Goal: Task Accomplishment & Management: Complete application form

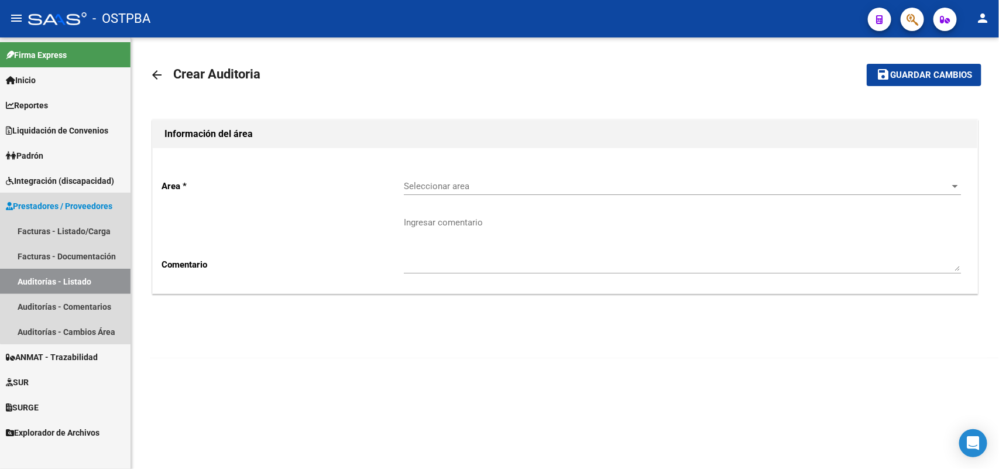
click at [75, 205] on span "Prestadores / Proveedores" at bounding box center [59, 206] width 107 height 13
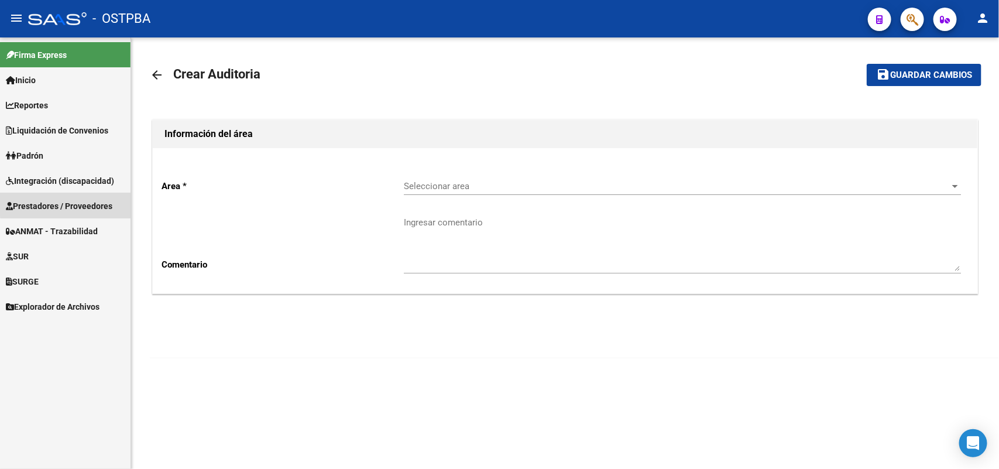
click at [77, 200] on span "Prestadores / Proveedores" at bounding box center [59, 206] width 107 height 13
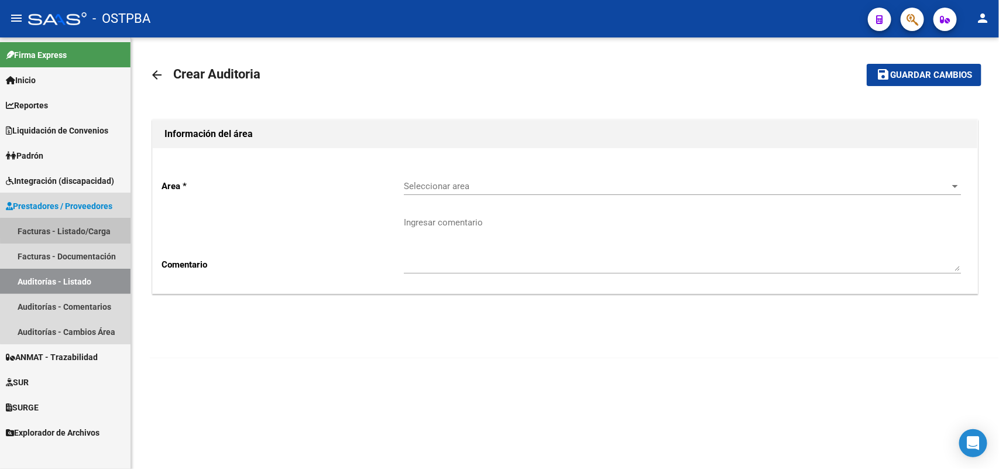
click at [88, 229] on link "Facturas - Listado/Carga" at bounding box center [65, 230] width 131 height 25
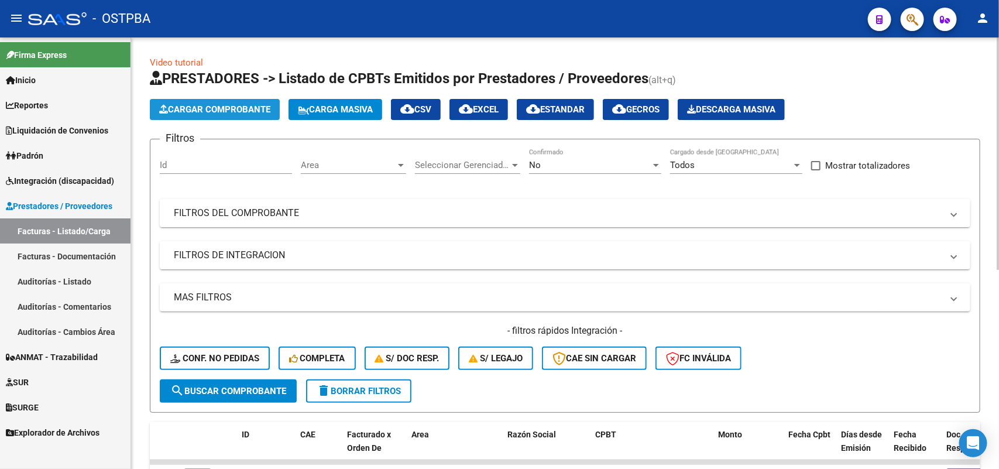
click at [246, 110] on span "Cargar Comprobante" at bounding box center [214, 109] width 111 height 11
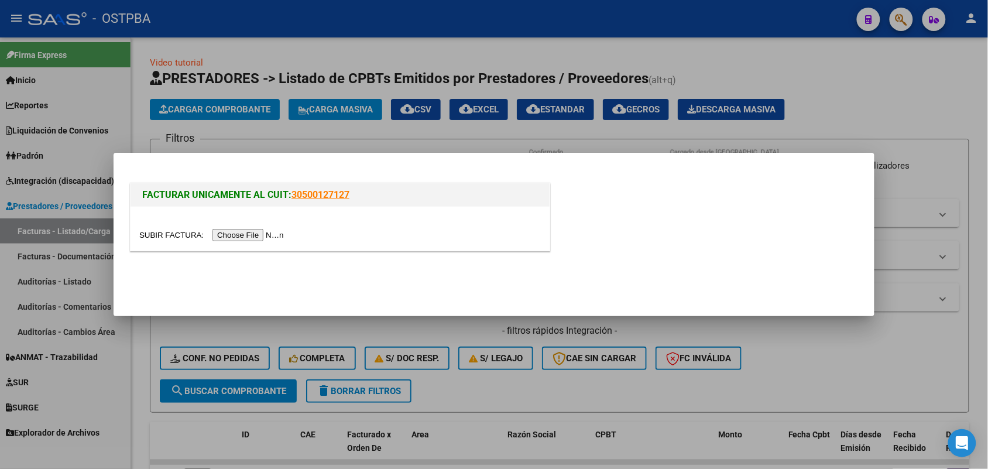
click at [253, 237] on input "file" at bounding box center [213, 235] width 148 height 12
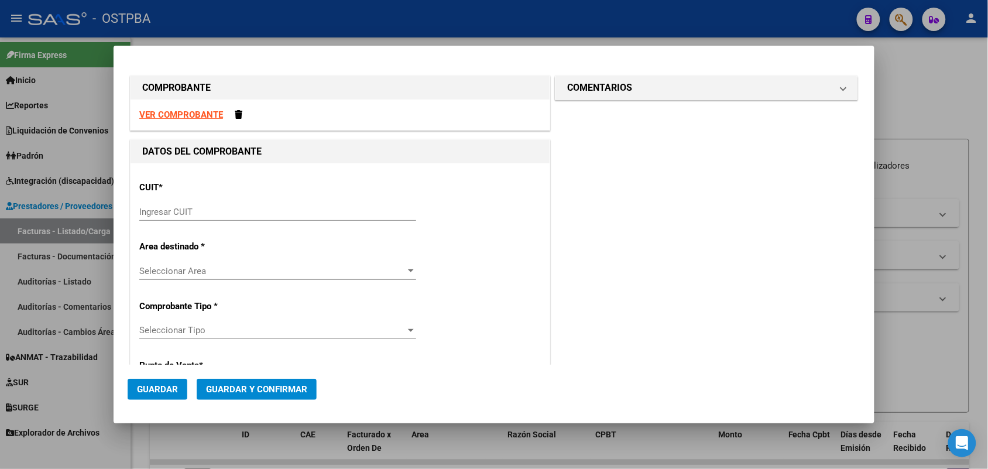
drag, startPoint x: 159, startPoint y: 211, endPoint x: 170, endPoint y: 204, distance: 13.0
click at [164, 208] on input "Ingresar CUIT" at bounding box center [277, 212] width 277 height 11
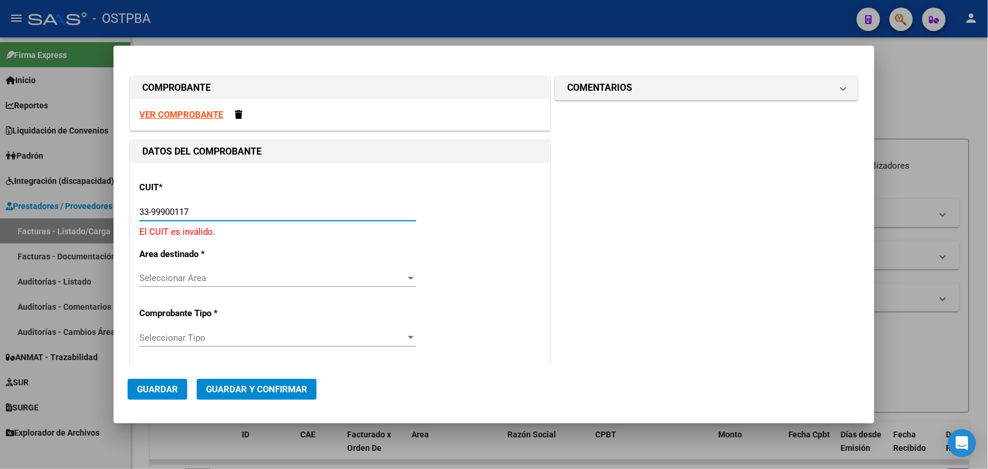
type input "33-99900117-9"
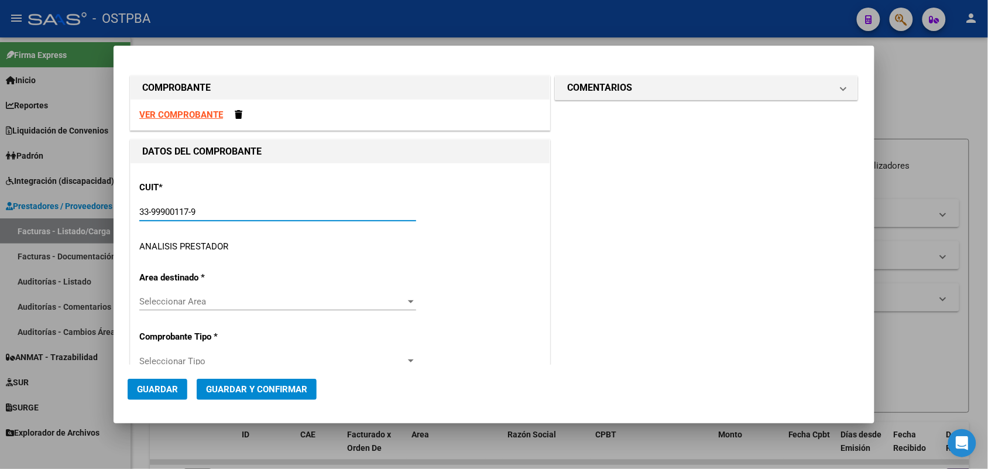
type input "2"
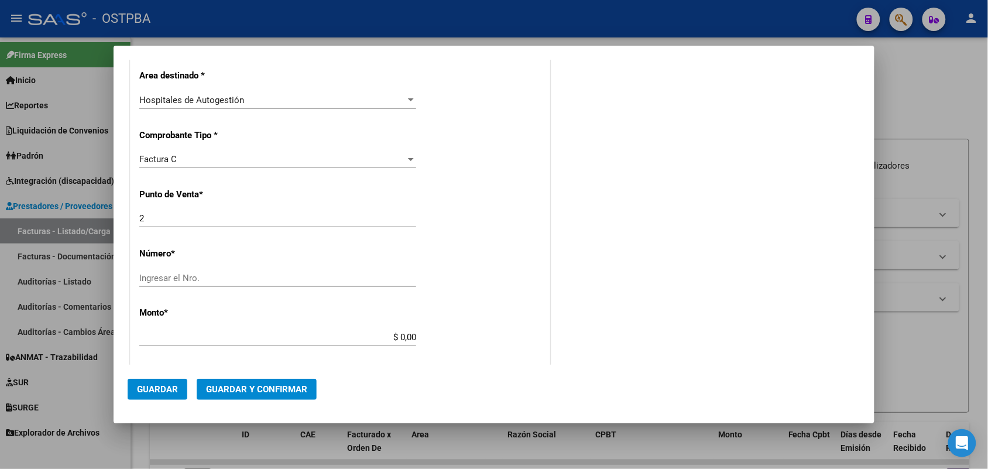
scroll to position [293, 0]
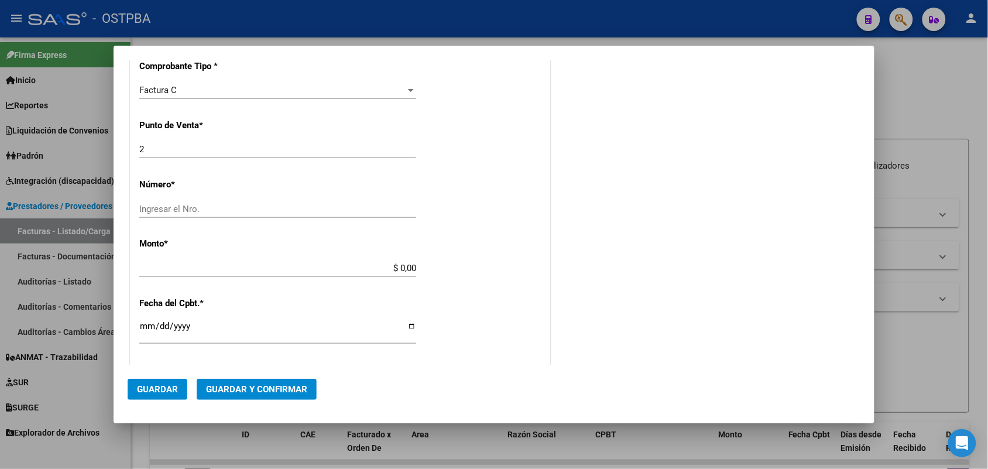
type input "33-99900117-9"
drag, startPoint x: 156, startPoint y: 210, endPoint x: 173, endPoint y: 203, distance: 17.8
click at [158, 208] on input "Ingresar el Nro." at bounding box center [277, 209] width 277 height 11
type input "7297"
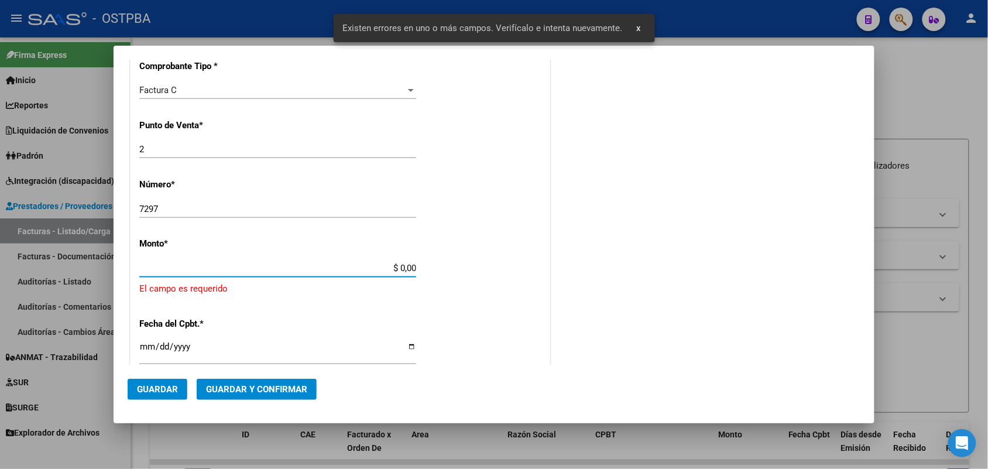
drag, startPoint x: 378, startPoint y: 267, endPoint x: 469, endPoint y: 283, distance: 92.6
click at [470, 283] on div "CUIT * 33-99900117-9 Ingresar CUIT ANALISIS PRESTADOR MUNICIPALIDAD DE MORENO A…" at bounding box center [340, 299] width 419 height 857
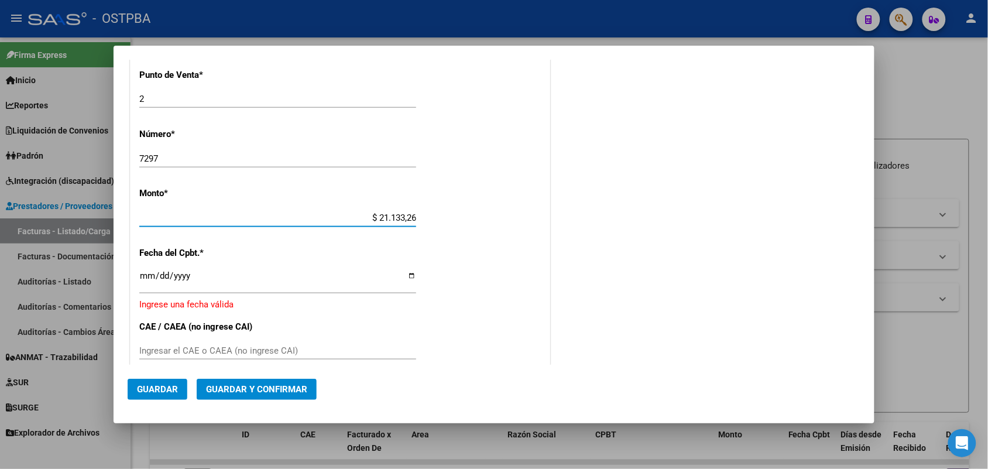
type input "$ 211.332,62"
click at [150, 279] on input "Ingresar la fecha" at bounding box center [277, 280] width 277 height 19
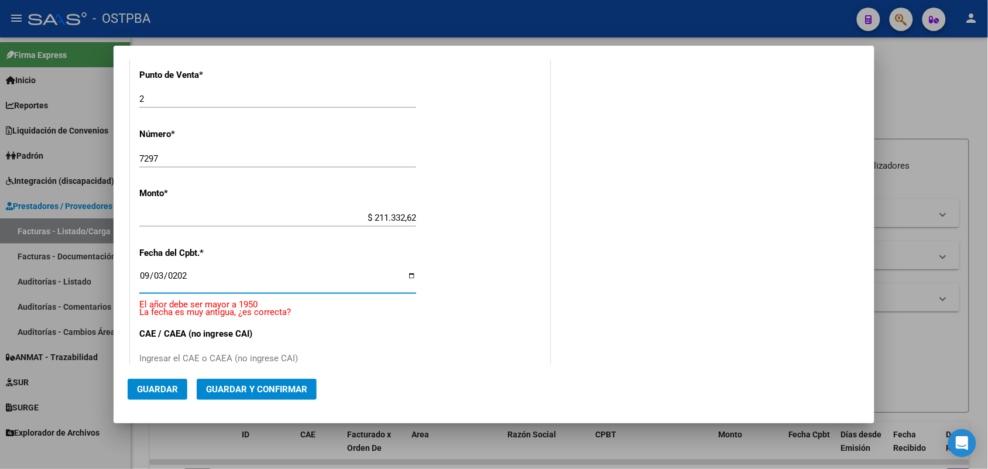
type input "[DATE]"
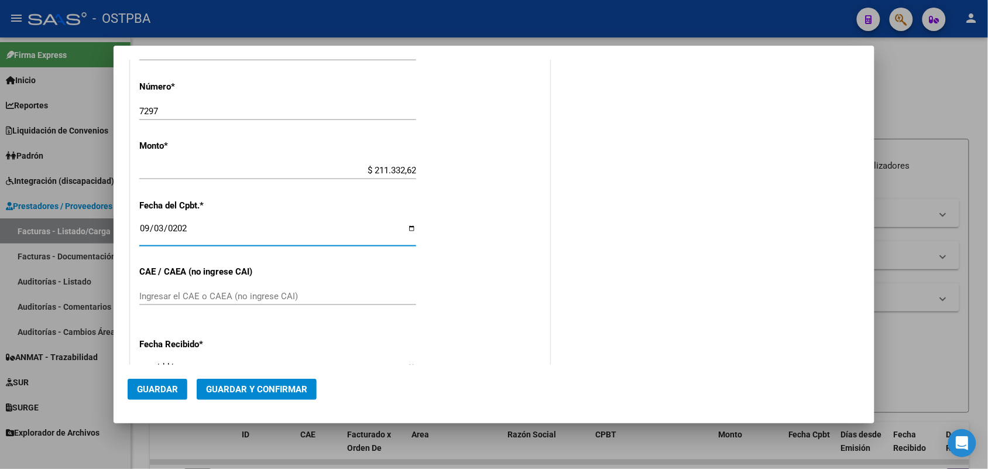
scroll to position [416, 0]
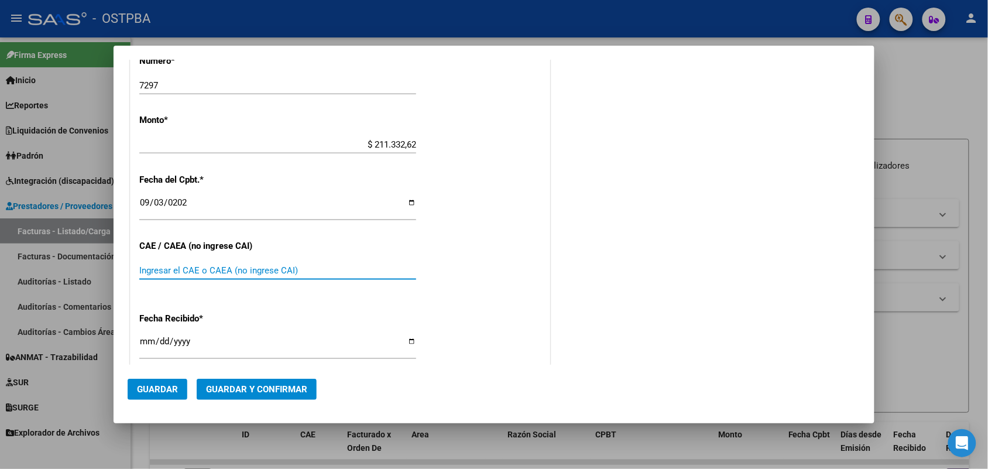
click at [168, 270] on input "Ingresar el CAE o CAEA (no ingrese CAI)" at bounding box center [277, 270] width 277 height 11
type input "75369722538582"
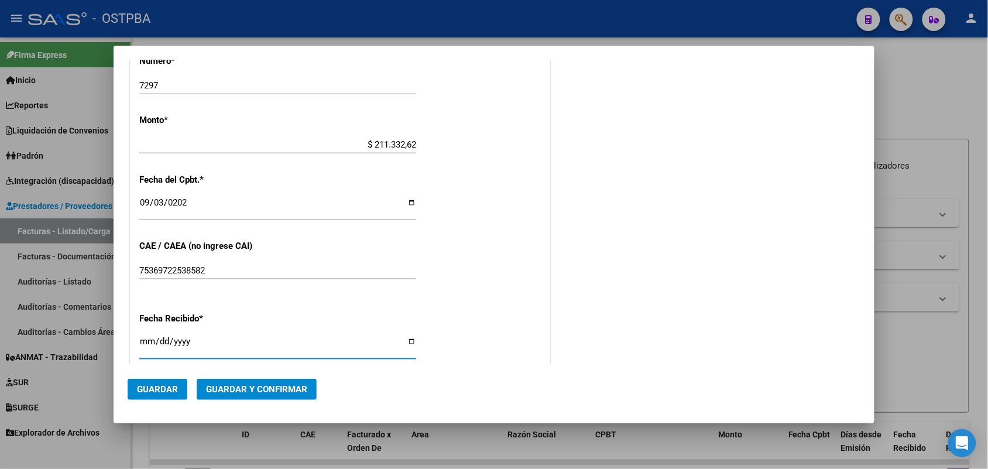
click at [144, 346] on input "[DATE]" at bounding box center [277, 346] width 277 height 19
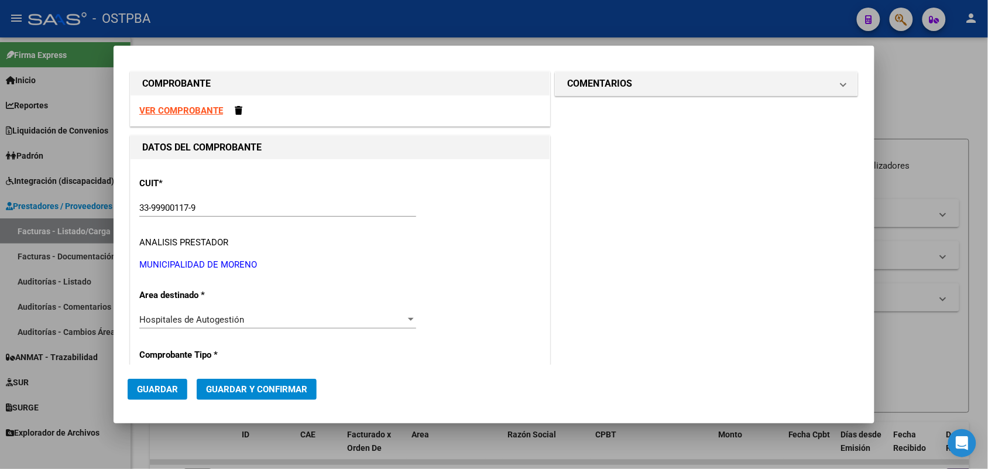
scroll to position [0, 0]
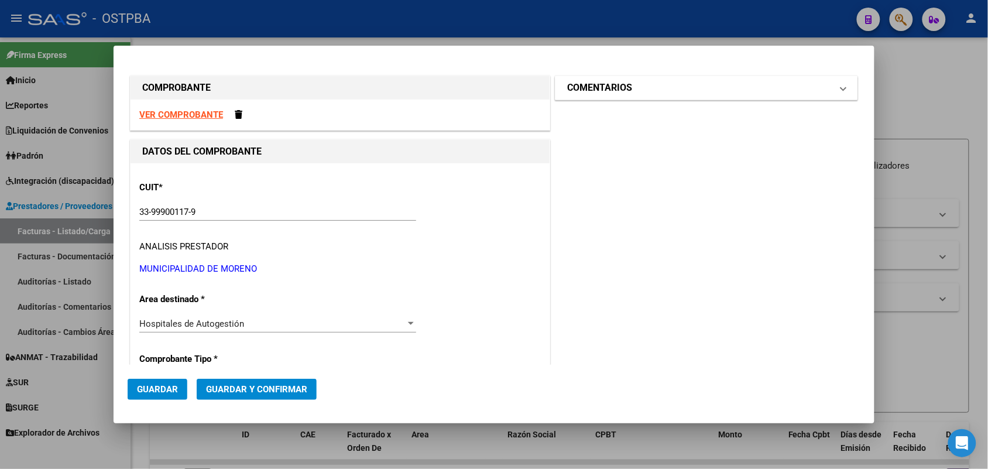
click at [841, 87] on span at bounding box center [843, 88] width 5 height 14
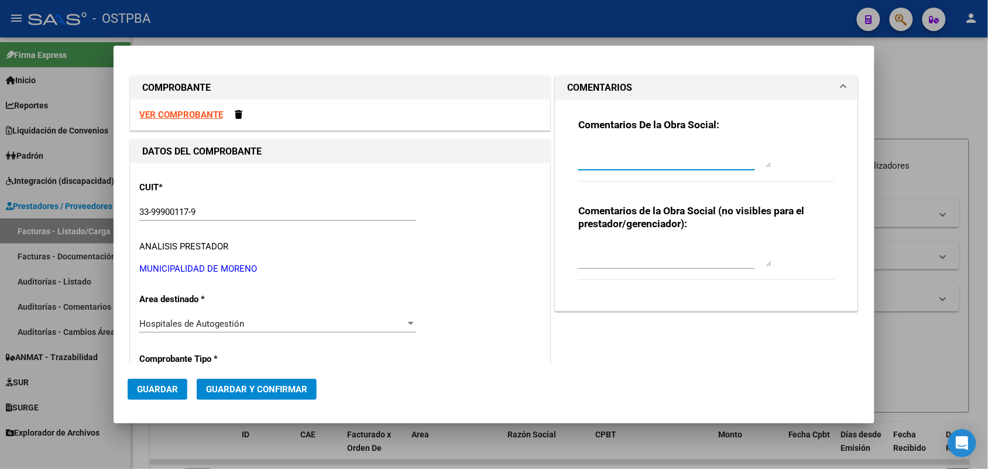
click at [579, 162] on textarea at bounding box center [674, 155] width 193 height 23
type textarea "HR 123932"
click at [153, 385] on span "Guardar" at bounding box center [157, 389] width 41 height 11
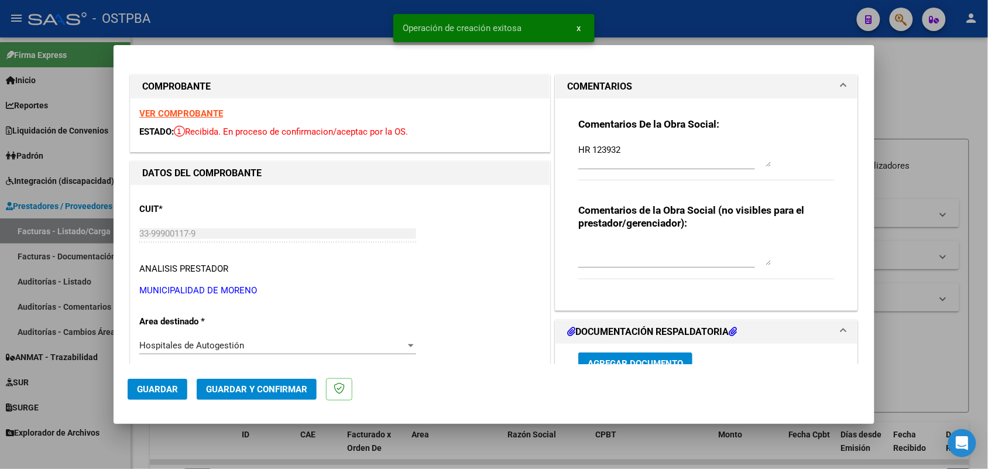
type input "[DATE]"
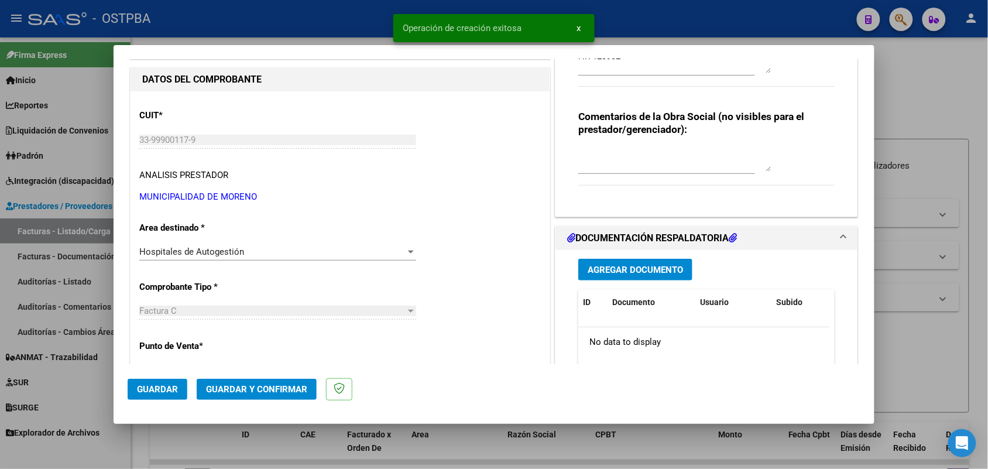
scroll to position [146, 0]
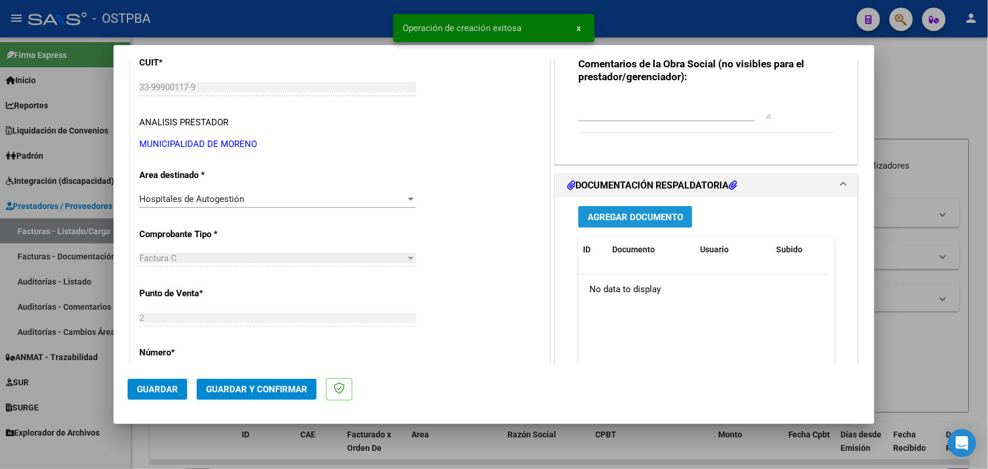
click at [621, 219] on span "Agregar Documento" at bounding box center [635, 217] width 95 height 11
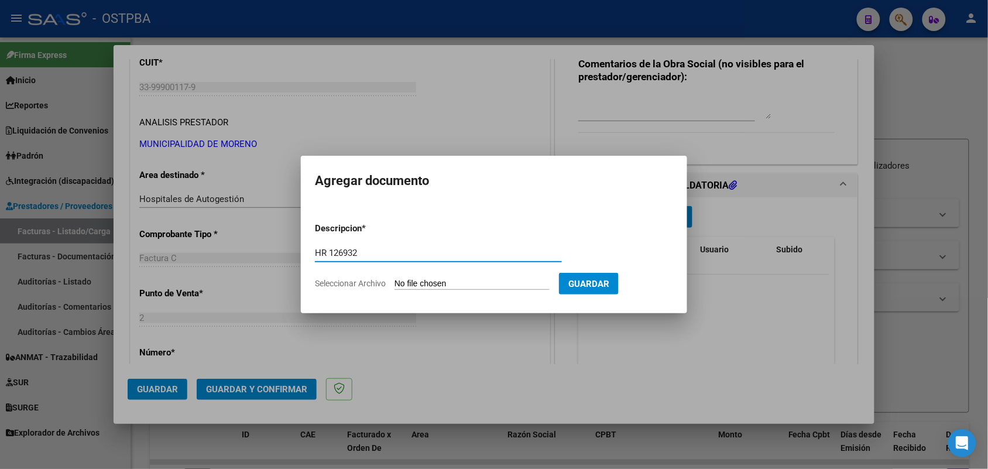
type input "HR 126932"
click at [407, 281] on input "Seleccionar Archivo" at bounding box center [471, 284] width 155 height 11
type input "C:\fakepath\HR 126932.pdf"
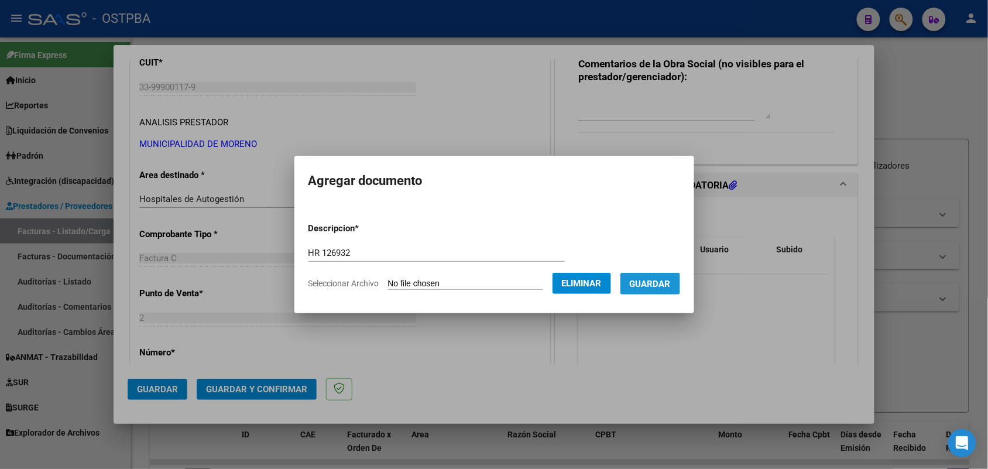
click at [656, 283] on span "Guardar" at bounding box center [650, 284] width 41 height 11
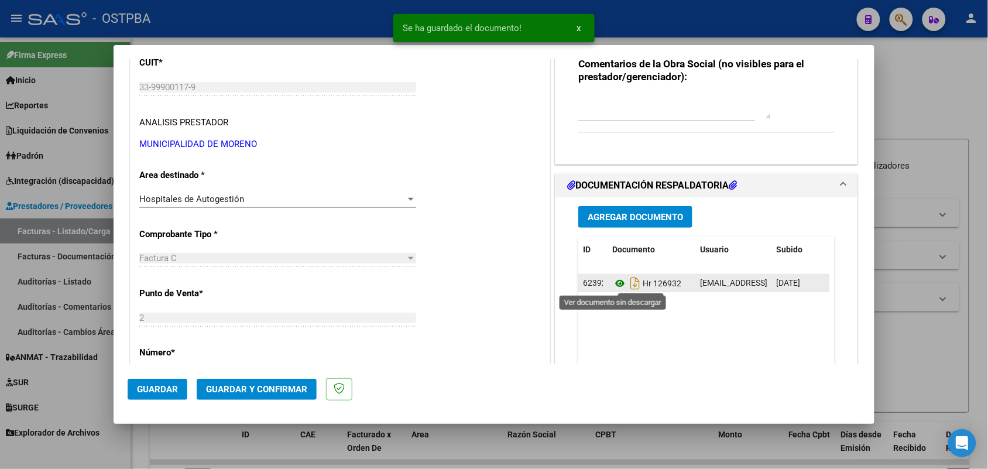
click at [613, 282] on icon at bounding box center [619, 283] width 15 height 14
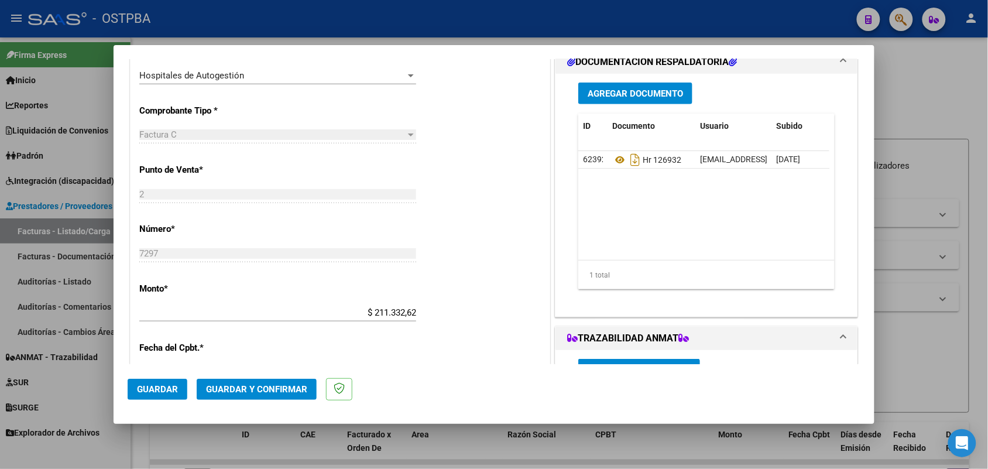
scroll to position [293, 0]
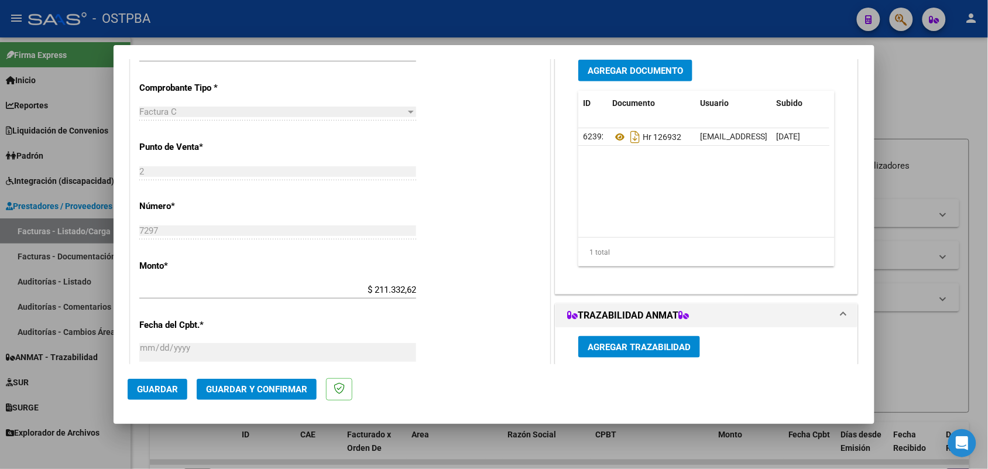
click at [630, 66] on span "Agregar Documento" at bounding box center [635, 71] width 95 height 11
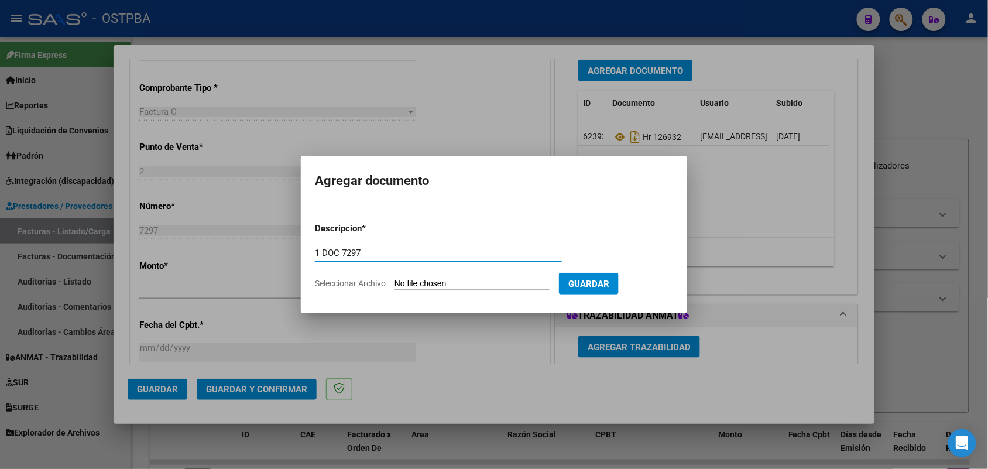
type input "1 DOC 7297"
click at [400, 284] on input "Seleccionar Archivo" at bounding box center [471, 284] width 155 height 11
type input "C:\fakepath\1 DOC 7297.pdf"
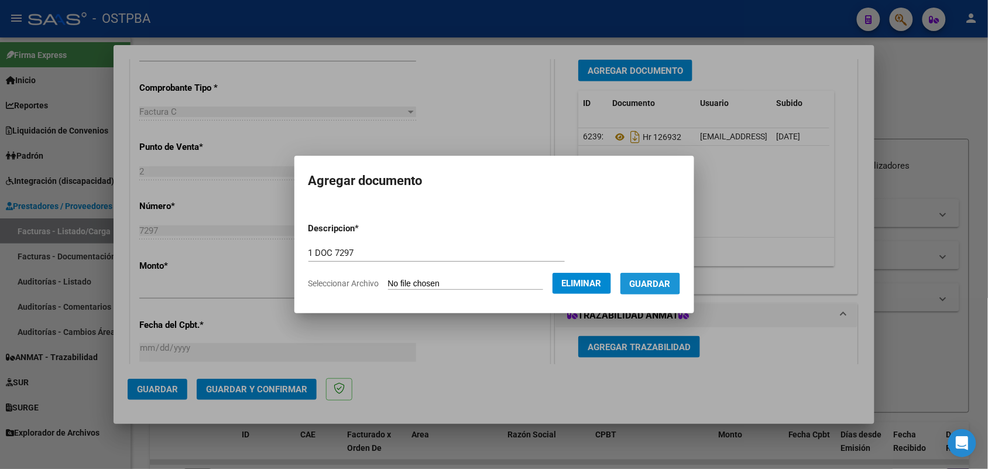
click at [651, 279] on span "Guardar" at bounding box center [650, 284] width 41 height 11
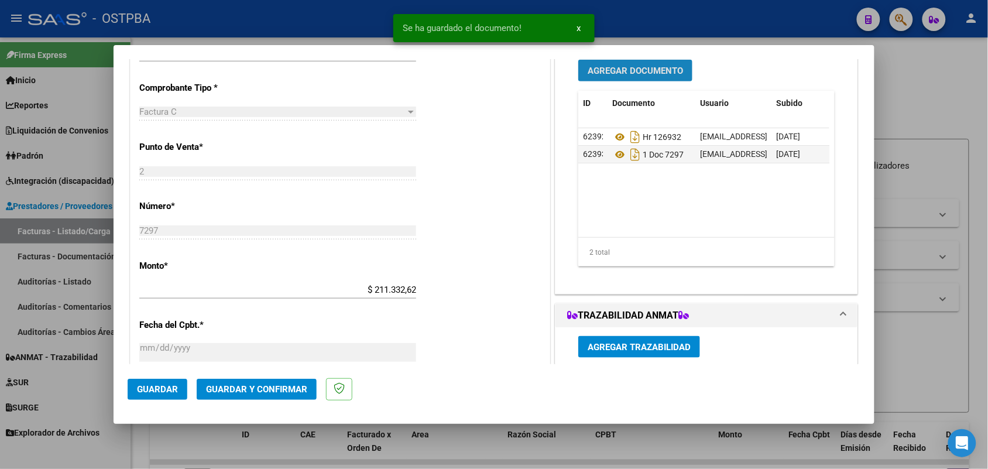
click at [622, 71] on span "Agregar Documento" at bounding box center [635, 71] width 95 height 11
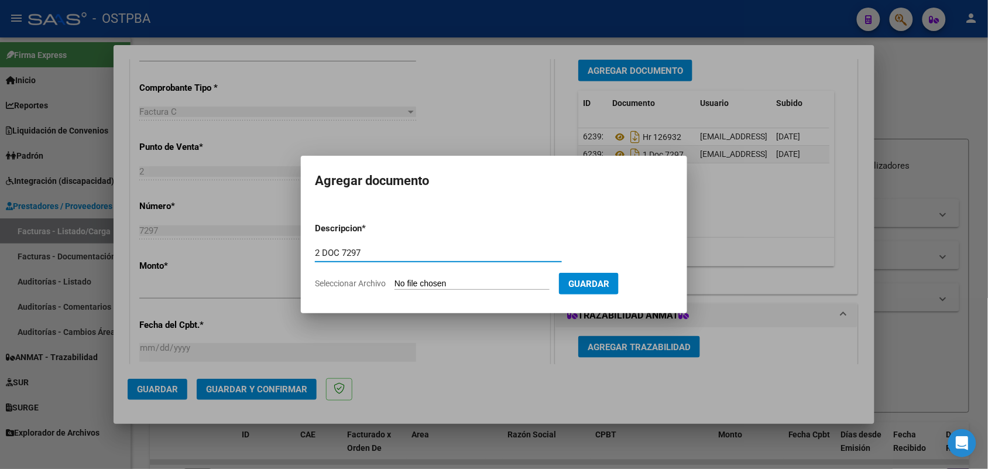
type input "2 DOC 7297"
click at [402, 287] on input "Seleccionar Archivo" at bounding box center [471, 284] width 155 height 11
type input "C:\fakepath\2 DOC 7297.pdf"
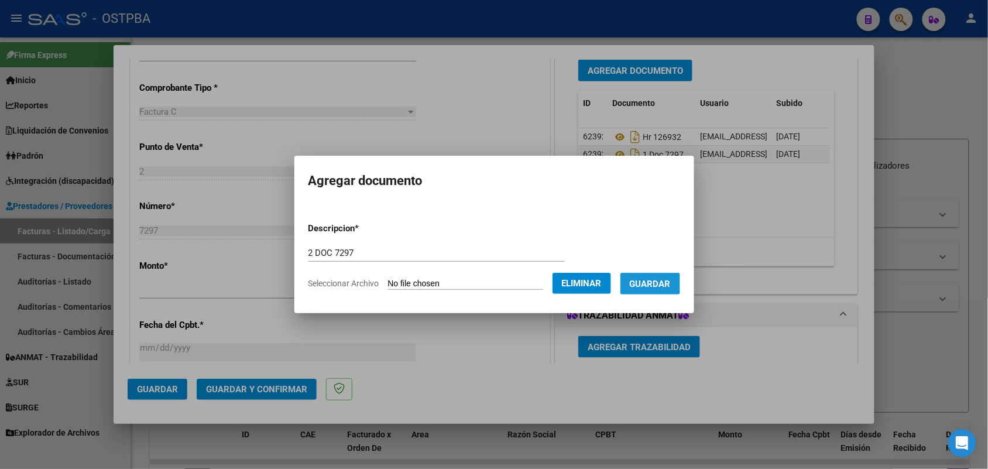
click at [647, 279] on span "Guardar" at bounding box center [650, 284] width 41 height 11
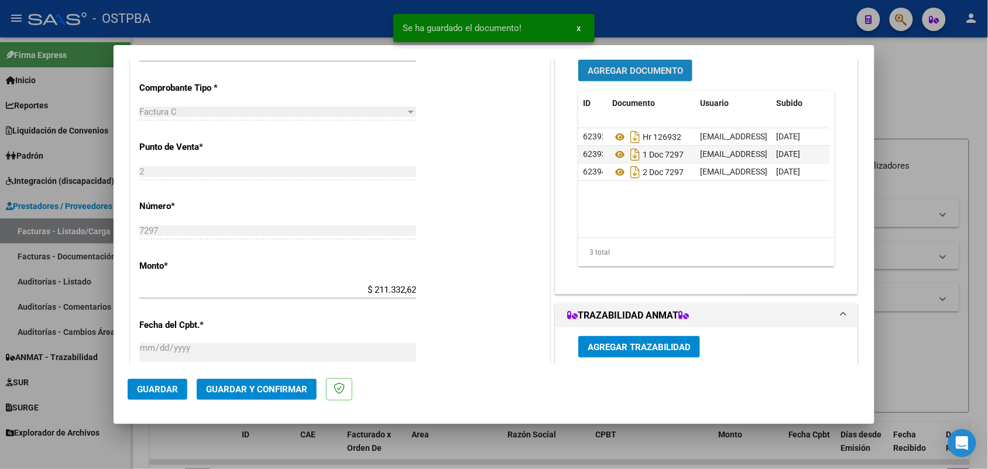
click at [641, 71] on span "Agregar Documento" at bounding box center [635, 71] width 95 height 11
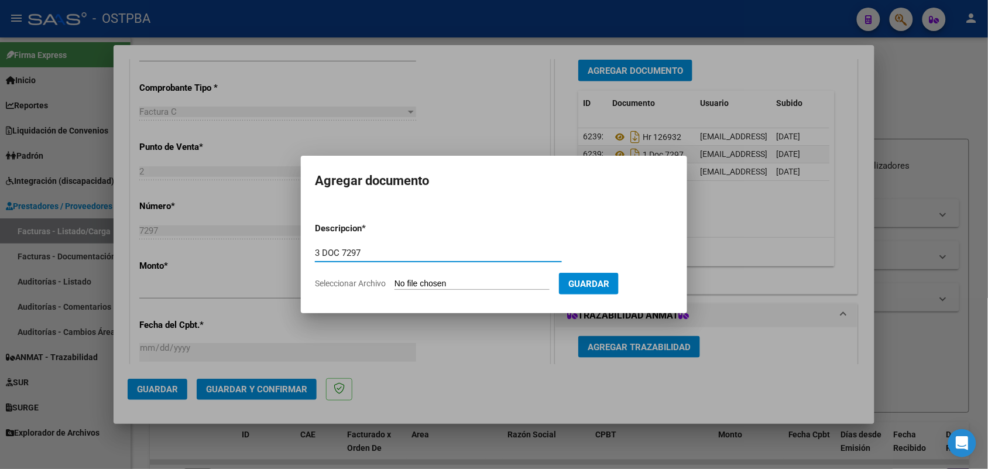
type input "3 DOC 7297"
click at [404, 282] on input "Seleccionar Archivo" at bounding box center [471, 284] width 155 height 11
type input "C:\fakepath\3 DOC 7297.pdf"
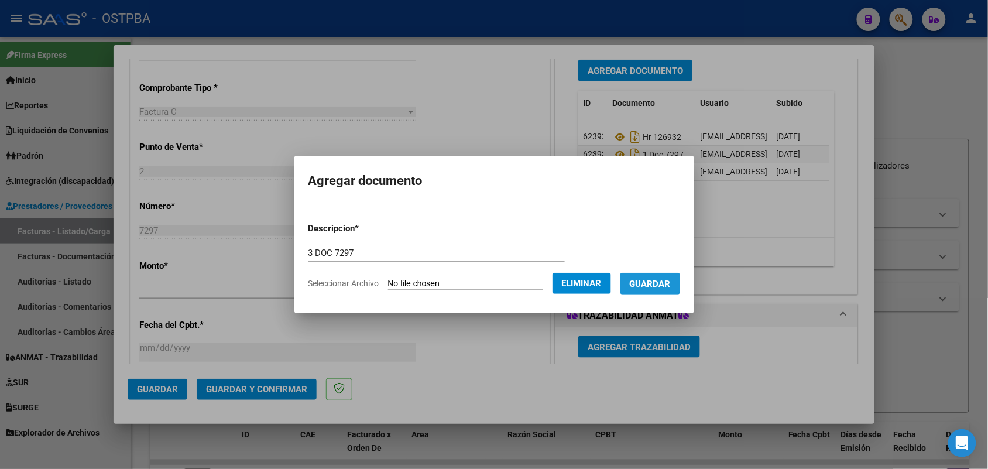
click at [659, 279] on span "Guardar" at bounding box center [650, 284] width 41 height 11
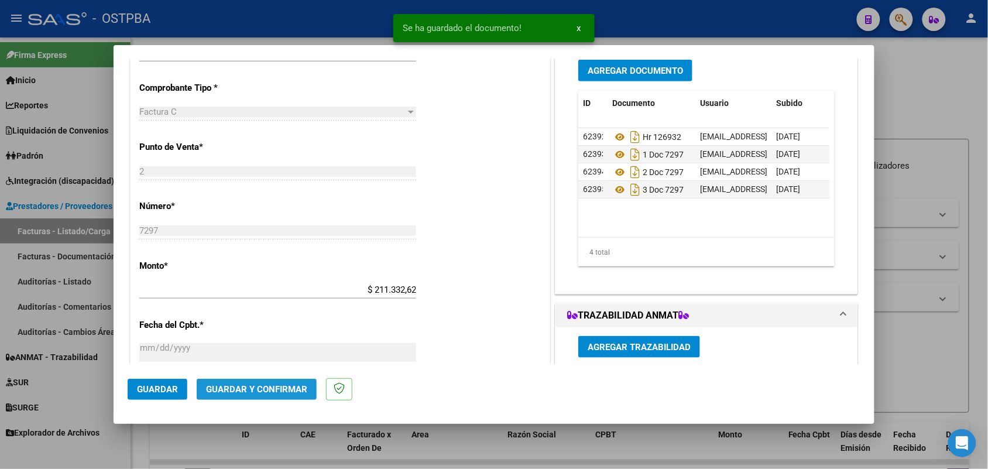
click at [255, 387] on span "Guardar y Confirmar" at bounding box center [256, 389] width 101 height 11
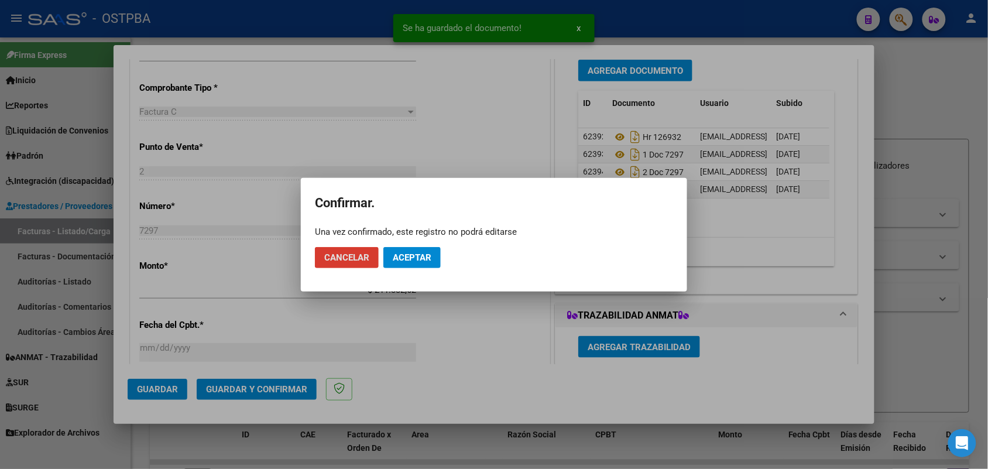
click at [430, 258] on span "Aceptar" at bounding box center [412, 257] width 39 height 11
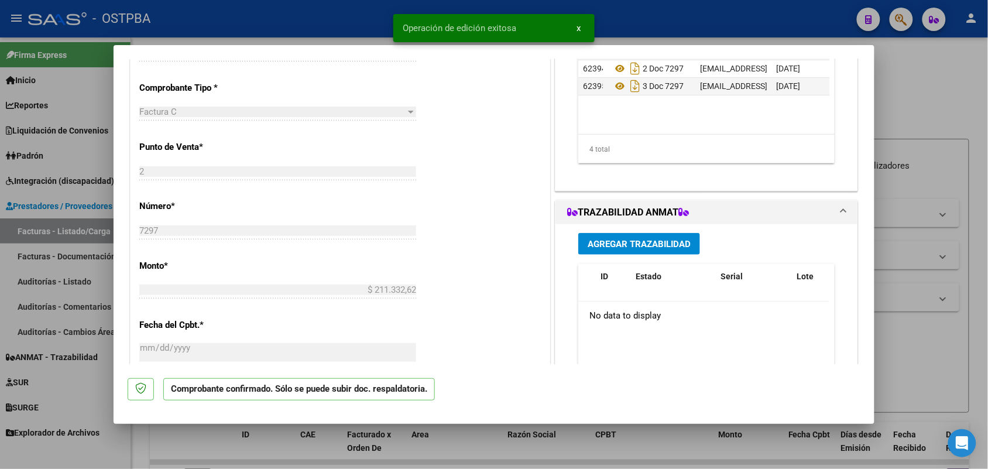
click at [75, 314] on div at bounding box center [494, 234] width 988 height 469
type input "$ 0,00"
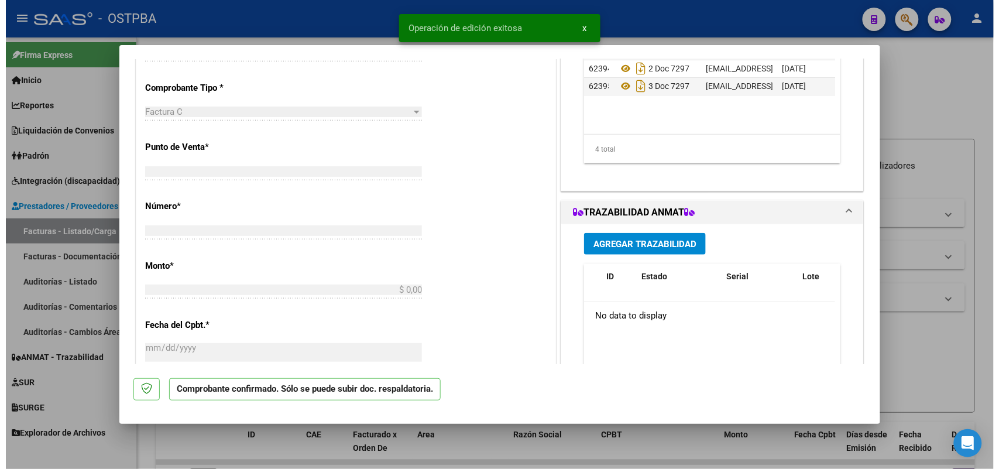
scroll to position [285, 0]
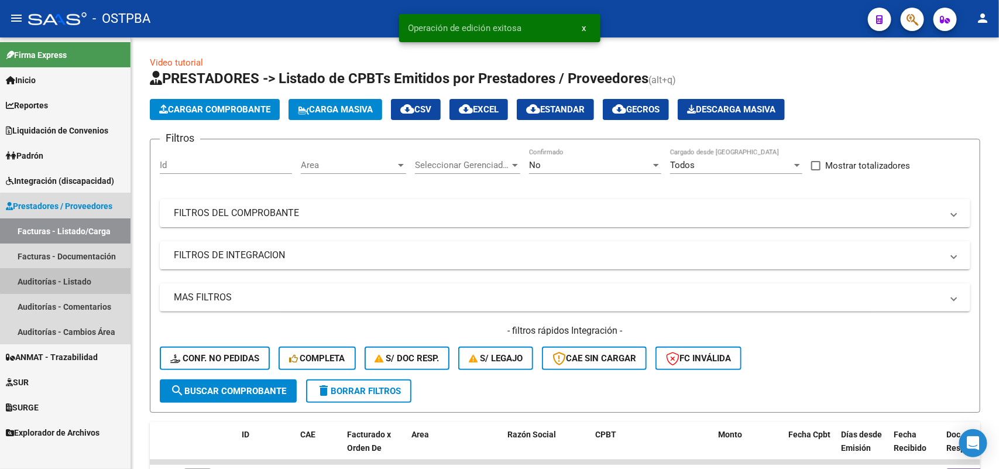
click at [66, 276] on link "Auditorías - Listado" at bounding box center [65, 281] width 131 height 25
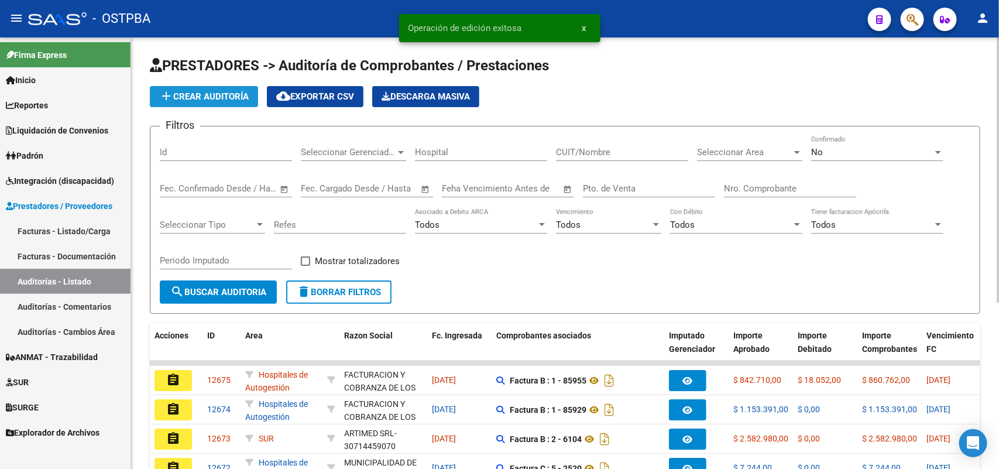
click at [246, 92] on span "add Crear Auditoría" at bounding box center [204, 96] width 90 height 11
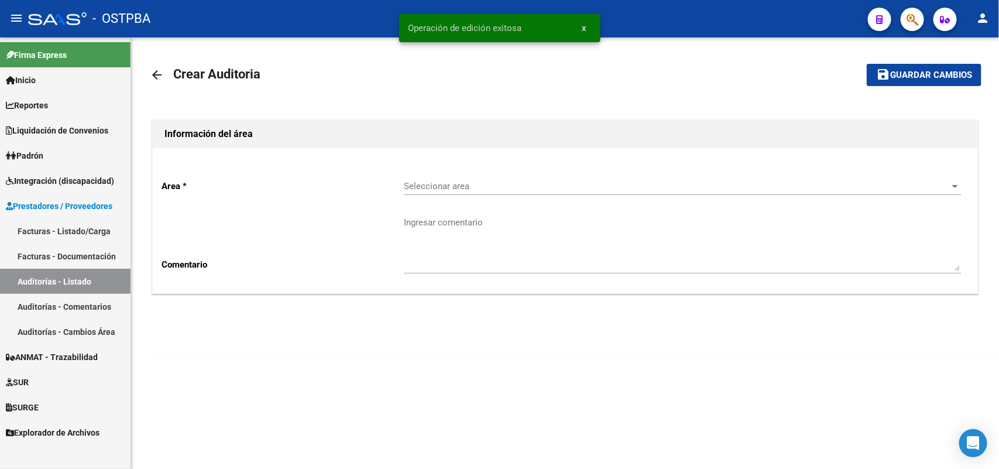
click at [452, 181] on span "Seleccionar area" at bounding box center [677, 186] width 547 height 11
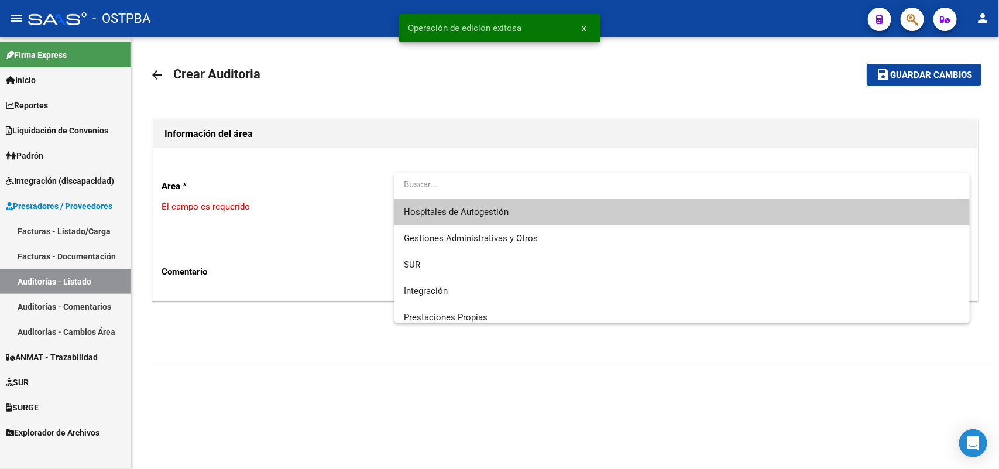
click at [462, 204] on span "Hospitales de Autogestión" at bounding box center [682, 212] width 557 height 26
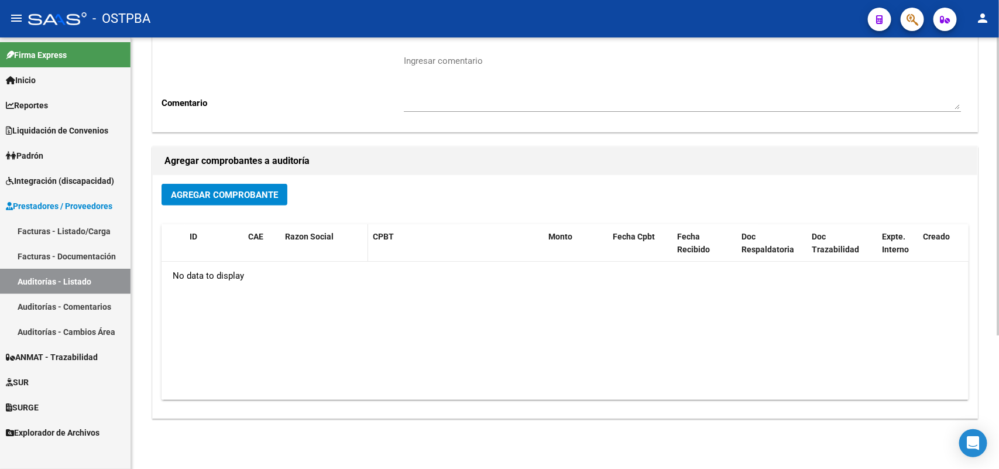
scroll to position [193, 0]
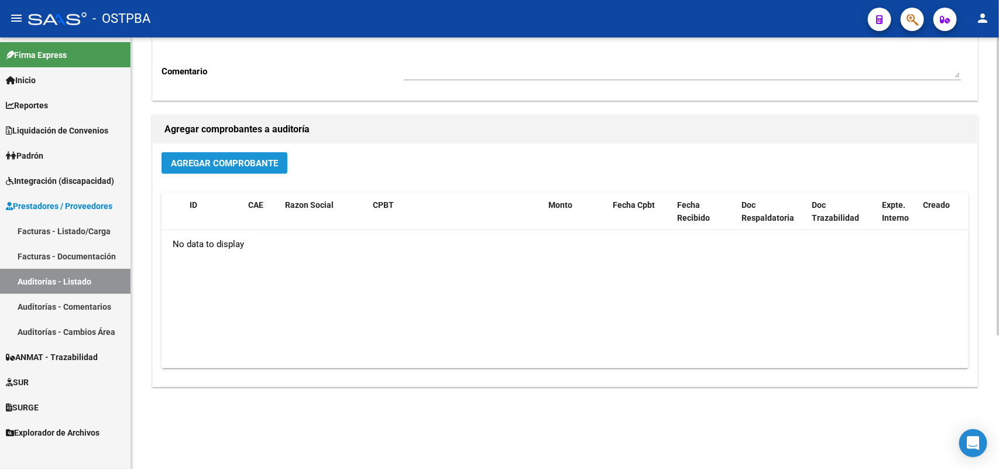
click at [250, 159] on span "Agregar Comprobante" at bounding box center [224, 163] width 107 height 11
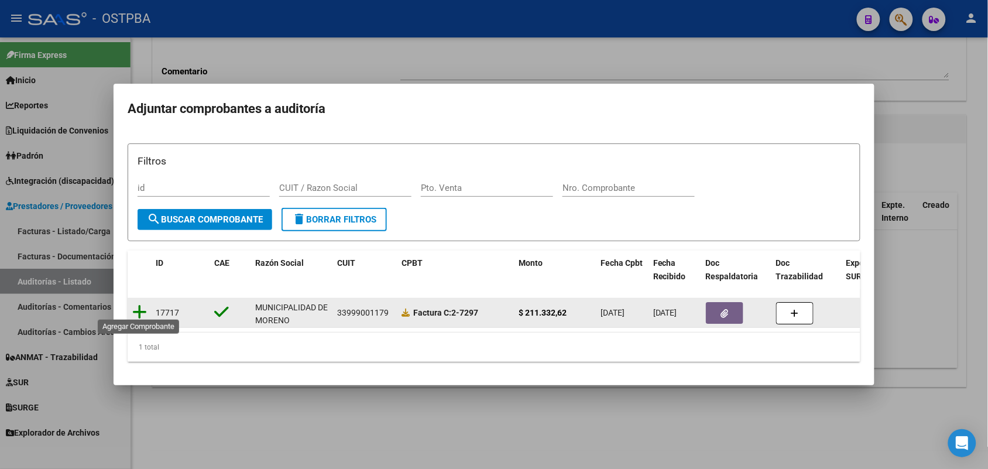
click at [136, 305] on icon at bounding box center [139, 312] width 15 height 16
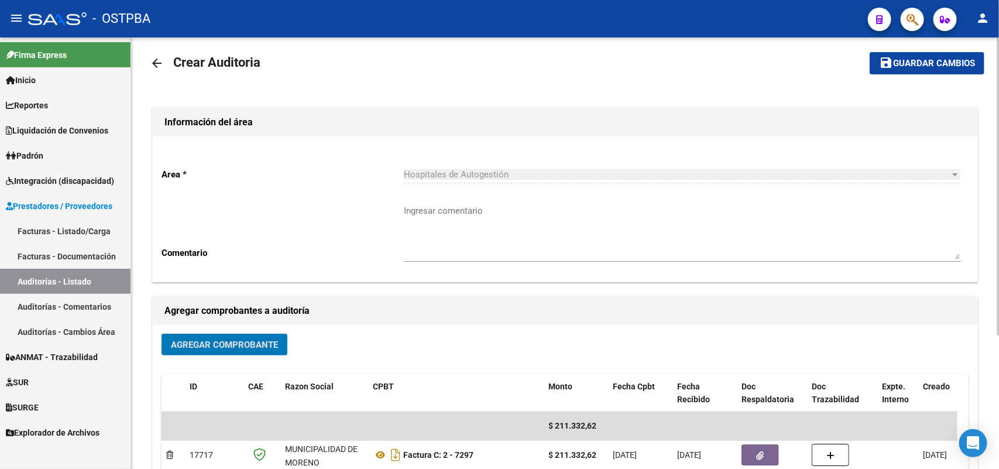
scroll to position [0, 0]
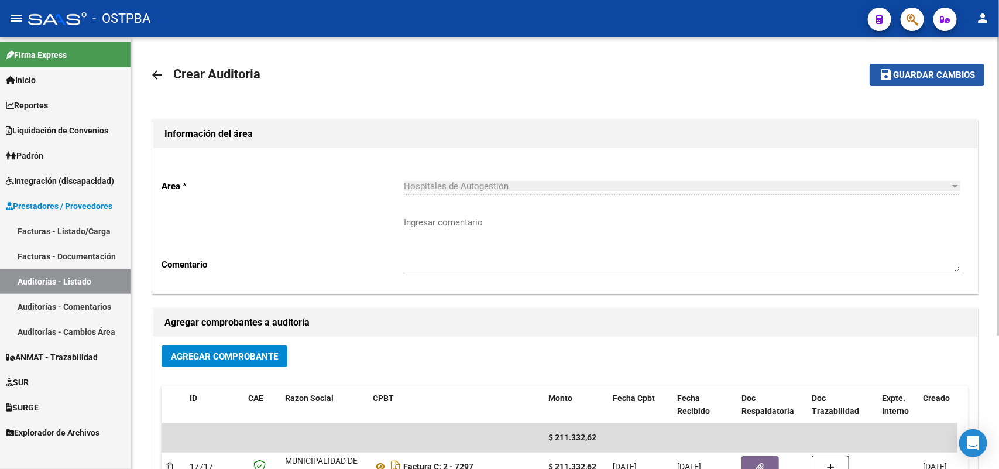
click at [922, 71] on span "Guardar cambios" at bounding box center [934, 75] width 82 height 11
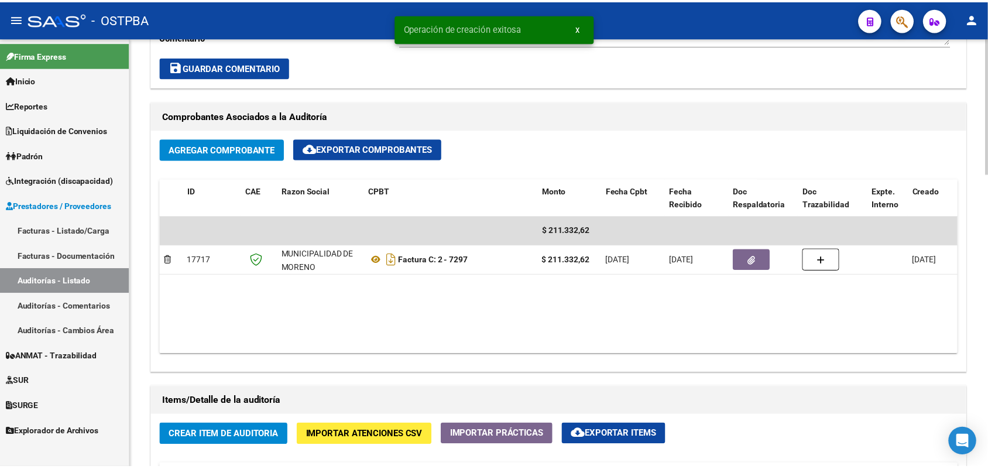
scroll to position [585, 0]
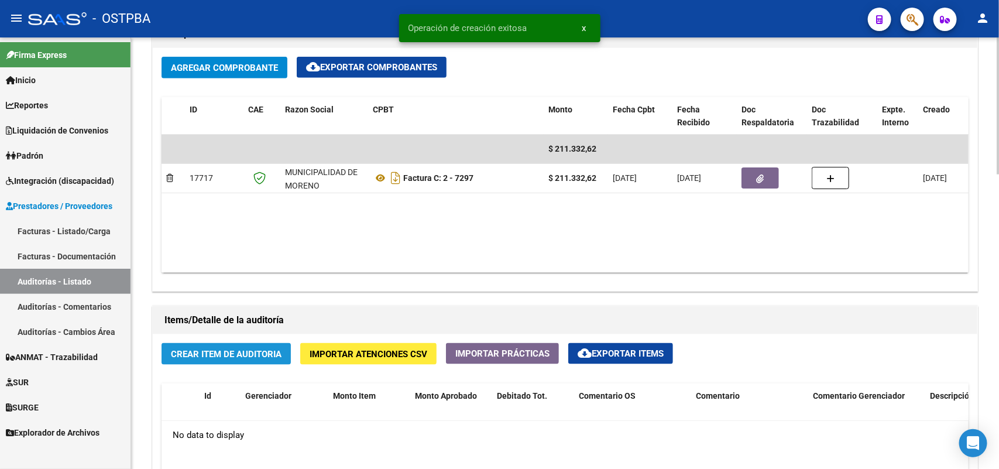
click at [237, 353] on span "Crear Item de Auditoria" at bounding box center [226, 354] width 111 height 11
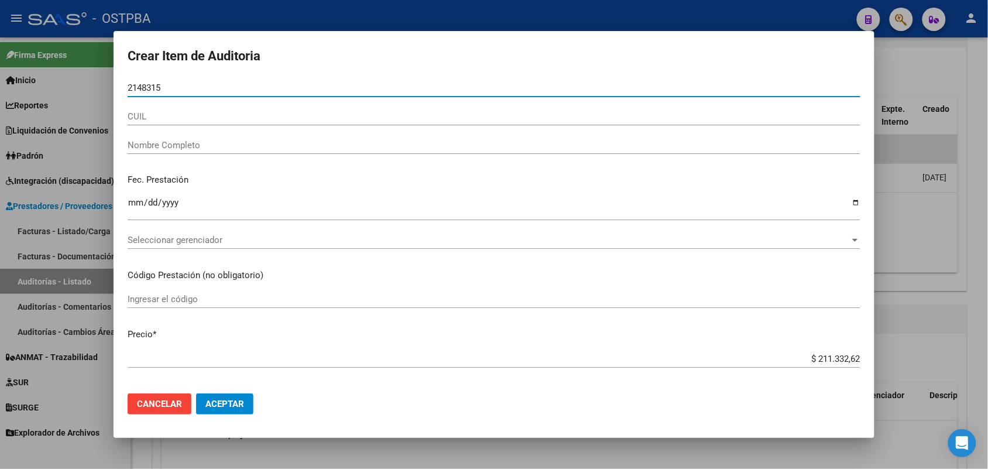
type input "21483158"
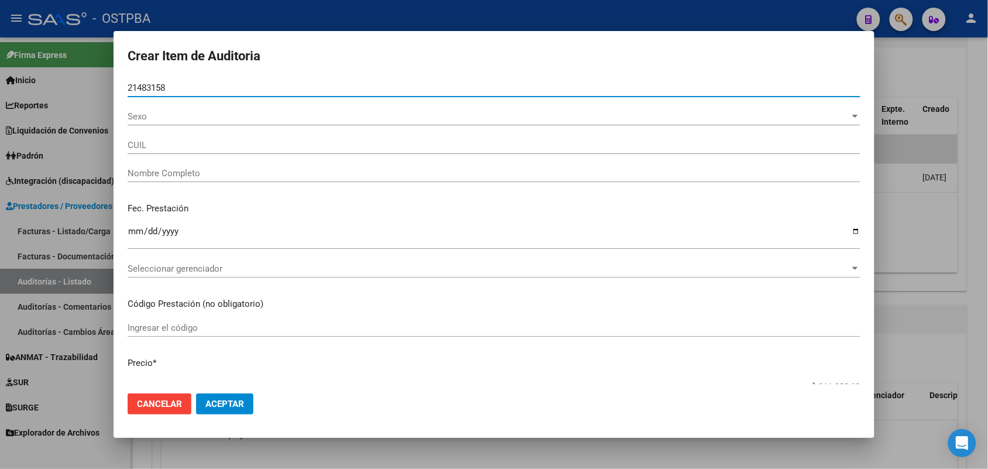
type input "23214831589"
type input "AVALOS JUAN MIGUEL -"
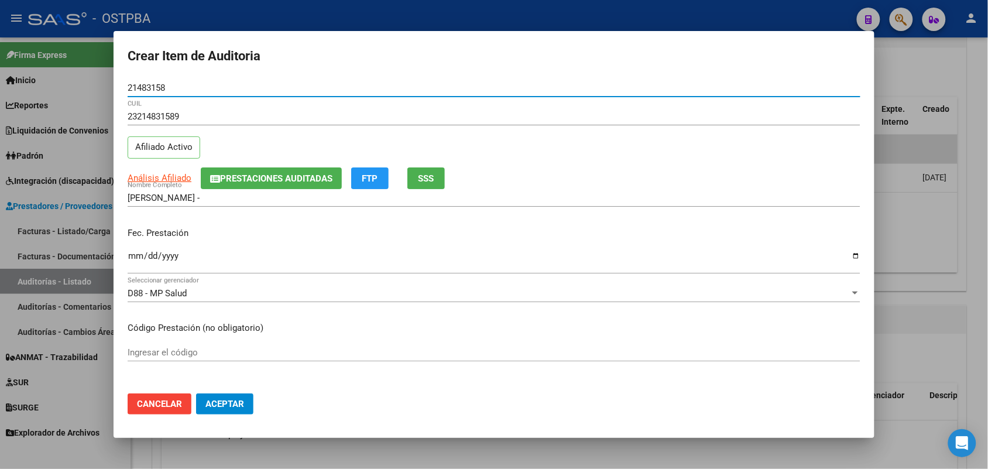
type input "21483158"
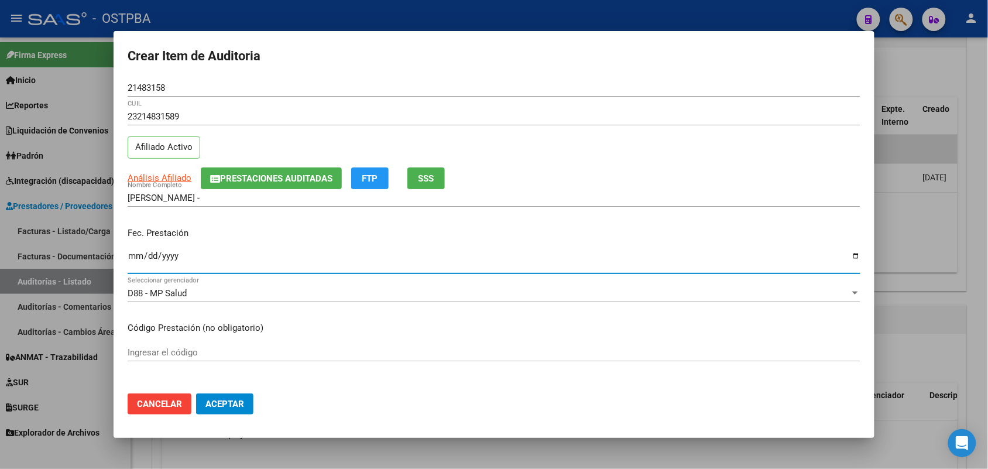
click at [138, 262] on input "Ingresar la fecha" at bounding box center [494, 260] width 733 height 19
type input "2025-07-21"
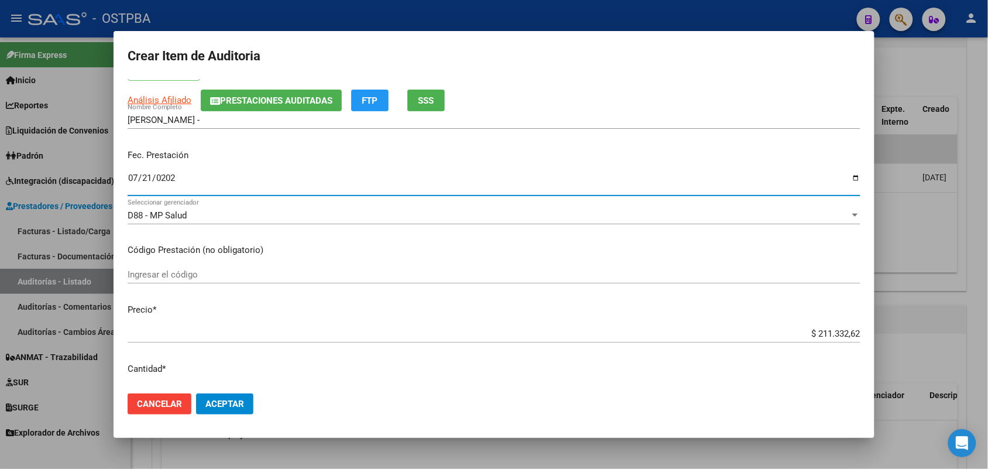
scroll to position [219, 0]
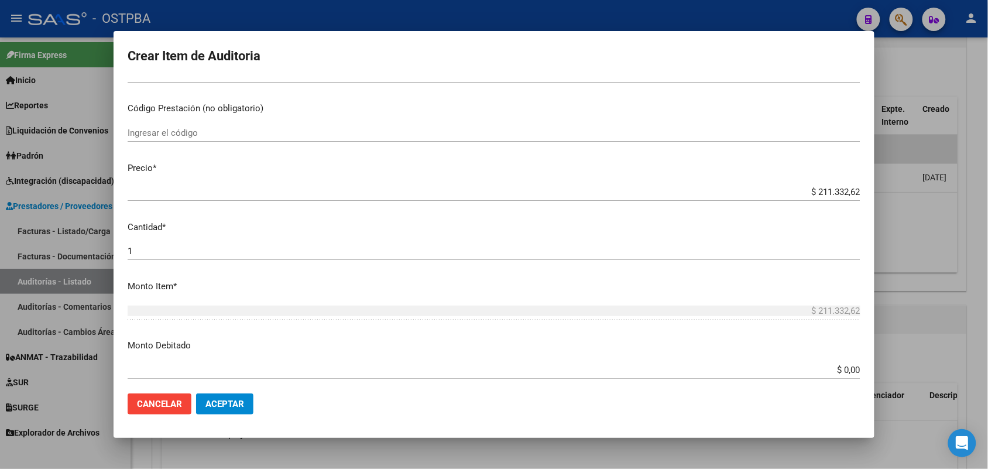
drag, startPoint x: 785, startPoint y: 184, endPoint x: 886, endPoint y: 188, distance: 100.2
click at [887, 188] on div "Crear Item de Auditoria 21483158 Nro Documento 23214831589 CUIL Afiliado Activo…" at bounding box center [494, 234] width 988 height 469
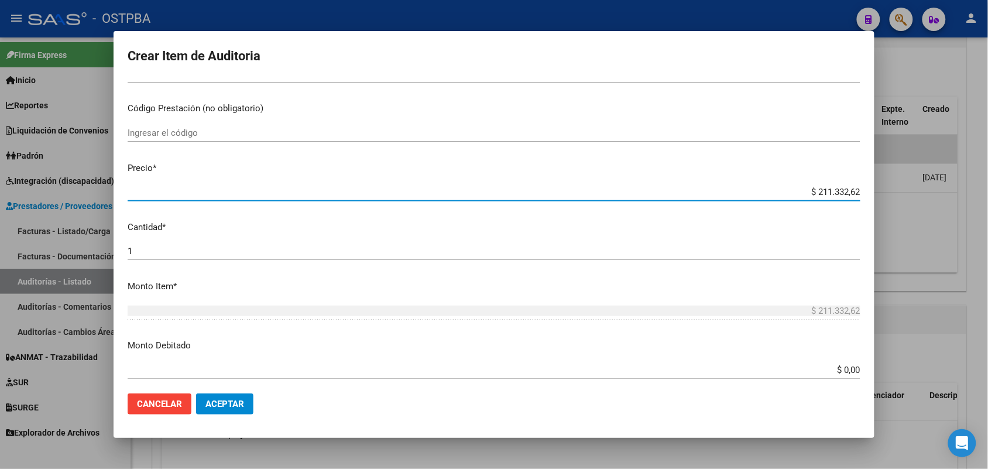
drag, startPoint x: 799, startPoint y: 188, endPoint x: 922, endPoint y: 182, distance: 123.7
click at [887, 191] on div "Crear Item de Auditoria 21483158 Nro Documento 23214831589 CUIL Afiliado Activo…" at bounding box center [494, 234] width 988 height 469
type input "$ 0,08"
type input "$ 0,89"
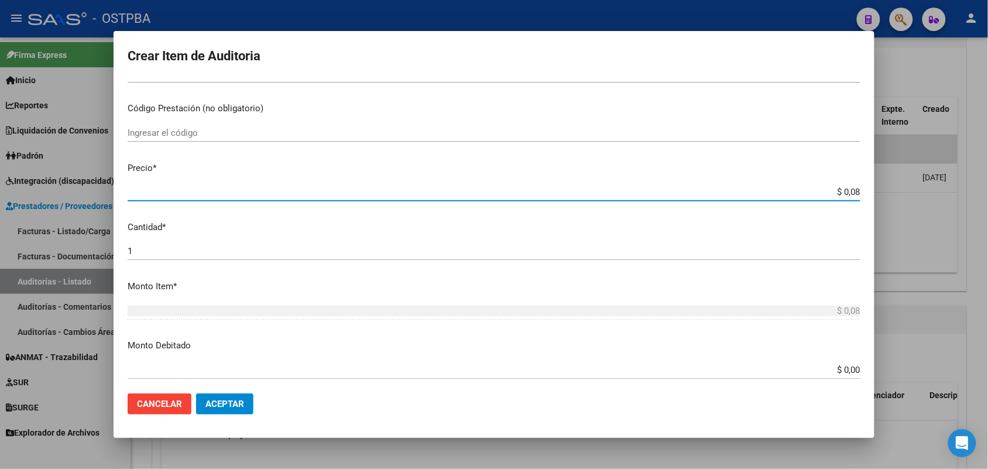
type input "$ 0,89"
type input "$ 8,93"
type input "$ 89,34"
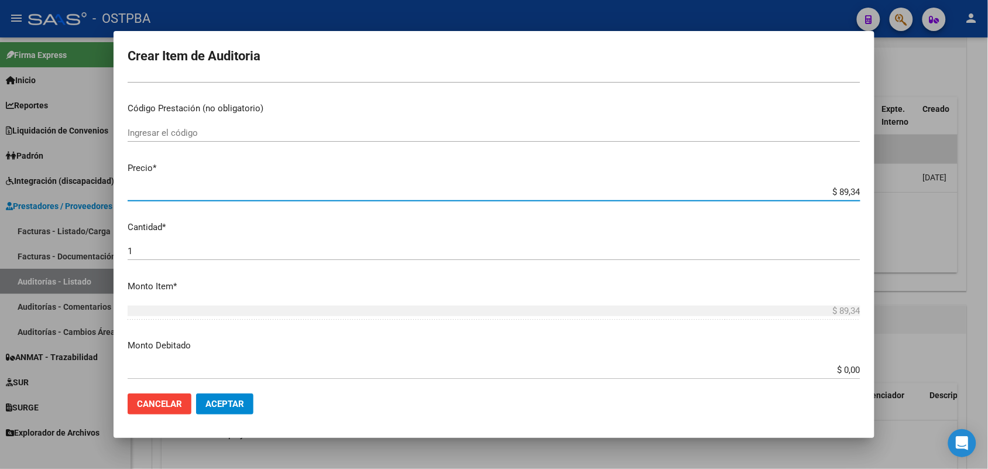
type input "$ 893,40"
type input "$ 8.934,00"
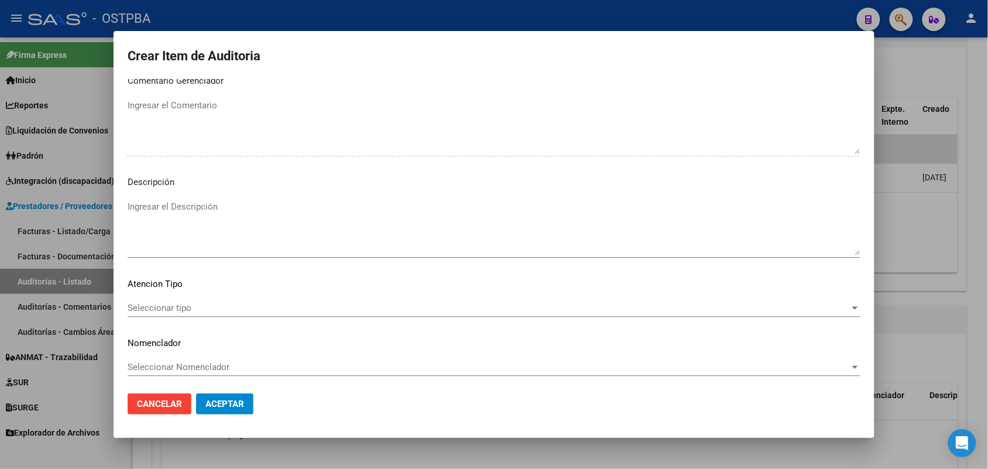
scroll to position [748, 0]
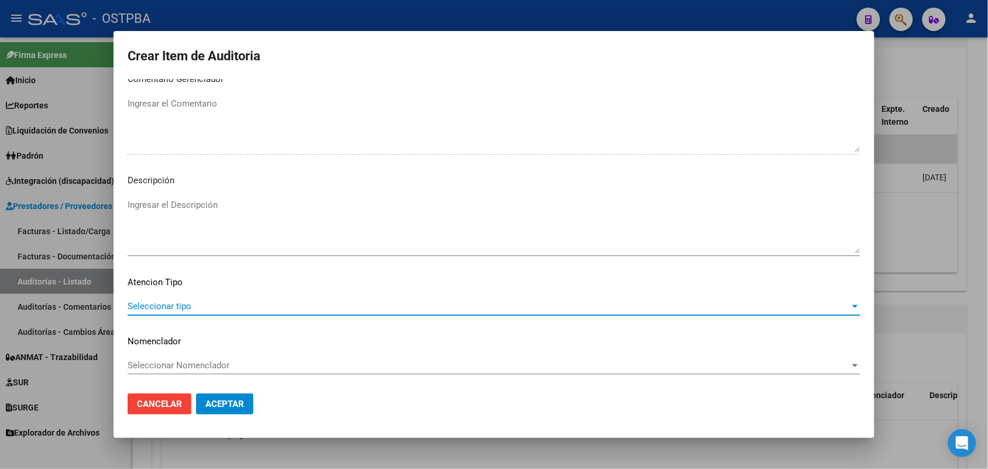
click at [182, 305] on span "Seleccionar tipo" at bounding box center [489, 306] width 722 height 11
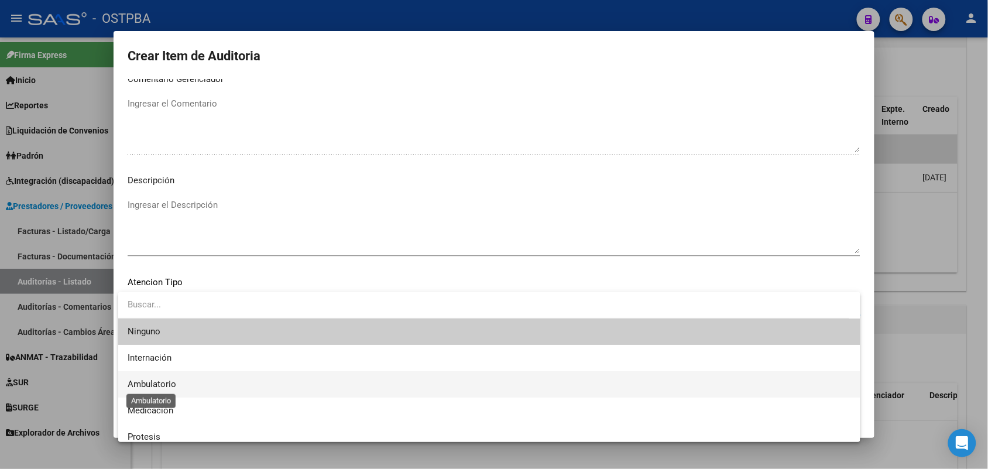
click at [162, 382] on span "Ambulatorio" at bounding box center [152, 384] width 49 height 11
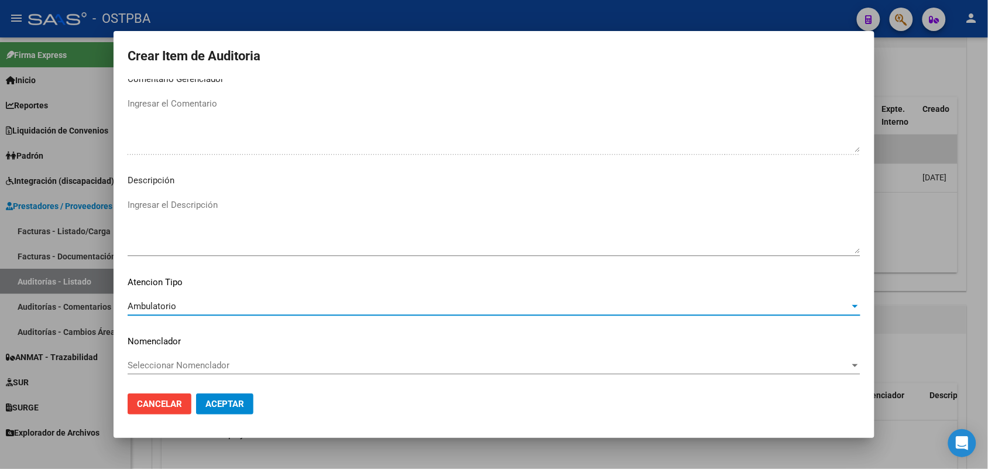
click at [237, 405] on span "Aceptar" at bounding box center [224, 404] width 39 height 11
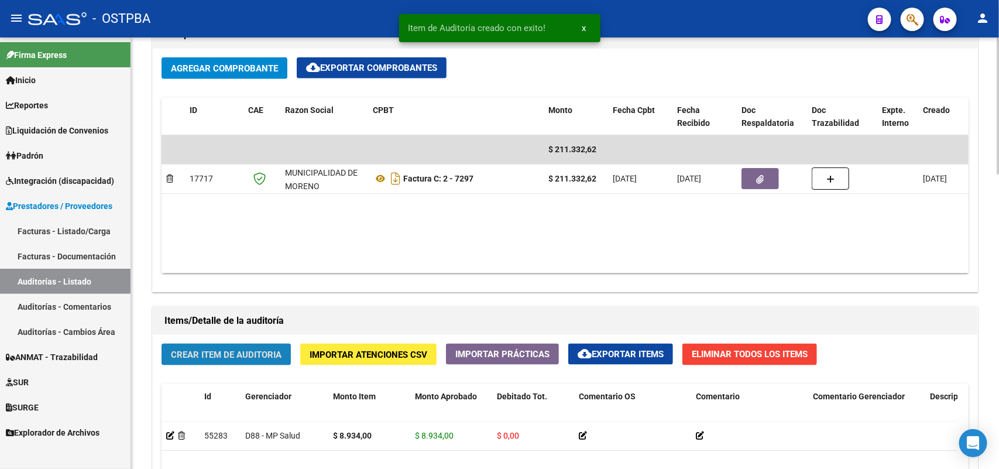
click at [258, 351] on span "Crear Item de Auditoria" at bounding box center [226, 354] width 111 height 11
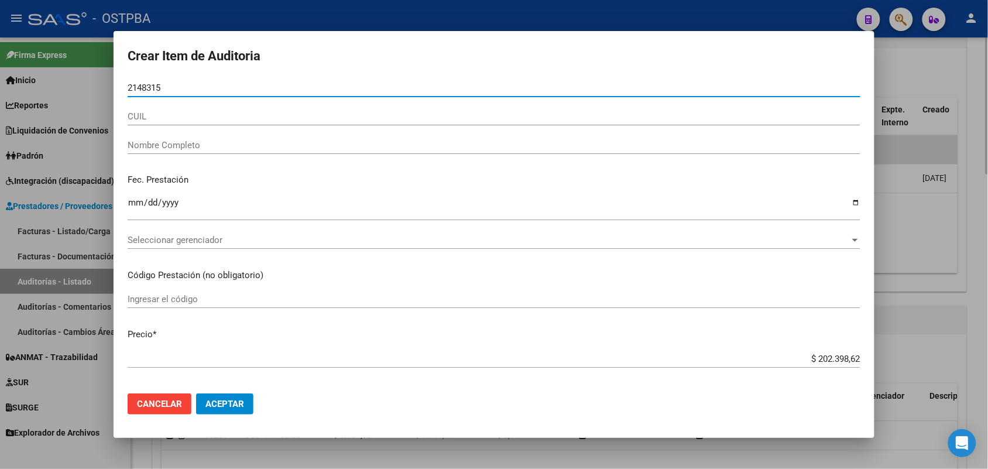
type input "21483158"
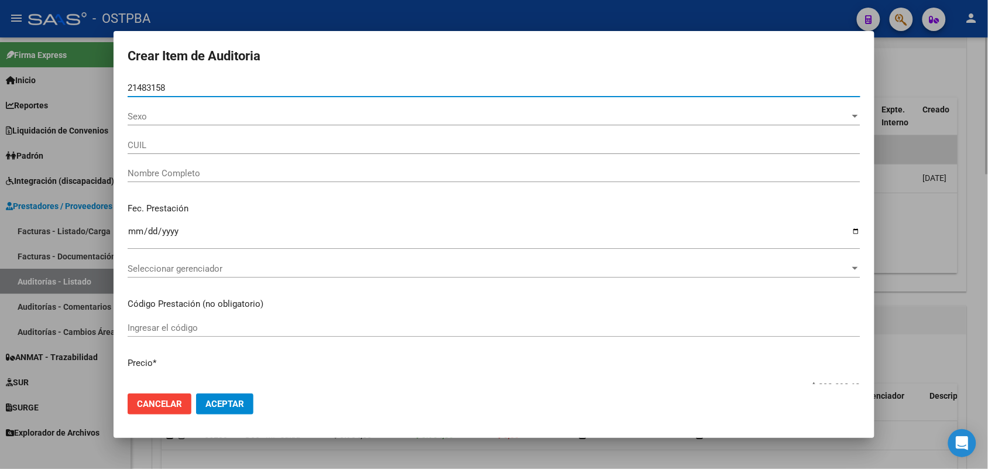
type input "23214831589"
type input "AVALOS JUAN MIGUEL -"
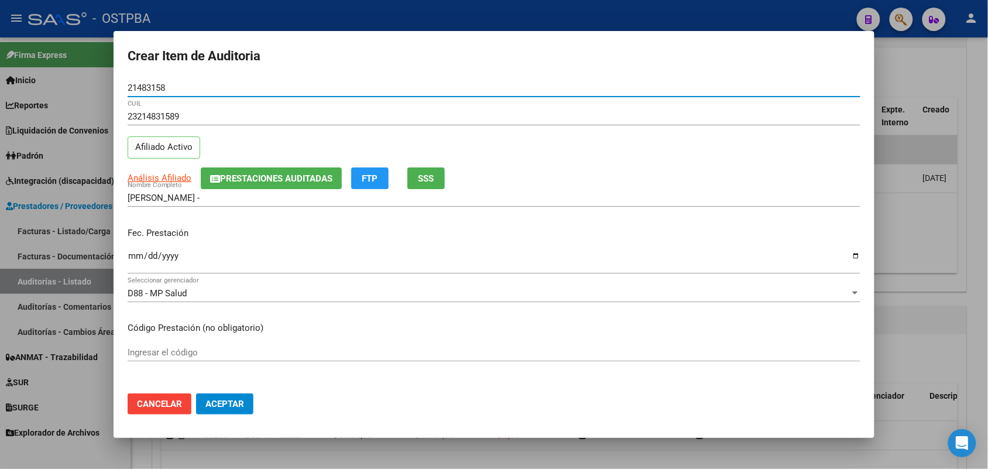
type input "21483158"
click at [140, 265] on input "Ingresar la fecha" at bounding box center [494, 260] width 733 height 19
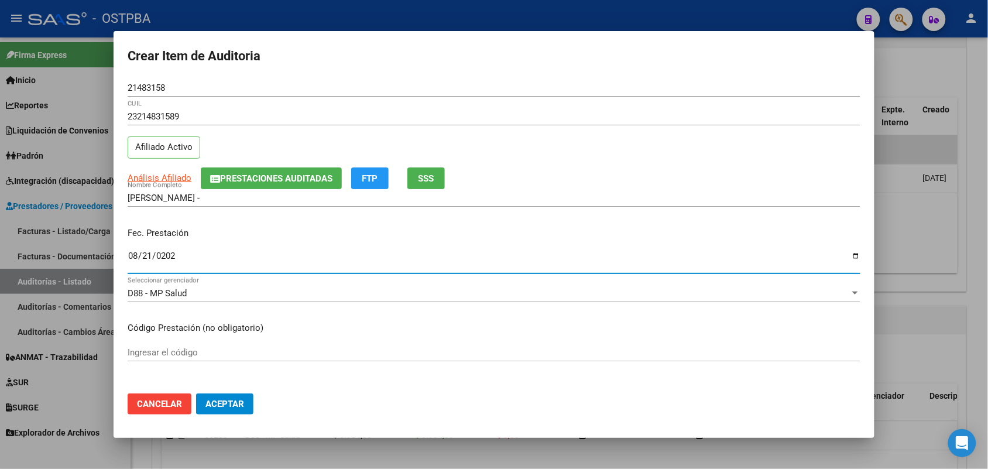
type input "2025-08-21"
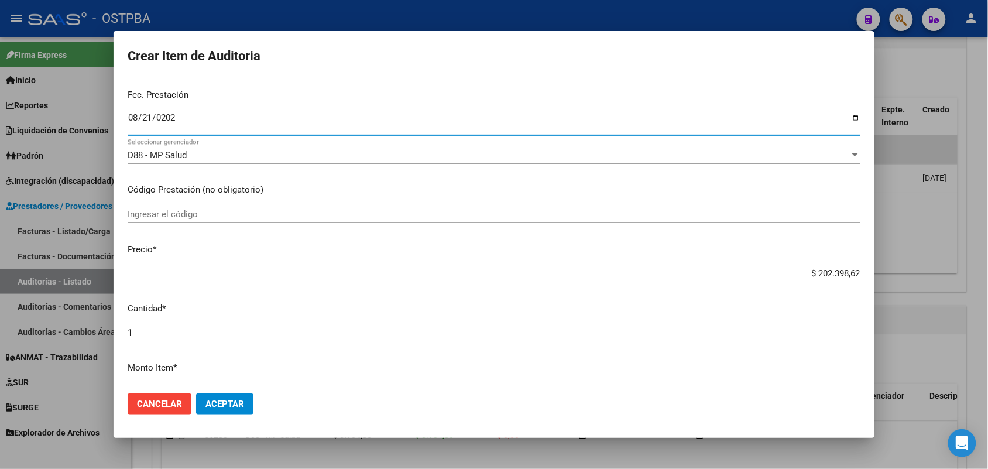
scroll to position [219, 0]
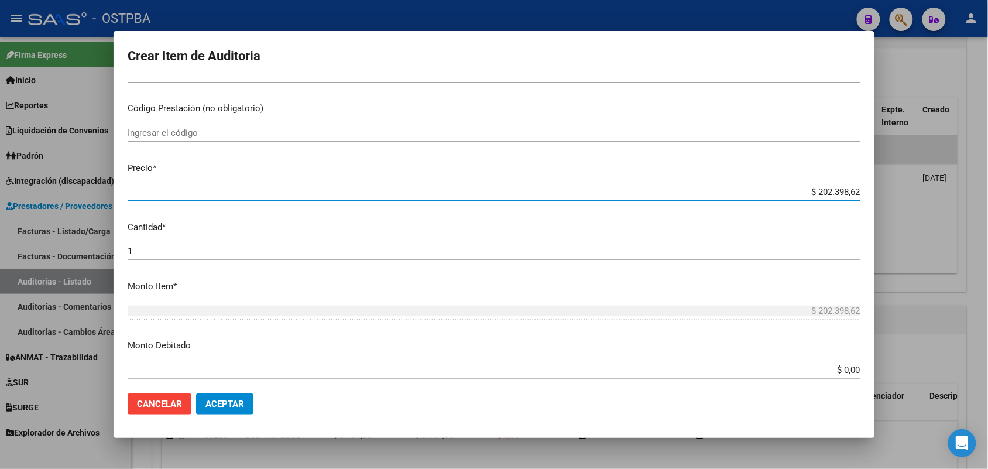
drag, startPoint x: 797, startPoint y: 193, endPoint x: 917, endPoint y: 198, distance: 120.1
click at [917, 198] on div "Crear Item de Auditoria 21483158 Nro Documento 23214831589 CUIL Afiliado Activo…" at bounding box center [494, 234] width 988 height 469
type input "$ 0,07"
type input "$ 0,72"
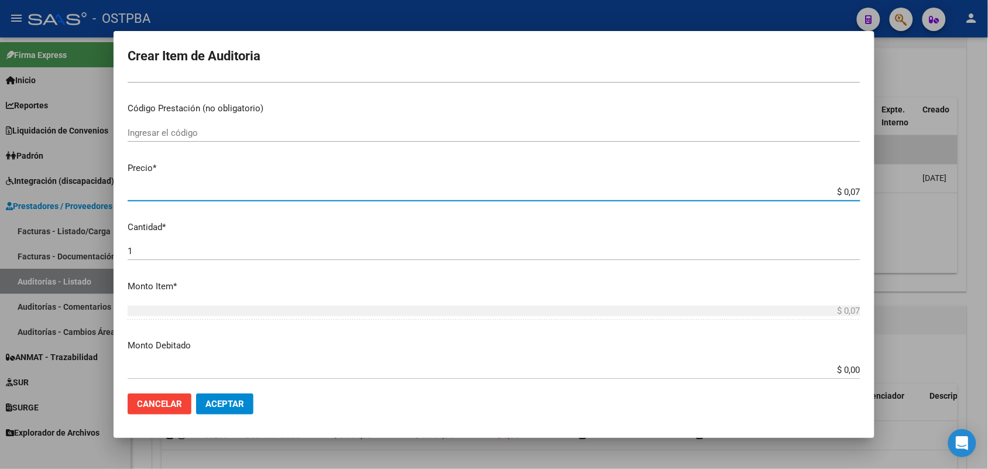
type input "$ 0,72"
type input "$ 7,24"
type input "$ 72,44"
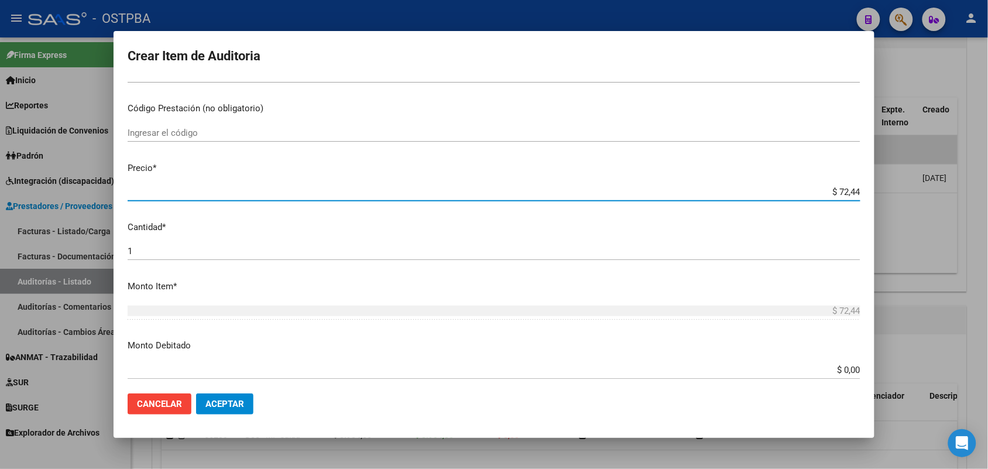
type input "$ 724,40"
type input "$ 7.244,00"
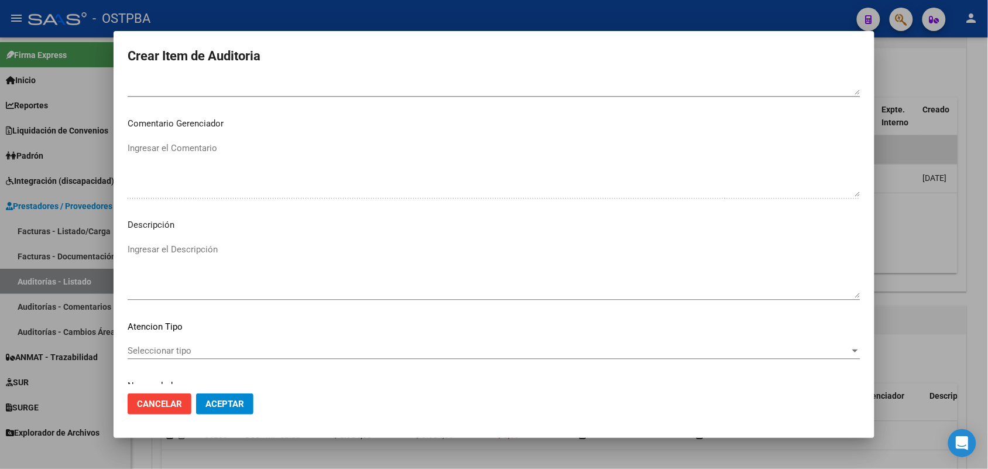
scroll to position [748, 0]
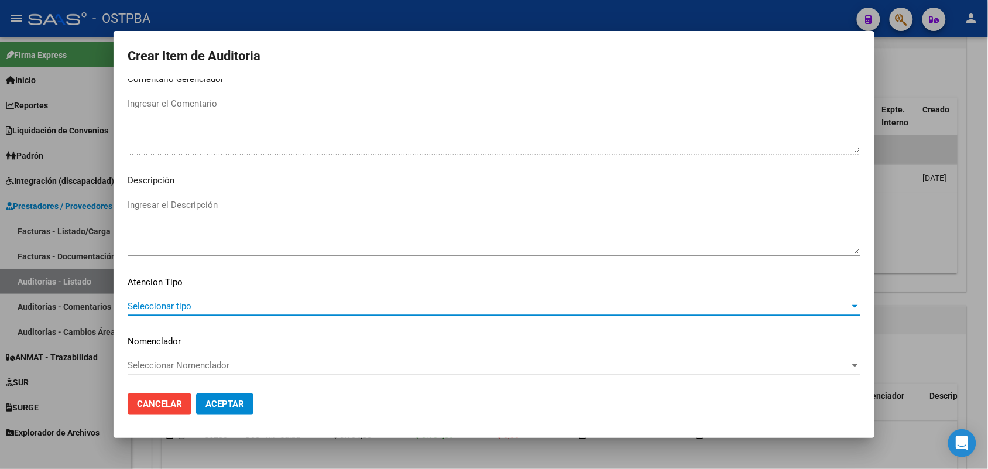
click at [174, 303] on span "Seleccionar tipo" at bounding box center [489, 306] width 722 height 11
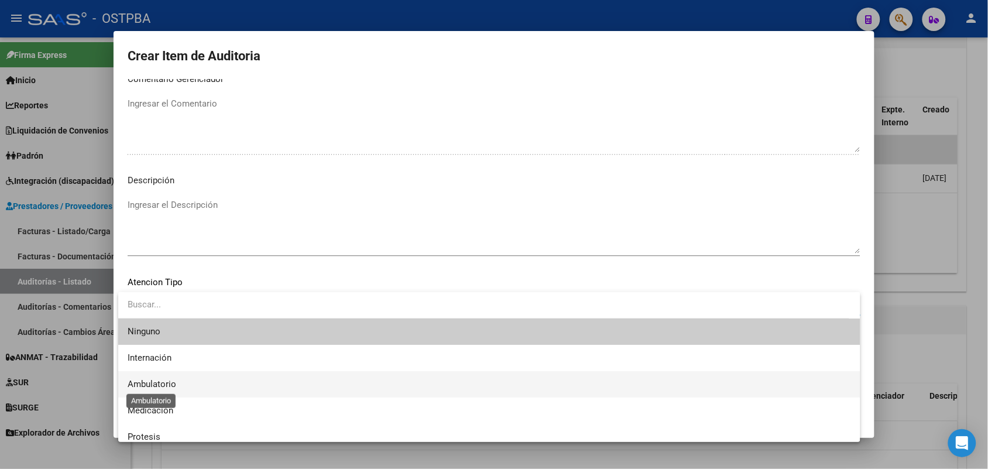
click at [159, 382] on span "Ambulatorio" at bounding box center [152, 384] width 49 height 11
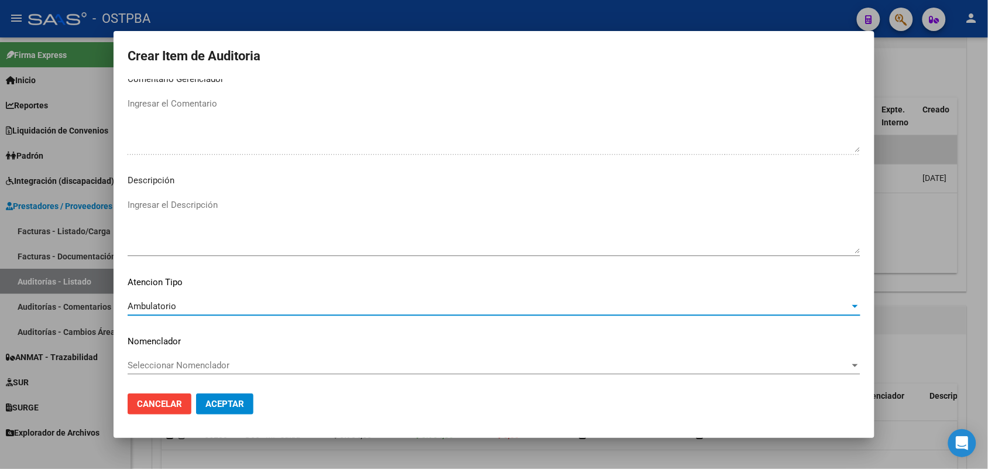
click at [221, 400] on span "Aceptar" at bounding box center [224, 404] width 39 height 11
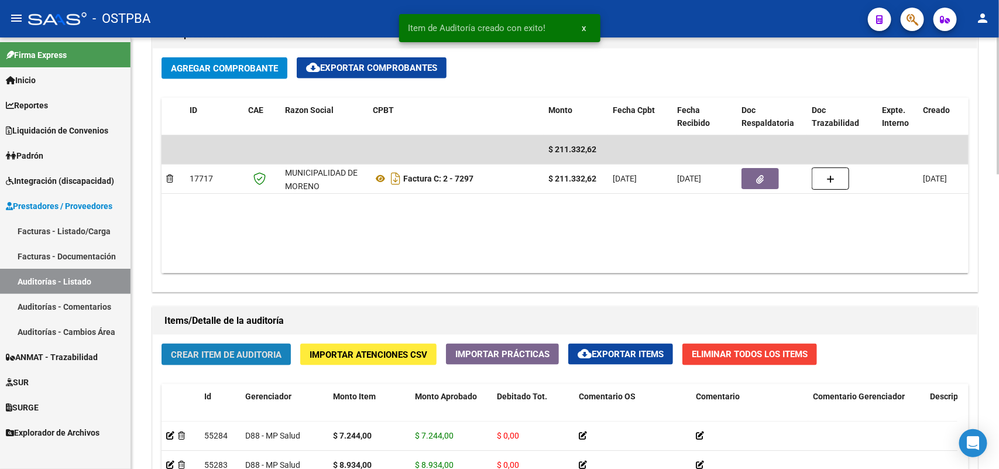
click at [240, 352] on span "Crear Item de Auditoria" at bounding box center [226, 354] width 111 height 11
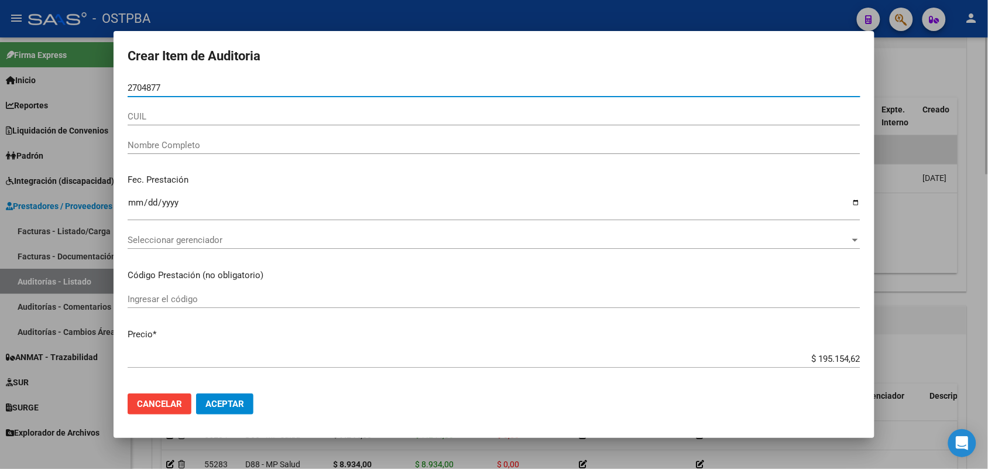
type input "27048775"
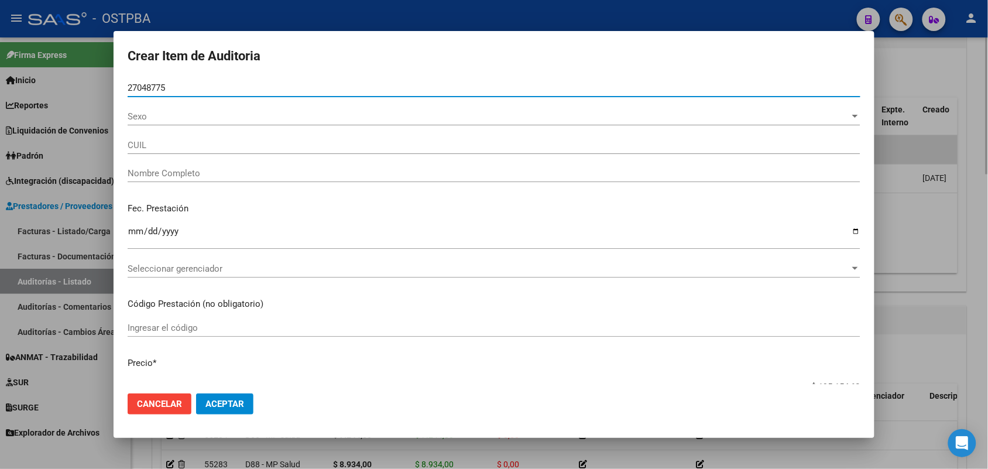
type input "20270487751"
type input "CALERMO MARCELINO DEMETRIO"
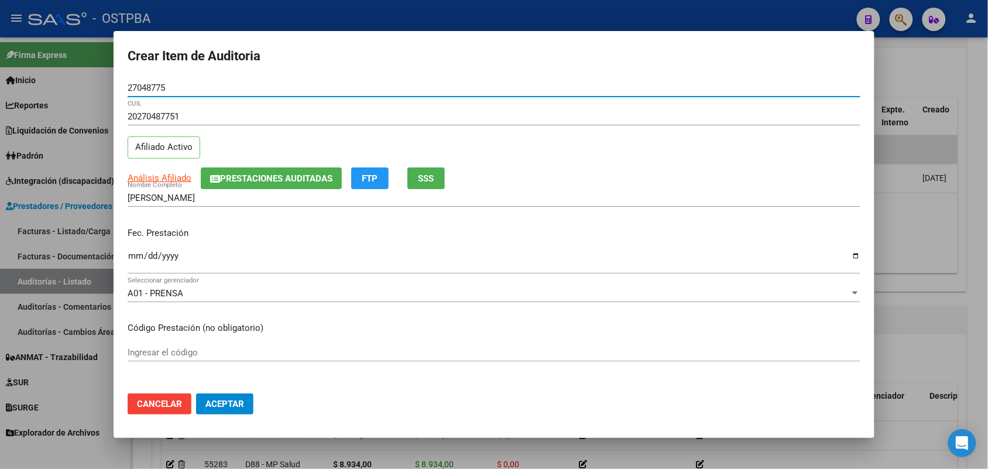
type input "27048775"
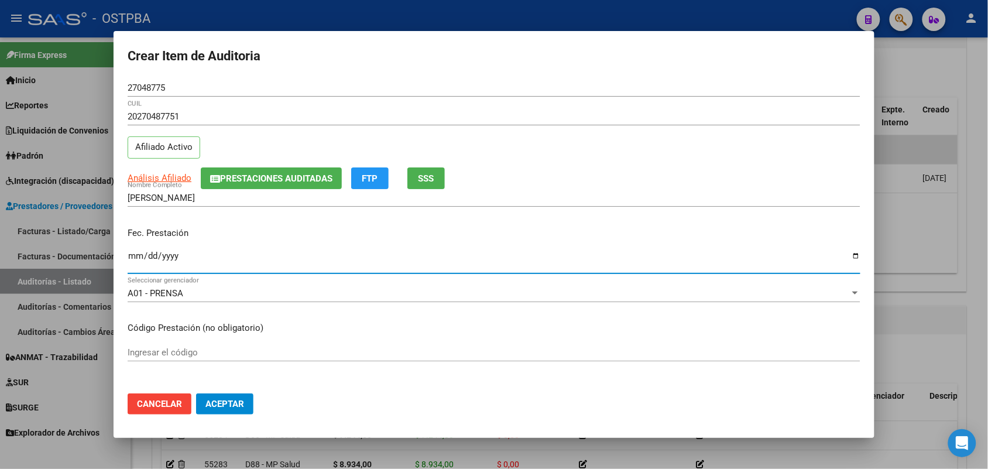
click at [133, 261] on input "Ingresar la fecha" at bounding box center [494, 260] width 733 height 19
type input "2025-07-18"
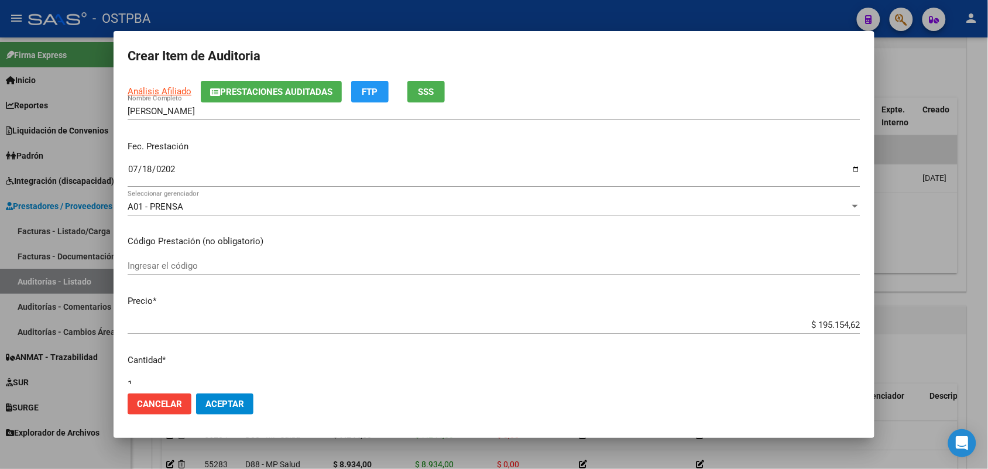
scroll to position [146, 0]
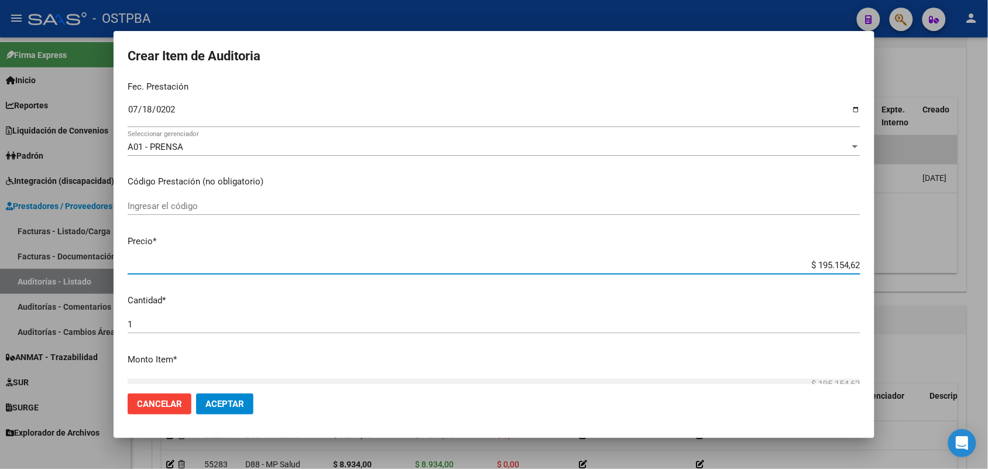
drag, startPoint x: 793, startPoint y: 268, endPoint x: 900, endPoint y: 262, distance: 107.3
click at [900, 262] on div "Crear Item de Auditoria 27048775 Nro Documento 20270487751 CUIL Afiliado Activo…" at bounding box center [494, 234] width 988 height 469
type input "$ 0,07"
type input "$ 0,72"
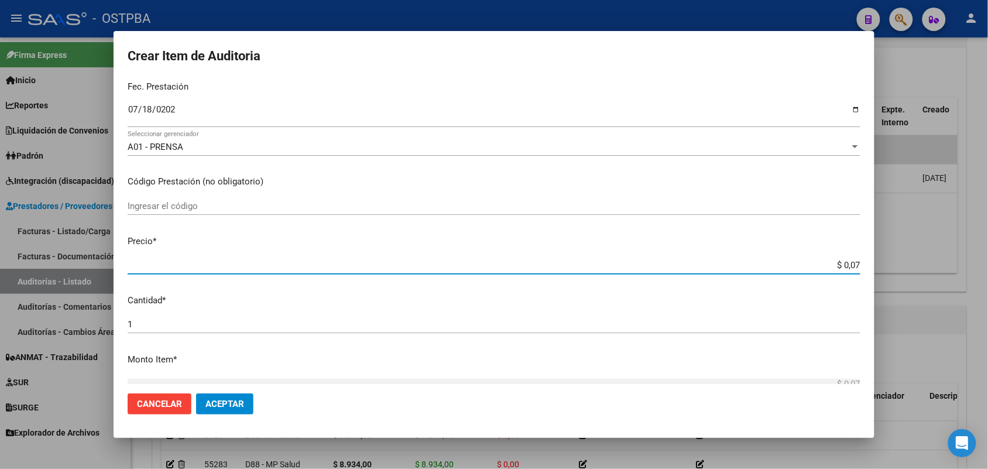
type input "$ 0,72"
type input "$ 7,24"
type input "$ 72,44"
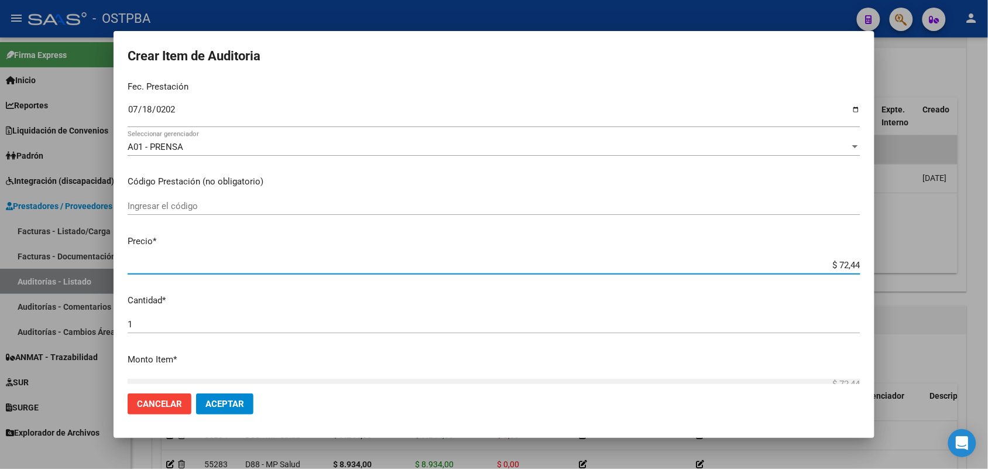
type input "$ 724,40"
type input "$ 7.244,00"
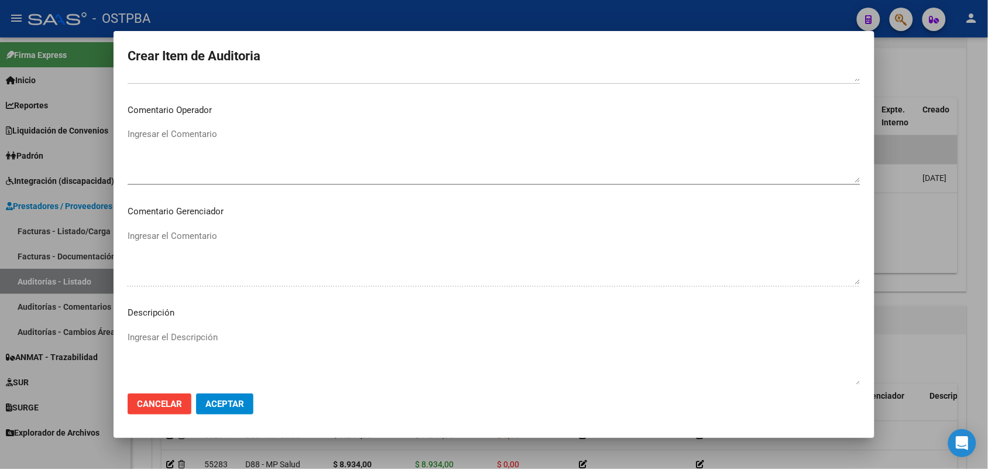
scroll to position [748, 0]
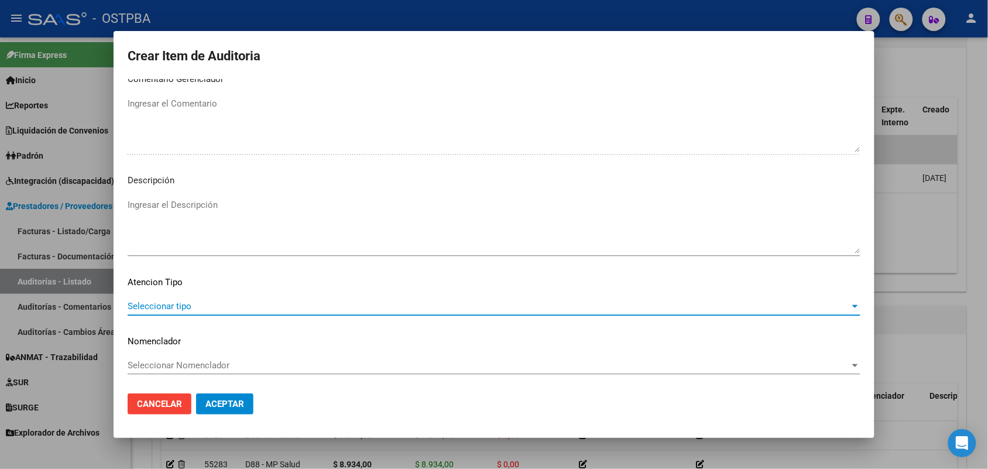
click at [182, 301] on span "Seleccionar tipo" at bounding box center [489, 306] width 722 height 11
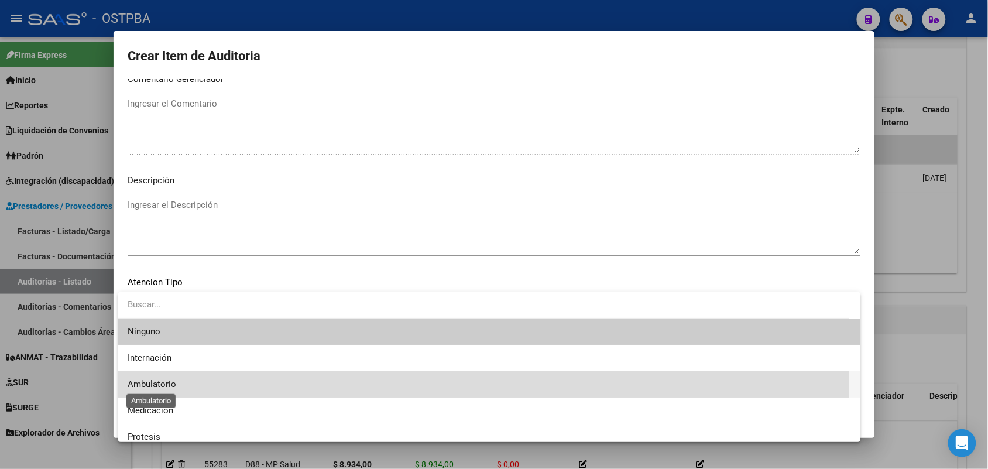
click at [168, 384] on span "Ambulatorio" at bounding box center [152, 384] width 49 height 11
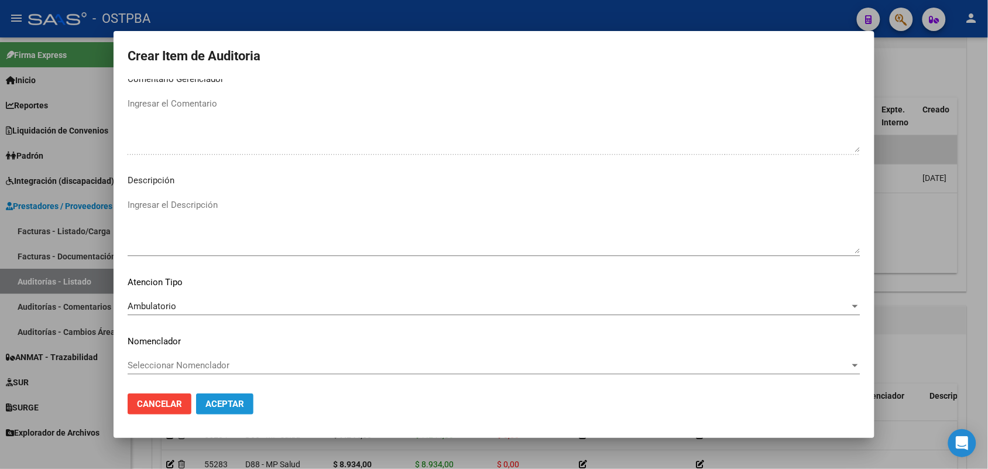
click at [217, 402] on span "Aceptar" at bounding box center [224, 404] width 39 height 11
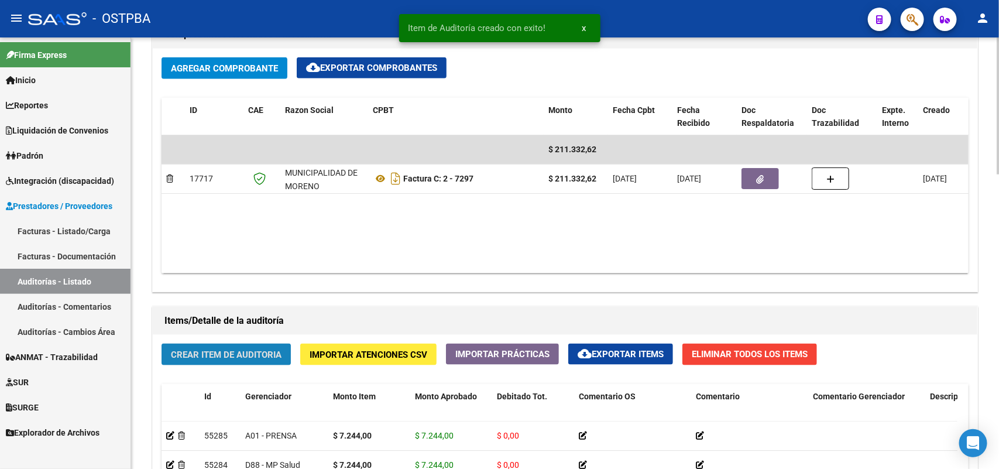
click at [231, 349] on span "Crear Item de Auditoria" at bounding box center [226, 354] width 111 height 11
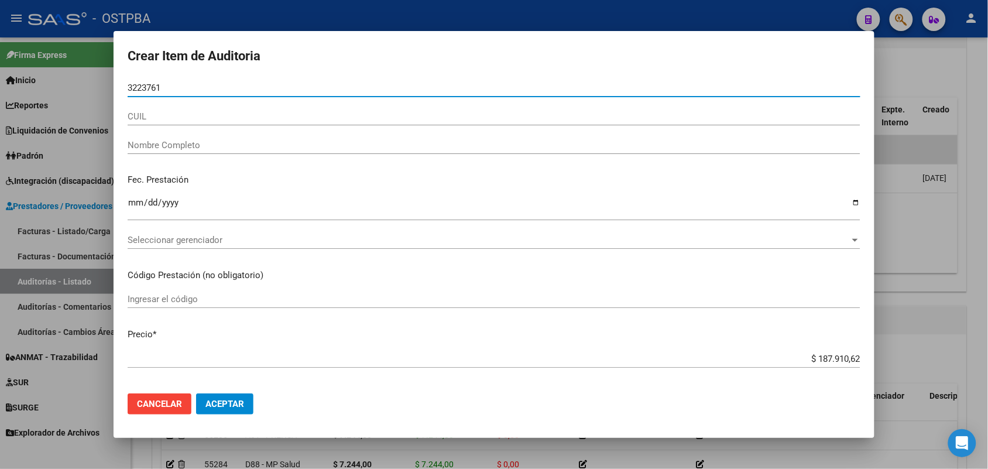
type input "32237610"
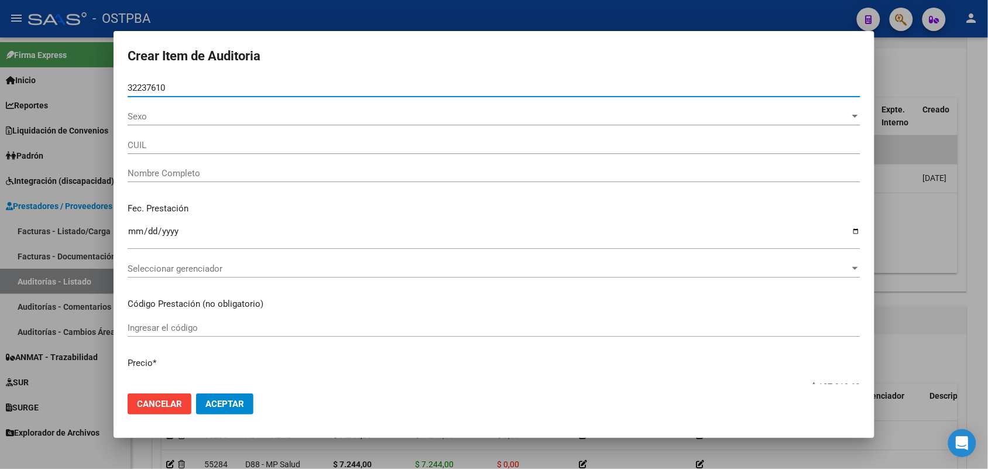
type input "27322376109"
type input "FREITES ADRIANA NOEMI -"
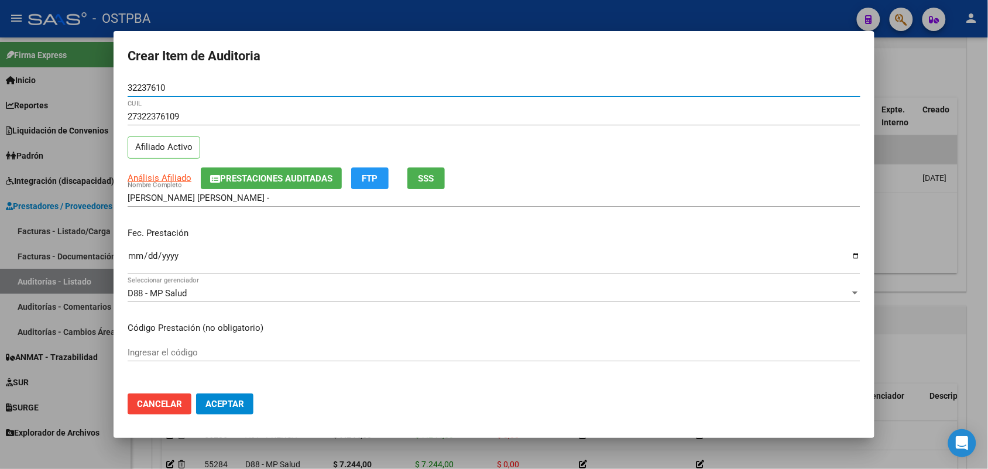
type input "32237610"
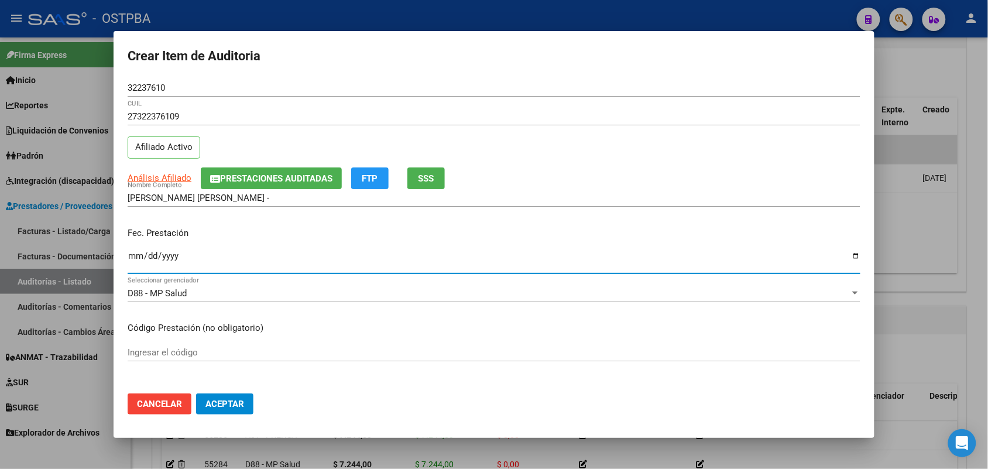
click at [133, 259] on input "Ingresar la fecha" at bounding box center [494, 260] width 733 height 19
type input "2025-06-30"
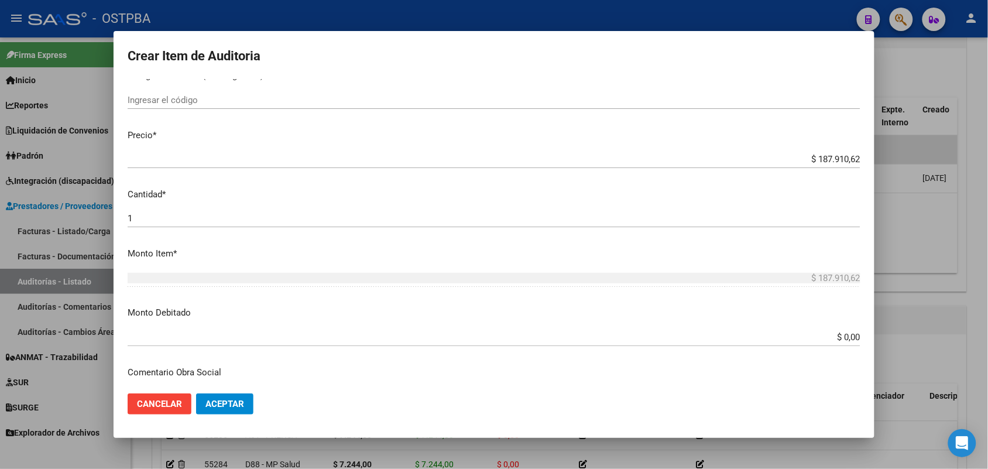
scroll to position [293, 0]
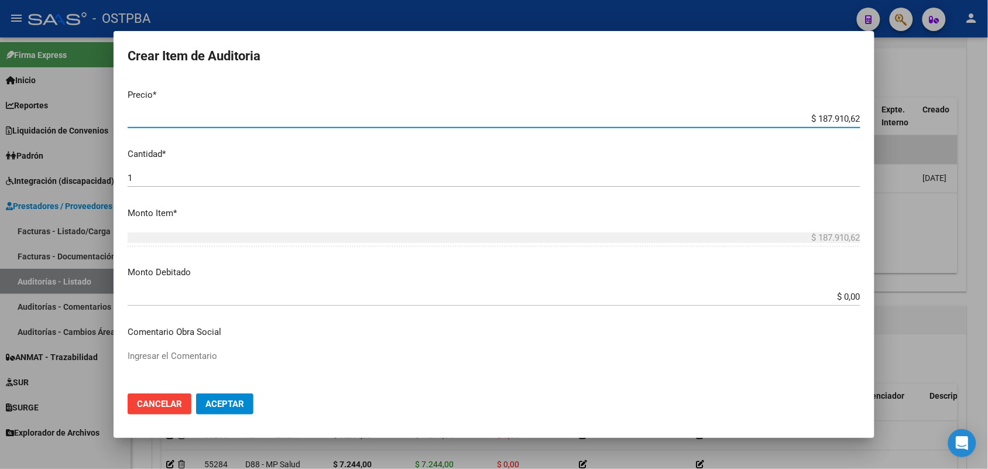
drag, startPoint x: 799, startPoint y: 116, endPoint x: 879, endPoint y: 112, distance: 80.3
click at [879, 112] on div "Crear Item de Auditoria 32237610 Nro Documento 27322376109 CUIL Afiliado Activo…" at bounding box center [494, 234] width 988 height 469
type input "$ 0,07"
type input "$ 0,72"
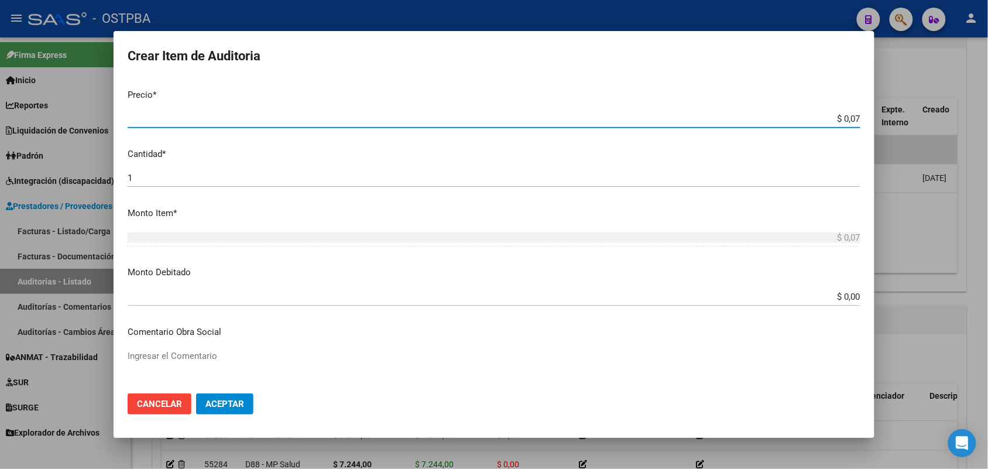
type input "$ 0,72"
type input "$ 7,24"
type input "$ 72,44"
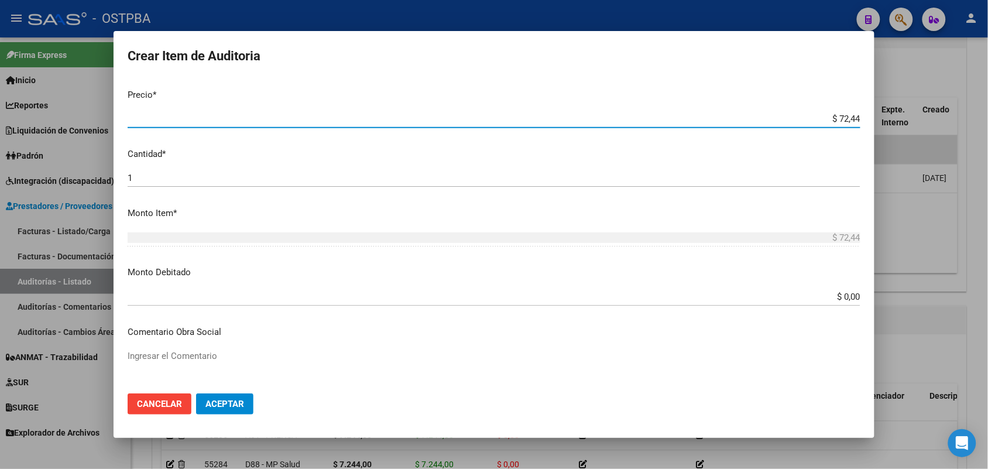
type input "$ 724,40"
type input "$ 7.244,00"
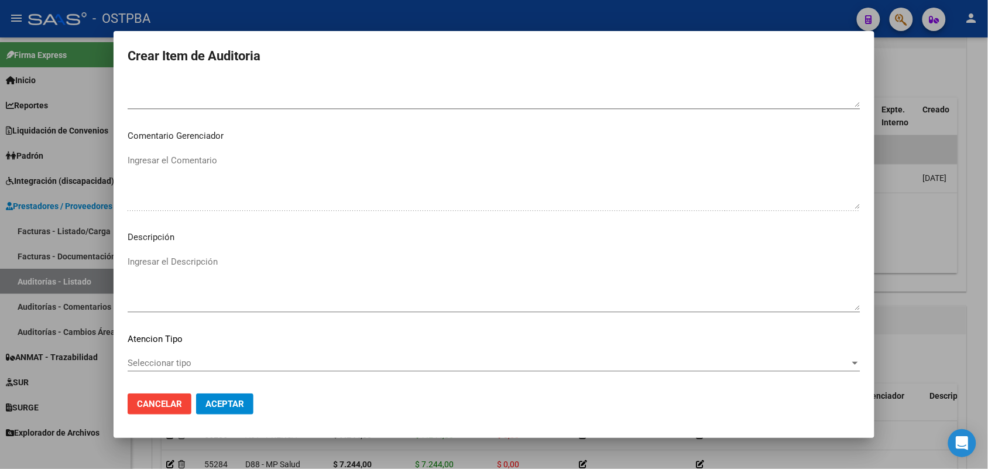
scroll to position [748, 0]
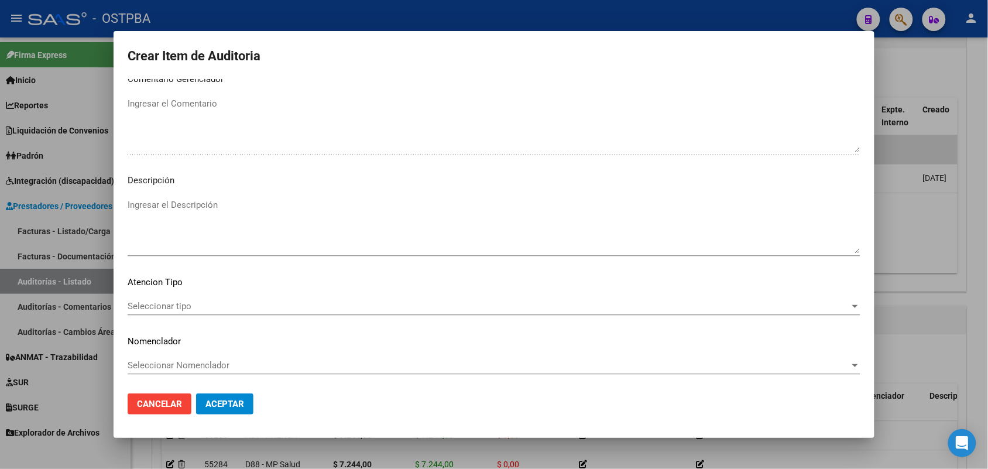
click at [183, 303] on span "Seleccionar tipo" at bounding box center [489, 306] width 722 height 11
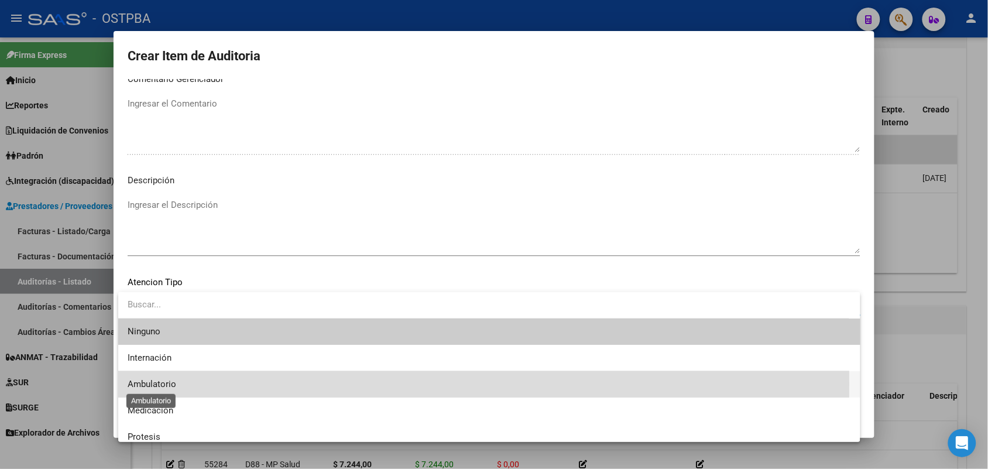
click at [166, 383] on span "Ambulatorio" at bounding box center [152, 384] width 49 height 11
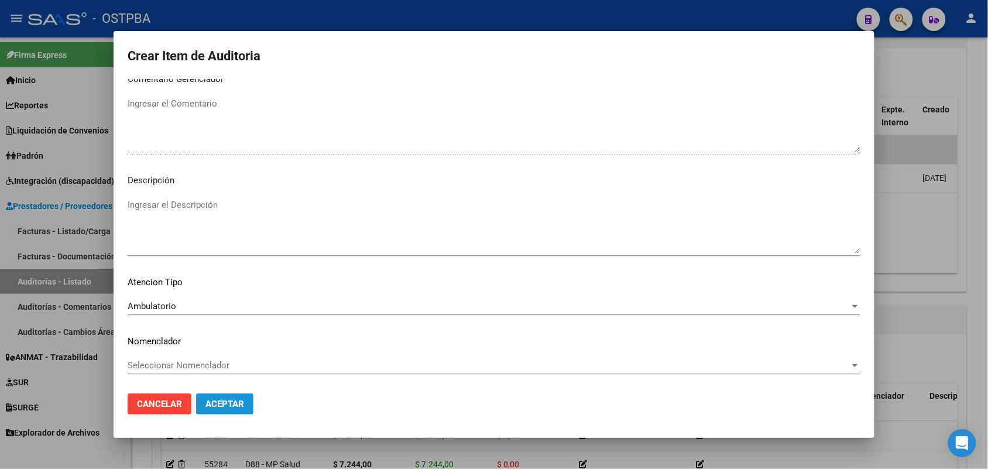
click at [219, 403] on span "Aceptar" at bounding box center [224, 404] width 39 height 11
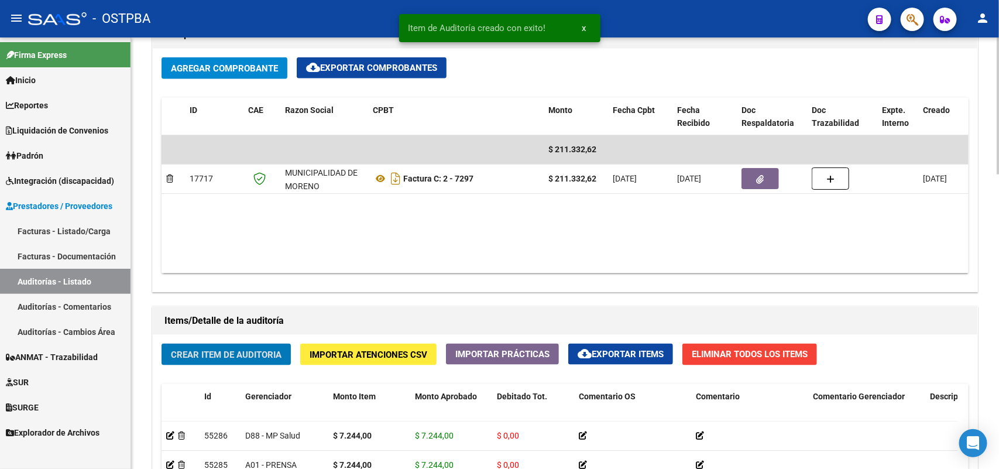
click at [247, 349] on span "Crear Item de Auditoria" at bounding box center [226, 354] width 111 height 11
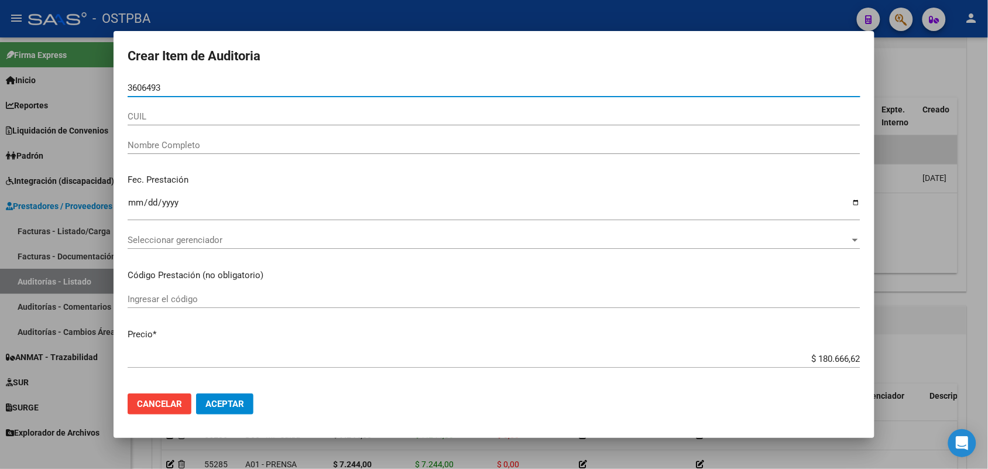
type input "36064930"
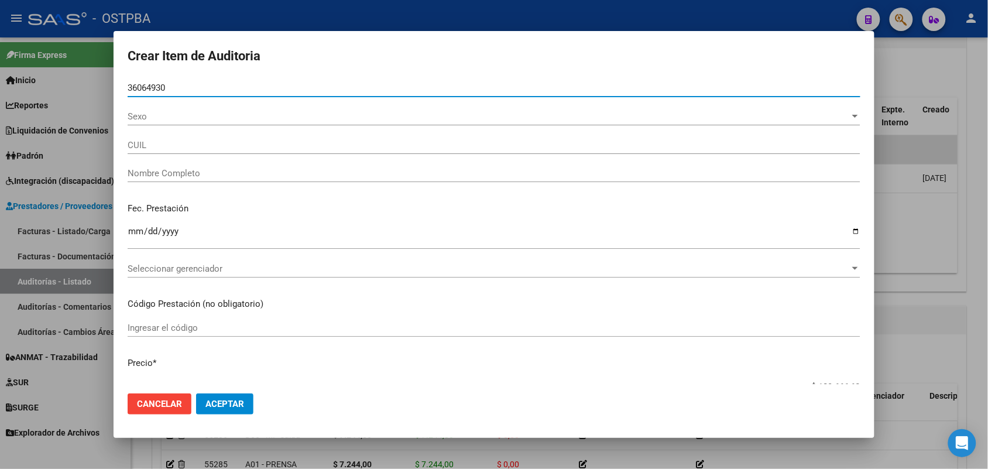
type input "27360649305"
type input "GUZMAN AGUERO MIRIAM CAROLINA"
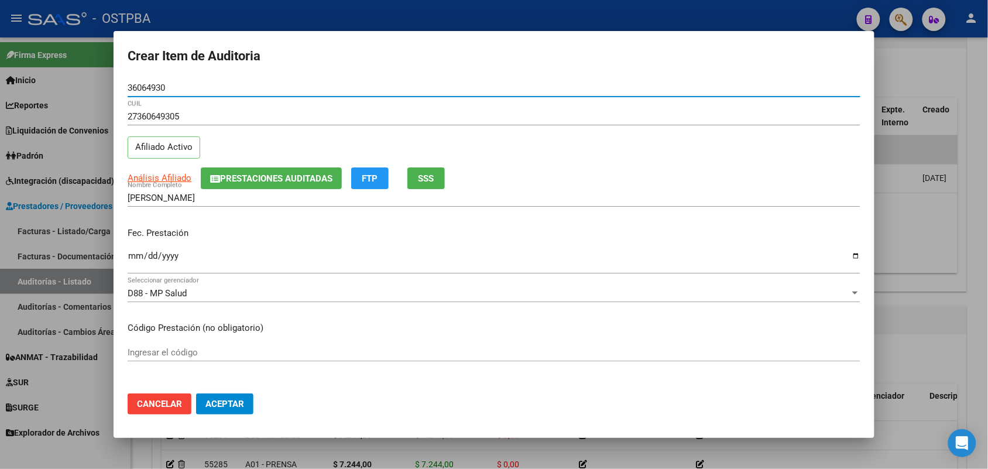
type input "36064930"
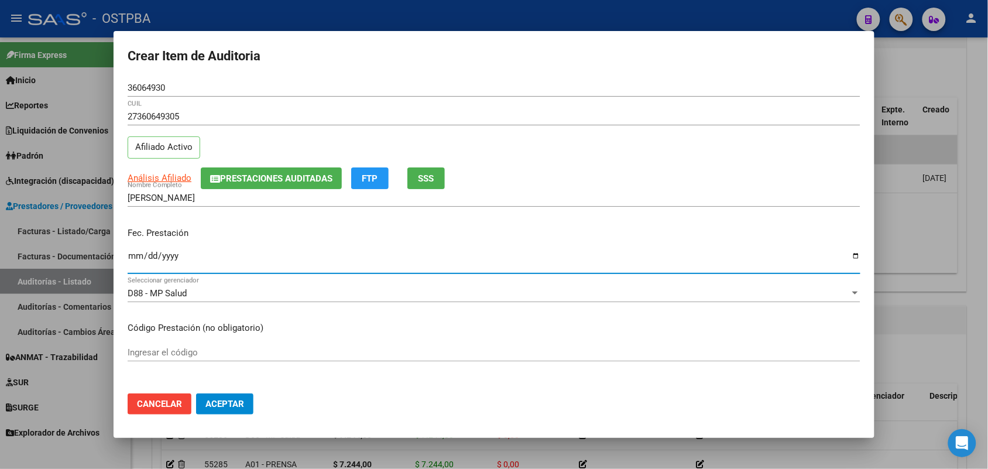
click at [133, 258] on input "Ingresar la fecha" at bounding box center [494, 260] width 733 height 19
type input "2025-06-18"
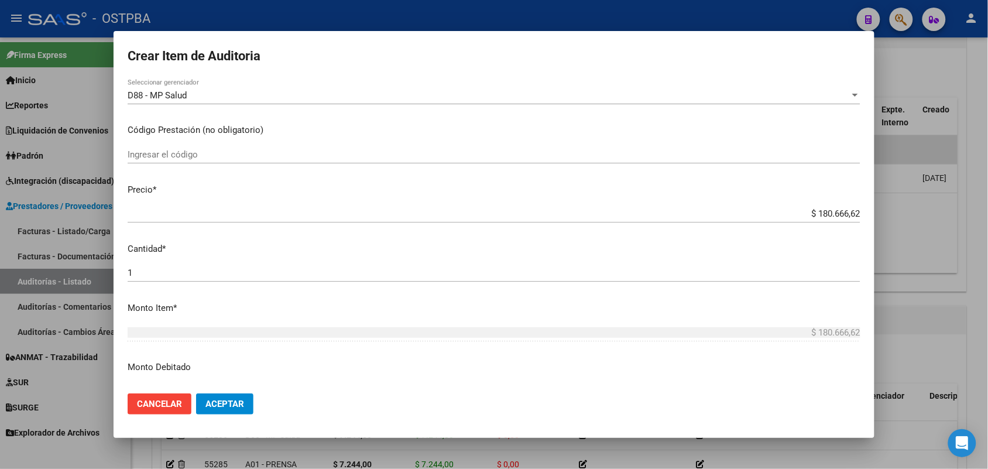
scroll to position [219, 0]
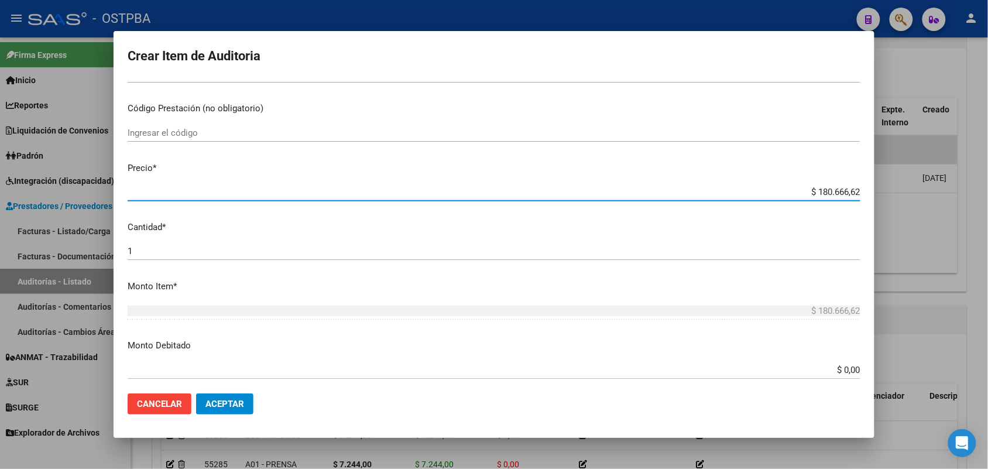
drag, startPoint x: 785, startPoint y: 192, endPoint x: 910, endPoint y: 185, distance: 124.9
click at [910, 185] on div "Crear Item de Auditoria 36064930 Nro Documento 27360649305 CUIL Afiliado Activo…" at bounding box center [494, 234] width 988 height 469
type input "$ 0,07"
type input "$ 0,72"
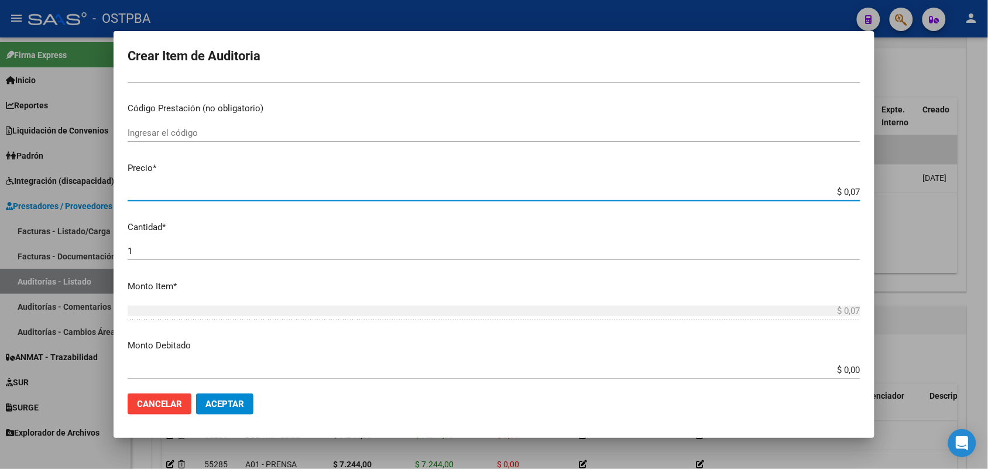
type input "$ 0,72"
type input "$ 7,24"
type input "$ 72,44"
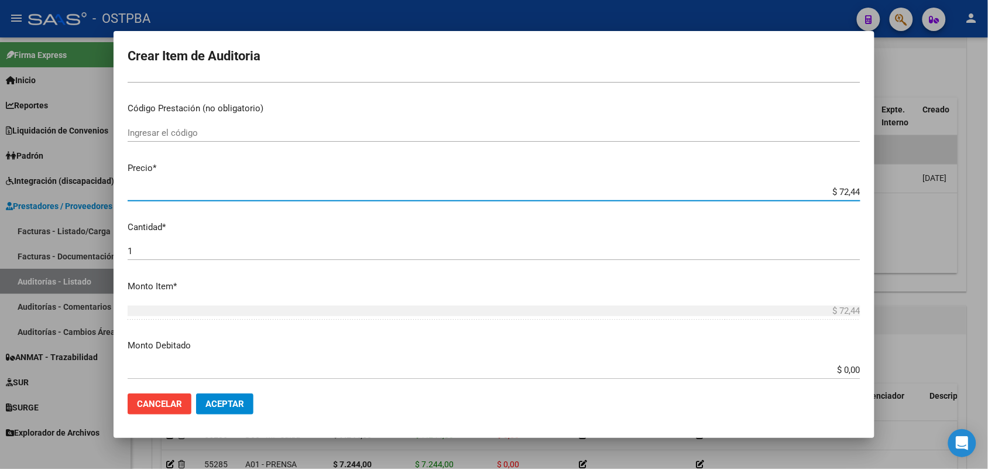
type input "$ 724,40"
type input "$ 7.244,00"
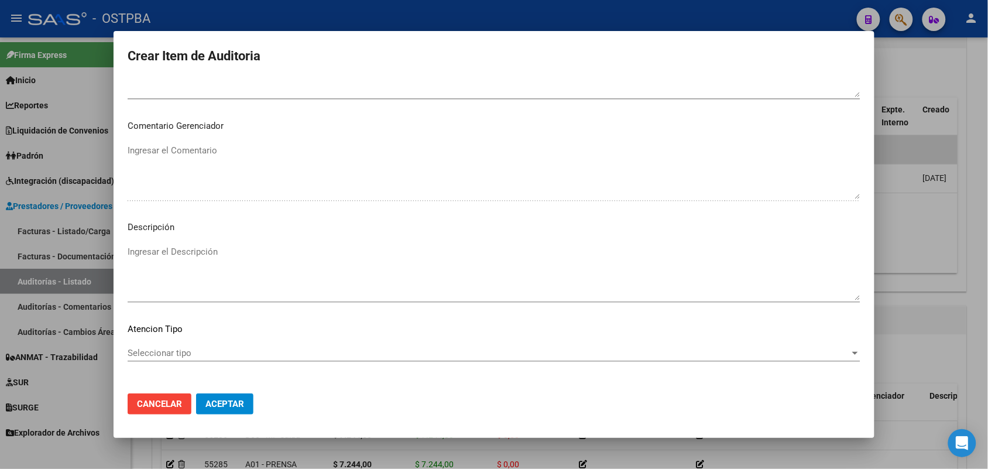
scroll to position [748, 0]
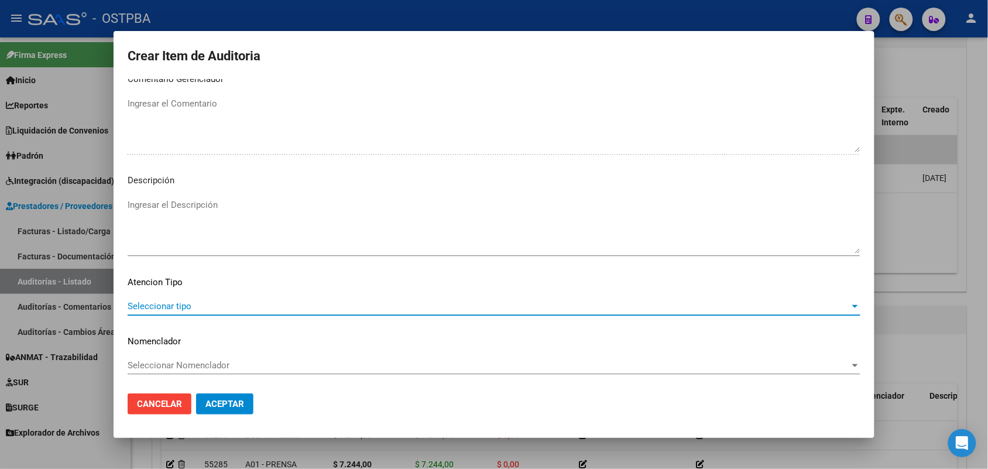
click at [173, 305] on span "Seleccionar tipo" at bounding box center [489, 306] width 722 height 11
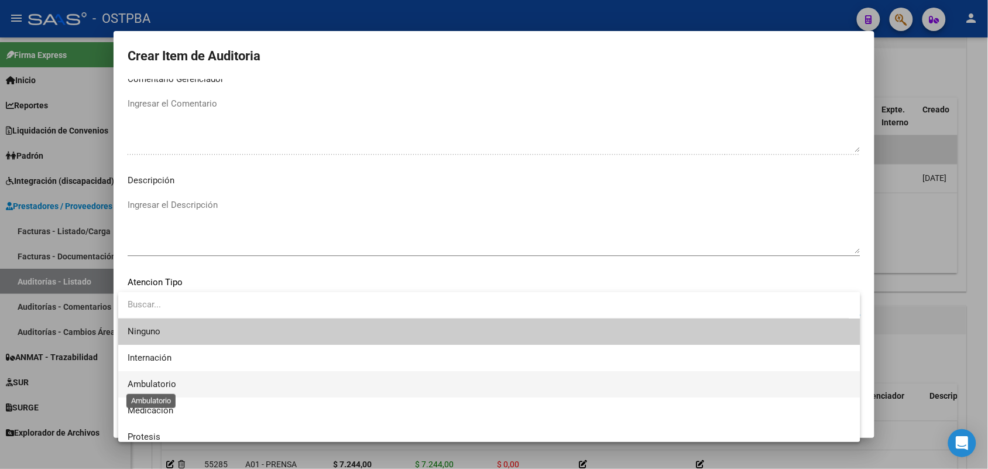
click at [166, 382] on span "Ambulatorio" at bounding box center [152, 384] width 49 height 11
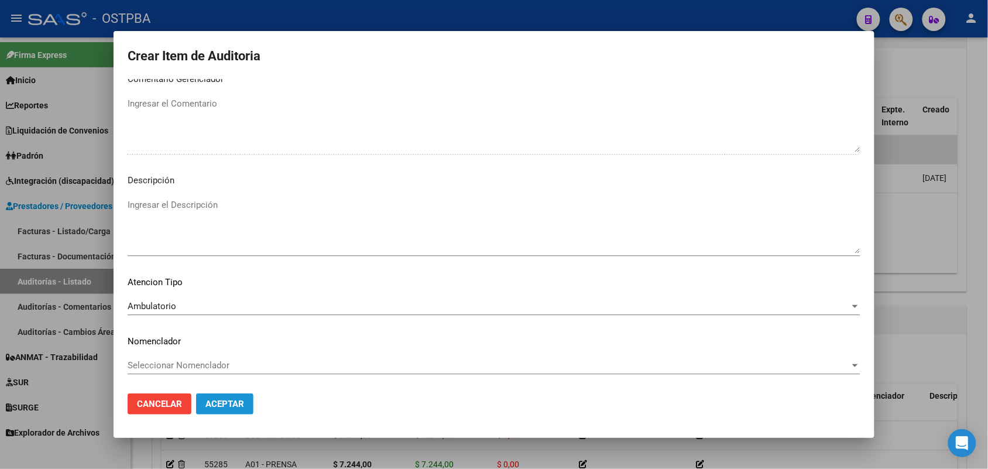
click at [212, 399] on span "Aceptar" at bounding box center [224, 404] width 39 height 11
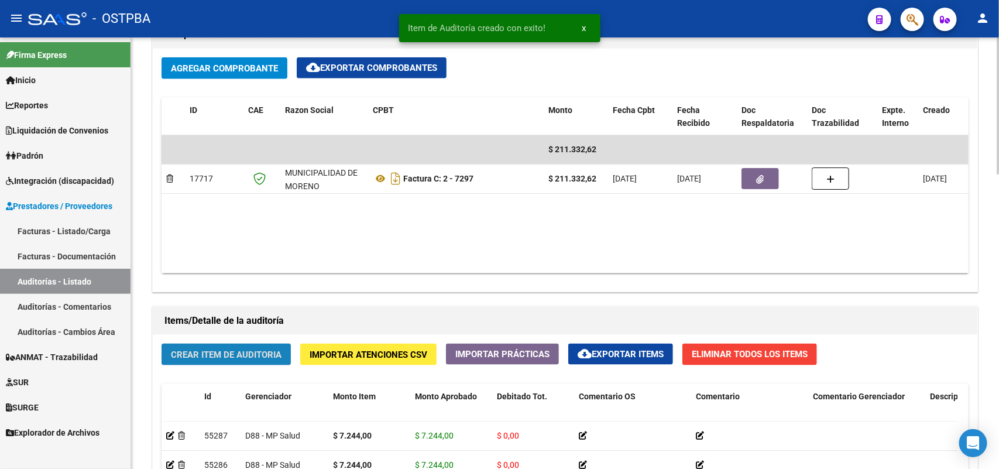
click at [256, 349] on span "Crear Item de Auditoria" at bounding box center [226, 354] width 111 height 11
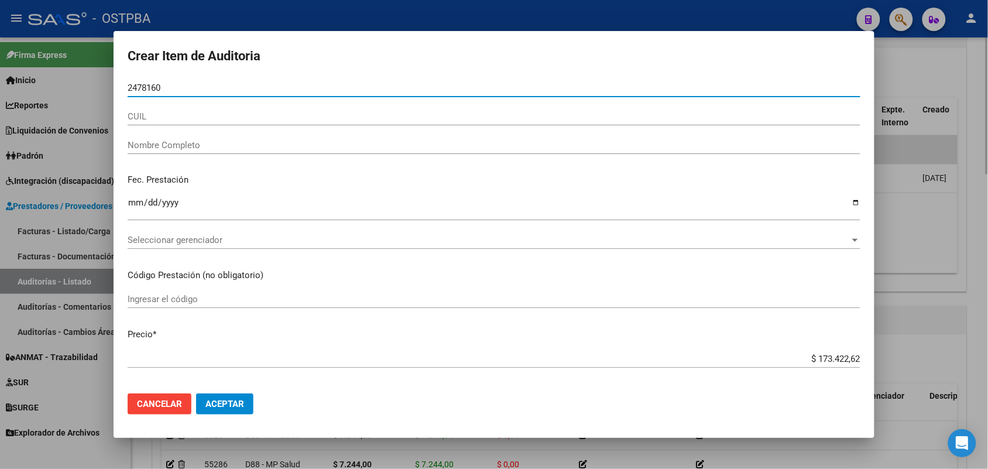
type input "24781607"
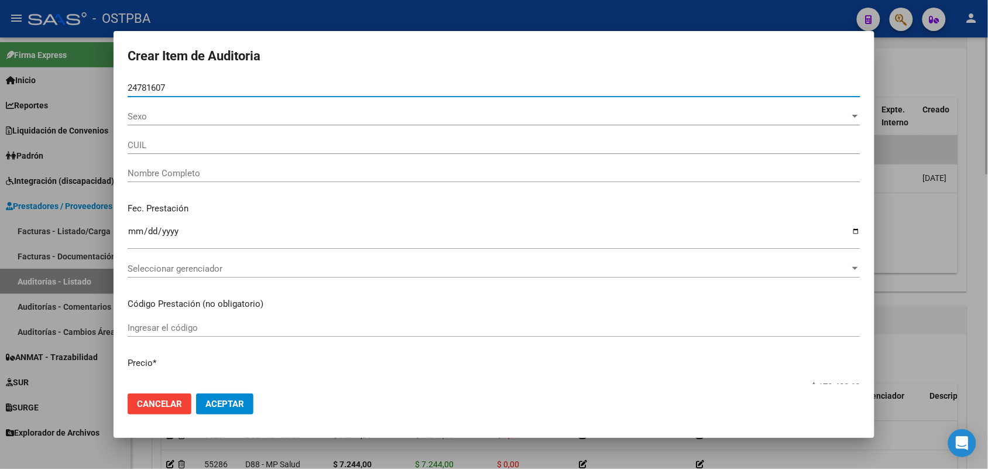
type input "27247816076"
type input "PEREYRA ELBA NOEMI"
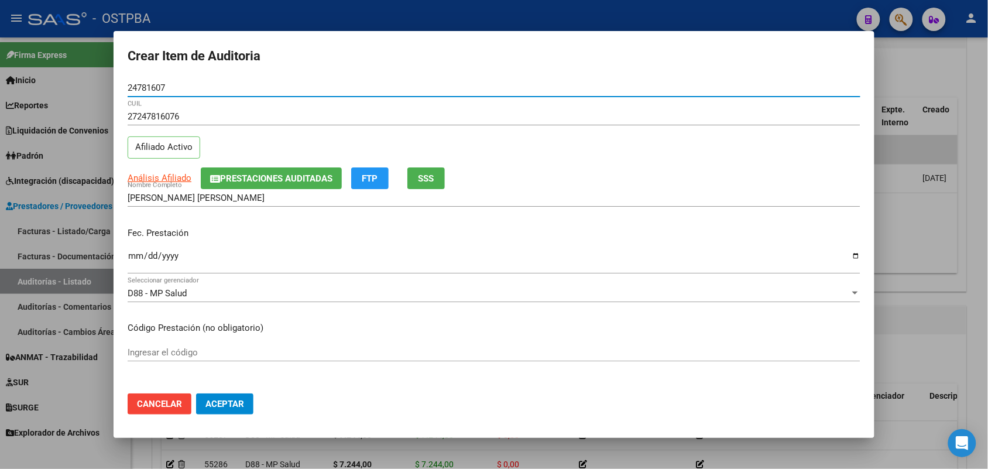
type input "24781607"
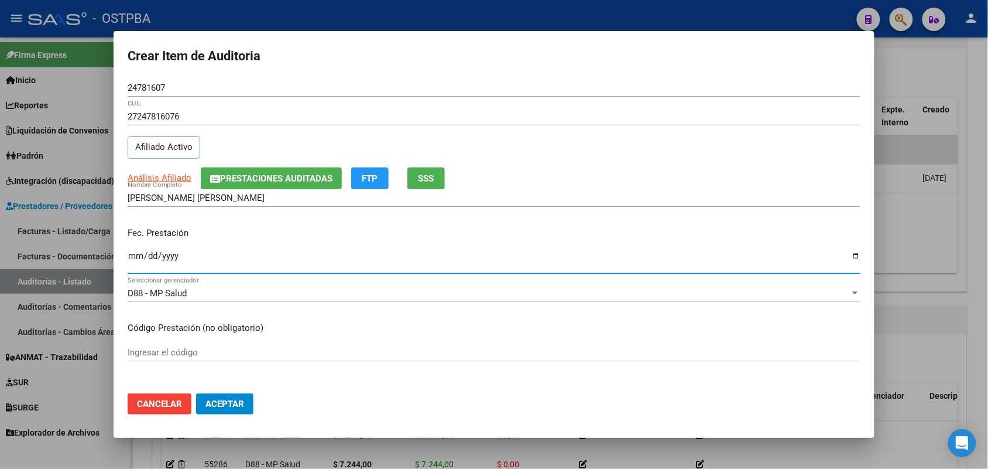
drag, startPoint x: 135, startPoint y: 259, endPoint x: 148, endPoint y: 270, distance: 17.0
click at [135, 259] on input "Ingresar la fecha" at bounding box center [494, 260] width 733 height 19
type input "2025-04-22"
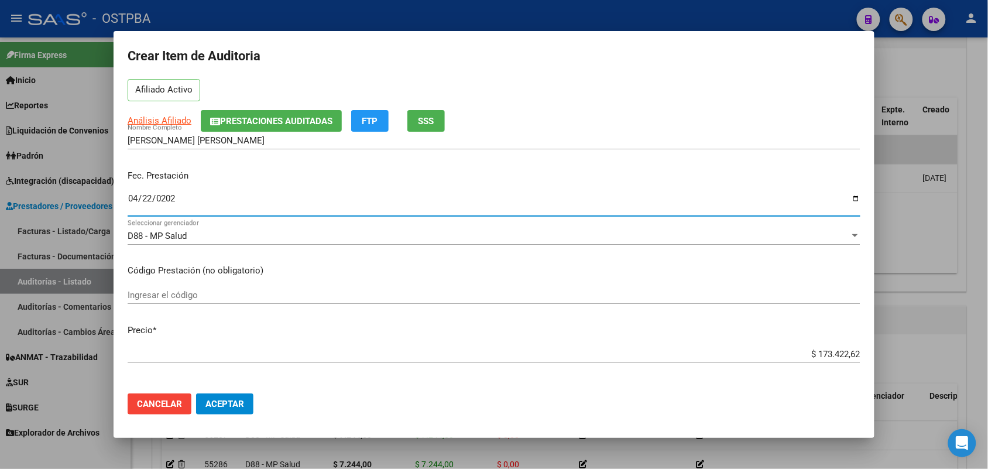
scroll to position [146, 0]
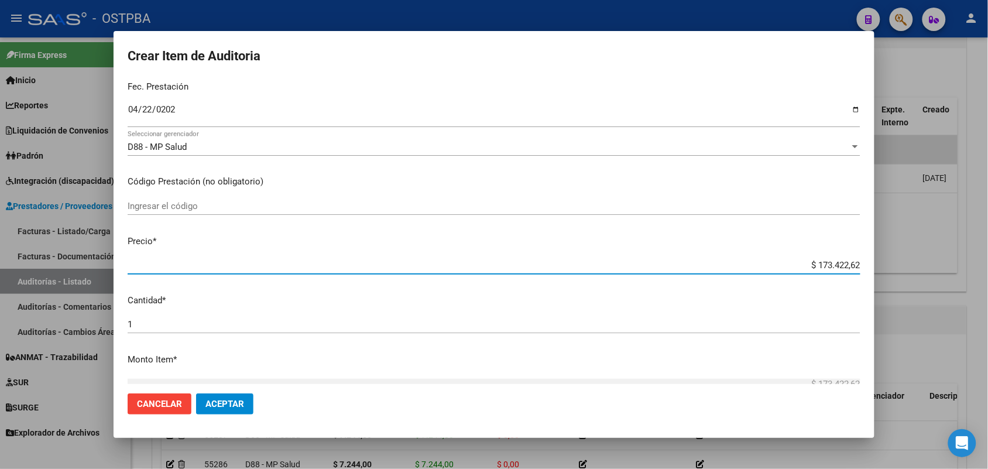
drag, startPoint x: 790, startPoint y: 269, endPoint x: 887, endPoint y: 262, distance: 96.8
click at [887, 262] on div "Crear Item de Auditoria 24781607 Nro Documento 27247816076 CUIL Afiliado Activo…" at bounding box center [494, 234] width 988 height 469
type input "$ 0,08"
type input "$ 0,89"
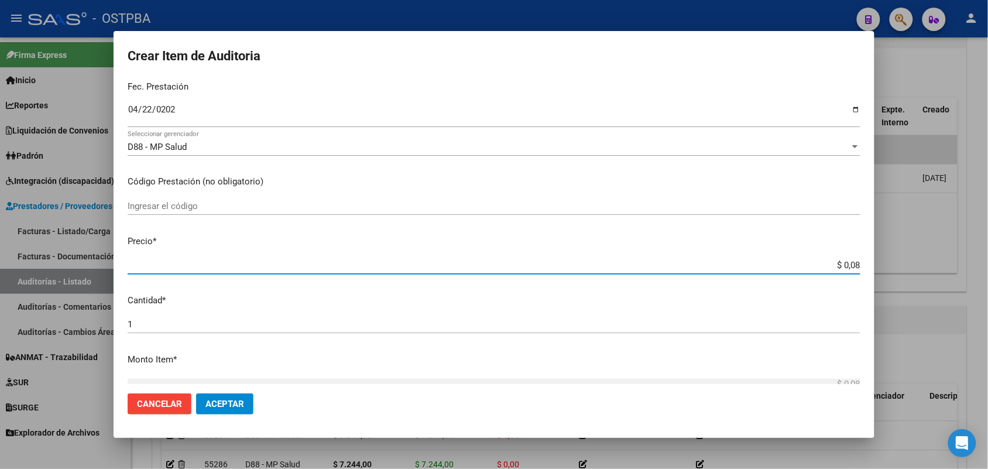
type input "$ 0,89"
type input "$ 8,93"
type input "$ 89,34"
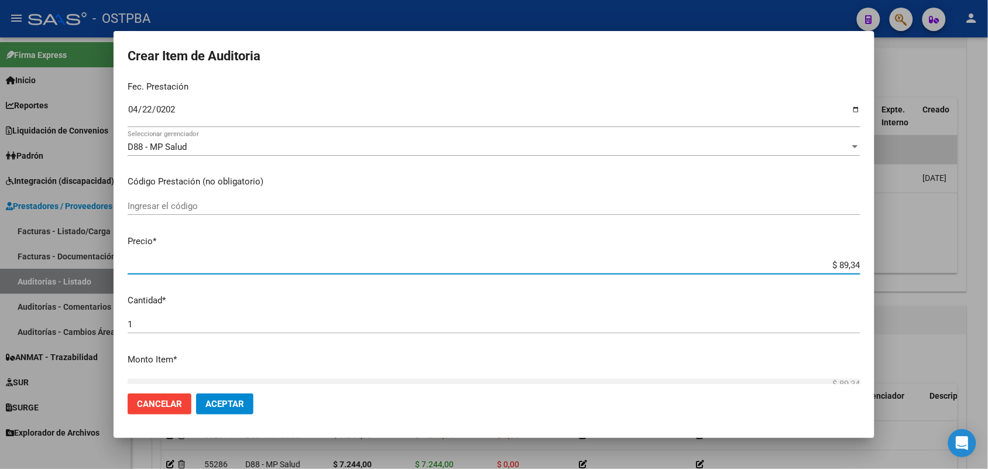
type input "$ 893,40"
type input "$ 8.934,00"
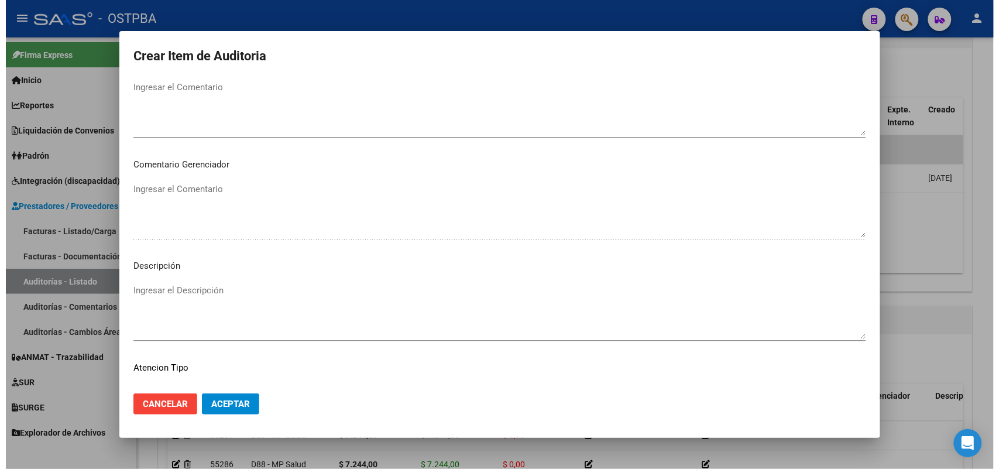
scroll to position [748, 0]
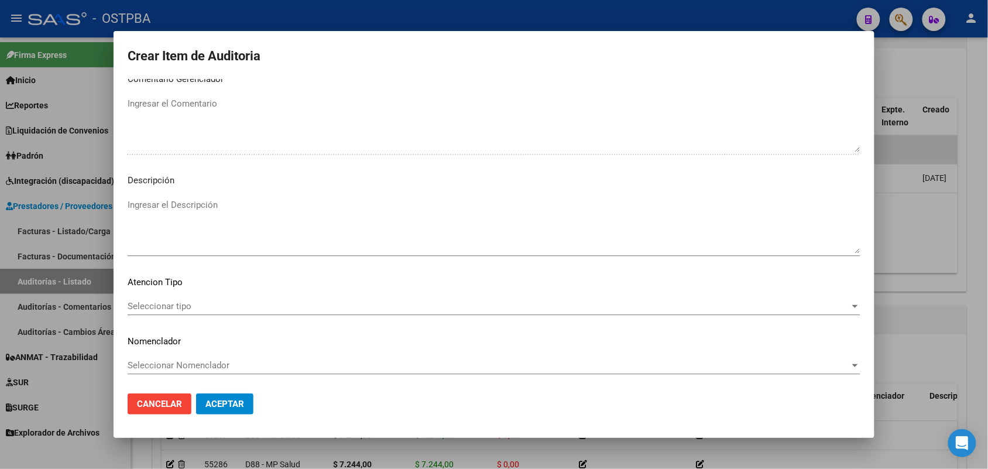
click at [167, 304] on span "Seleccionar tipo" at bounding box center [489, 306] width 722 height 11
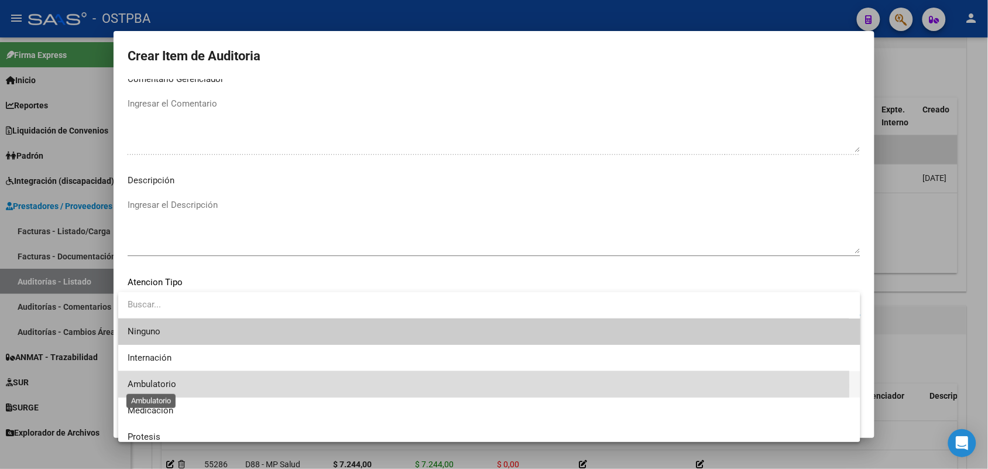
click at [169, 385] on span "Ambulatorio" at bounding box center [152, 384] width 49 height 11
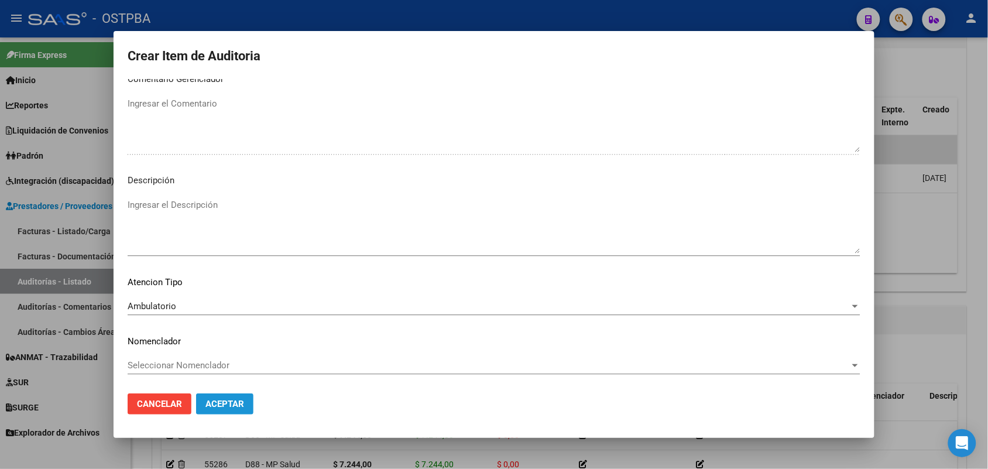
click at [222, 404] on span "Aceptar" at bounding box center [224, 404] width 39 height 11
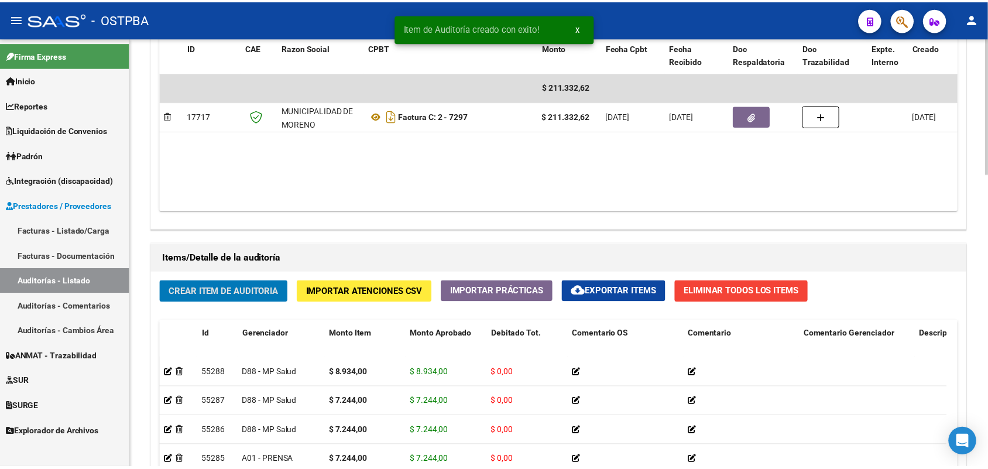
scroll to position [805, 0]
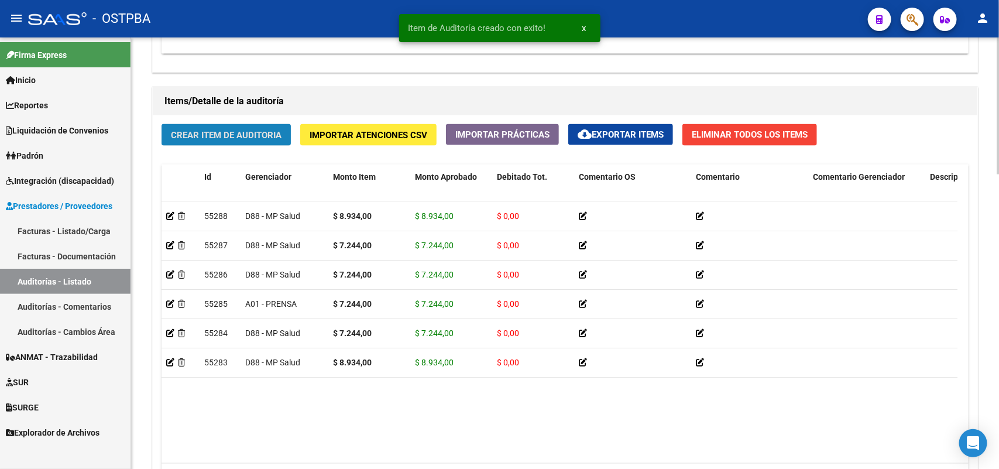
click at [276, 139] on button "Crear Item de Auditoria" at bounding box center [226, 135] width 129 height 22
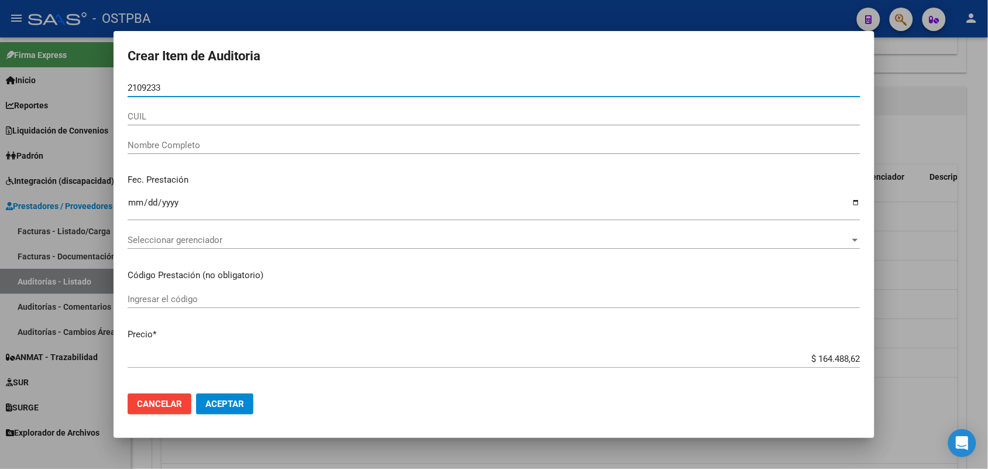
type input "21092332"
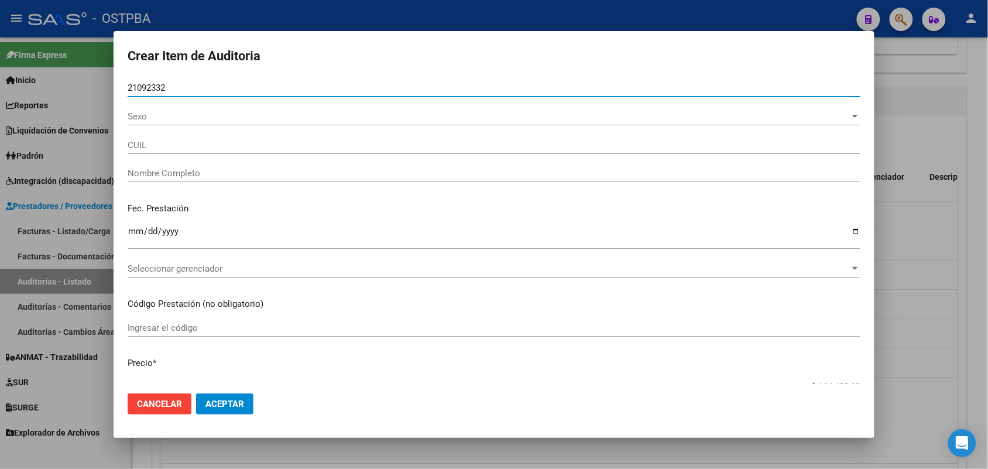
type input "20210923323"
type input "PORTALES GABRIEL ADRIAN"
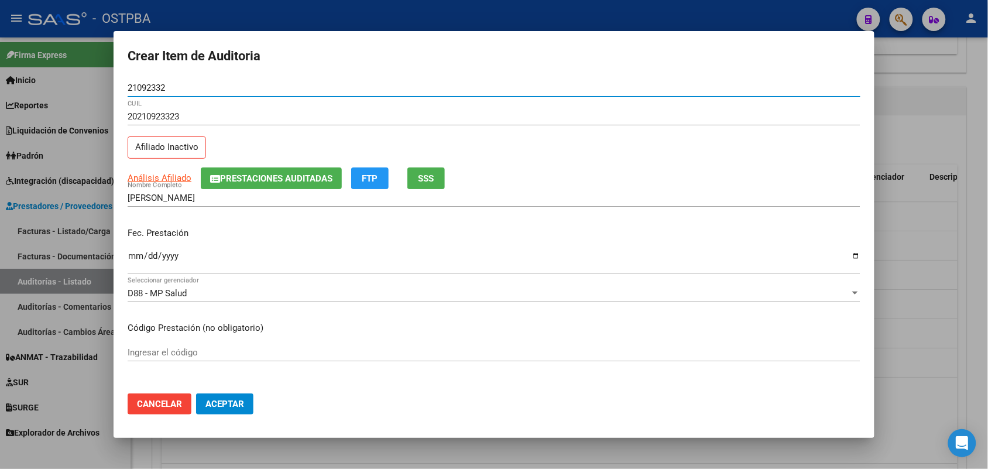
type input "21092332"
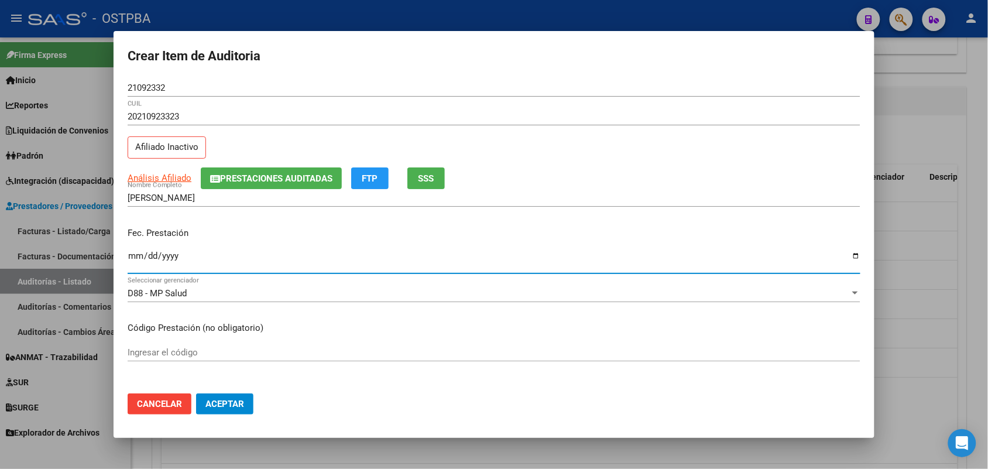
click at [135, 265] on input "Ingresar la fecha" at bounding box center [494, 260] width 733 height 19
type input "2025-06-30"
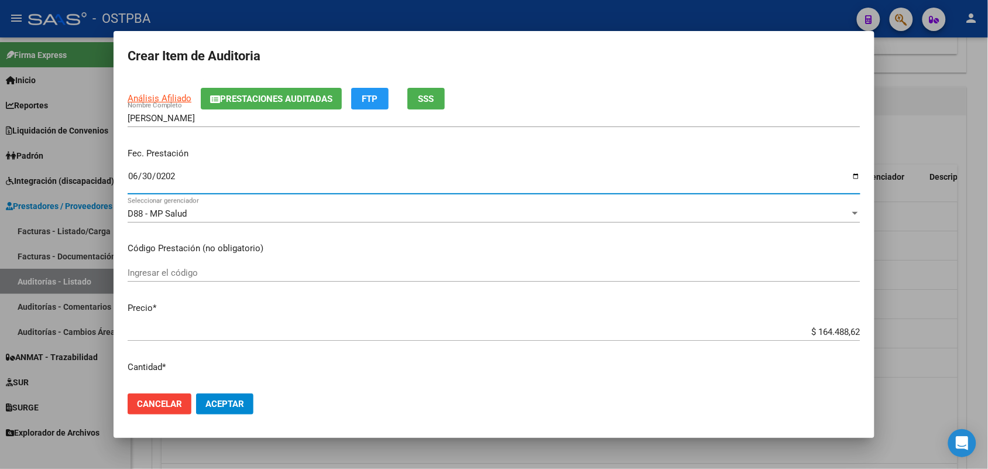
scroll to position [146, 0]
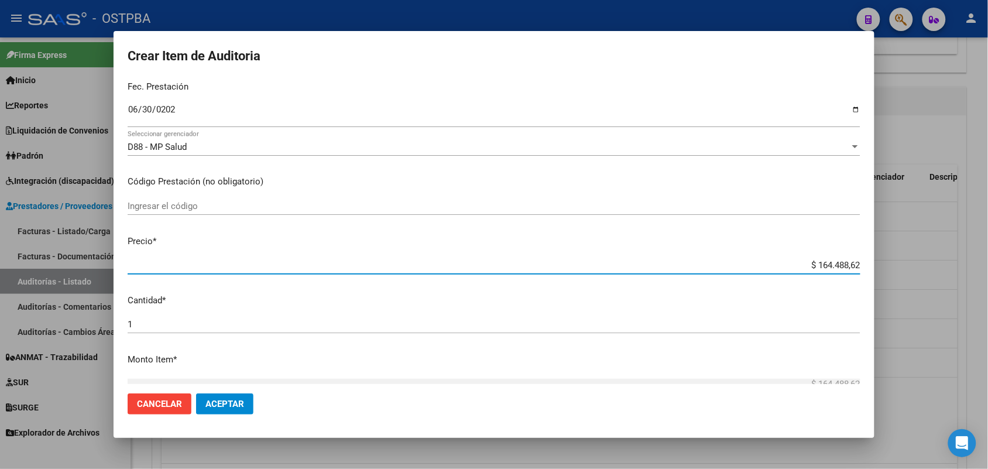
drag, startPoint x: 785, startPoint y: 267, endPoint x: 967, endPoint y: 279, distance: 183.0
click at [967, 278] on div "Crear Item de Auditoria 21092332 Nro Documento 20210923323 CUIL Afiliado Inacti…" at bounding box center [494, 234] width 988 height 469
type input "$ 0,07"
type input "$ 0,72"
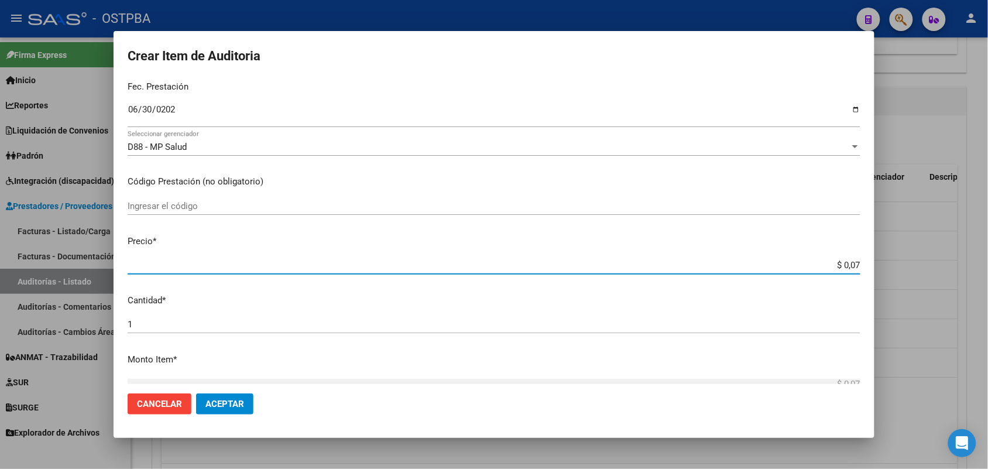
type input "$ 0,72"
type input "$ 7,24"
type input "$ 72,44"
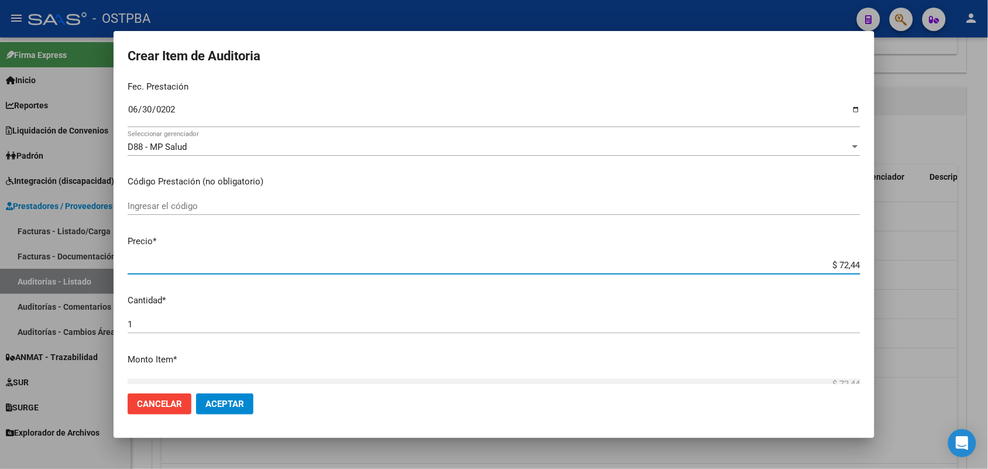
type input "$ 724,40"
type input "$ 7.244,00"
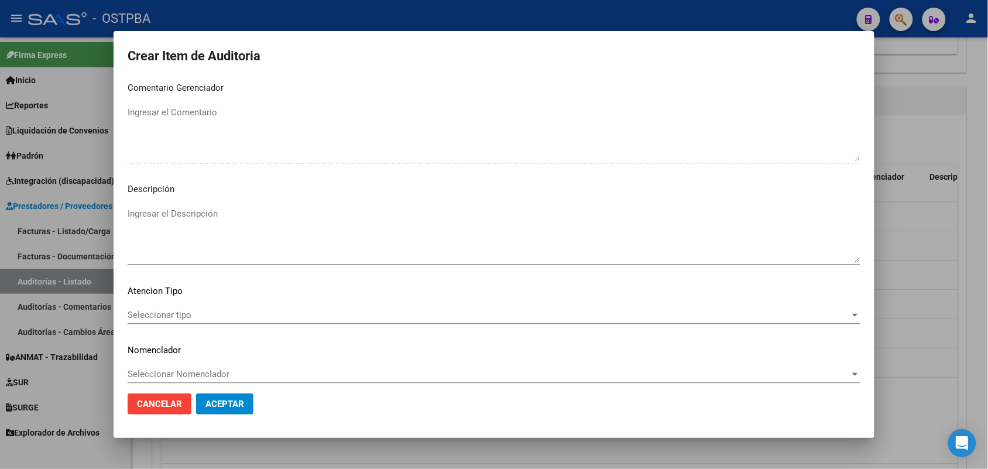
scroll to position [748, 0]
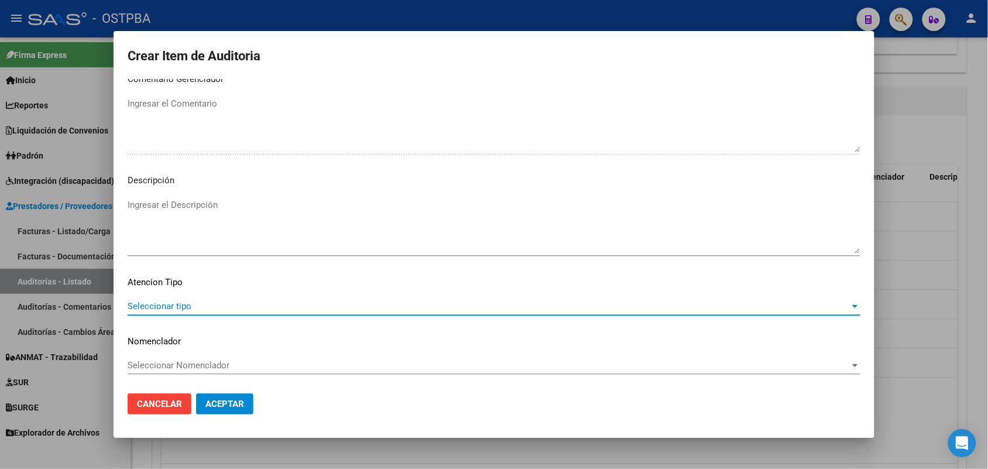
click at [191, 306] on span "Seleccionar tipo" at bounding box center [489, 306] width 722 height 11
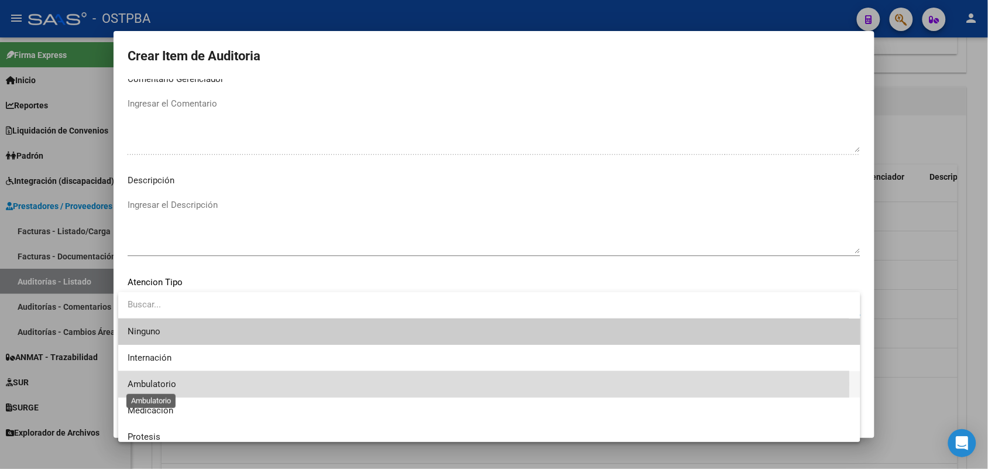
click at [173, 383] on span "Ambulatorio" at bounding box center [152, 384] width 49 height 11
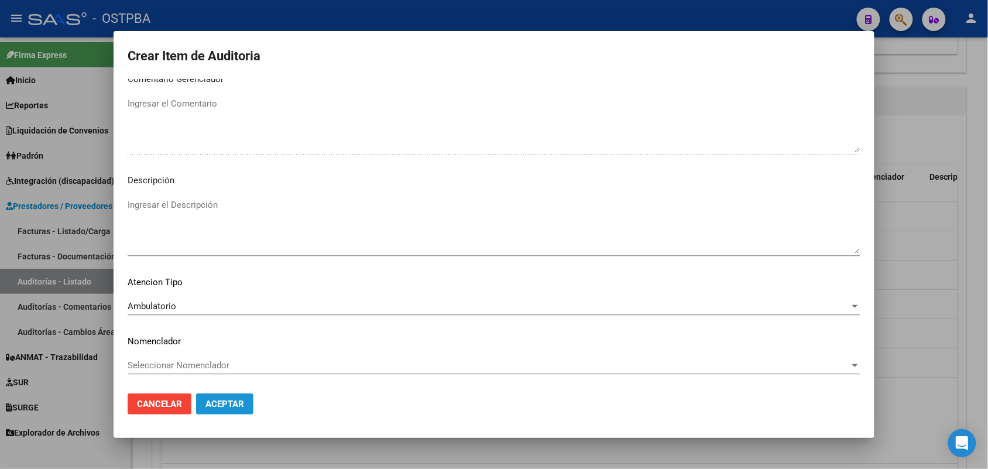
click at [223, 402] on span "Aceptar" at bounding box center [224, 404] width 39 height 11
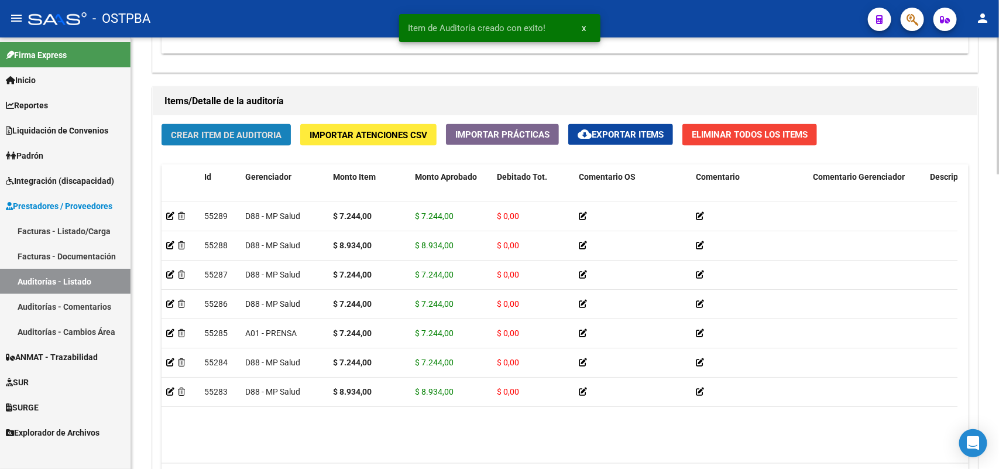
click at [273, 135] on span "Crear Item de Auditoria" at bounding box center [226, 135] width 111 height 11
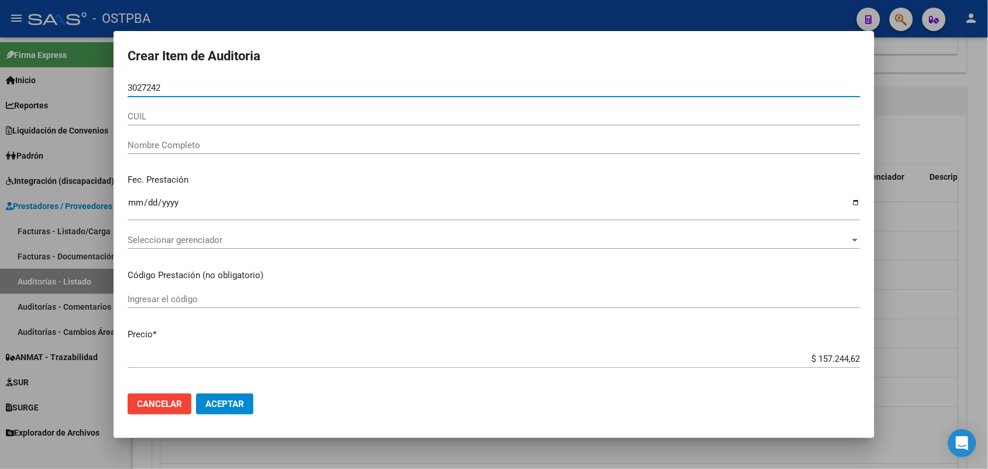
type input "30272420"
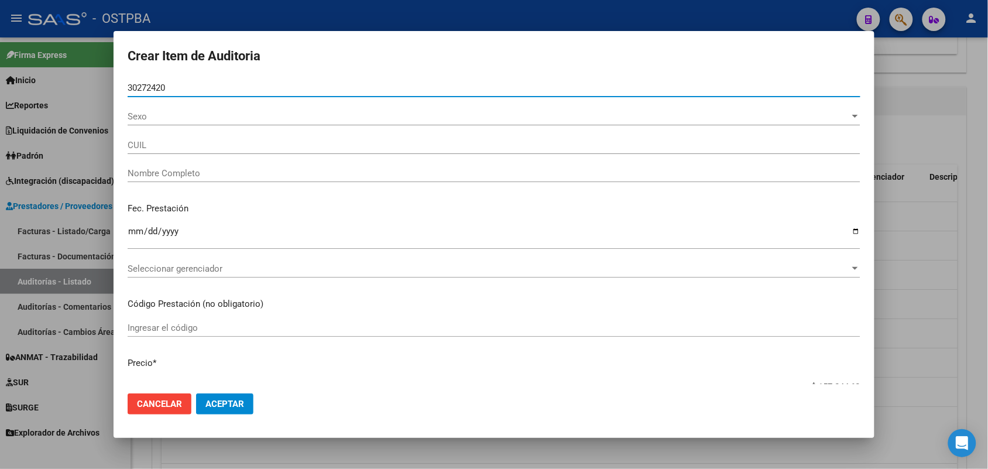
type input "27302724208"
type input "RAILEF ALICIA NOEMI -"
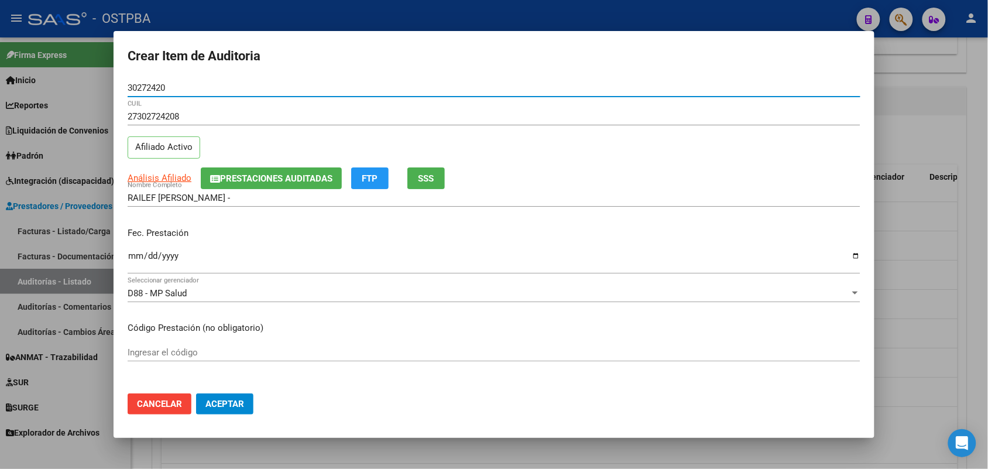
type input "30272420"
click at [132, 258] on input "Ingresar la fecha" at bounding box center [494, 260] width 733 height 19
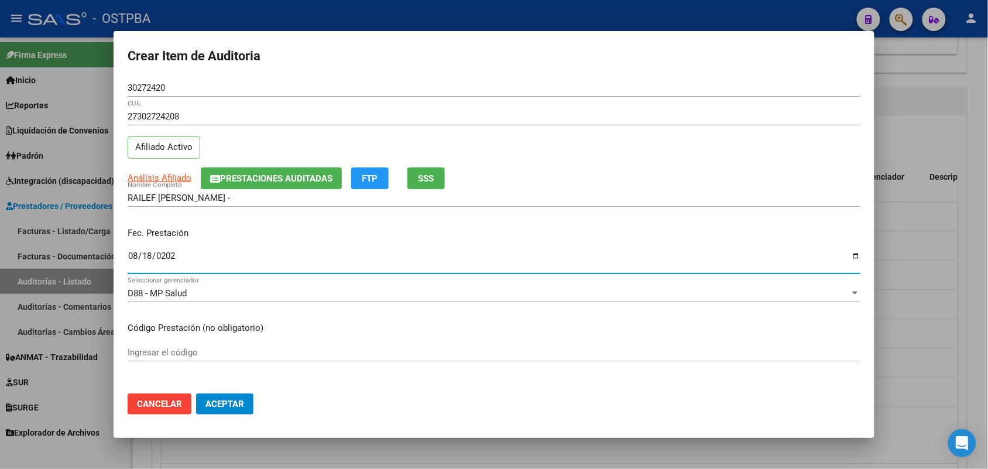
type input "2025-08-18"
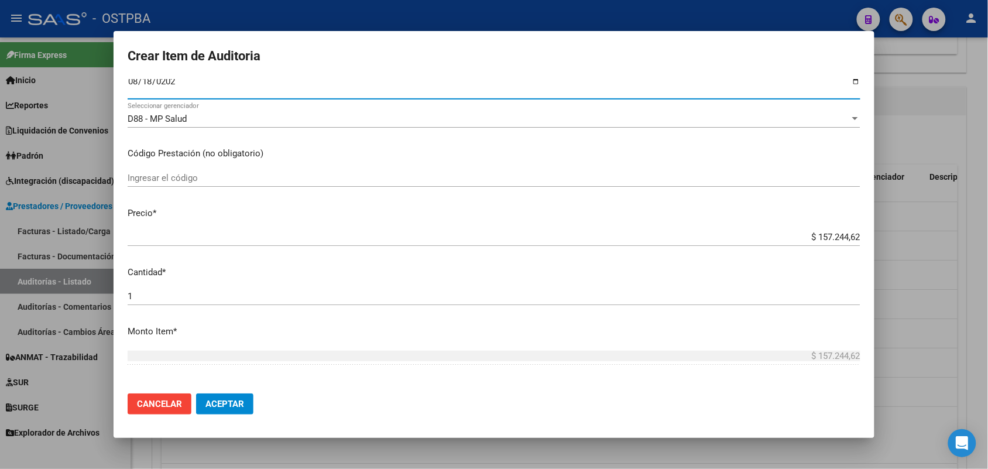
scroll to position [219, 0]
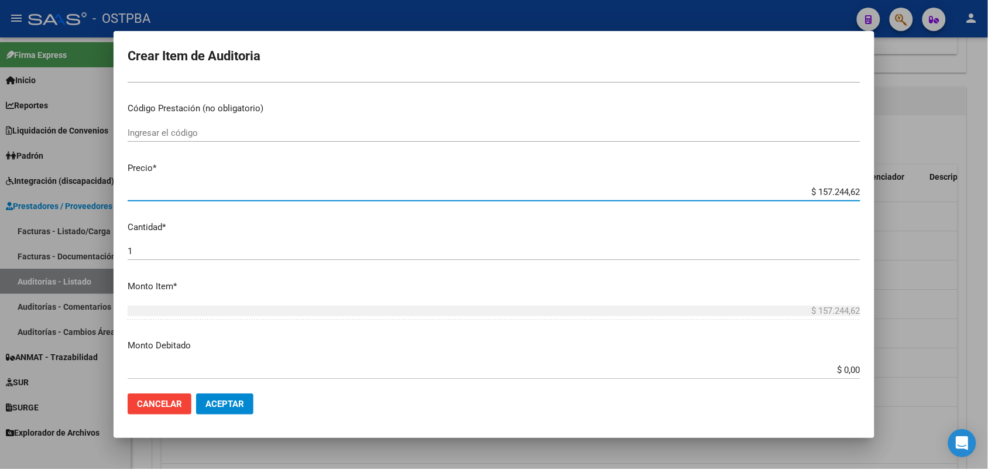
drag, startPoint x: 796, startPoint y: 196, endPoint x: 928, endPoint y: 174, distance: 133.6
click at [922, 174] on div "Crear Item de Auditoria 30272420 Nro Documento 27302724208 CUIL Afiliado Activo…" at bounding box center [494, 234] width 988 height 469
type input "$ 0,08"
type input "$ 0,89"
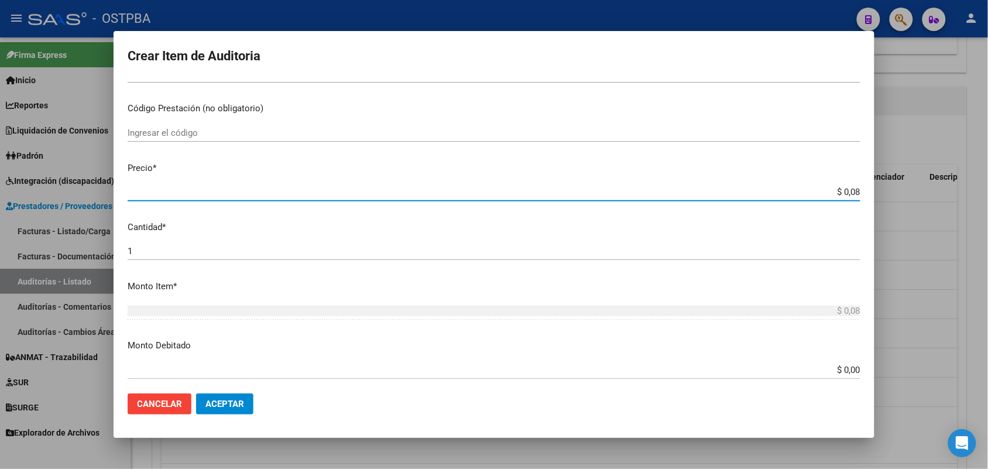
type input "$ 0,89"
type input "$ 8,93"
type input "$ 89,34"
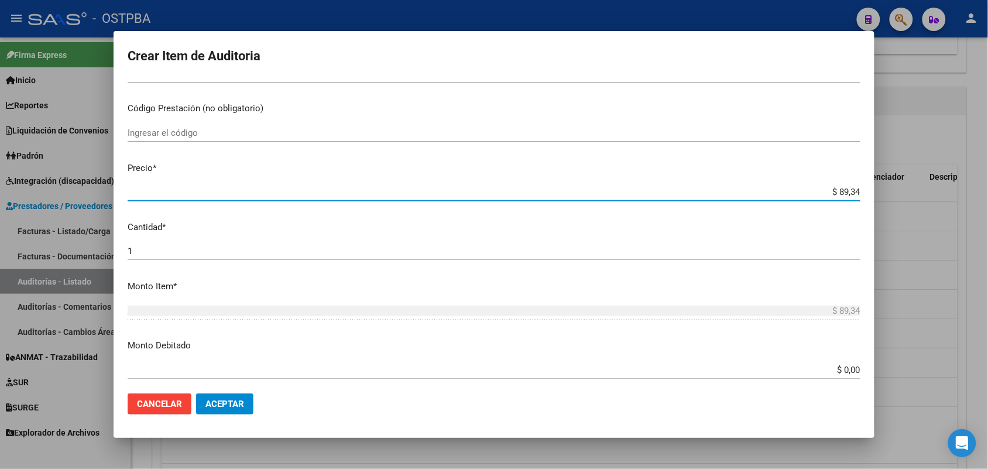
type input "$ 893,40"
type input "$ 8.934,00"
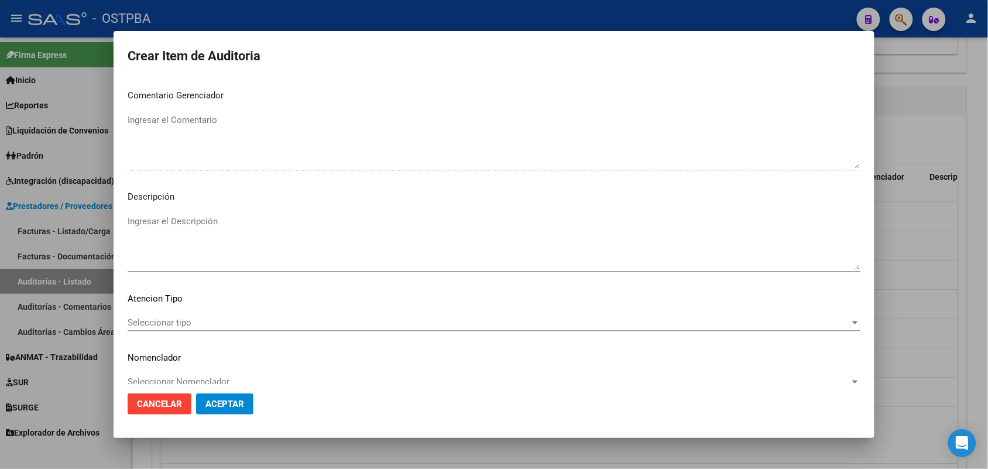
scroll to position [748, 0]
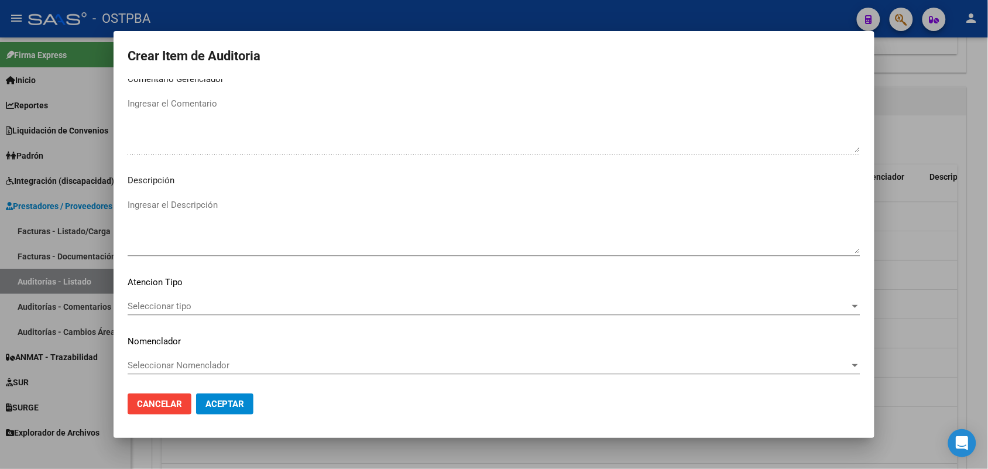
click at [182, 302] on span "Seleccionar tipo" at bounding box center [489, 306] width 722 height 11
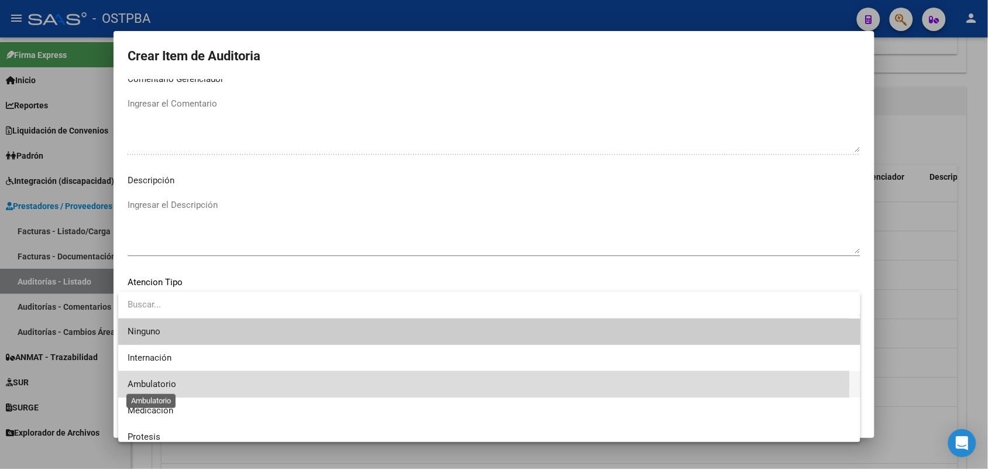
click at [160, 382] on span "Ambulatorio" at bounding box center [152, 384] width 49 height 11
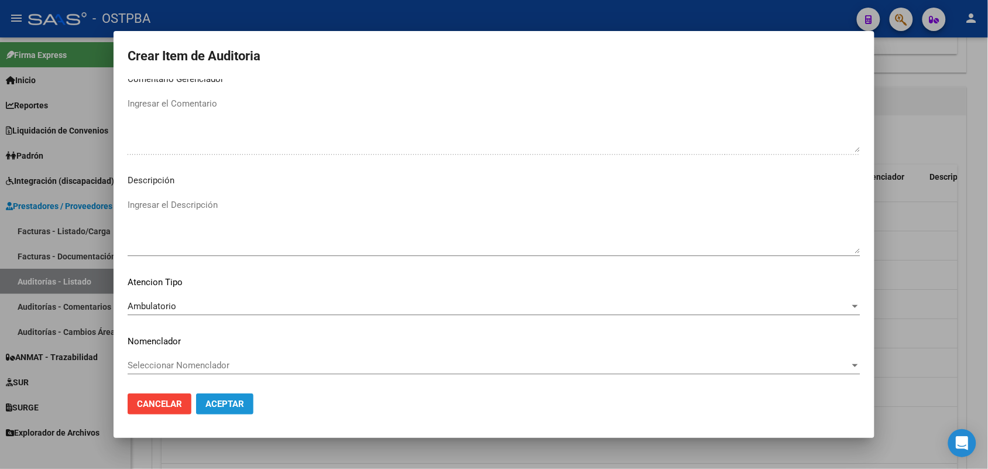
click at [235, 404] on span "Aceptar" at bounding box center [224, 404] width 39 height 11
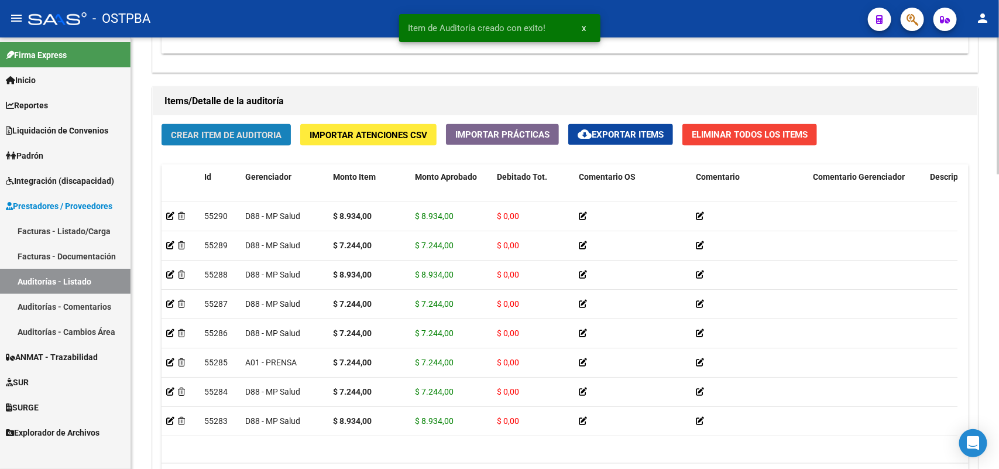
click at [250, 130] on span "Crear Item de Auditoria" at bounding box center [226, 135] width 111 height 11
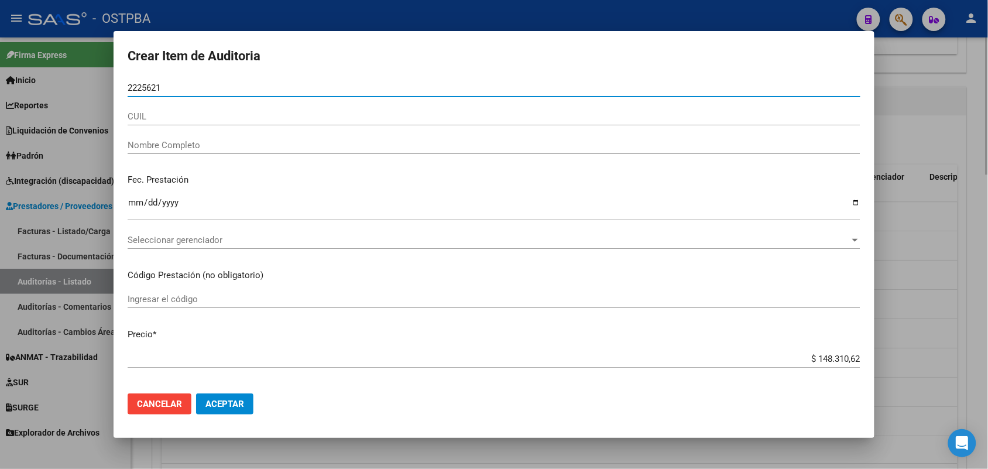
type input "22256212"
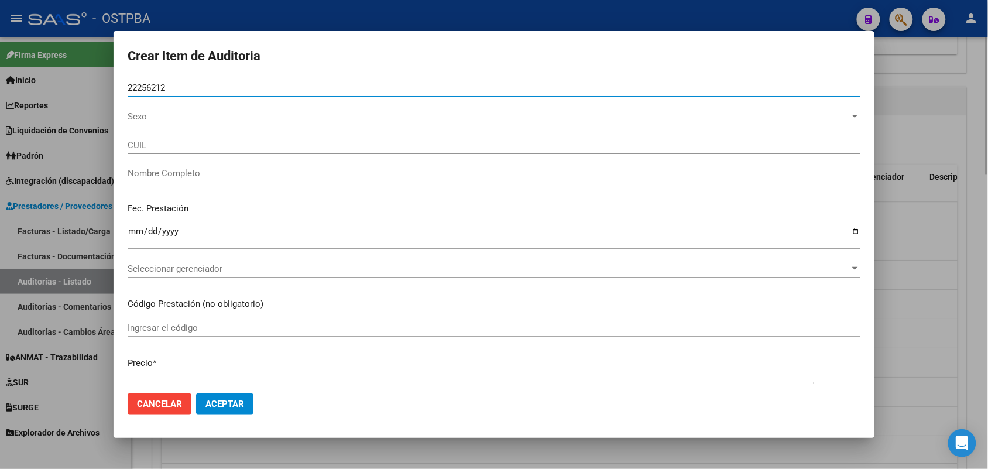
type input "27222562126"
type input "[PERSON_NAME] [US_STATE] [PERSON_NAME] -"
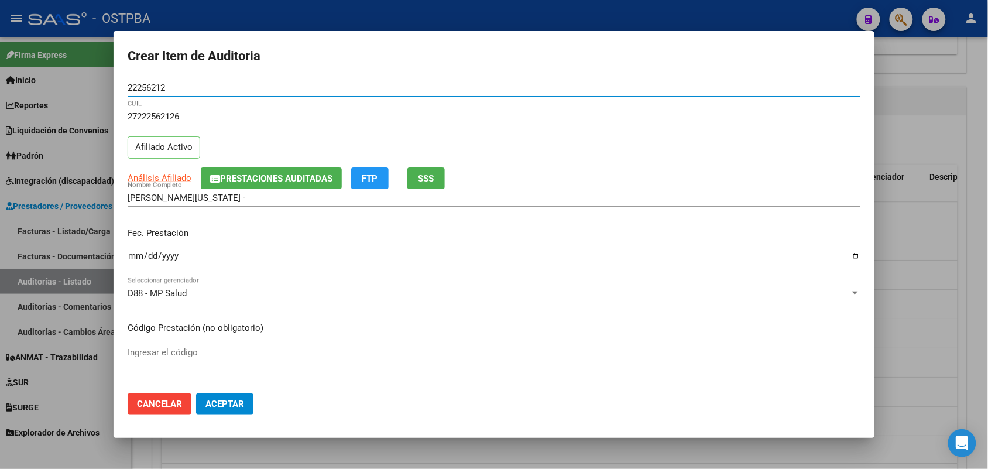
type input "22256212"
click at [136, 262] on input "Ingresar la fecha" at bounding box center [494, 260] width 733 height 19
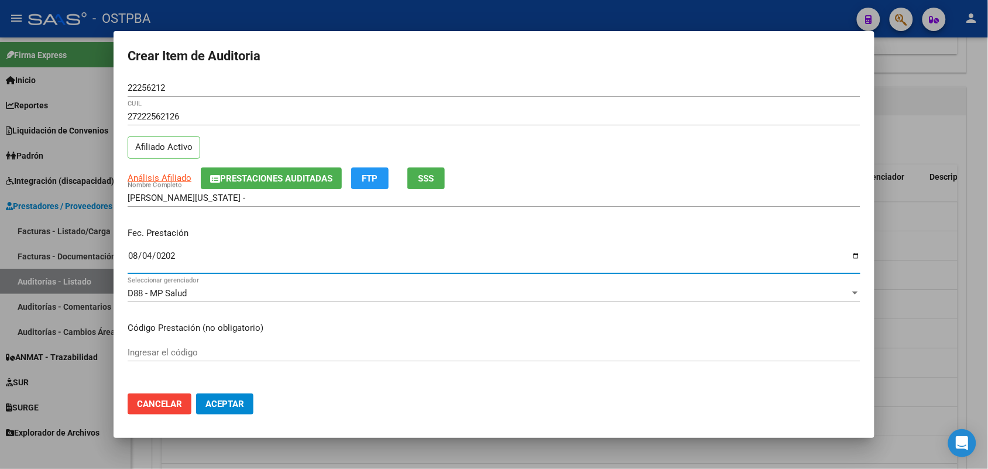
type input "2025-08-04"
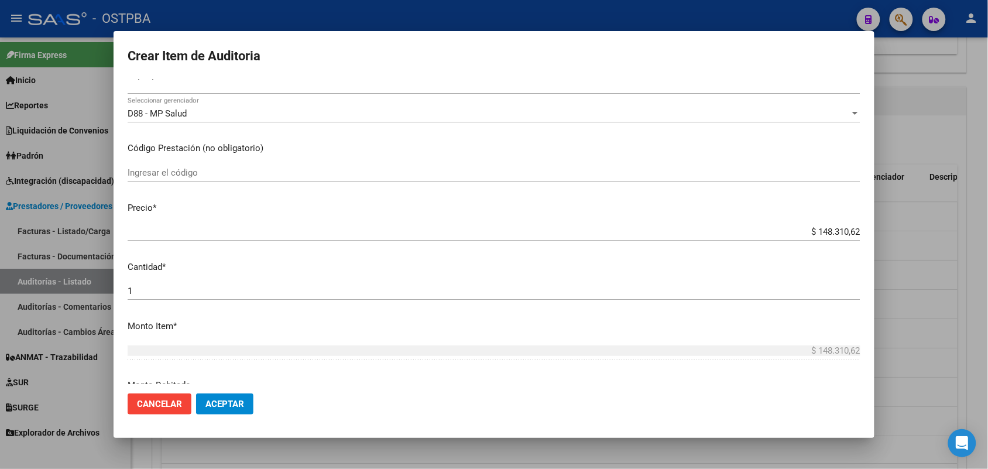
scroll to position [219, 0]
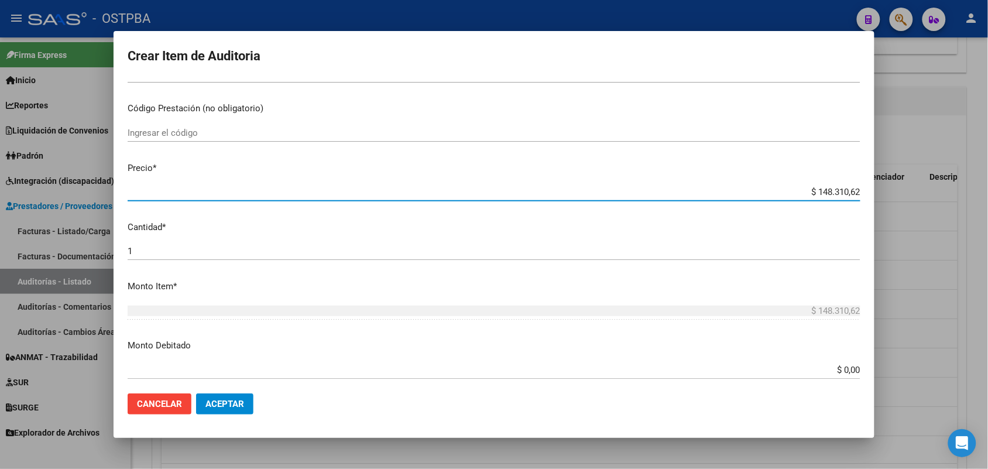
drag, startPoint x: 794, startPoint y: 195, endPoint x: 905, endPoint y: 194, distance: 110.6
click at [905, 194] on div "Crear Item de Auditoria 22256212 Nro Documento 27222562126 CUIL Afiliado Activo…" at bounding box center [494, 234] width 988 height 469
type input "$ 0,07"
type input "$ 0,72"
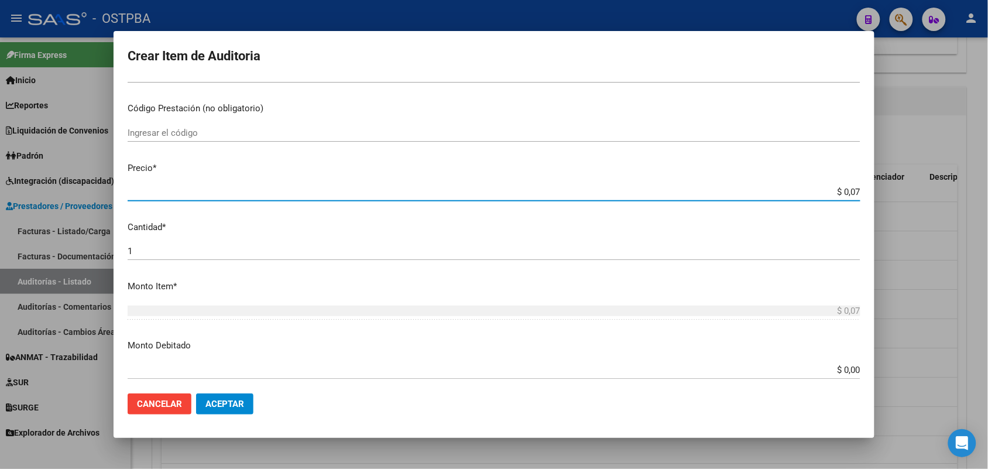
type input "$ 0,72"
type input "$ 7,24"
type input "$ 72,44"
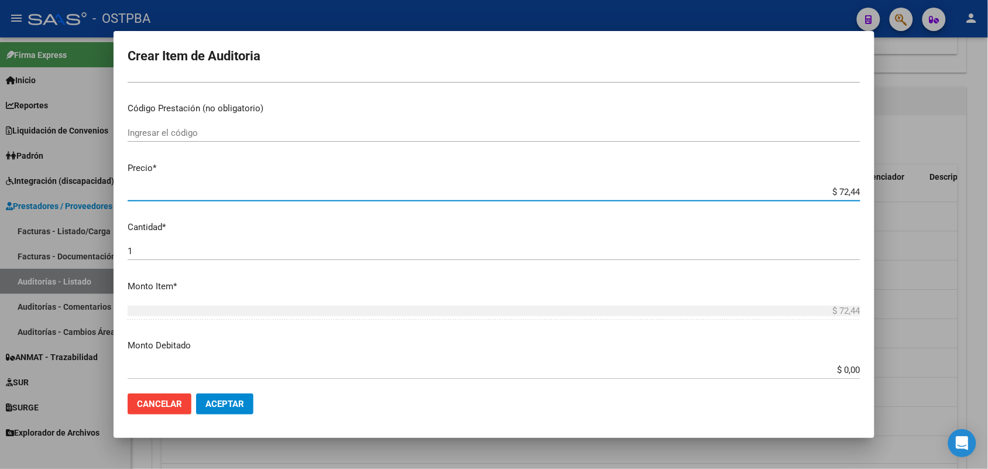
type input "$ 724,40"
type input "$ 7.244,00"
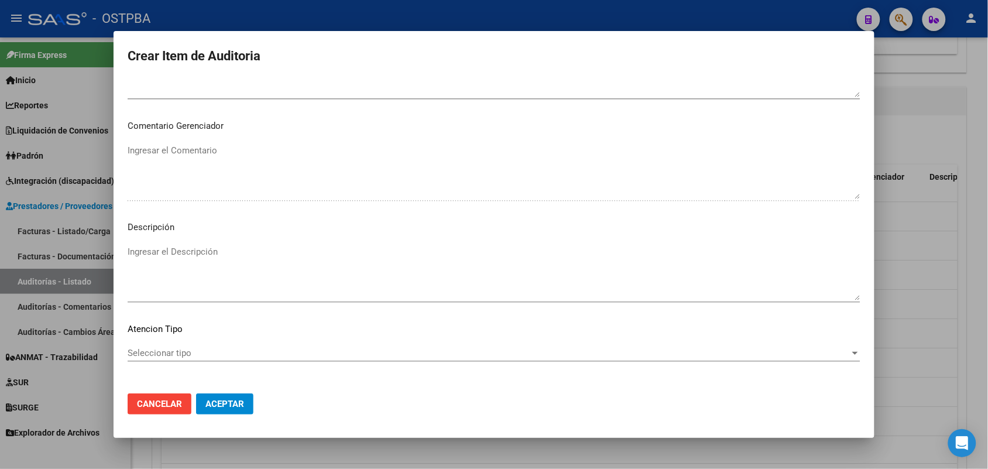
scroll to position [748, 0]
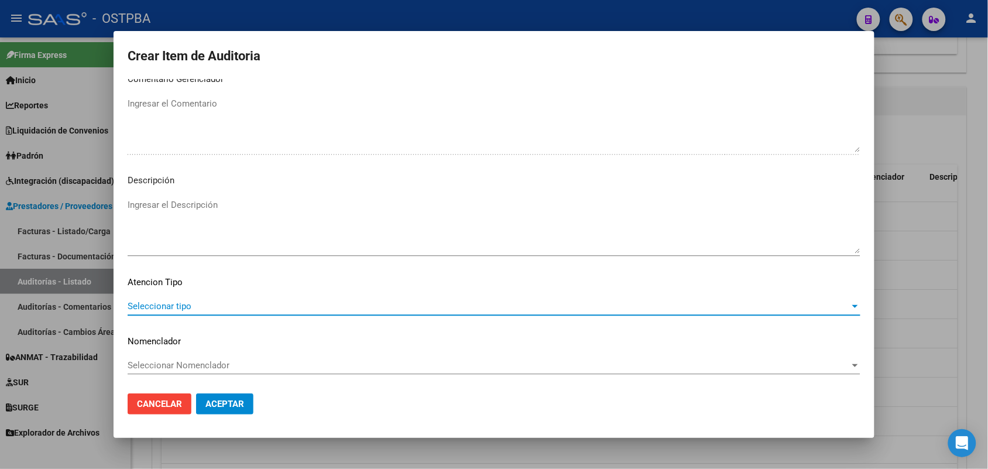
click at [177, 305] on span "Seleccionar tipo" at bounding box center [489, 306] width 722 height 11
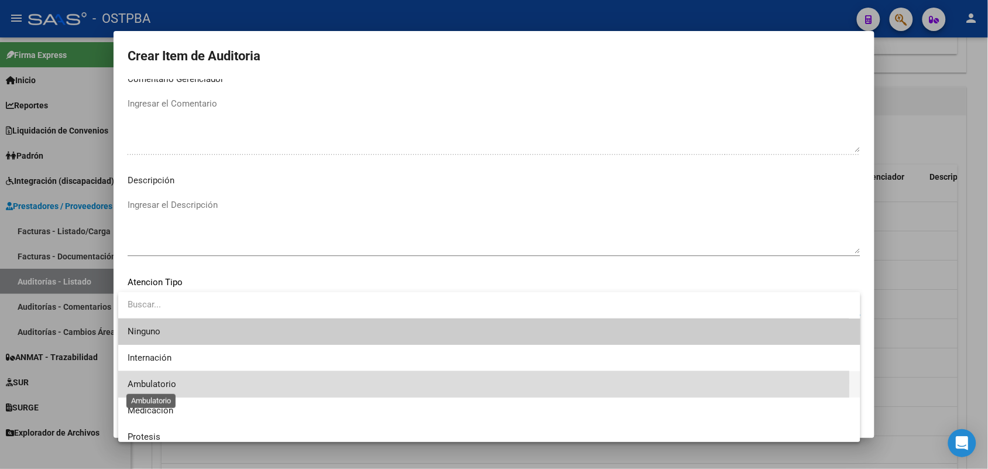
click at [168, 382] on span "Ambulatorio" at bounding box center [152, 384] width 49 height 11
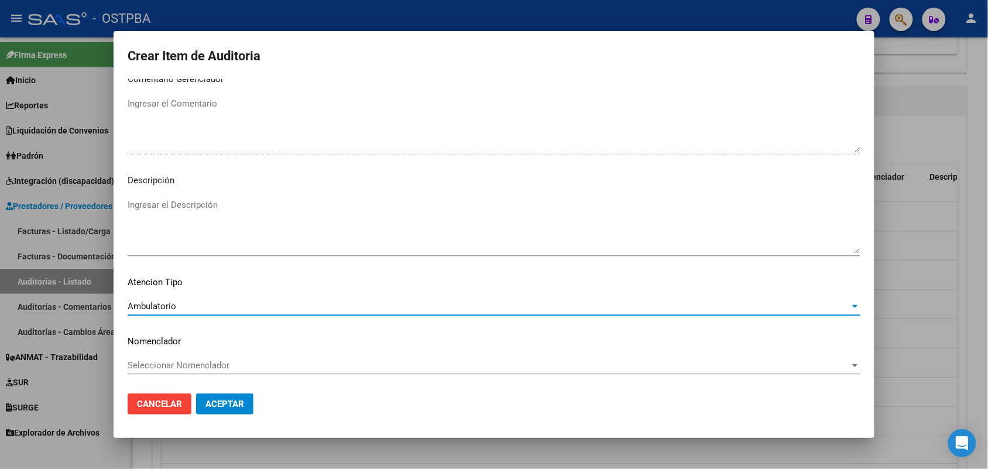
click at [221, 401] on span "Aceptar" at bounding box center [224, 404] width 39 height 11
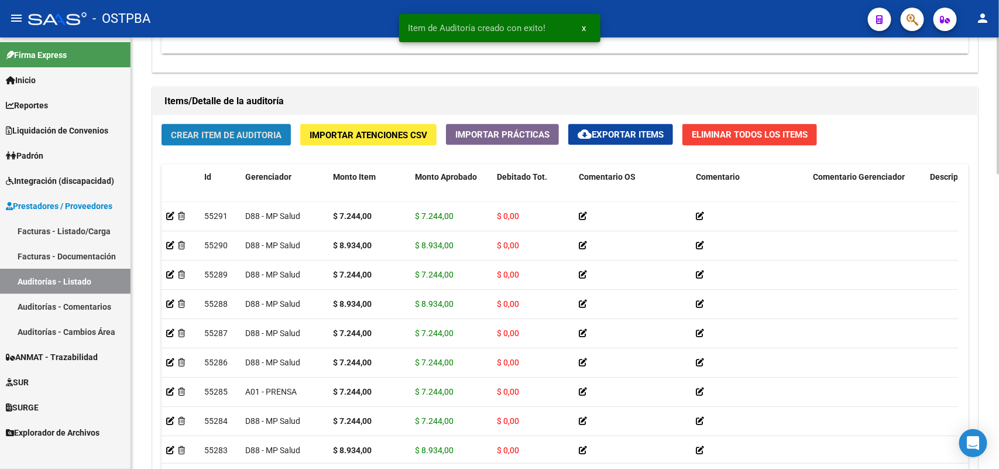
click at [241, 126] on button "Crear Item de Auditoria" at bounding box center [226, 135] width 129 height 22
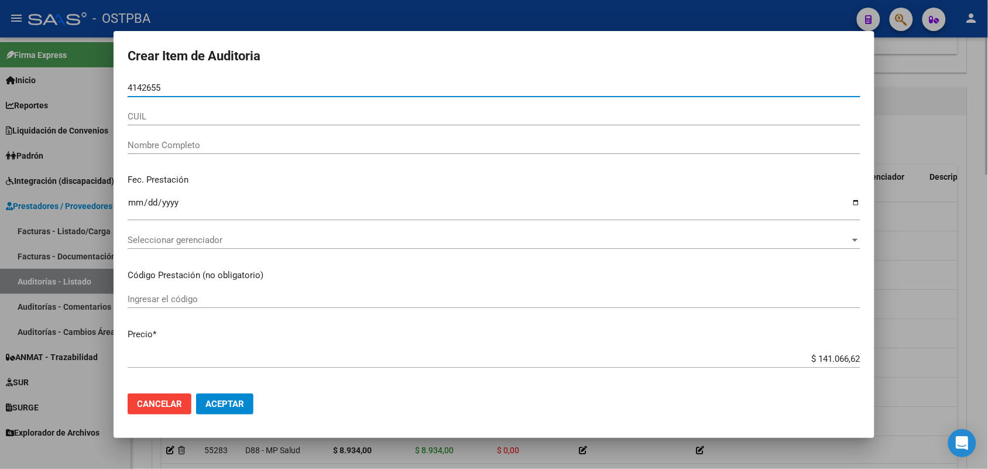
type input "41426550"
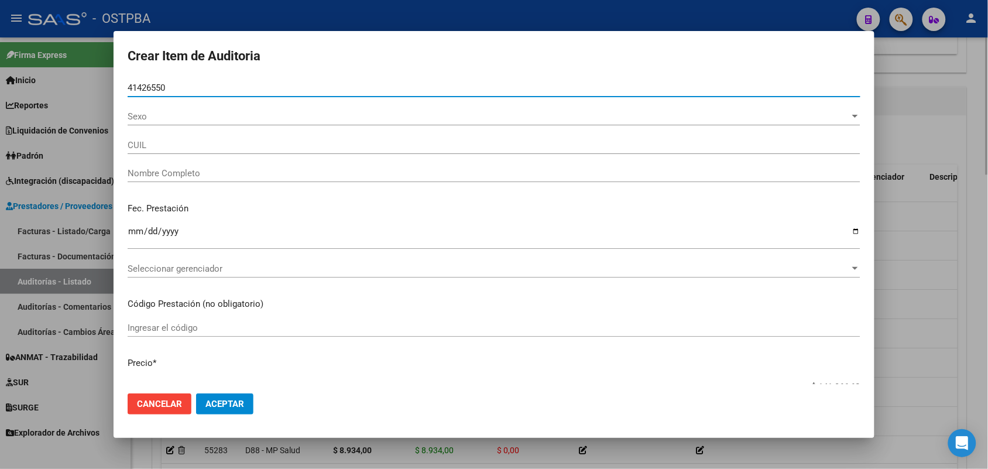
type input "27414265508"
type input "SILVERO VICTORIA ANDREA -"
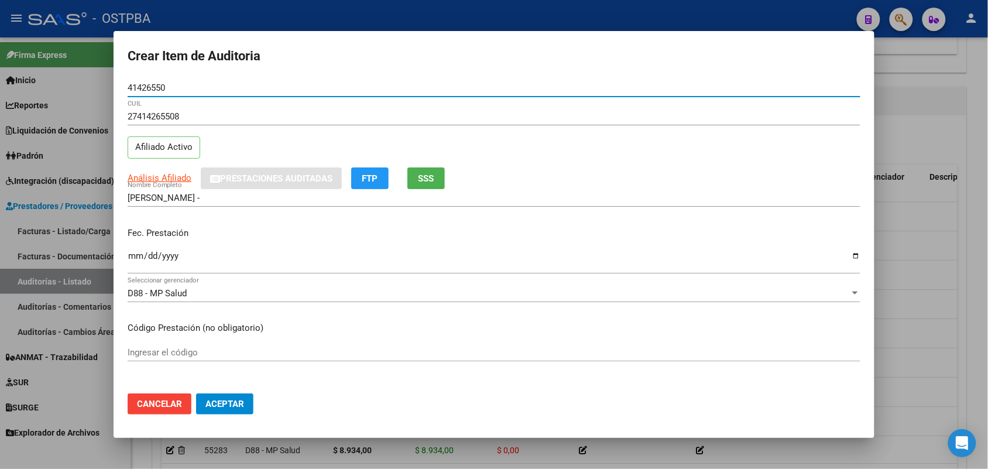
type input "41426550"
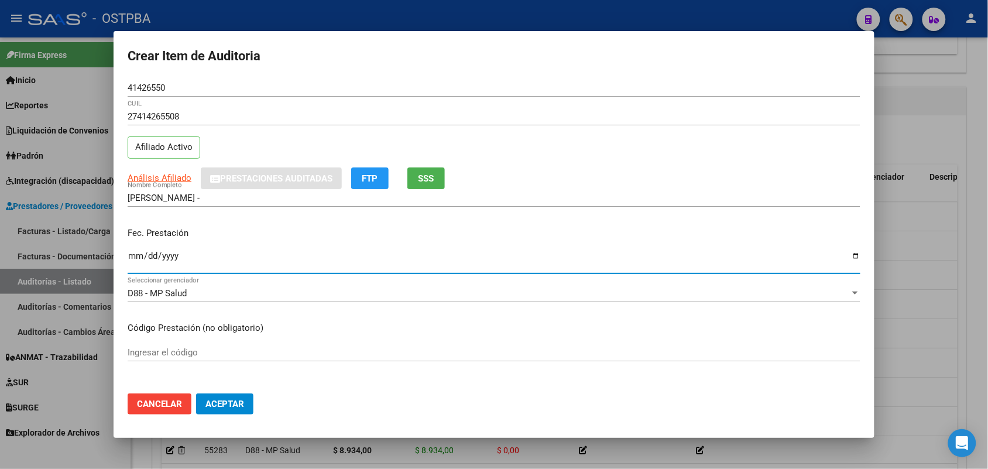
click at [135, 256] on input "Ingresar la fecha" at bounding box center [494, 260] width 733 height 19
type input "2025-07-11"
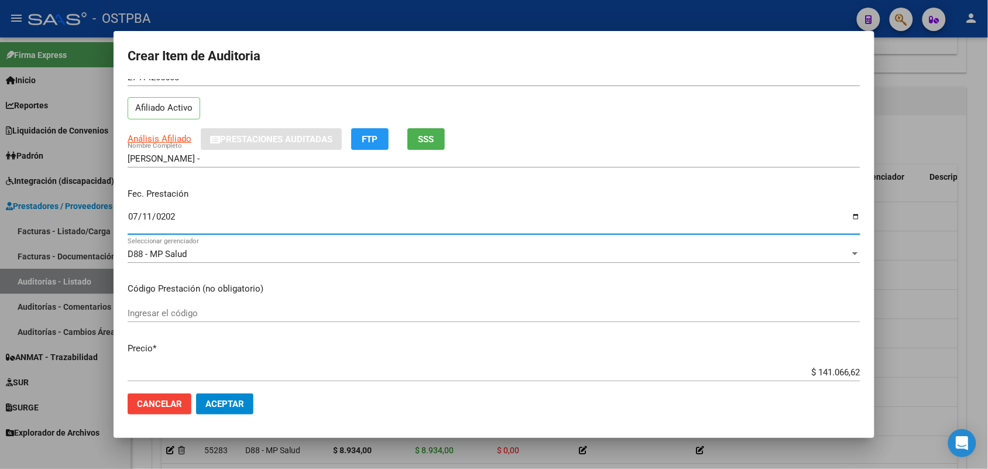
scroll to position [146, 0]
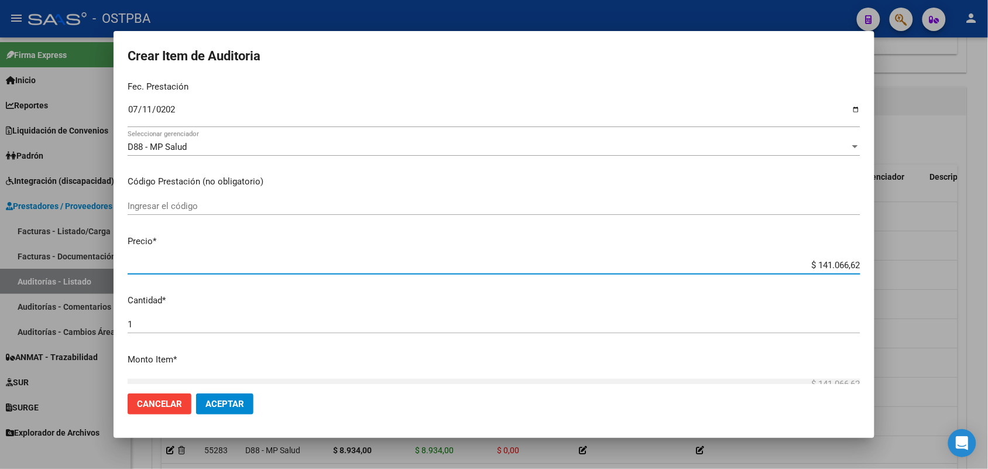
drag, startPoint x: 796, startPoint y: 265, endPoint x: 887, endPoint y: 256, distance: 91.7
click at [887, 256] on div "Crear Item de Auditoria 41426550 Nro Documento 27414265508 CUIL Afiliado Activo…" at bounding box center [494, 234] width 988 height 469
type input "$ 0,04"
type input "$ 0,44"
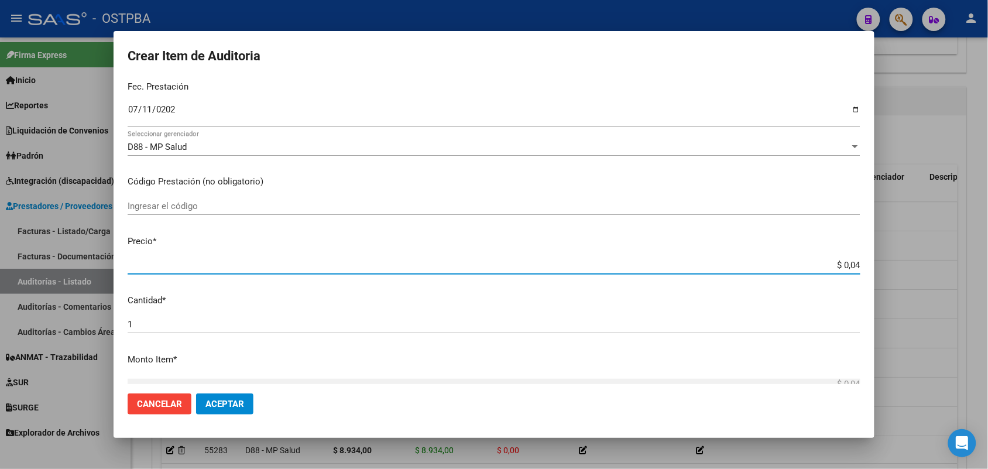
type input "$ 0,44"
type input "$ 4,46"
type input "$ 44,60"
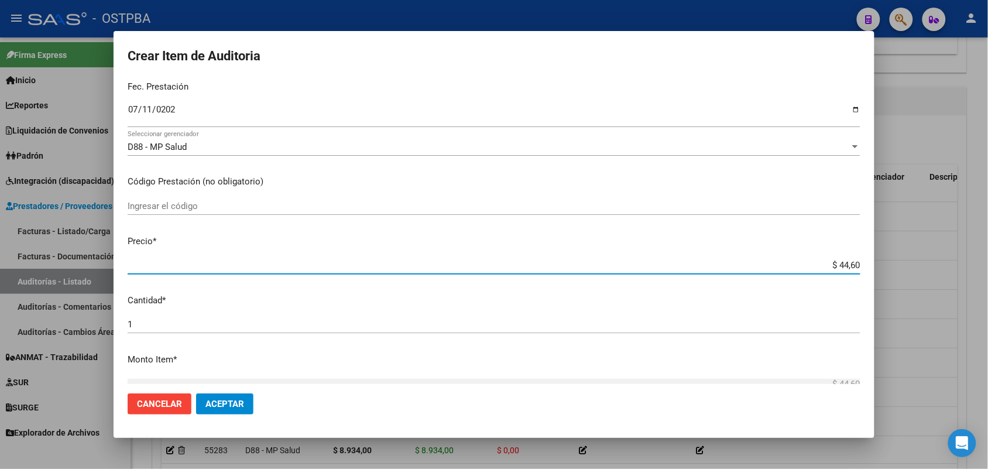
type input "$ 446,07"
type input "$ 4.460,75"
type input "$ 44.607,54"
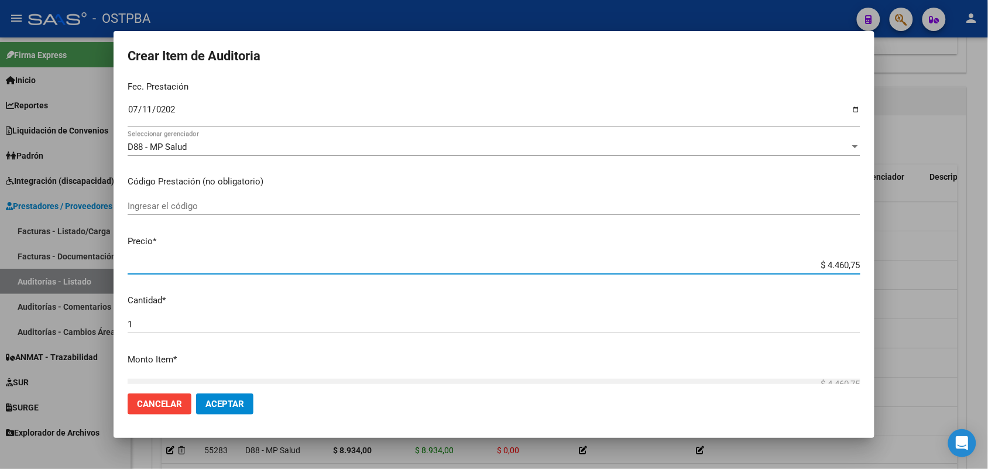
type input "$ 44.607,54"
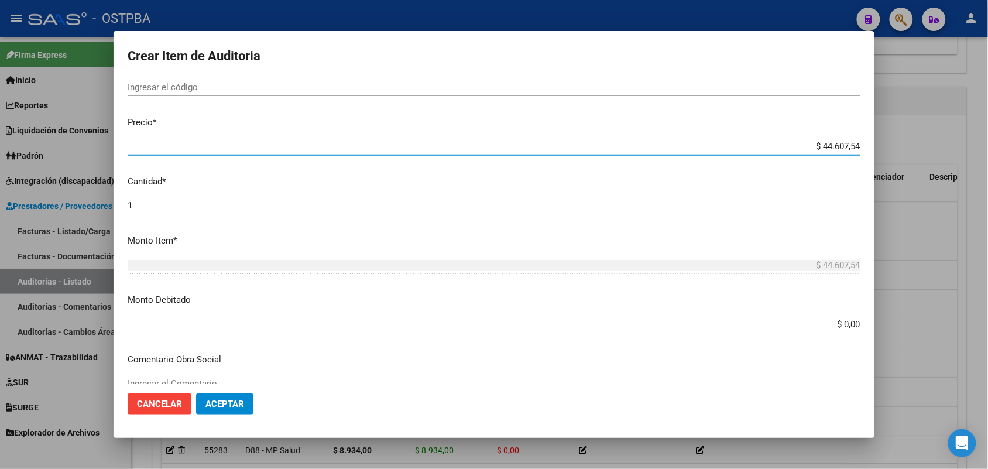
scroll to position [732, 0]
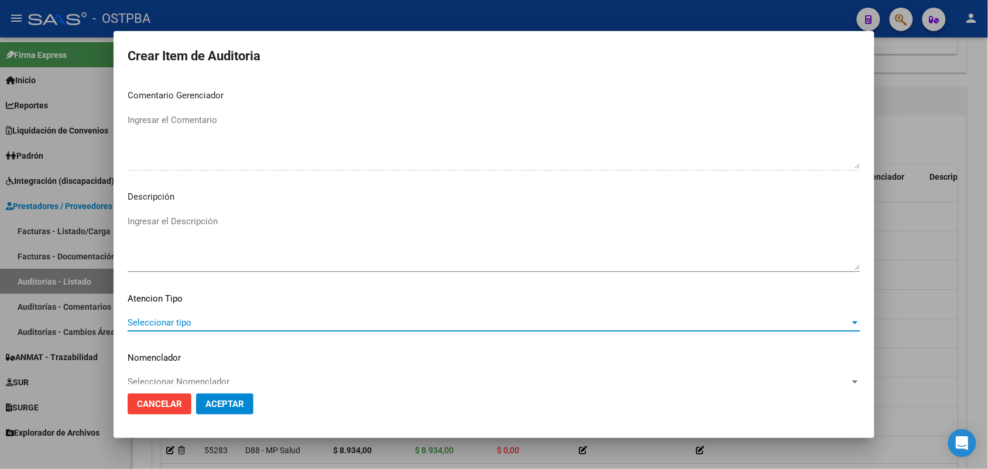
click at [171, 322] on span "Seleccionar tipo" at bounding box center [489, 322] width 722 height 11
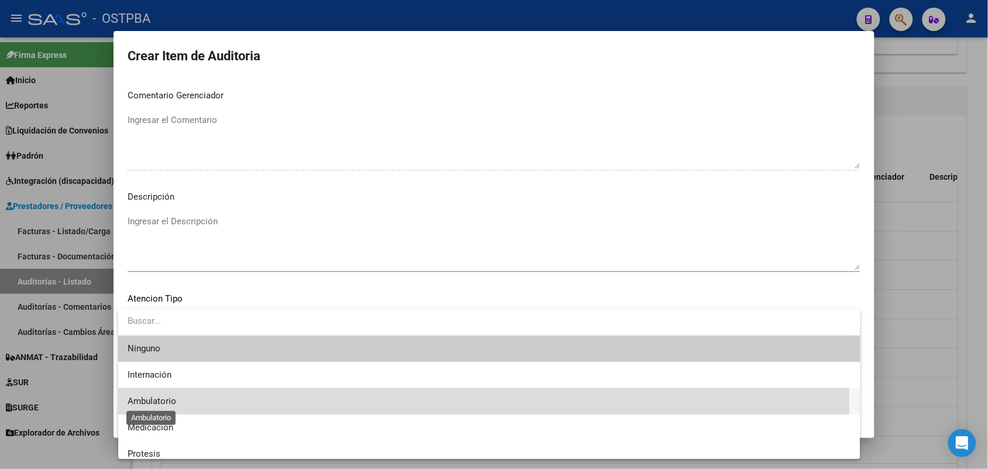
click at [171, 403] on span "Ambulatorio" at bounding box center [152, 401] width 49 height 11
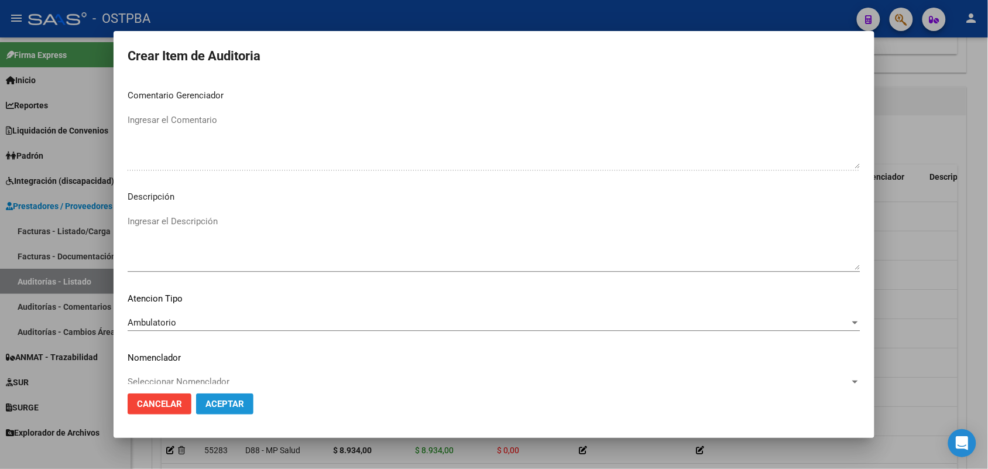
drag, startPoint x: 214, startPoint y: 396, endPoint x: 224, endPoint y: 365, distance: 33.3
click at [214, 396] on button "Aceptar" at bounding box center [224, 403] width 57 height 21
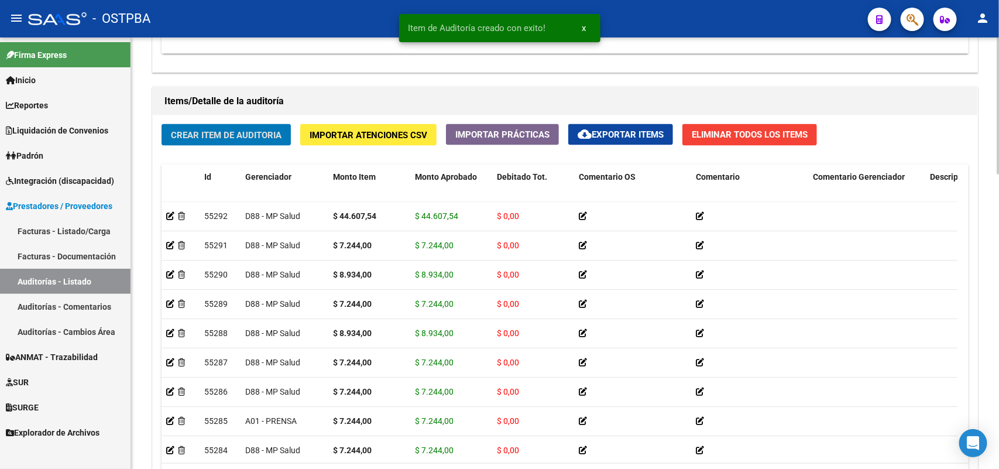
click at [247, 132] on span "Crear Item de Auditoria" at bounding box center [226, 135] width 111 height 11
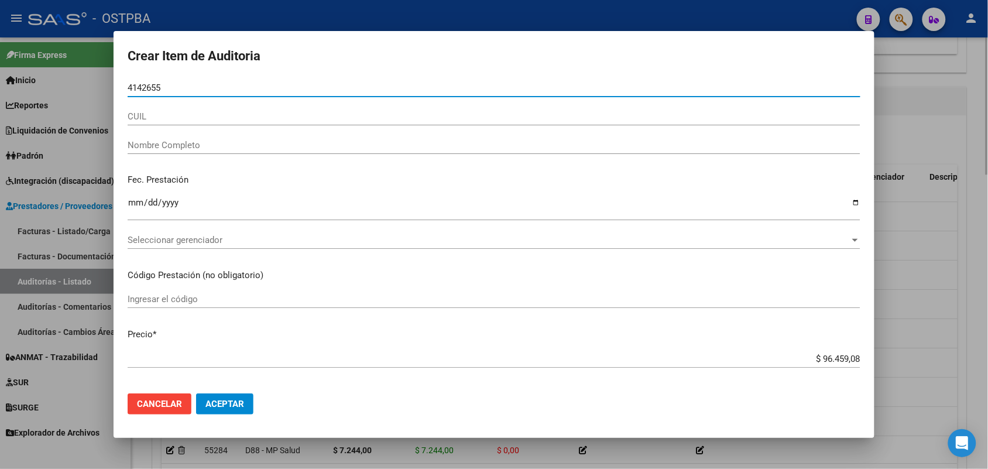
type input "41426550"
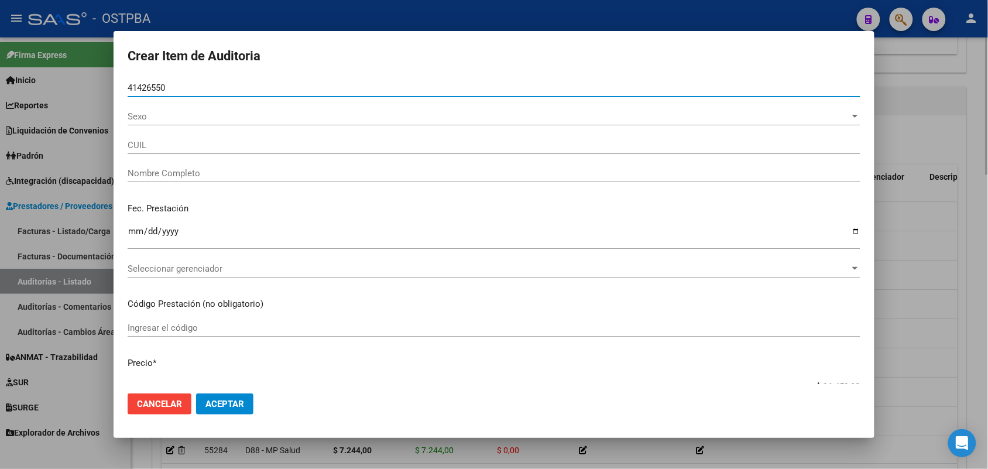
type input "27414265508"
type input "SILVERO VICTORIA ANDREA -"
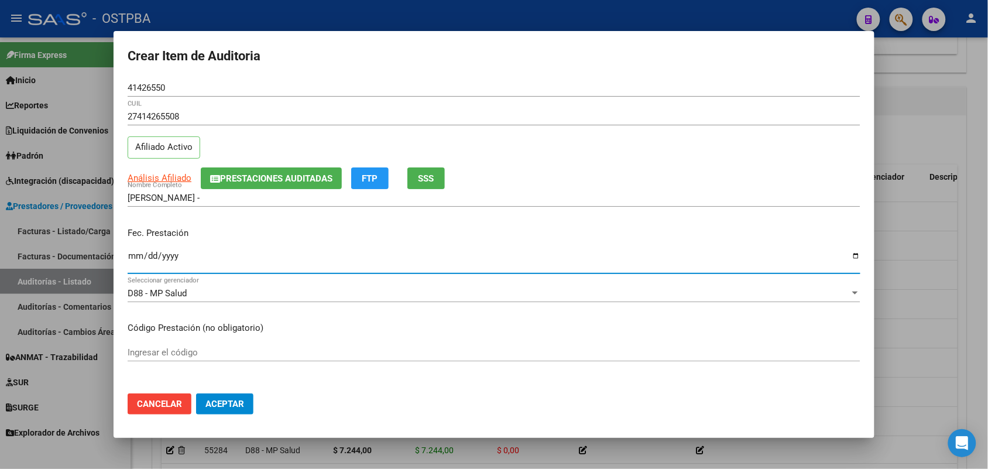
click at [138, 262] on input "Ingresar la fecha" at bounding box center [494, 260] width 733 height 19
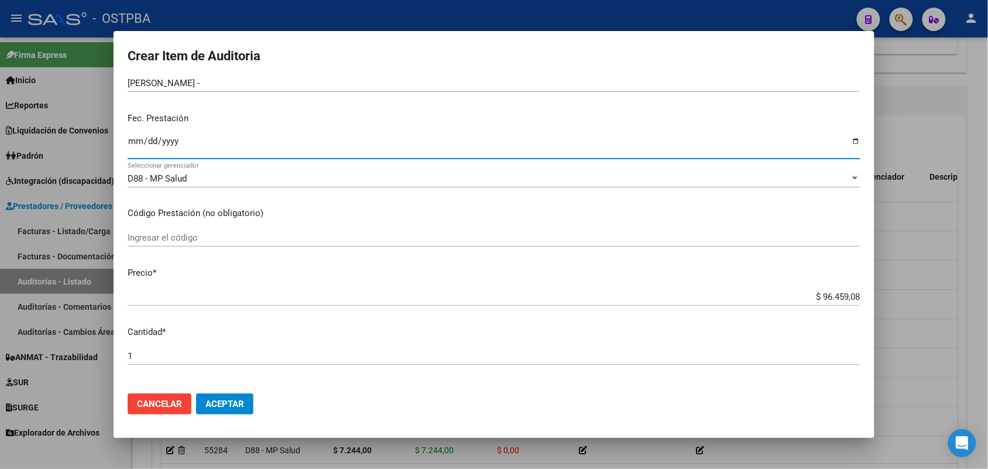
scroll to position [146, 0]
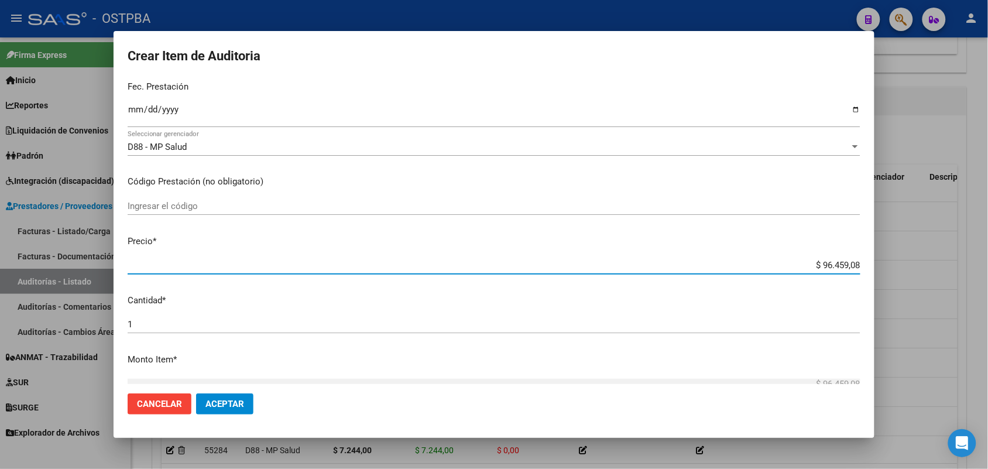
drag, startPoint x: 789, startPoint y: 260, endPoint x: 875, endPoint y: 262, distance: 86.1
click at [875, 262] on div "Crear Item de Auditoria 41426550 Nro Documento 27414265508 CUIL Afiliado Activo…" at bounding box center [494, 234] width 988 height 469
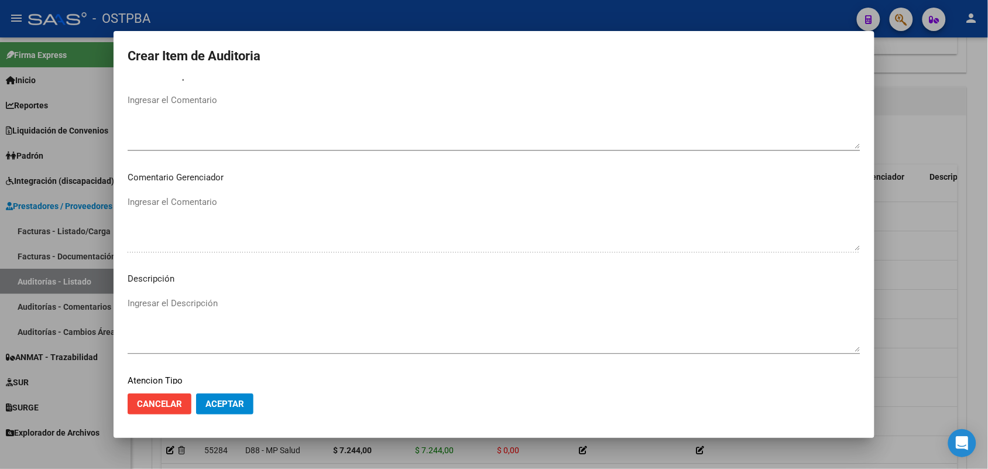
scroll to position [748, 0]
click at [180, 303] on span "Seleccionar tipo" at bounding box center [489, 306] width 722 height 11
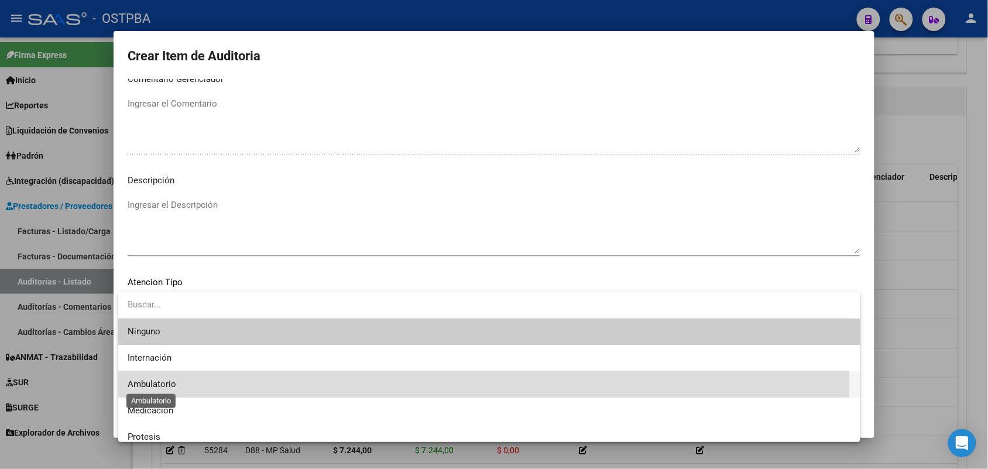
click at [164, 383] on span "Ambulatorio" at bounding box center [152, 384] width 49 height 11
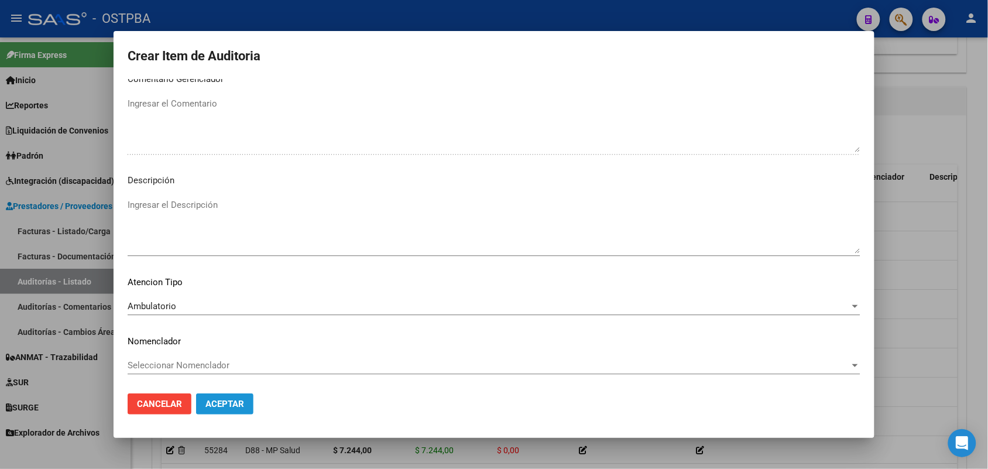
click at [222, 404] on span "Aceptar" at bounding box center [224, 404] width 39 height 11
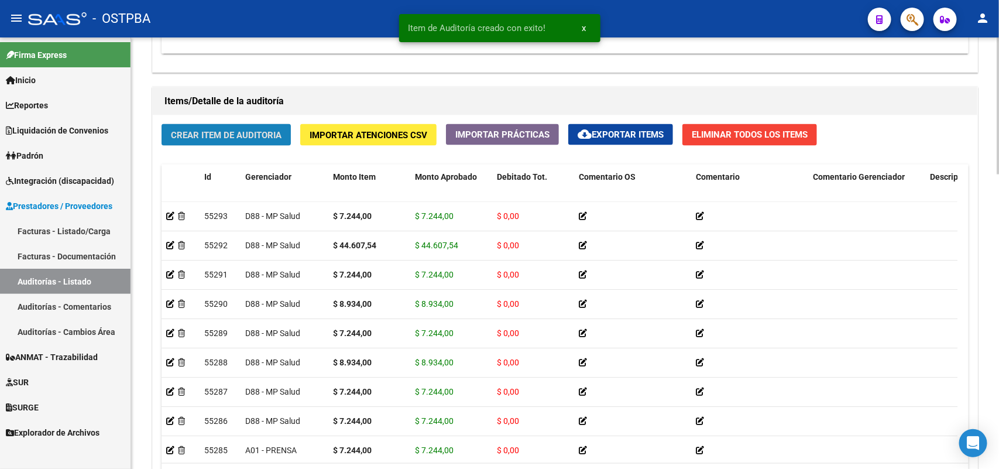
click at [244, 136] on span "Crear Item de Auditoria" at bounding box center [226, 135] width 111 height 11
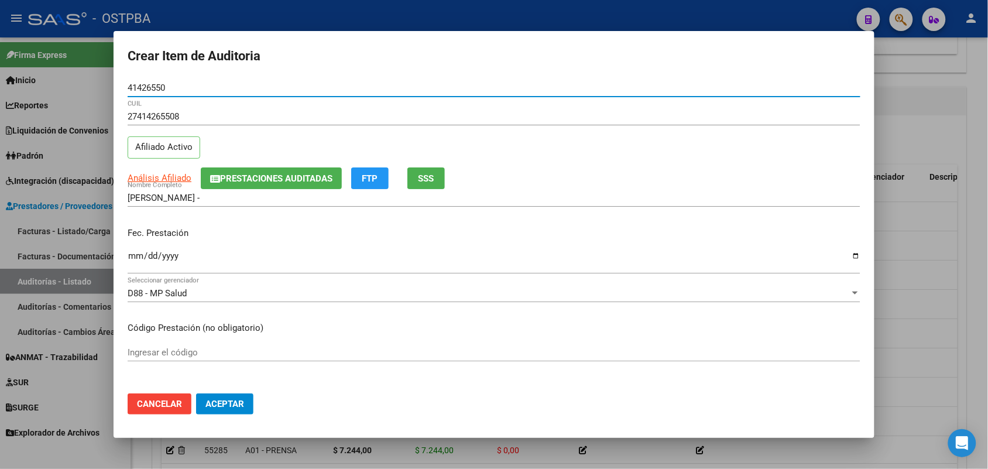
click at [135, 259] on input "Ingresar la fecha" at bounding box center [494, 260] width 733 height 19
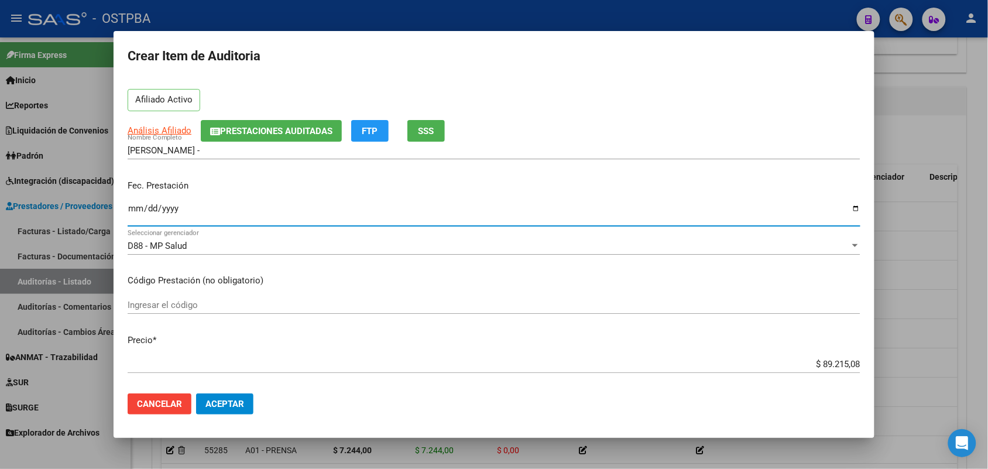
scroll to position [146, 0]
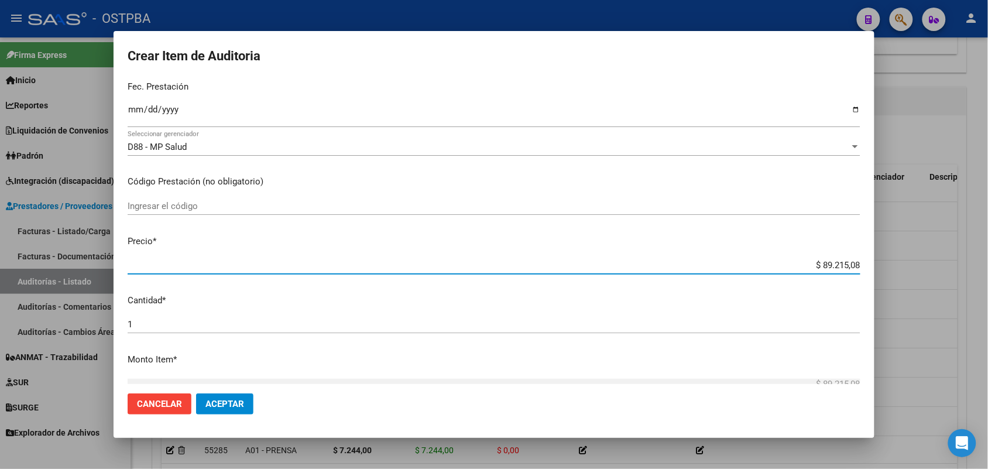
drag, startPoint x: 797, startPoint y: 267, endPoint x: 891, endPoint y: 256, distance: 94.8
click at [891, 256] on div "Crear Item de Auditoria 41426550 Nro Documento 27414265508 CUIL Afiliado Activo…" at bounding box center [494, 234] width 988 height 469
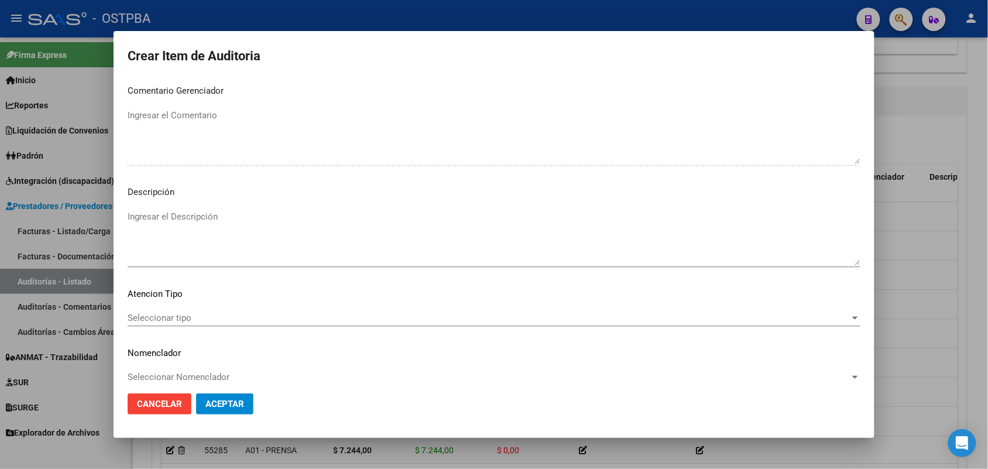
scroll to position [748, 0]
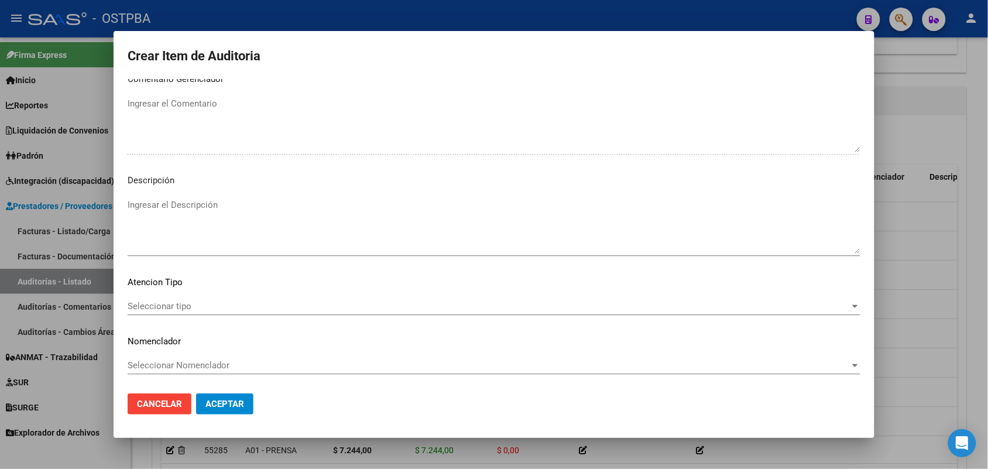
click at [183, 306] on span "Seleccionar tipo" at bounding box center [489, 306] width 722 height 11
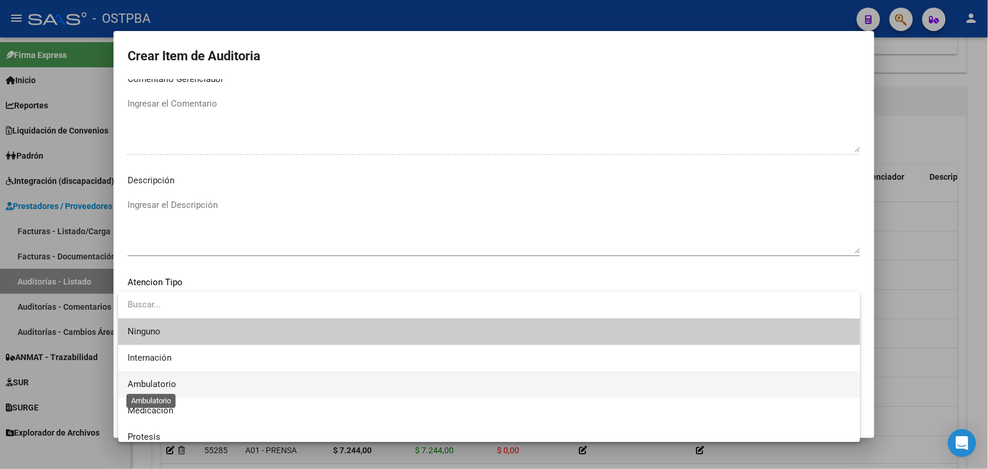
click at [171, 383] on span "Ambulatorio" at bounding box center [152, 384] width 49 height 11
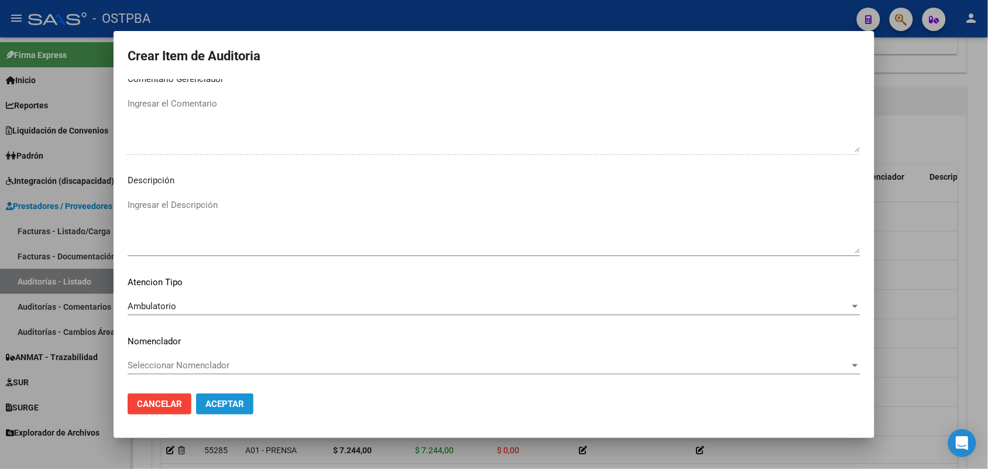
click at [227, 408] on span "Aceptar" at bounding box center [224, 404] width 39 height 11
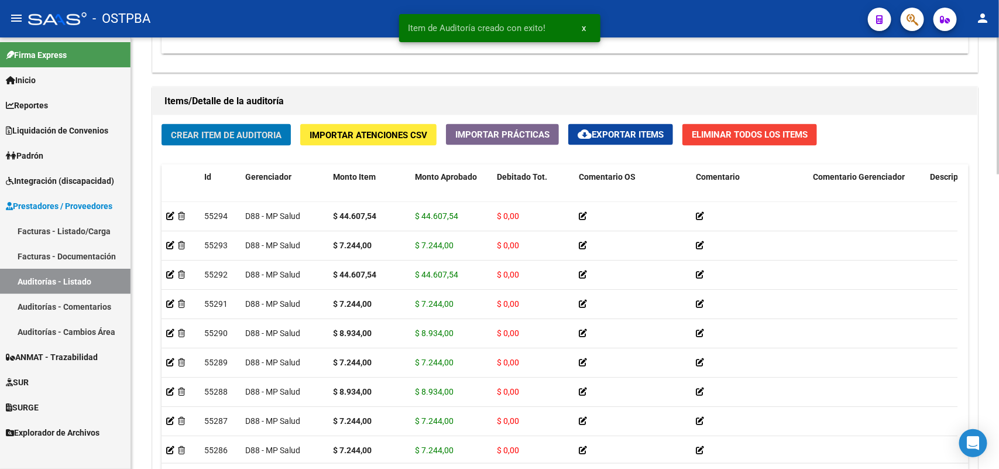
click at [243, 132] on span "Crear Item de Auditoria" at bounding box center [226, 135] width 111 height 11
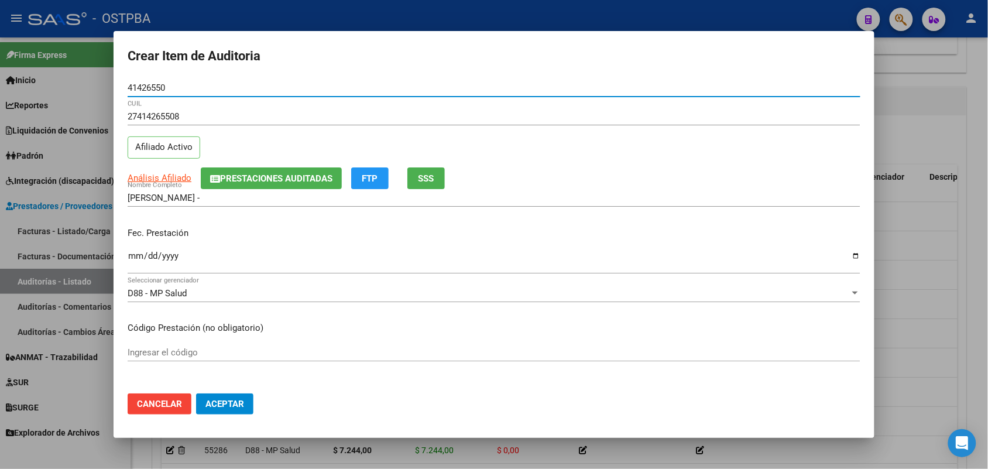
click at [133, 265] on input "Ingresar la fecha" at bounding box center [494, 260] width 733 height 19
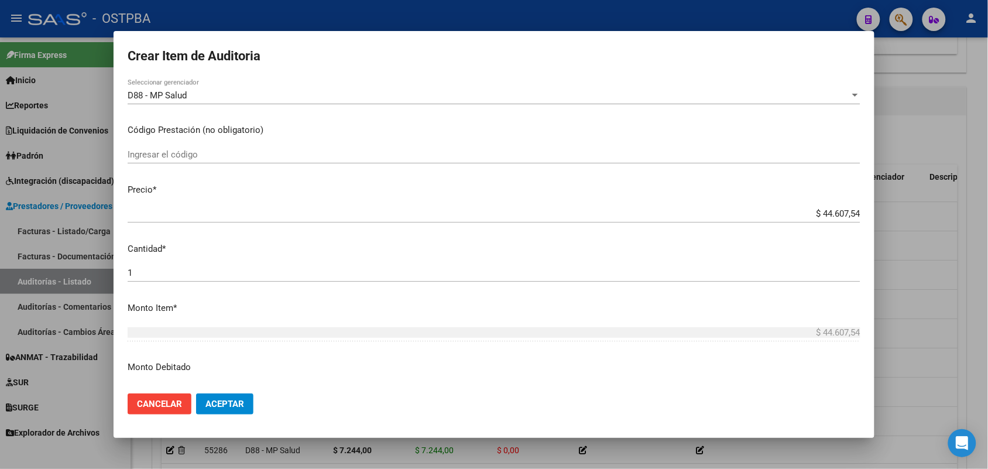
scroll to position [219, 0]
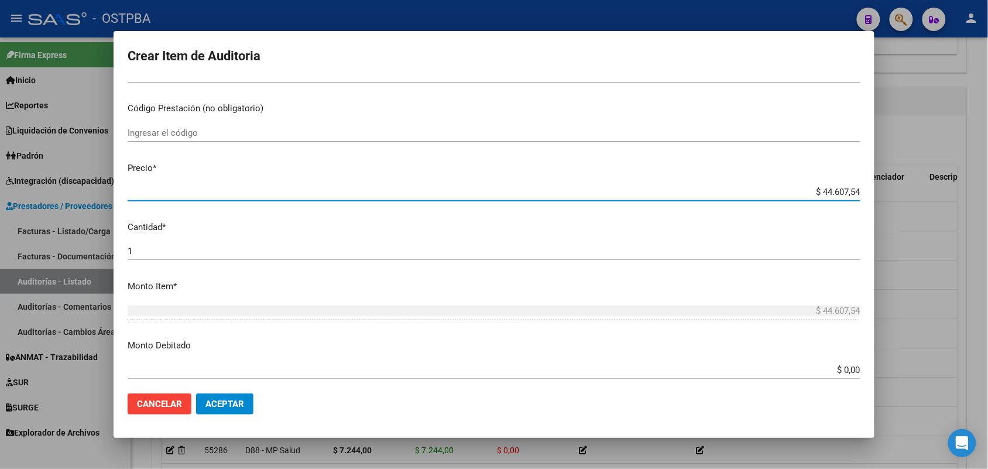
drag, startPoint x: 793, startPoint y: 194, endPoint x: 956, endPoint y: 205, distance: 163.1
click at [956, 204] on div "Crear Item de Auditoria 41426550 Nro Documento 27414265508 CUIL Afiliado Activo…" at bounding box center [494, 234] width 988 height 469
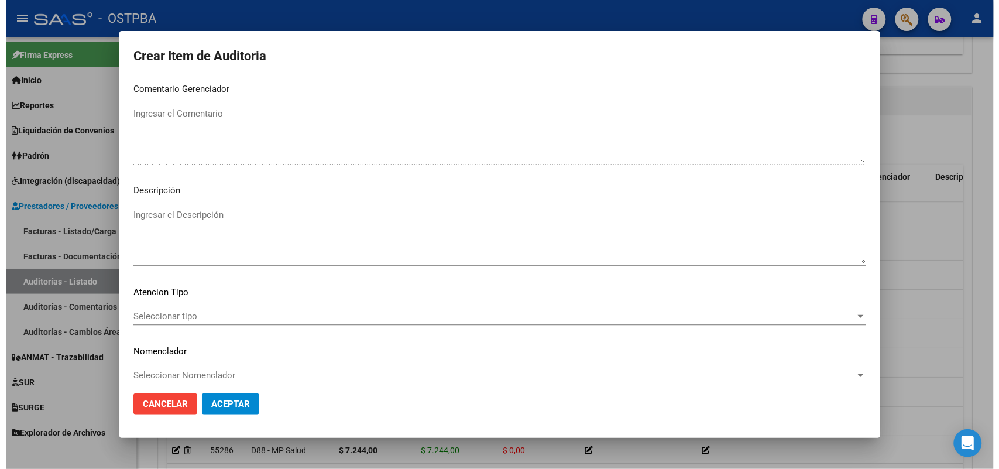
scroll to position [748, 0]
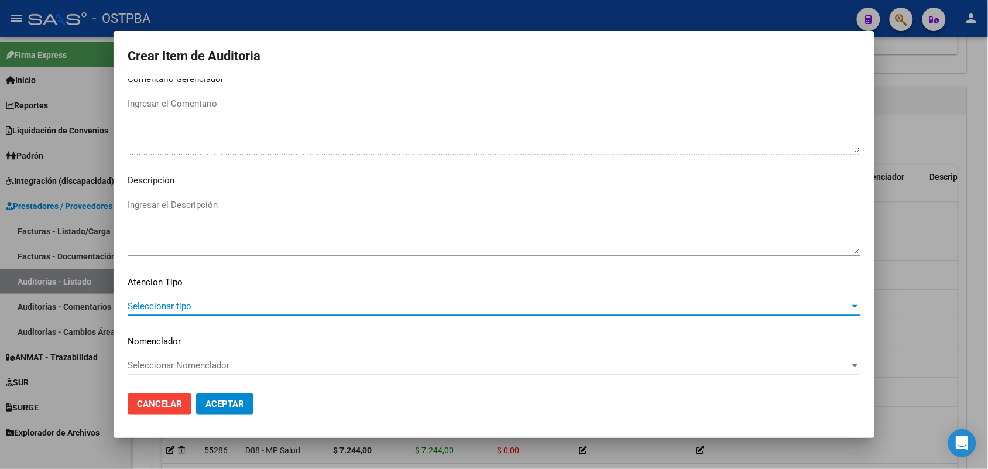
click at [184, 305] on span "Seleccionar tipo" at bounding box center [489, 306] width 722 height 11
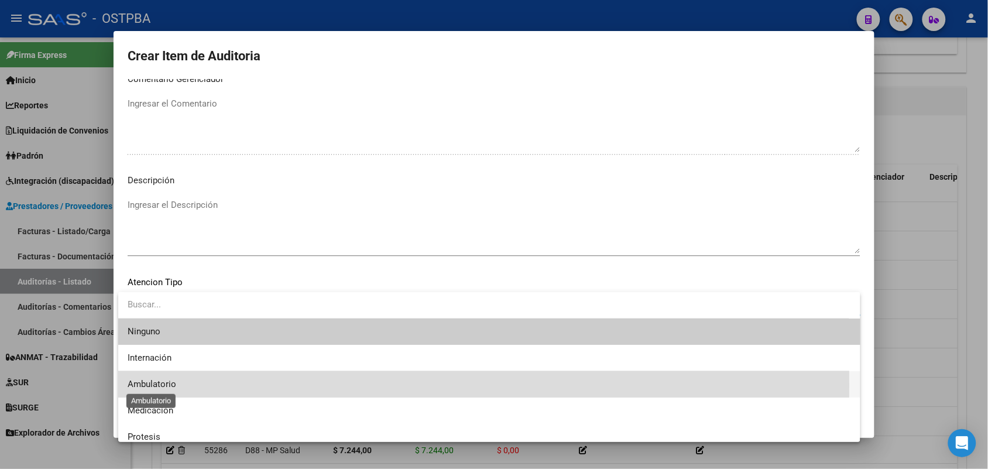
click at [174, 385] on span "Ambulatorio" at bounding box center [152, 384] width 49 height 11
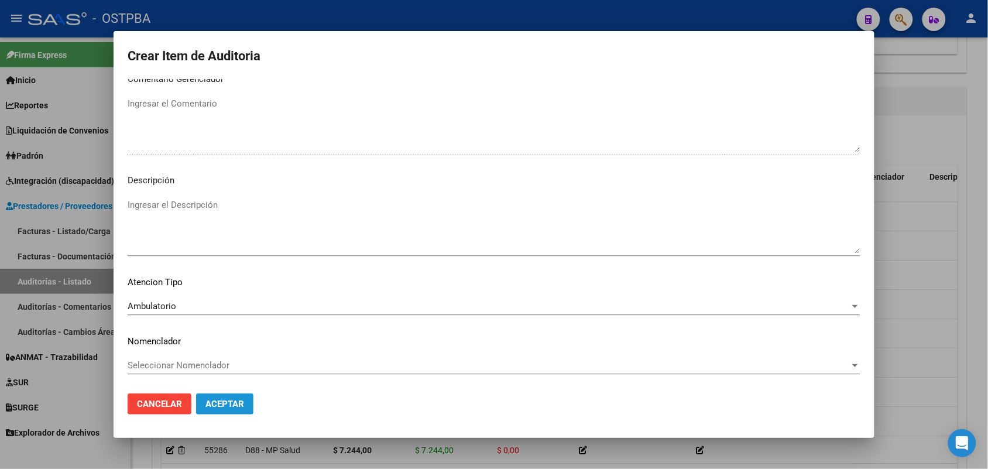
click at [231, 403] on span "Aceptar" at bounding box center [224, 404] width 39 height 11
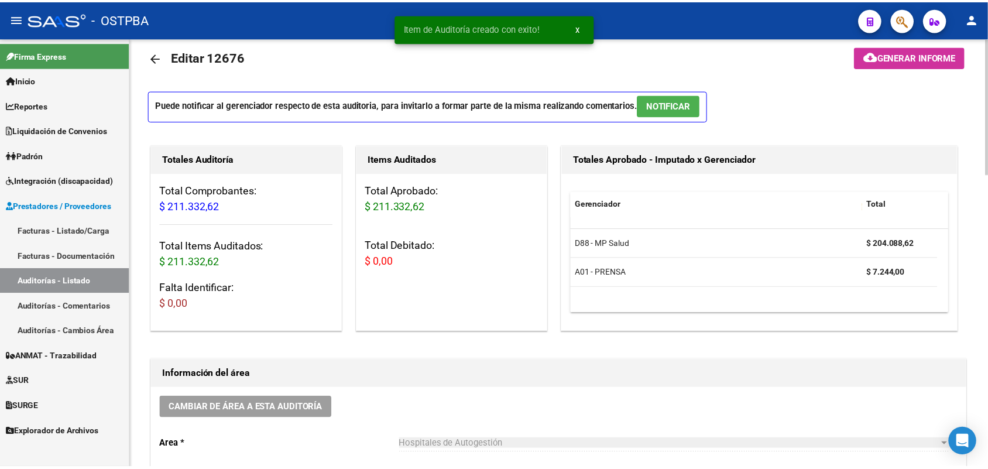
scroll to position [0, 0]
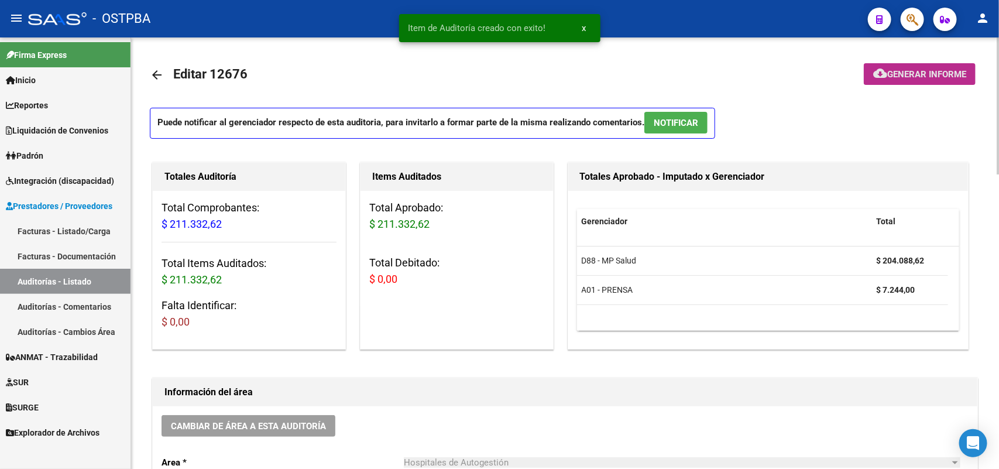
click at [929, 75] on span "Generar informe" at bounding box center [926, 74] width 79 height 11
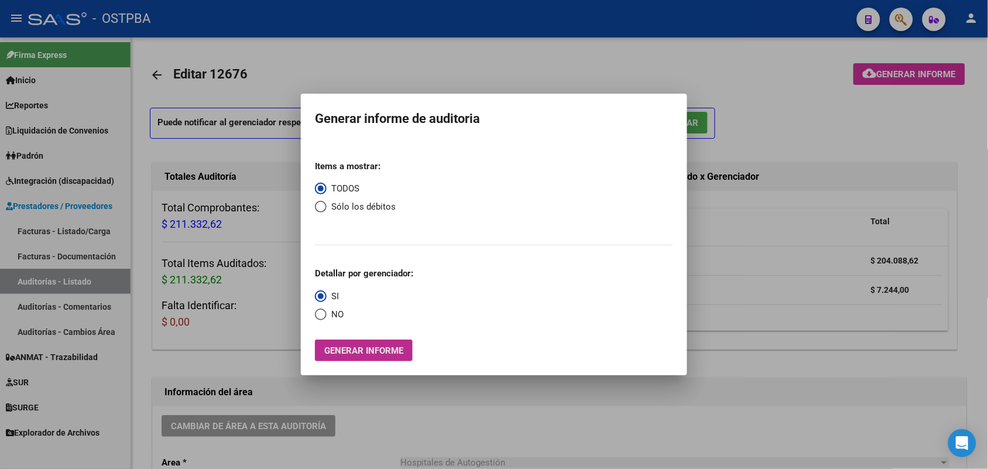
click at [356, 351] on span "Generar informe" at bounding box center [363, 350] width 79 height 11
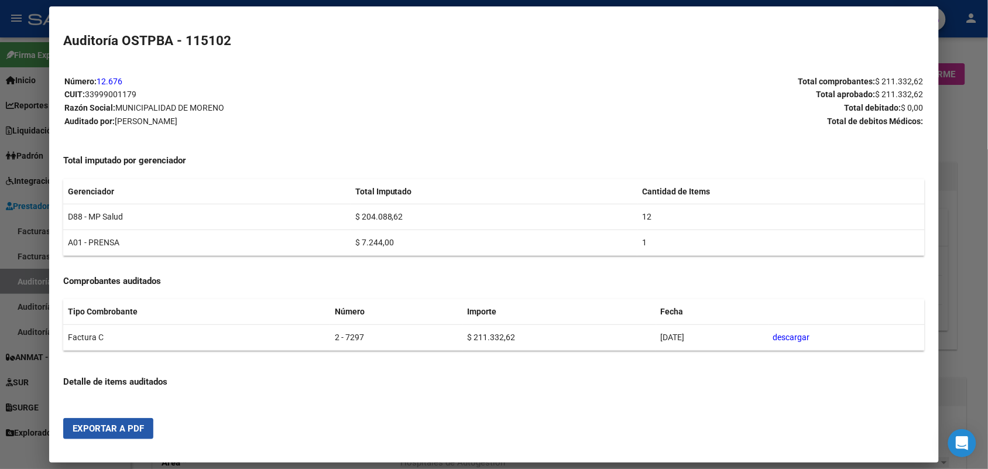
click at [94, 433] on span "Exportar a PDF" at bounding box center [108, 428] width 71 height 11
click at [967, 102] on div at bounding box center [494, 234] width 988 height 469
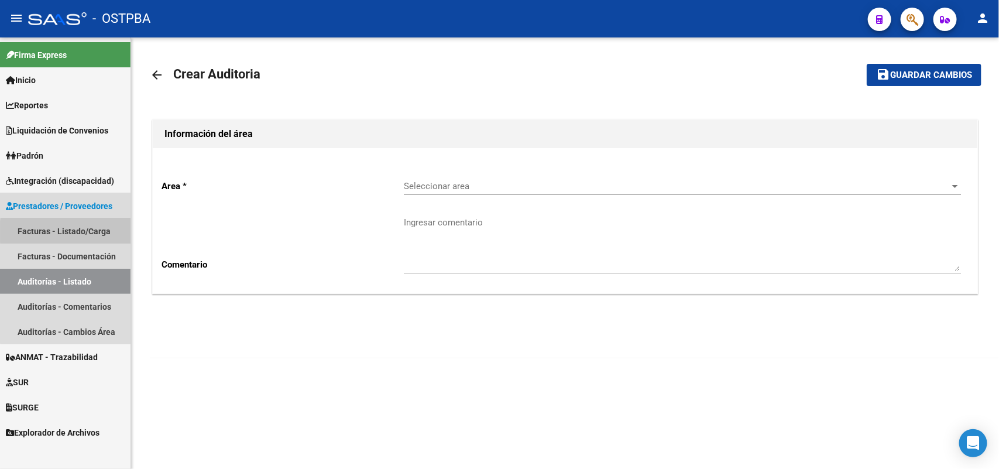
click at [101, 231] on link "Facturas - Listado/Carga" at bounding box center [65, 230] width 131 height 25
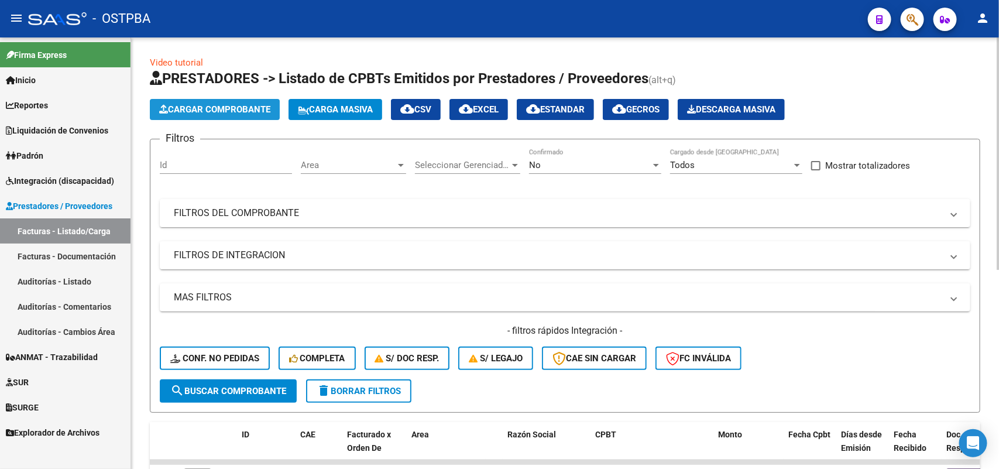
click at [243, 109] on span "Cargar Comprobante" at bounding box center [214, 109] width 111 height 11
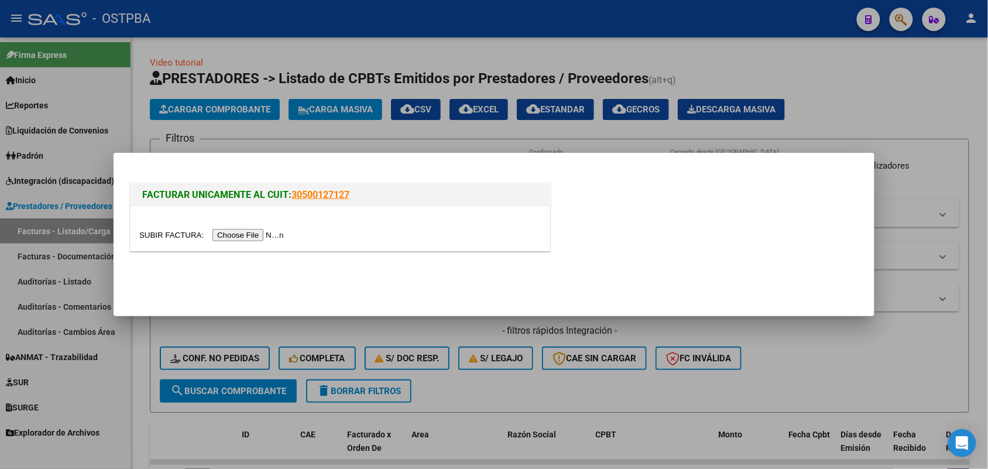
click at [279, 236] on input "file" at bounding box center [213, 235] width 148 height 12
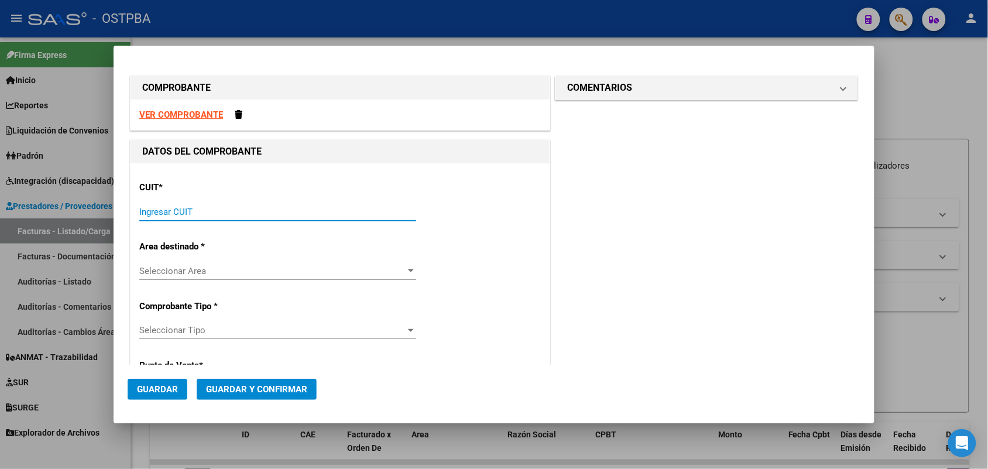
drag, startPoint x: 147, startPoint y: 208, endPoint x: 348, endPoint y: 248, distance: 204.7
click at [158, 208] on input "Ingresar CUIT" at bounding box center [277, 212] width 277 height 11
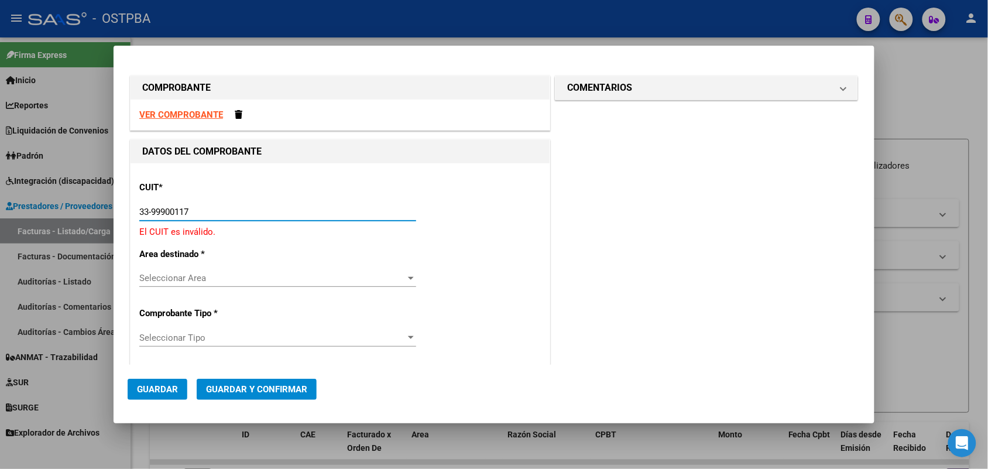
type input "33-99900117-9"
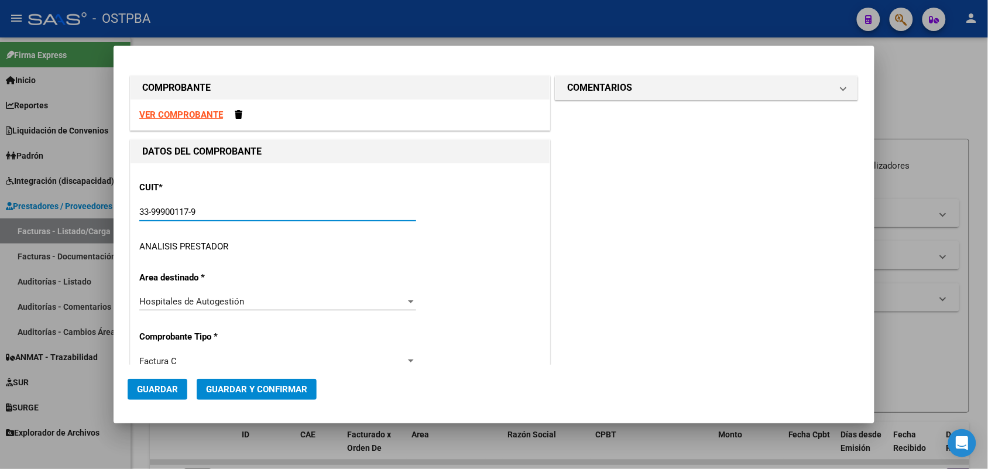
type input "2"
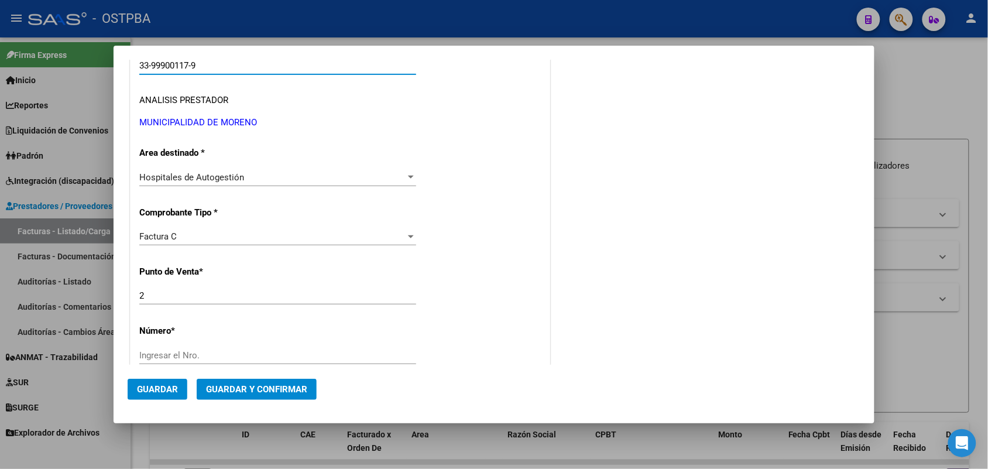
scroll to position [219, 0]
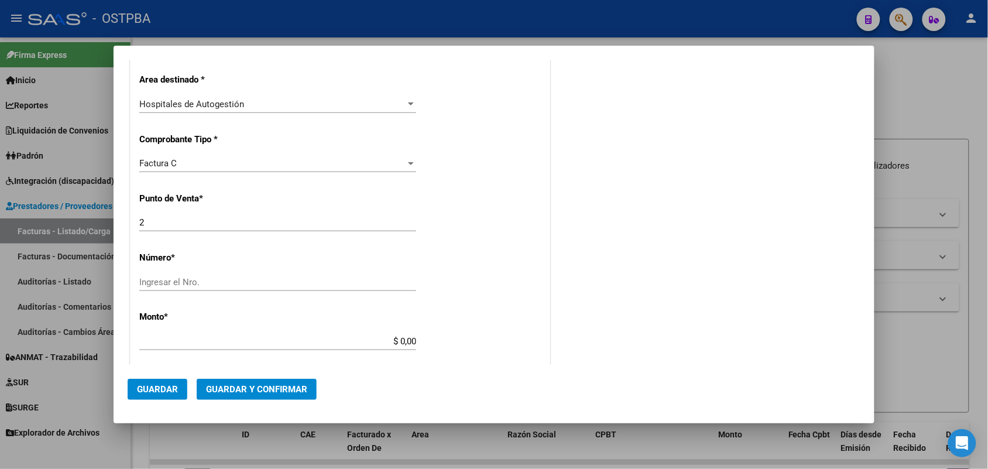
type input "33-99900117-9"
click at [167, 276] on div "Ingresar el Nro." at bounding box center [277, 282] width 277 height 18
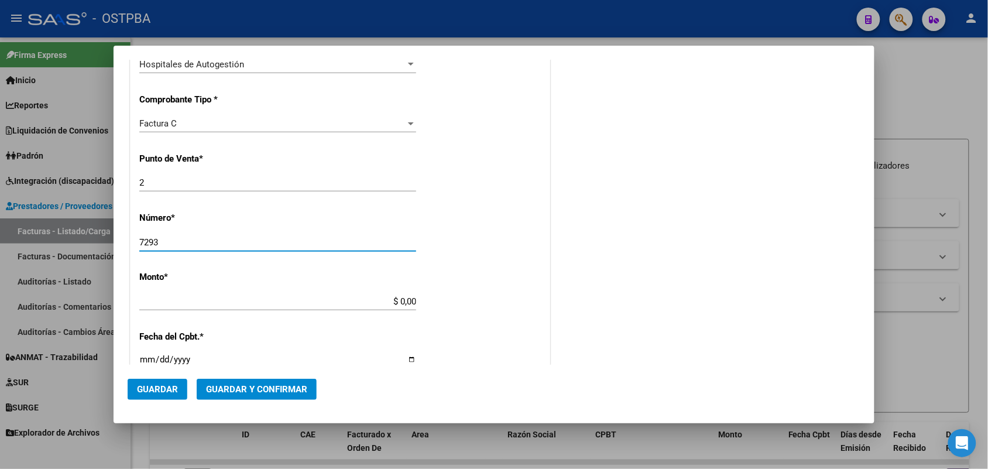
scroll to position [293, 0]
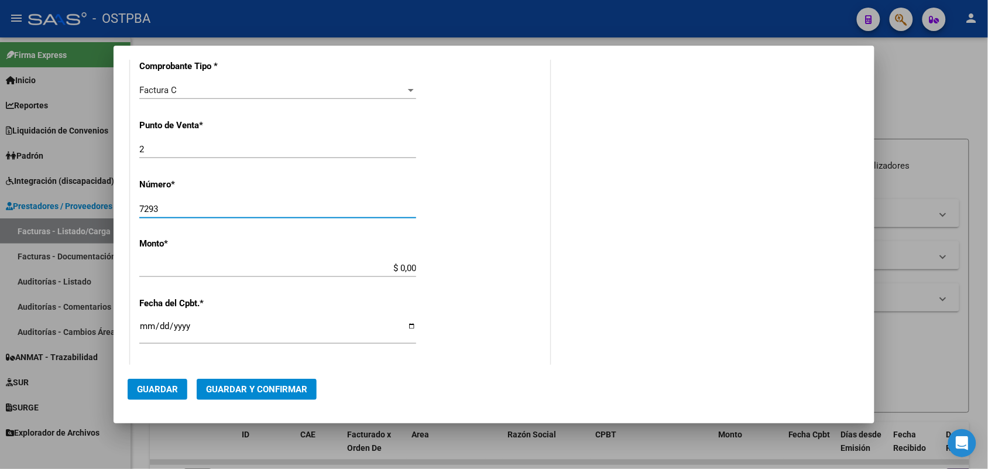
type input "7293"
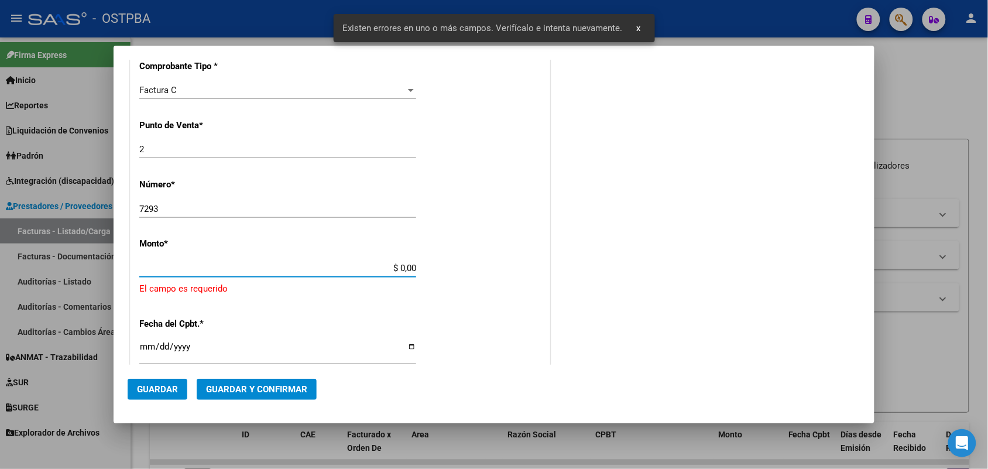
scroll to position [343, 0]
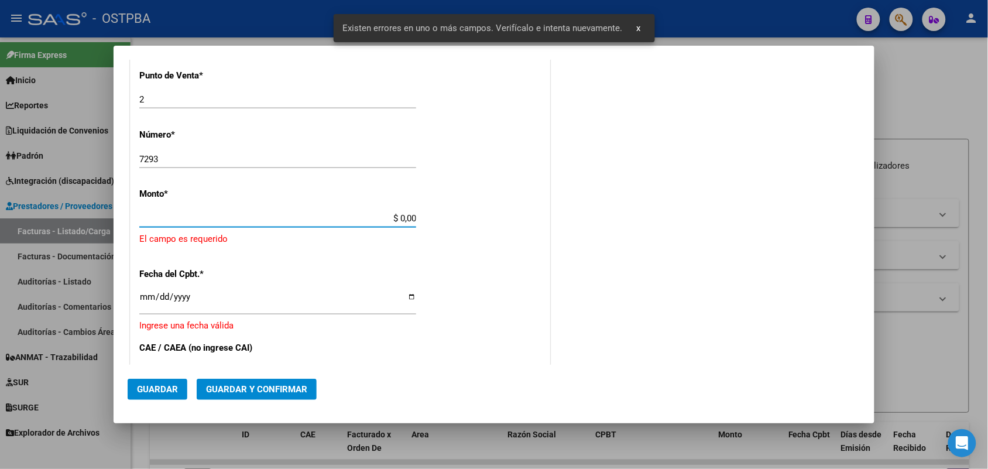
drag, startPoint x: 376, startPoint y: 270, endPoint x: 483, endPoint y: 268, distance: 107.7
click at [483, 268] on div "CUIT * 33-99900117-9 Ingresar CUIT ANALISIS PRESTADOR MUNICIPALIDAD DE MORENO A…" at bounding box center [340, 249] width 419 height 857
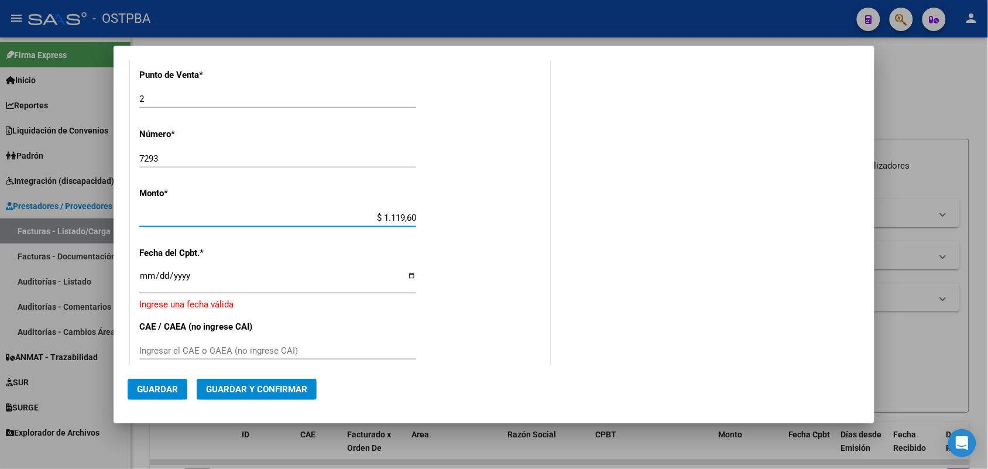
type input "$ 11.196,00"
click at [147, 276] on input "Ingresar la fecha" at bounding box center [277, 280] width 277 height 19
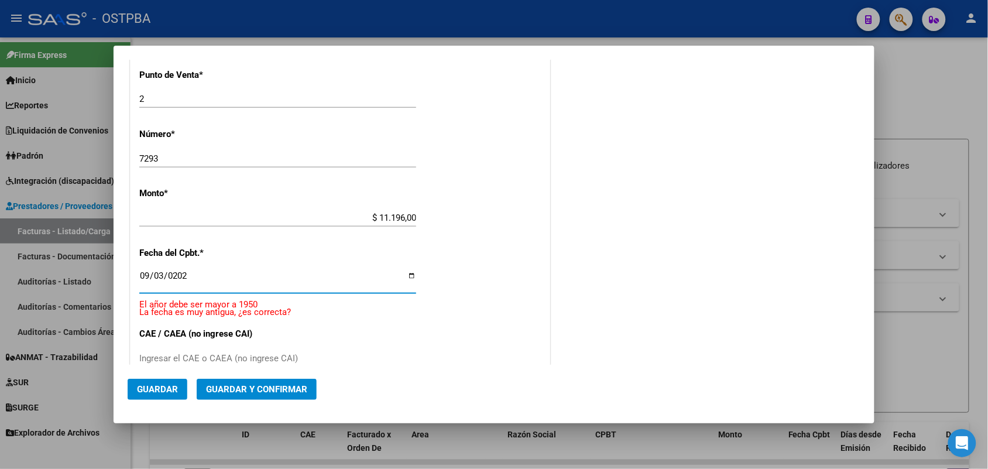
type input "[DATE]"
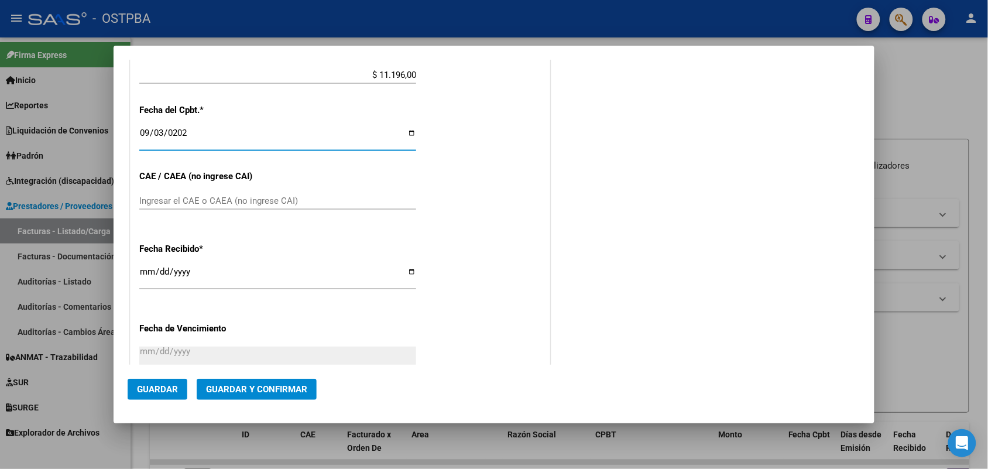
scroll to position [489, 0]
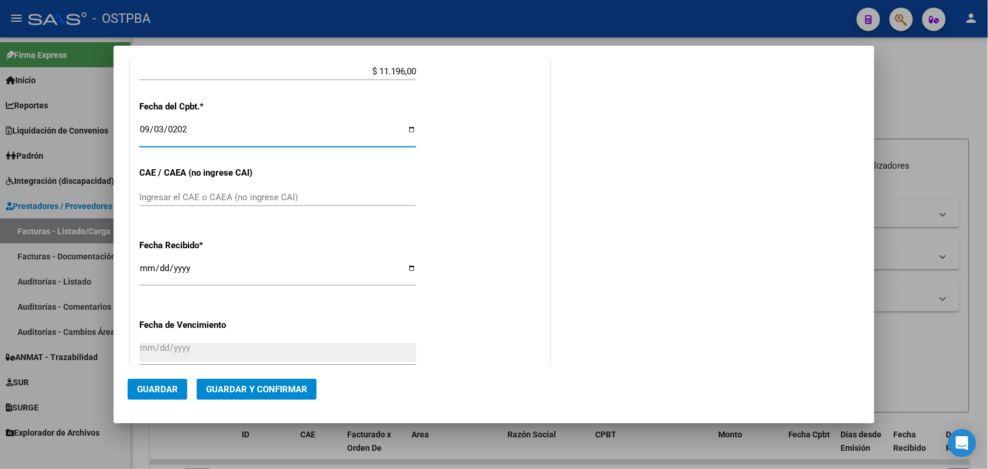
click at [154, 193] on input "Ingresar el CAE o CAEA (no ingrese CAI)" at bounding box center [277, 197] width 277 height 11
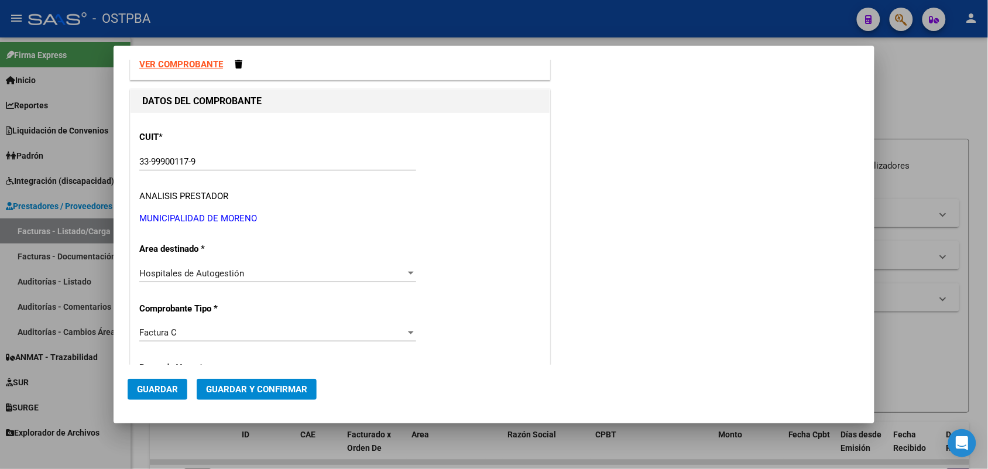
scroll to position [0, 0]
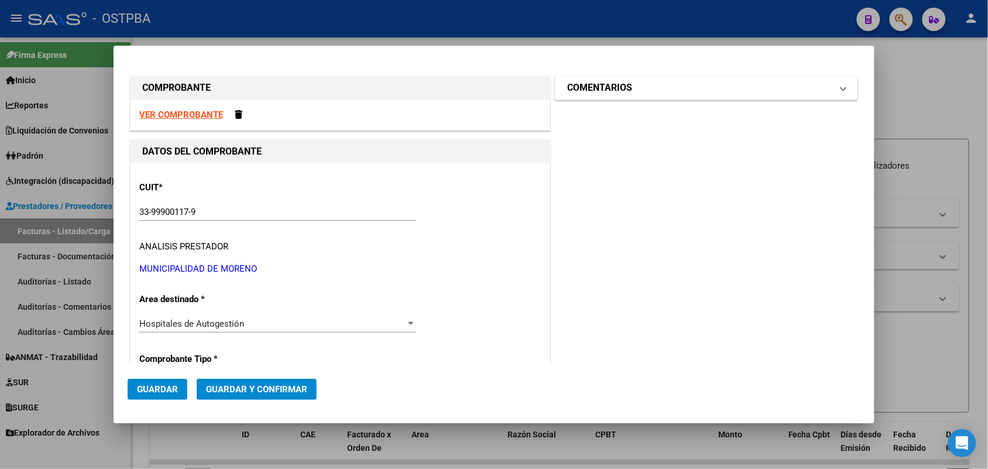
type input "75369720875035"
click at [836, 88] on mat-expansion-panel-header "COMENTARIOS" at bounding box center [706, 87] width 302 height 23
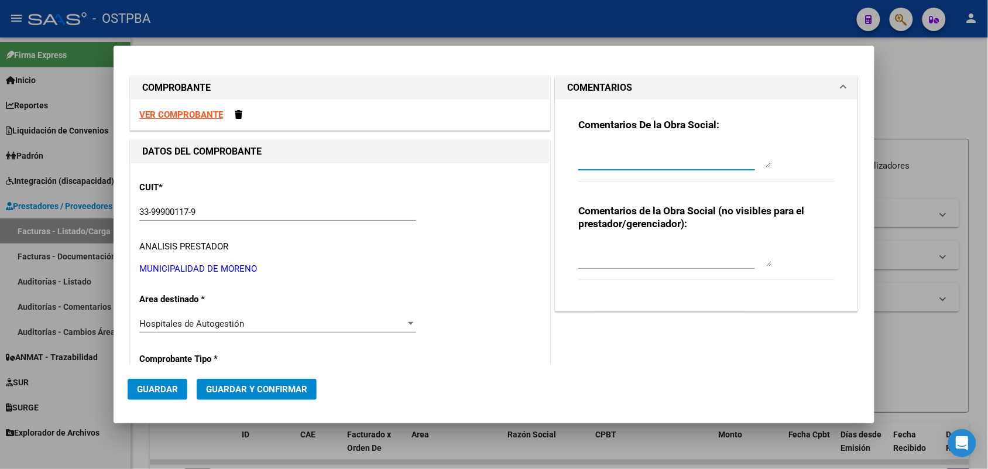
click at [598, 163] on textarea at bounding box center [674, 155] width 193 height 23
type textarea "HR 126931"
click at [162, 387] on span "Guardar" at bounding box center [157, 389] width 41 height 11
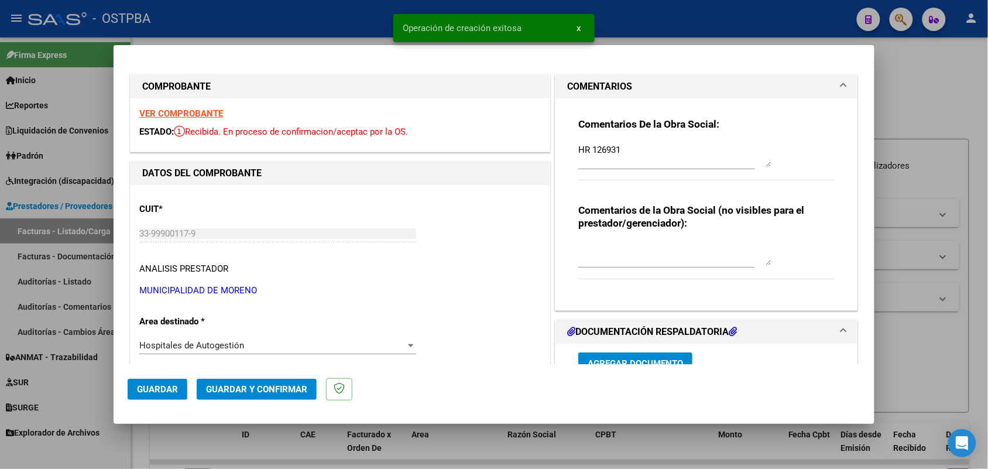
type input "[DATE]"
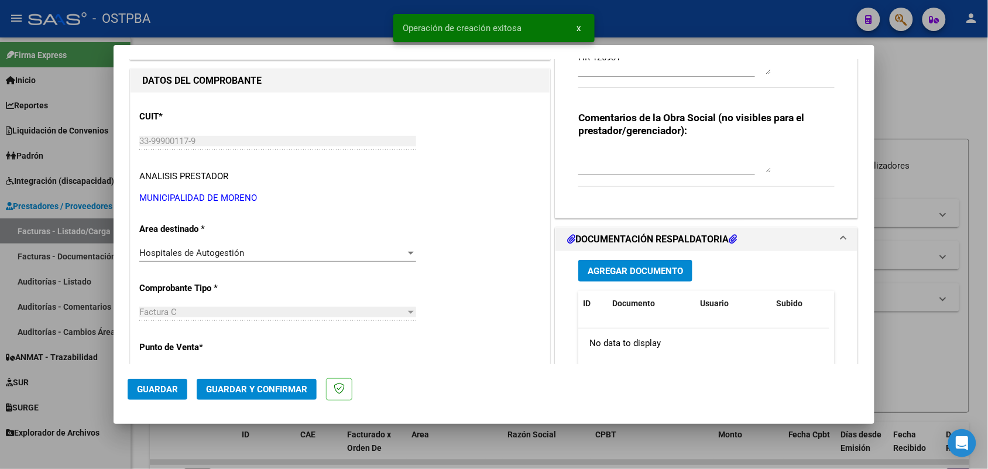
scroll to position [146, 0]
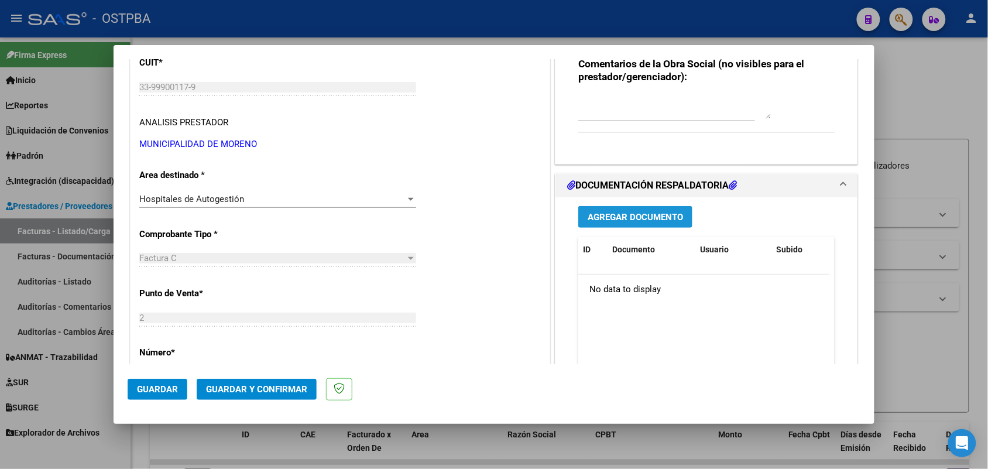
click at [627, 218] on span "Agregar Documento" at bounding box center [635, 217] width 95 height 11
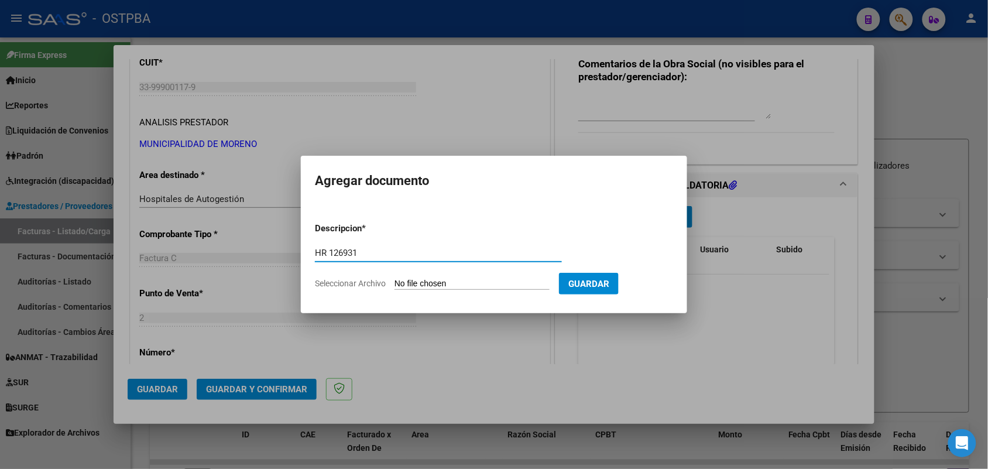
type input "HR 126931"
click at [410, 281] on input "Seleccionar Archivo" at bounding box center [471, 284] width 155 height 11
type input "C:\fakepath\HR 126931.pdf"
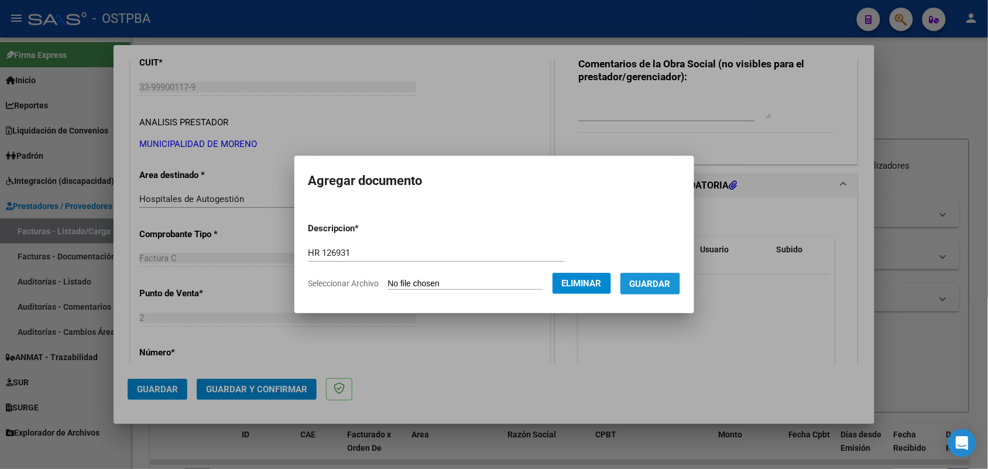
click at [663, 279] on span "Guardar" at bounding box center [650, 284] width 41 height 11
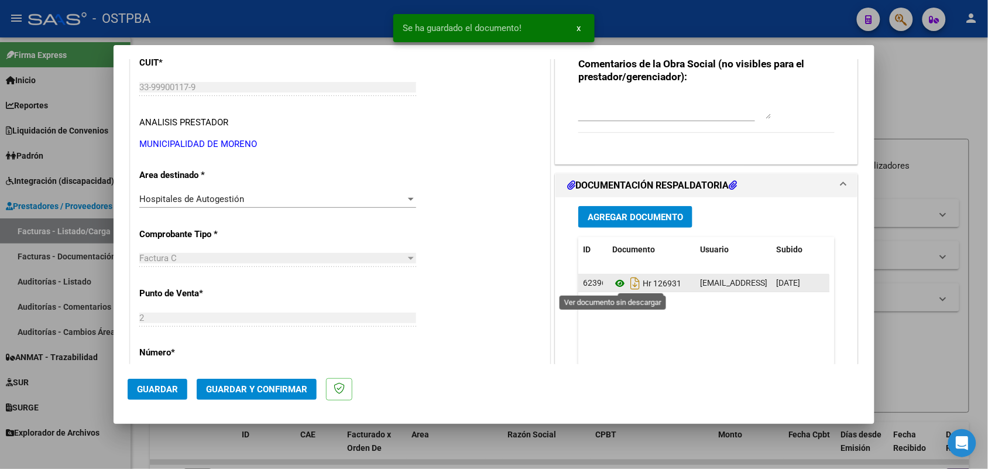
click at [613, 282] on icon at bounding box center [619, 283] width 15 height 14
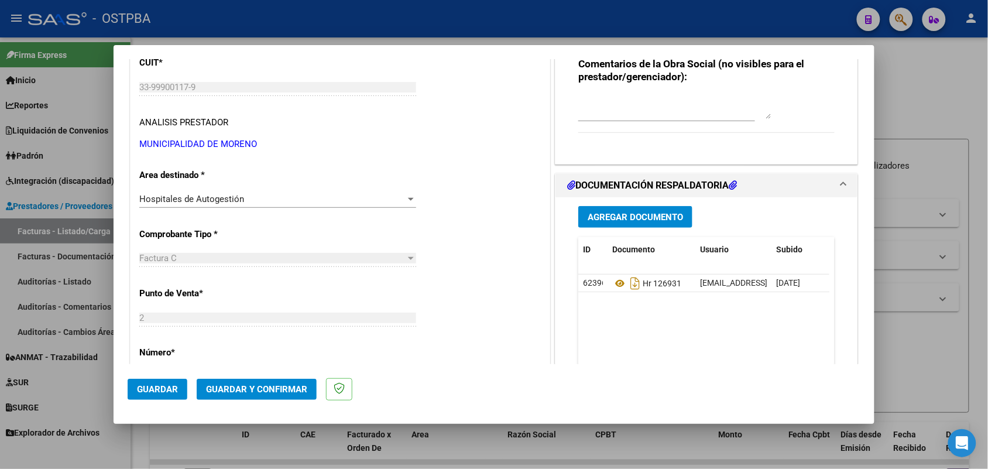
click at [650, 215] on span "Agregar Documento" at bounding box center [635, 217] width 95 height 11
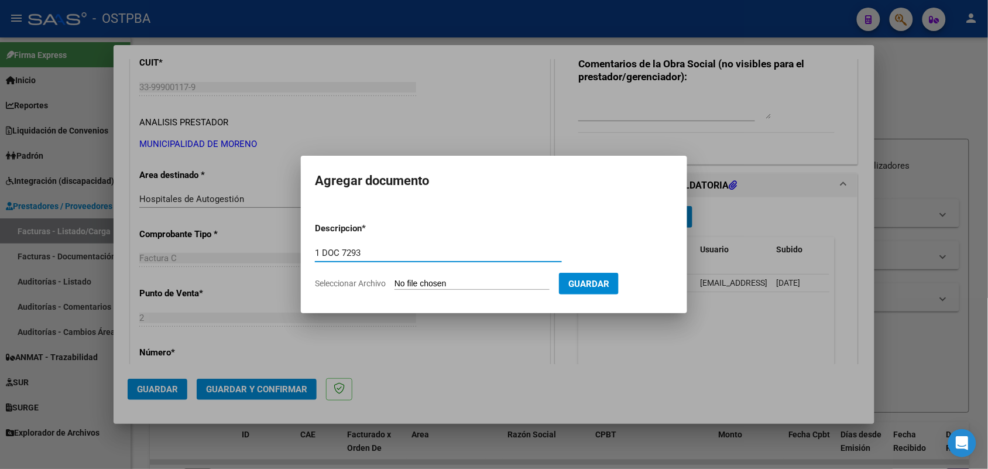
type input "1 DOC 7293"
click at [409, 285] on input "Seleccionar Archivo" at bounding box center [471, 284] width 155 height 11
type input "C:\fakepath\1 DOC 7293.pdf"
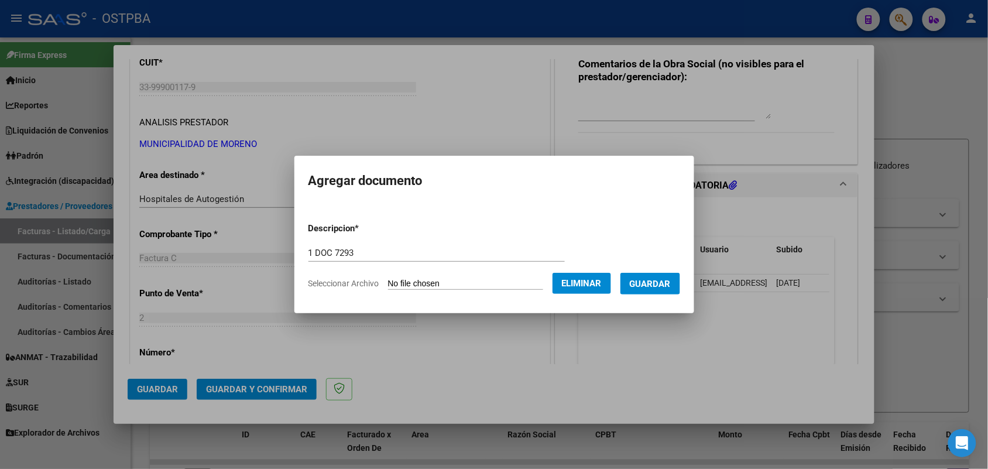
click at [665, 279] on span "Guardar" at bounding box center [650, 284] width 41 height 11
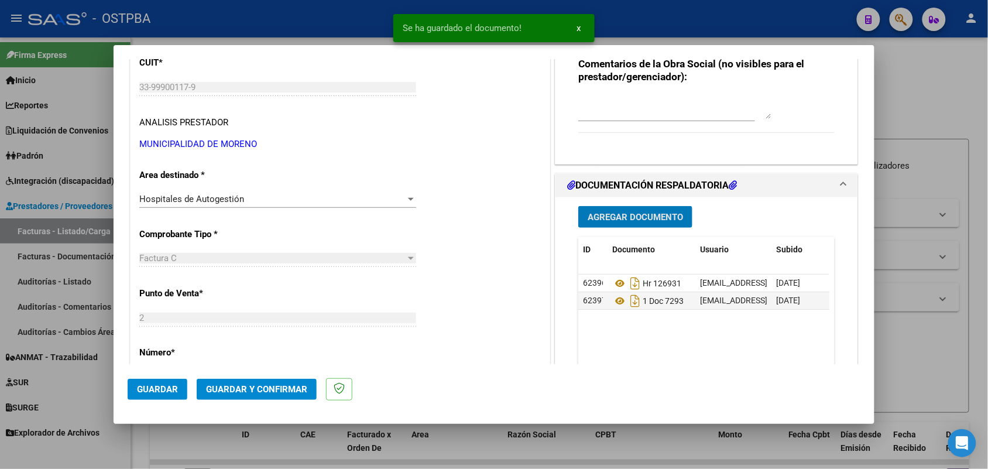
click at [626, 211] on button "Agregar Documento" at bounding box center [635, 217] width 114 height 22
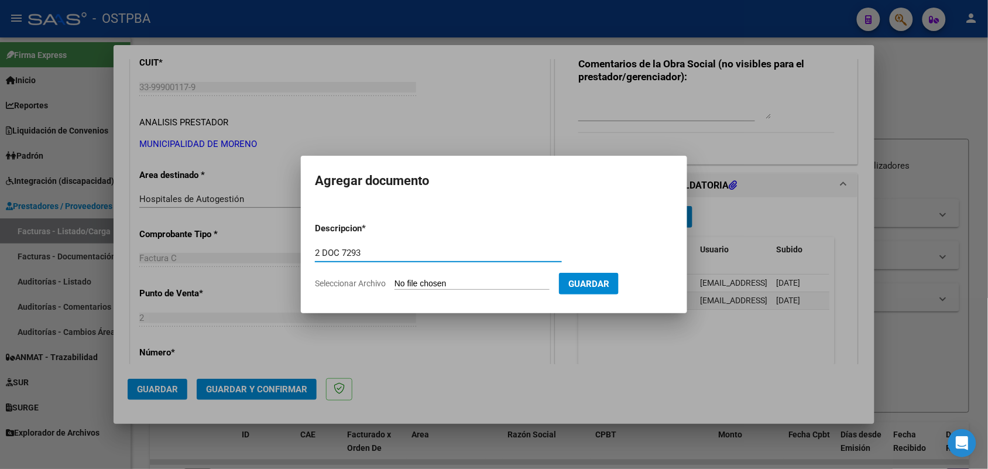
type input "2 DOC 7293"
click at [411, 284] on input "Seleccionar Archivo" at bounding box center [471, 284] width 155 height 11
type input "C:\fakepath\2 DOC 7293.pdf"
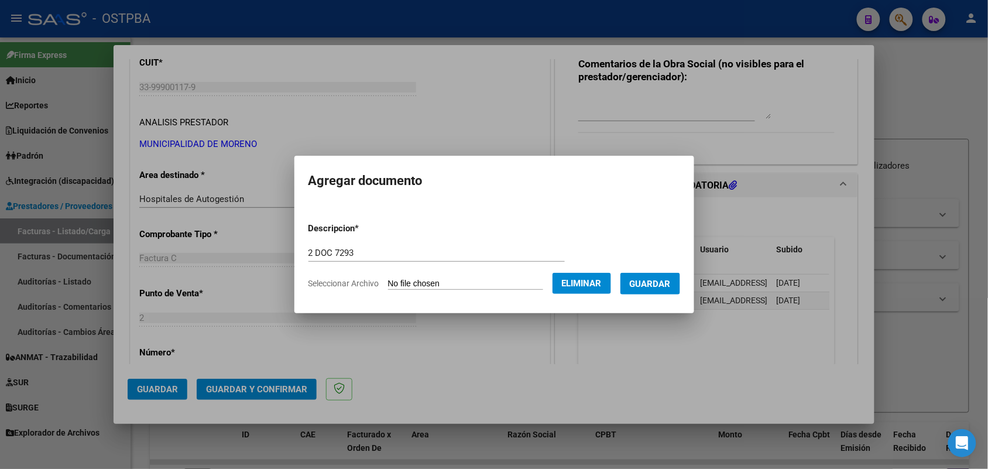
click at [668, 286] on button "Guardar" at bounding box center [650, 284] width 60 height 22
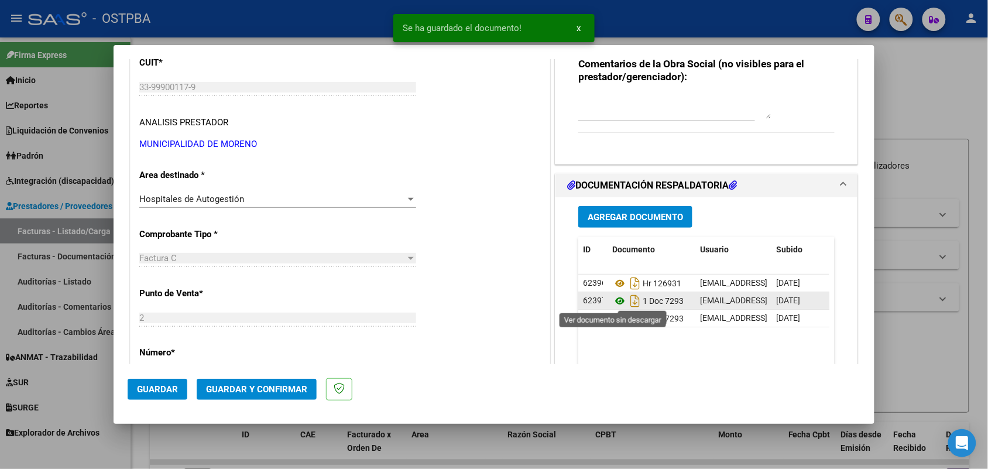
click at [613, 300] on icon at bounding box center [619, 301] width 15 height 14
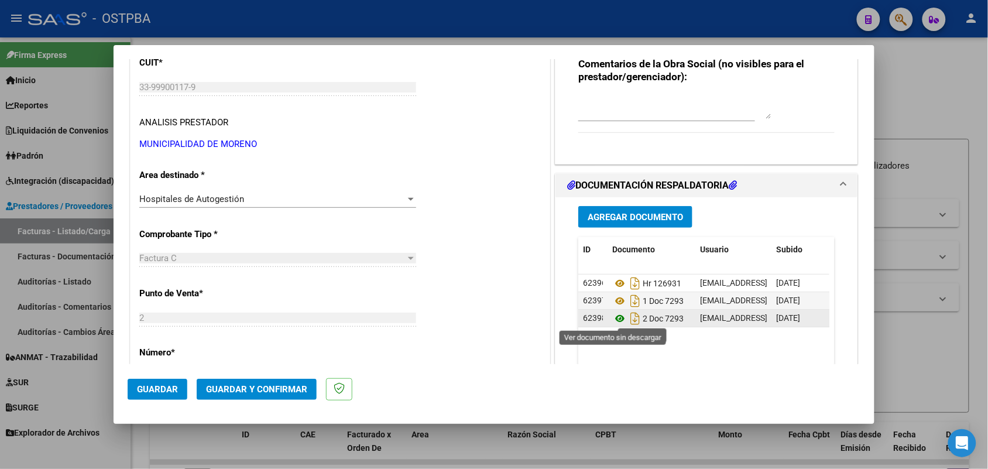
click at [613, 319] on icon at bounding box center [619, 318] width 15 height 14
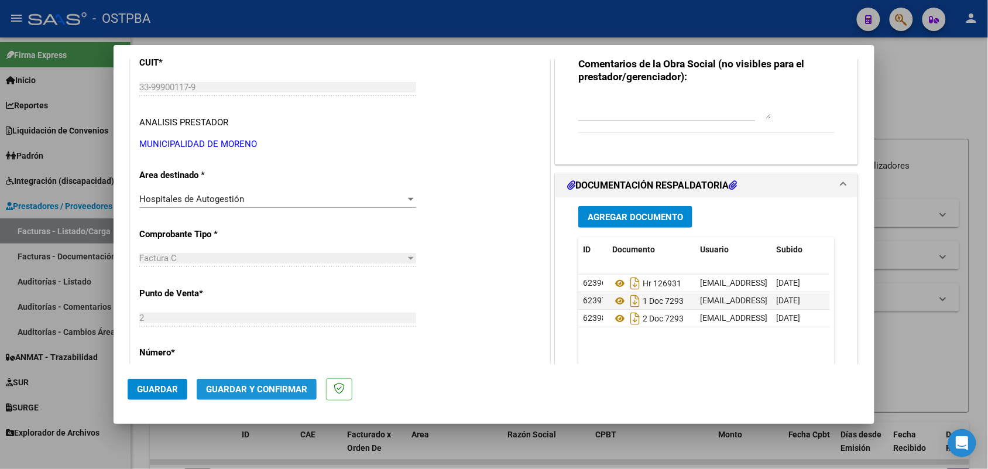
click at [255, 387] on span "Guardar y Confirmar" at bounding box center [256, 389] width 101 height 11
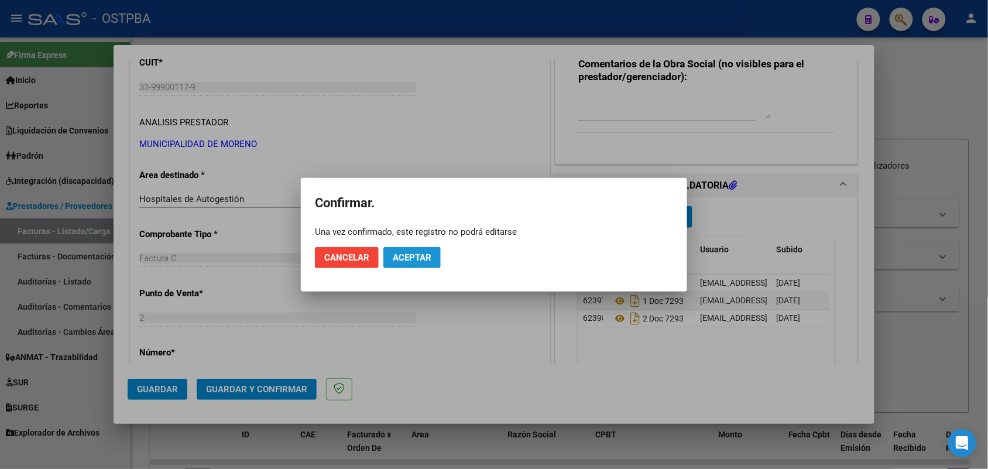
click at [427, 263] on button "Aceptar" at bounding box center [411, 257] width 57 height 21
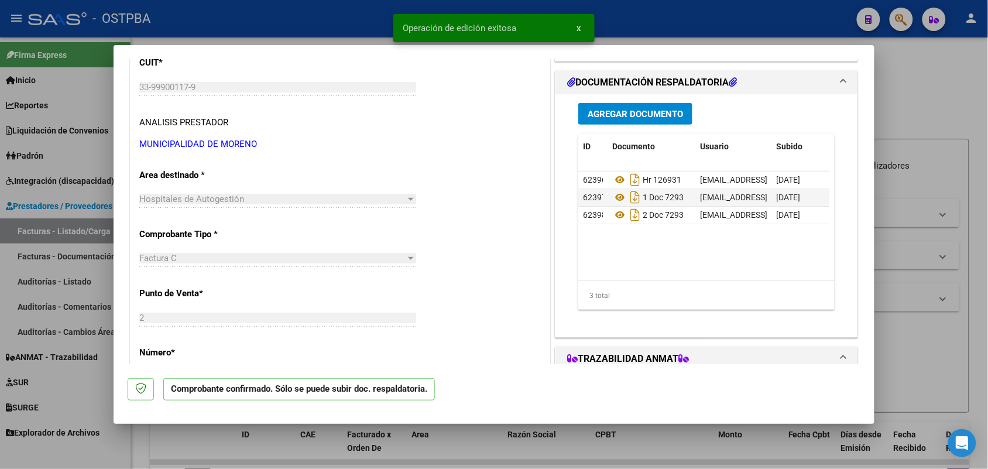
click at [73, 279] on div at bounding box center [494, 234] width 988 height 469
type input "$ 0,00"
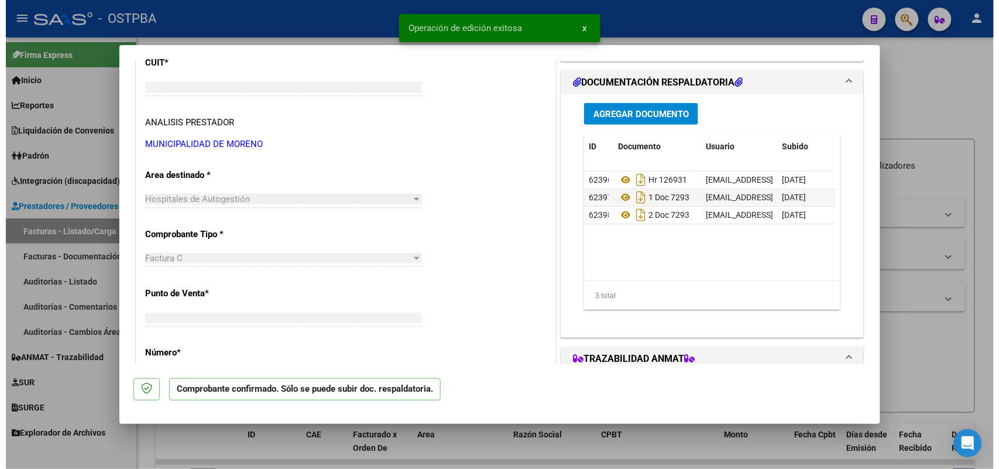
scroll to position [153, 0]
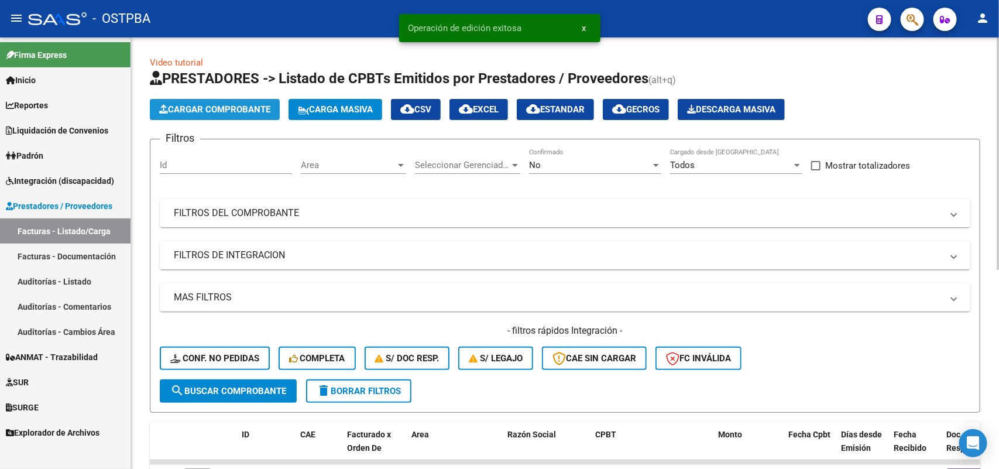
click at [249, 104] on span "Cargar Comprobante" at bounding box center [214, 109] width 111 height 11
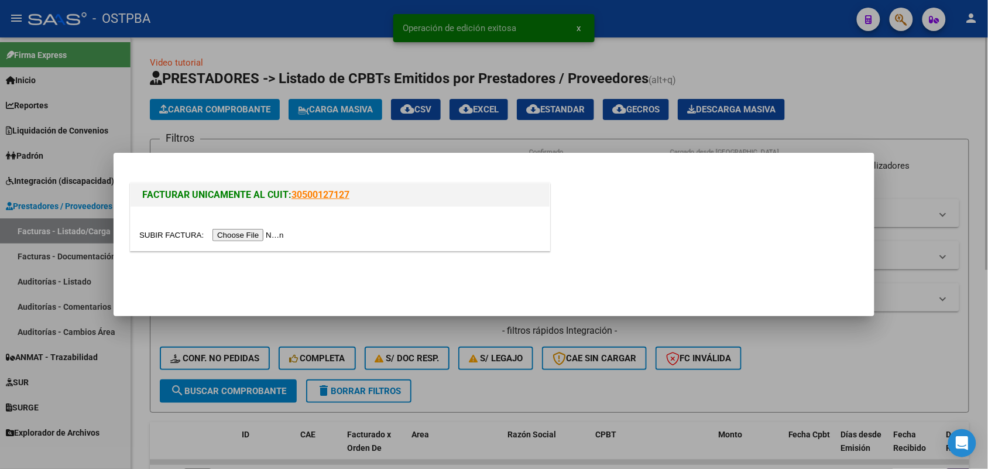
click at [274, 319] on div at bounding box center [494, 234] width 988 height 469
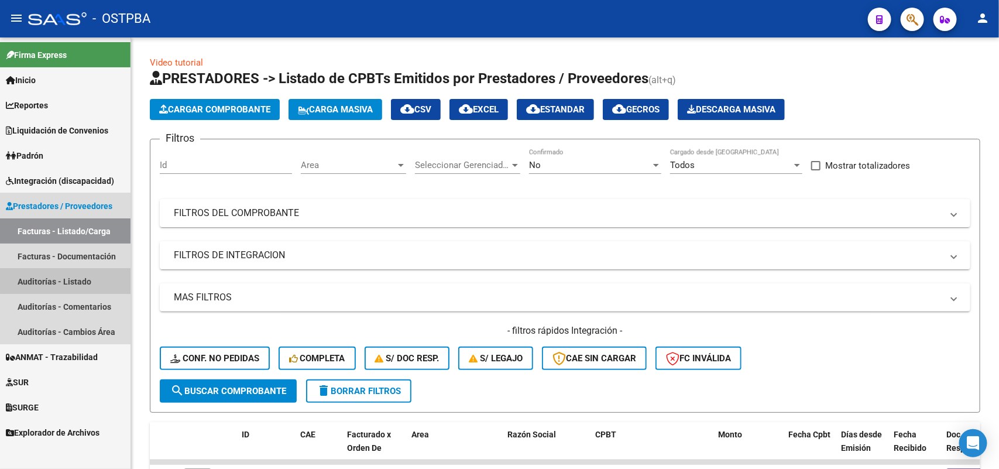
click at [82, 278] on link "Auditorías - Listado" at bounding box center [65, 281] width 131 height 25
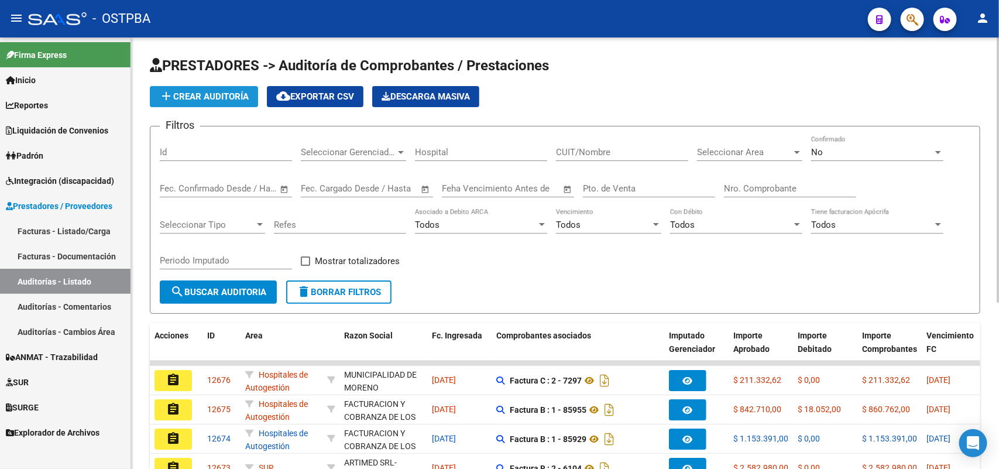
click at [230, 94] on span "add Crear Auditoría" at bounding box center [204, 96] width 90 height 11
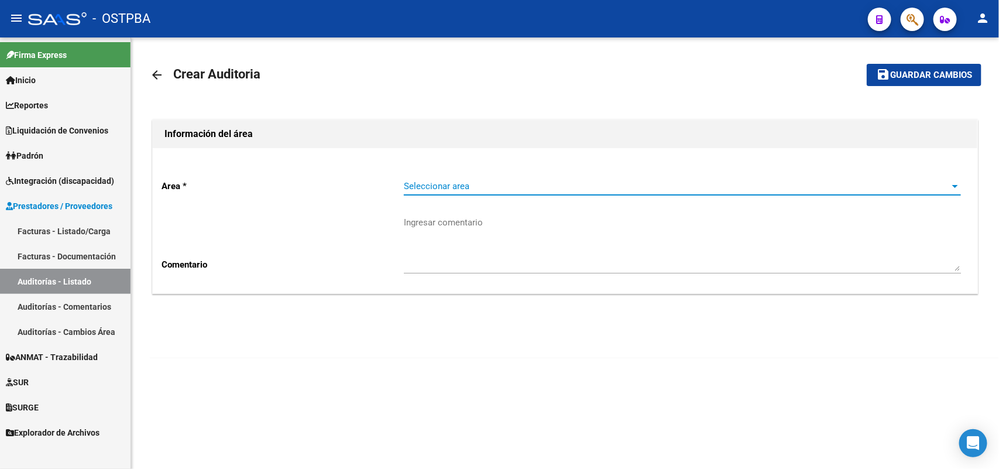
click at [489, 188] on span "Seleccionar area" at bounding box center [677, 186] width 547 height 11
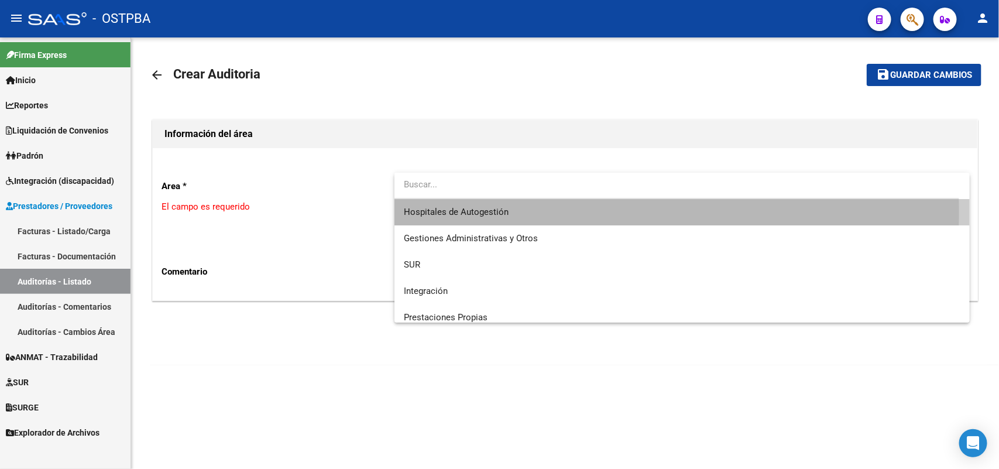
click at [513, 212] on span "Hospitales de Autogestión" at bounding box center [682, 212] width 557 height 26
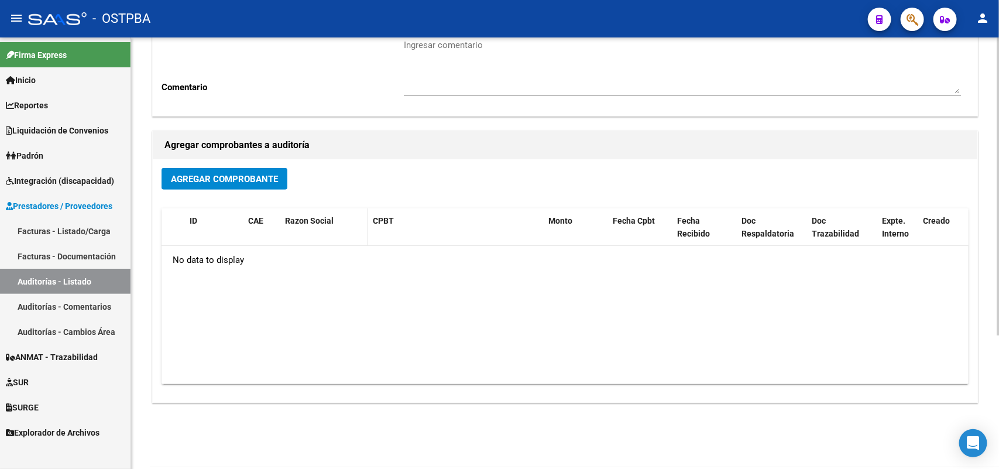
scroll to position [193, 0]
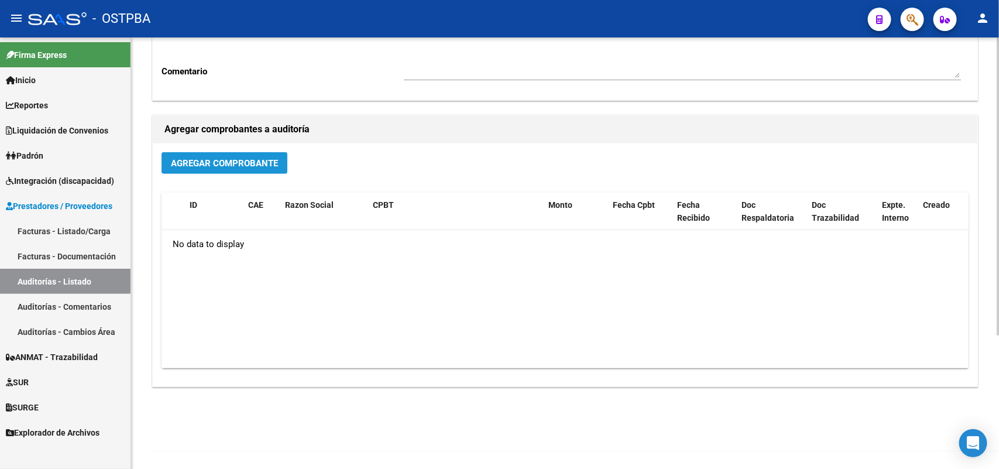
click at [241, 160] on span "Agregar Comprobante" at bounding box center [224, 163] width 107 height 11
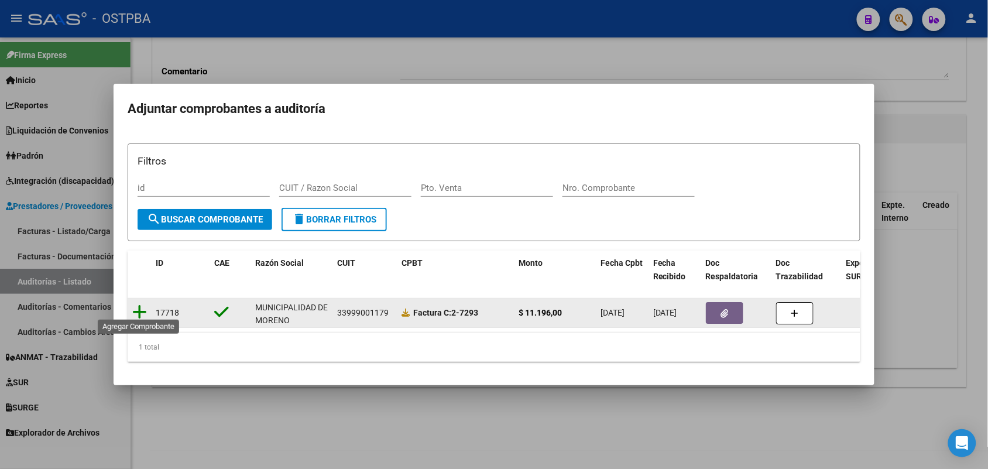
click at [140, 306] on icon at bounding box center [139, 312] width 15 height 16
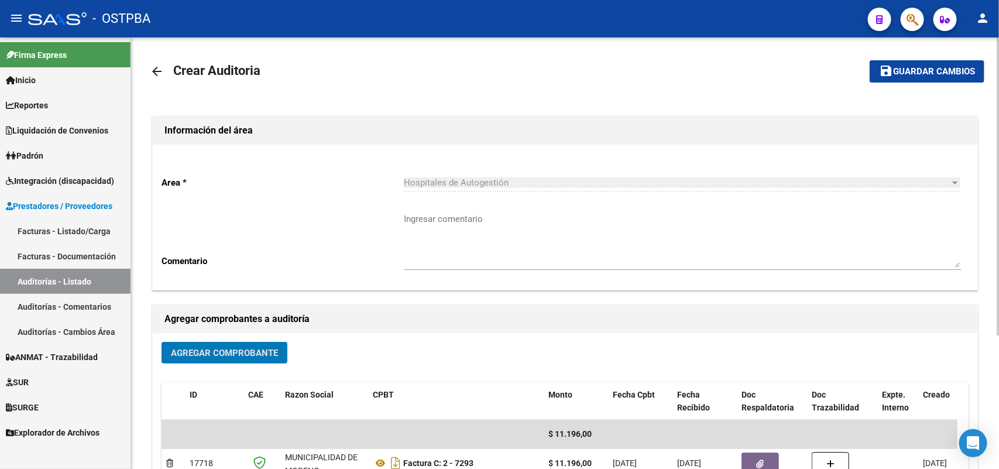
scroll to position [0, 0]
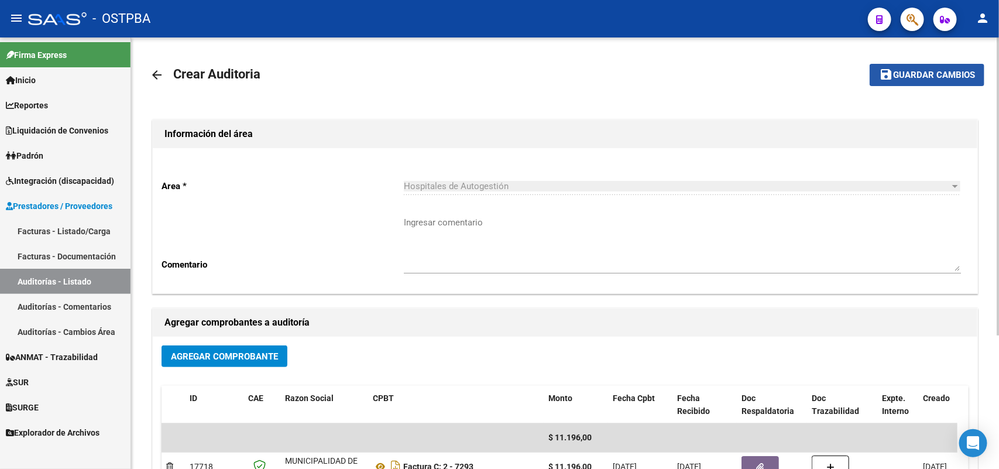
click at [918, 73] on span "Guardar cambios" at bounding box center [934, 75] width 82 height 11
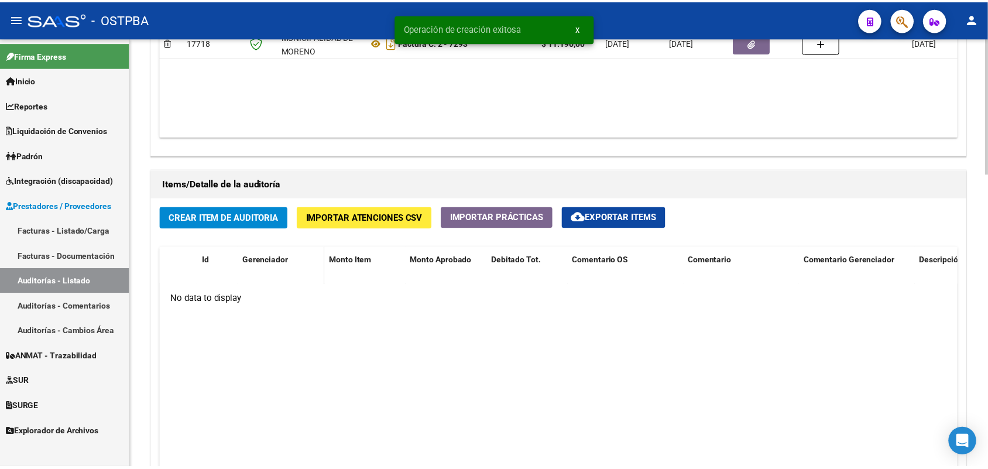
scroll to position [732, 0]
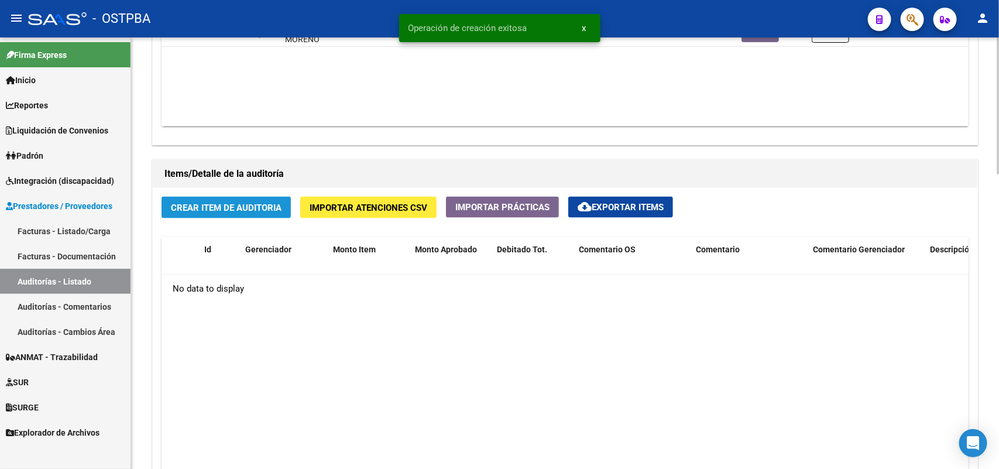
click at [240, 203] on span "Crear Item de Auditoria" at bounding box center [226, 208] width 111 height 11
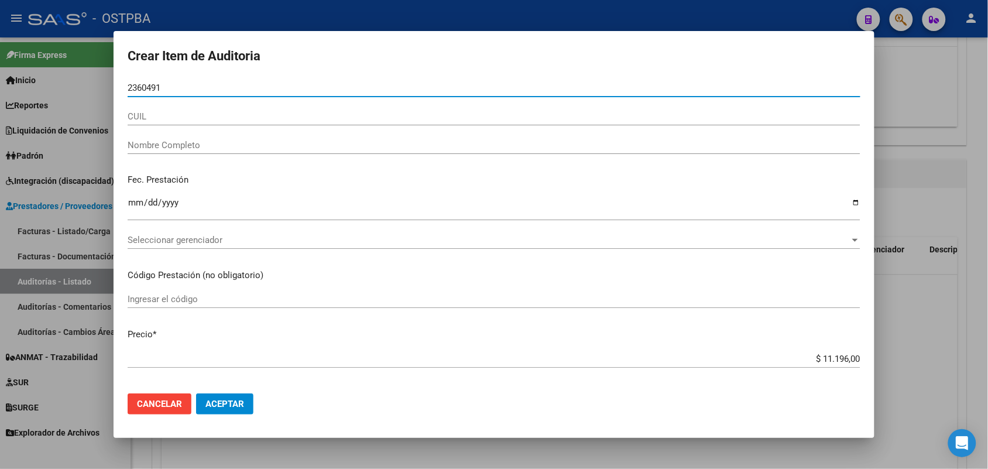
type input "23604917"
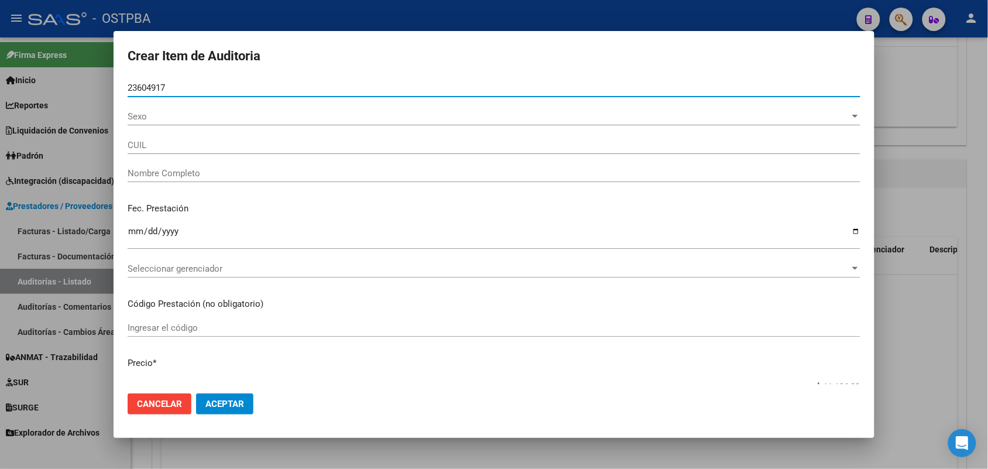
type input "20236049176"
type input "BENITEZ PEDRO RAMON"
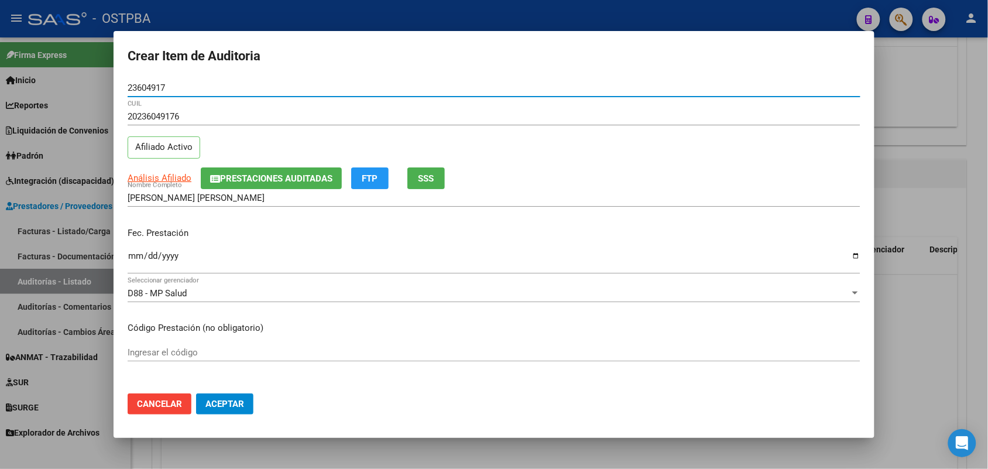
type input "23604917"
click at [132, 259] on input "Ingresar la fecha" at bounding box center [494, 260] width 733 height 19
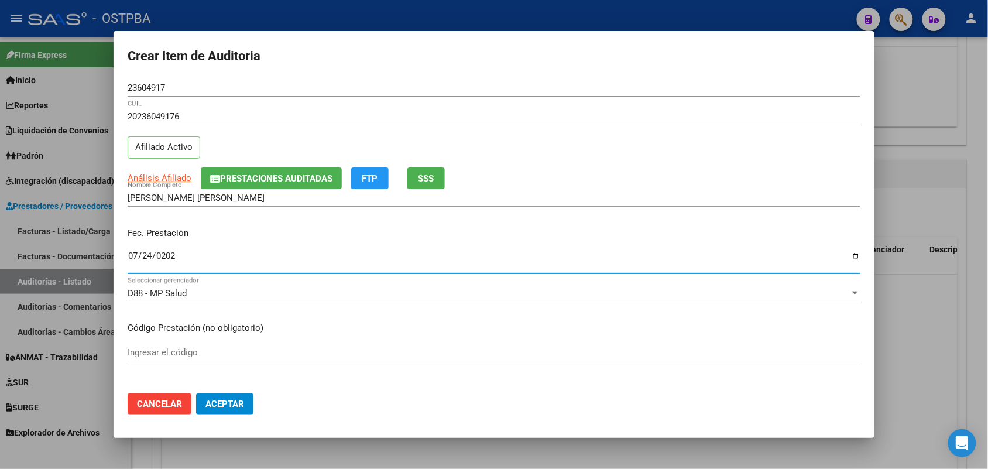
type input "2025-07-24"
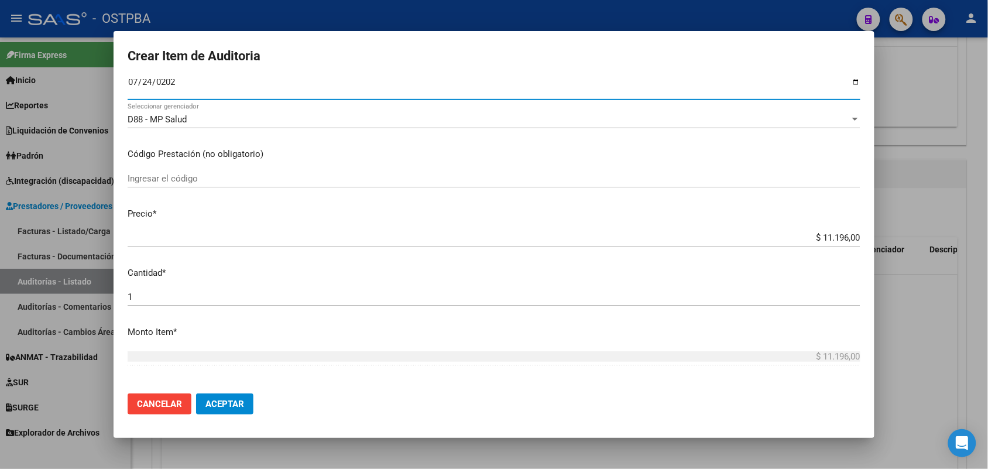
scroll to position [219, 0]
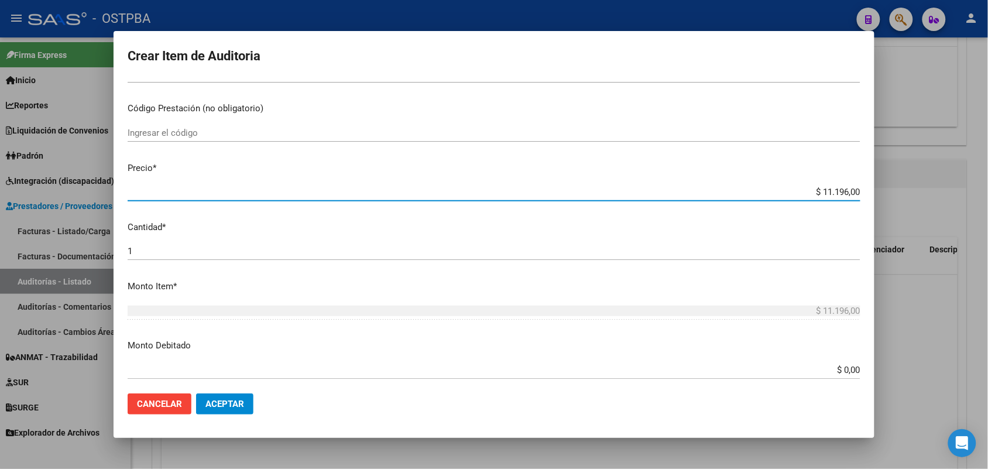
drag, startPoint x: 800, startPoint y: 194, endPoint x: 902, endPoint y: 201, distance: 102.0
click at [895, 199] on div "Crear Item de Auditoria 23604917 Nro Documento 20236049176 CUIL Afiliado Activo…" at bounding box center [494, 234] width 988 height 469
type input "$ 0,05"
type input "$ 0,55"
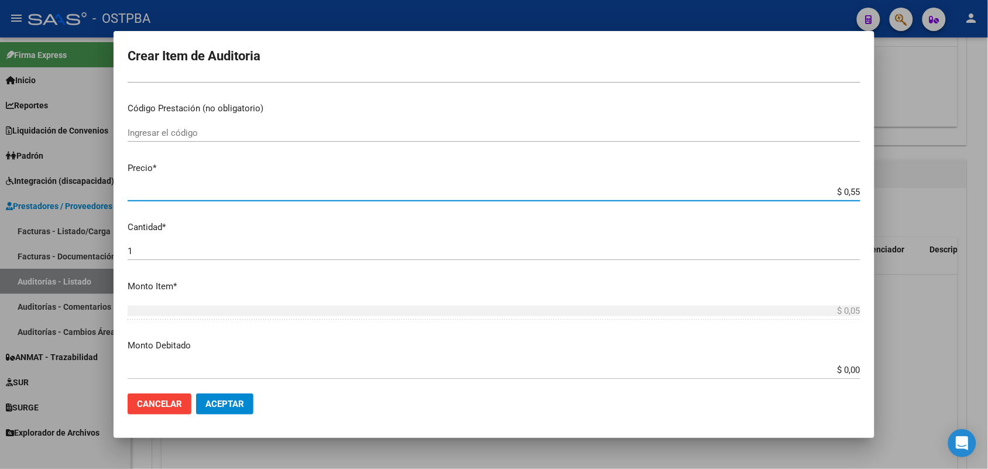
type input "$ 0,55"
type input "$ 5,59"
type input "$ 55,98"
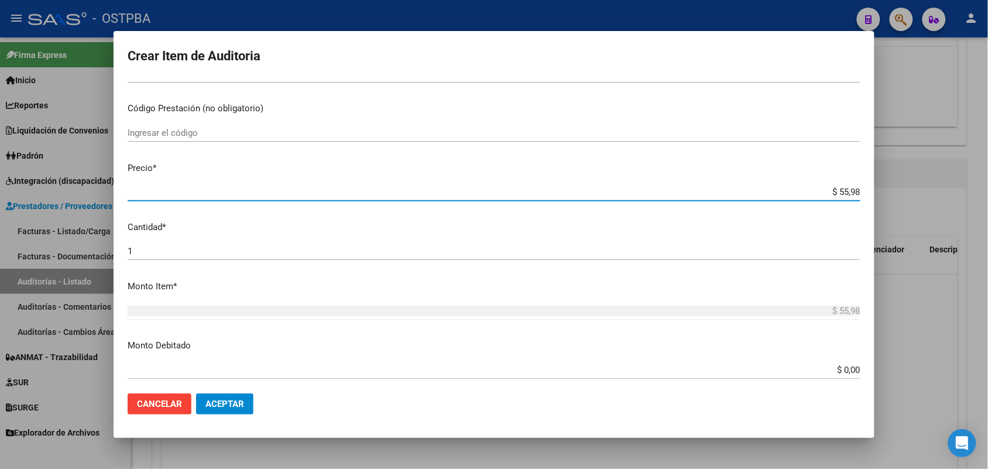
type input "$ 559,80"
type input "$ 5.598,00"
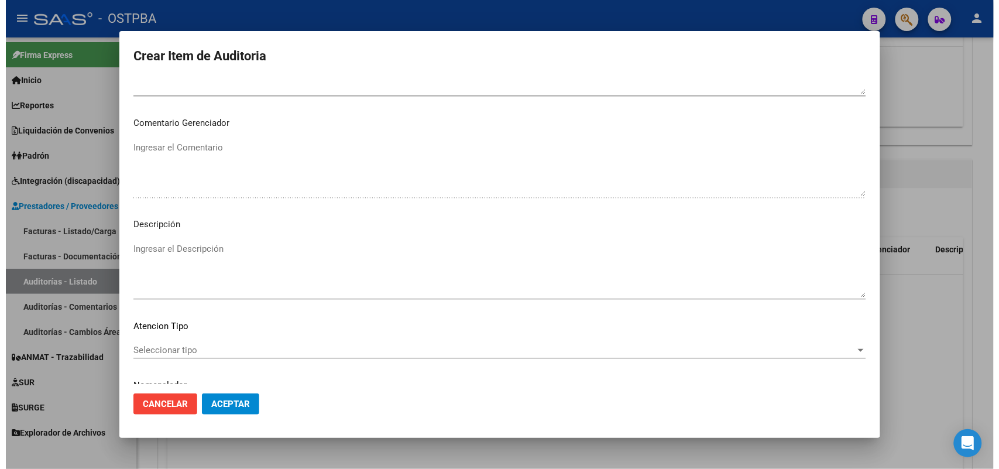
scroll to position [748, 0]
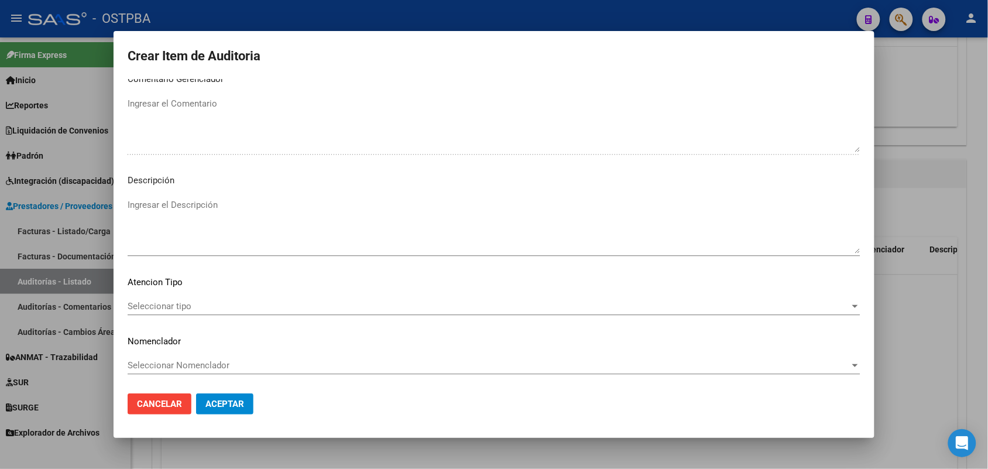
click at [173, 301] on span "Seleccionar tipo" at bounding box center [489, 306] width 722 height 11
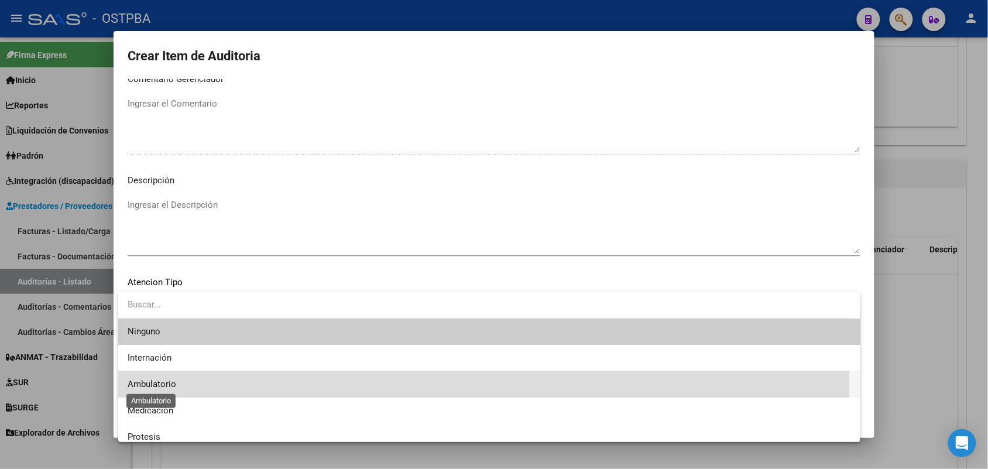
click at [156, 382] on span "Ambulatorio" at bounding box center [152, 384] width 49 height 11
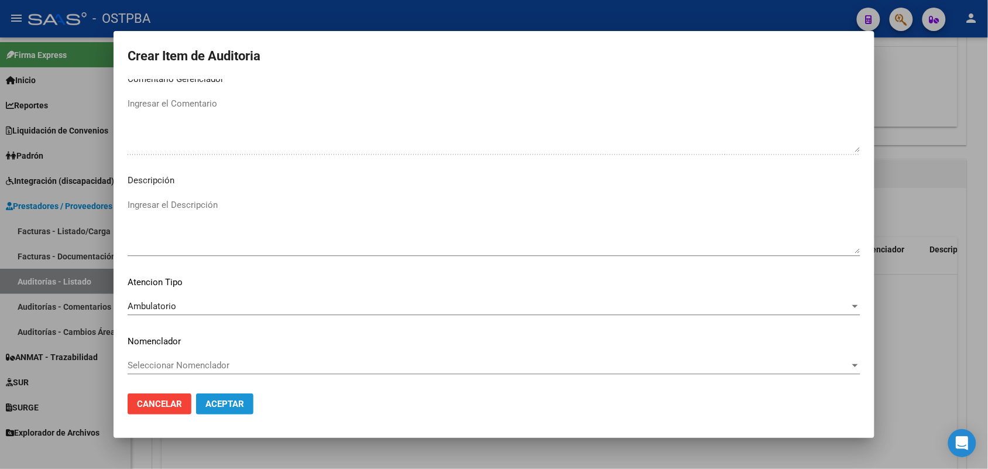
click at [221, 407] on span "Aceptar" at bounding box center [224, 404] width 39 height 11
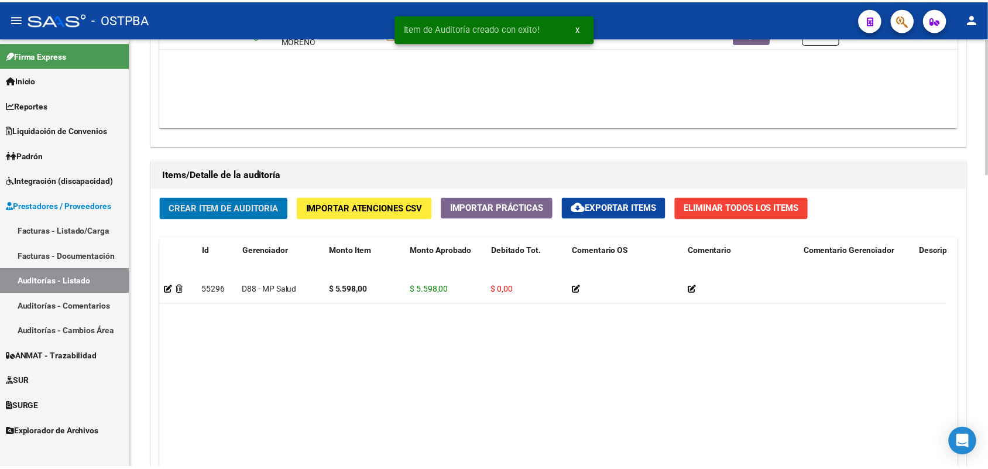
scroll to position [732, 0]
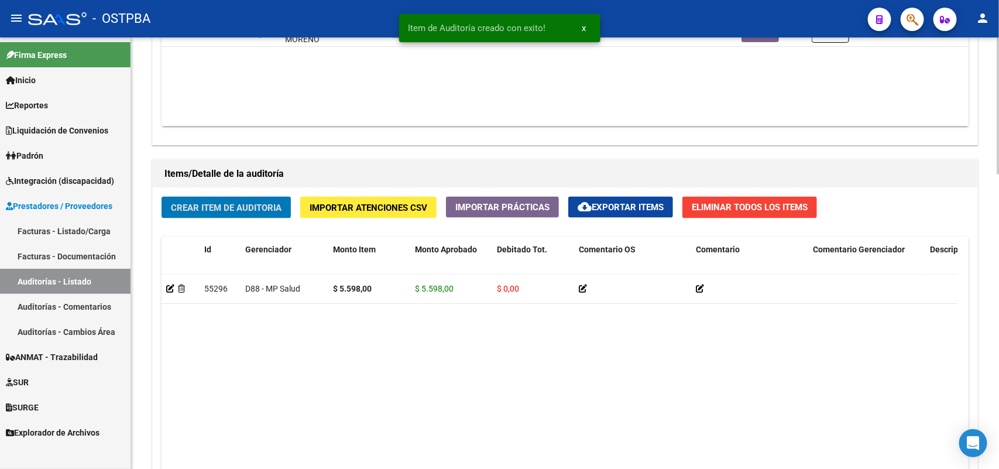
click at [252, 197] on button "Crear Item de Auditoria" at bounding box center [226, 208] width 129 height 22
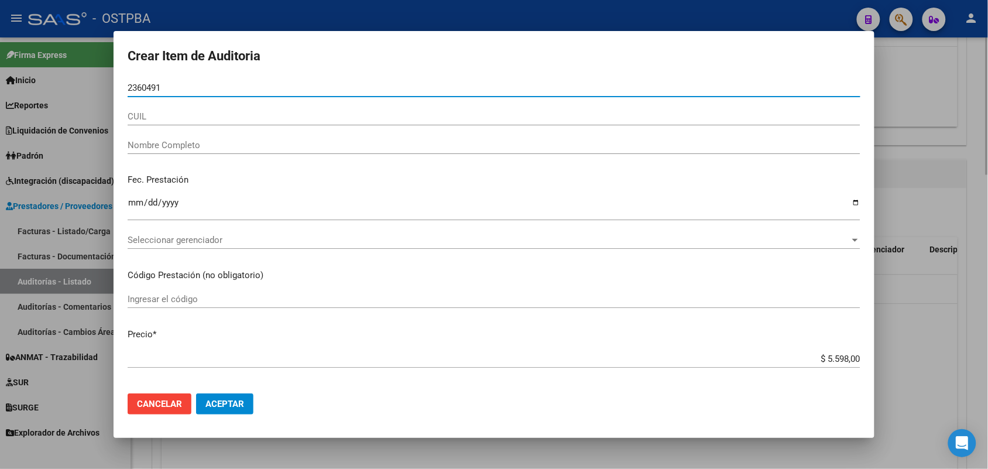
type input "23604917"
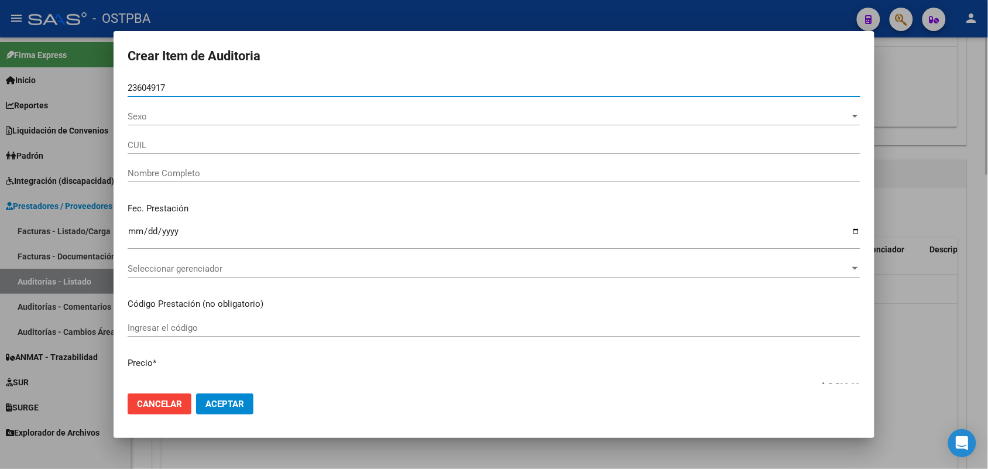
type input "20236049176"
type input "BENITEZ PEDRO RAMON"
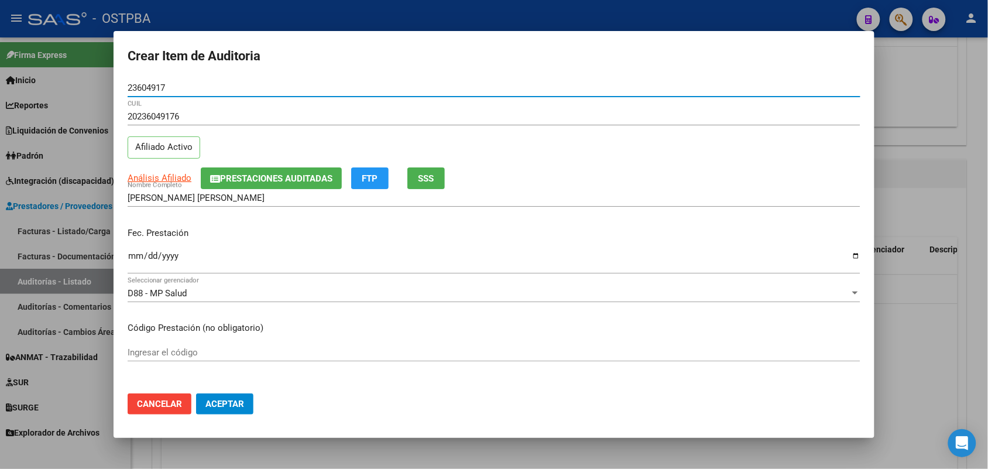
type input "23604917"
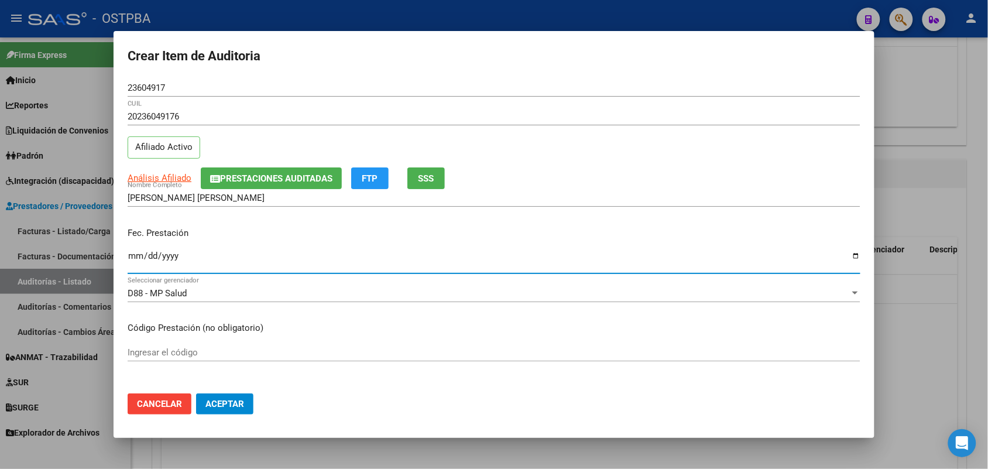
click at [138, 265] on input "Ingresar la fecha" at bounding box center [494, 260] width 733 height 19
type input "2025-08-05"
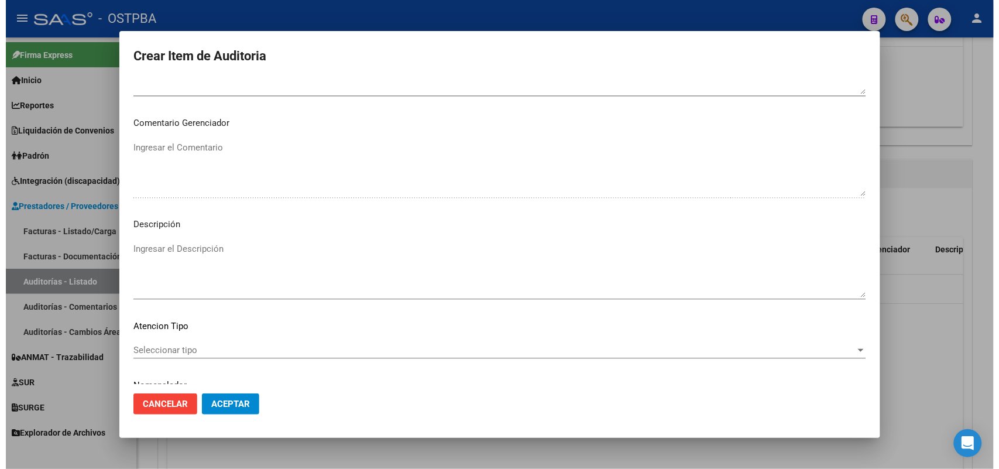
scroll to position [748, 0]
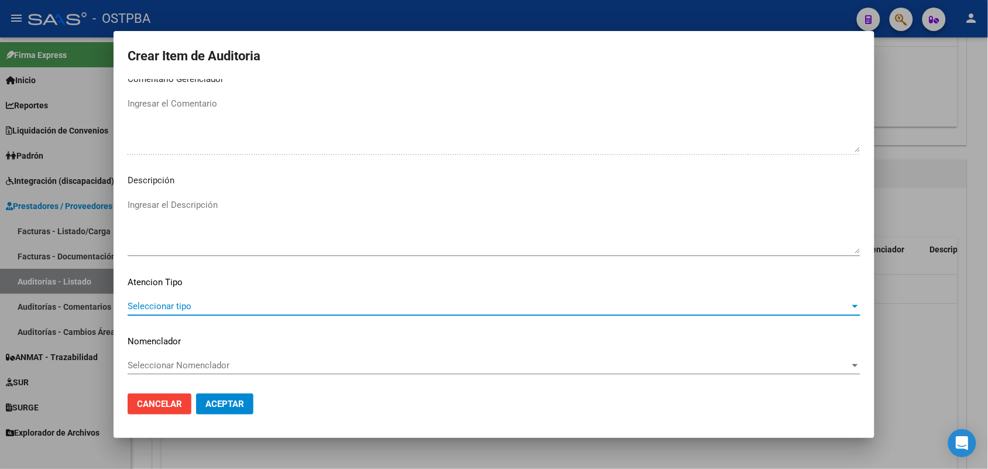
click at [164, 307] on span "Seleccionar tipo" at bounding box center [489, 306] width 722 height 11
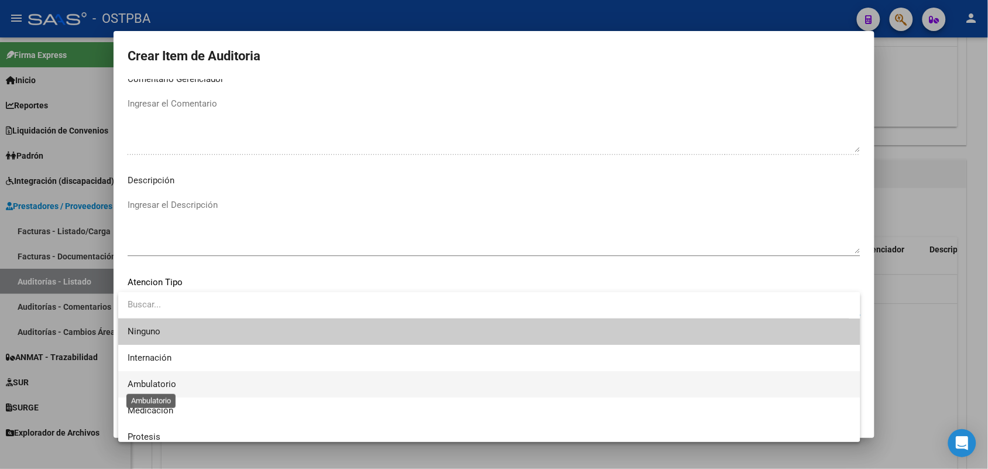
click at [170, 385] on span "Ambulatorio" at bounding box center [152, 384] width 49 height 11
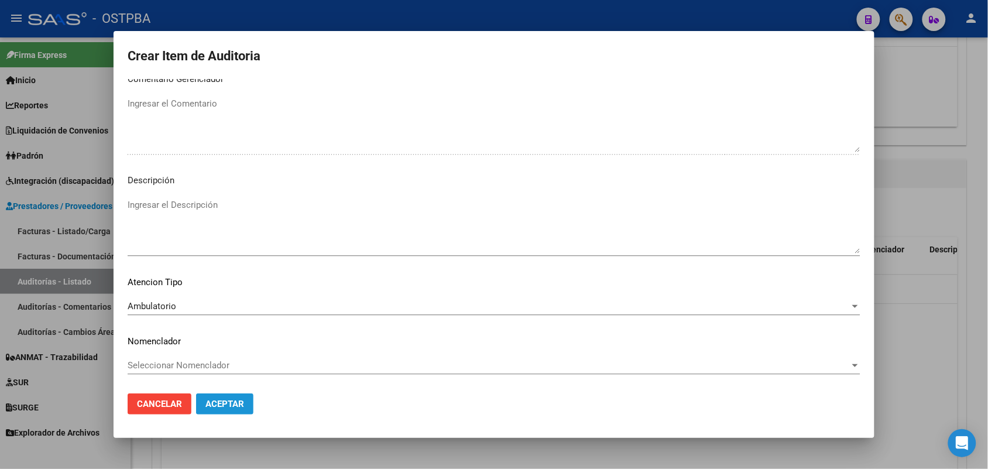
click at [241, 403] on span "Aceptar" at bounding box center [224, 404] width 39 height 11
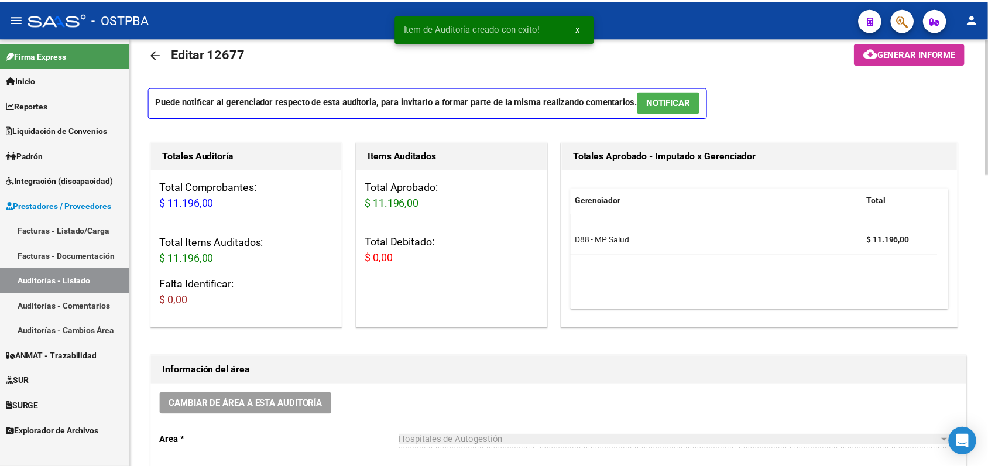
scroll to position [0, 0]
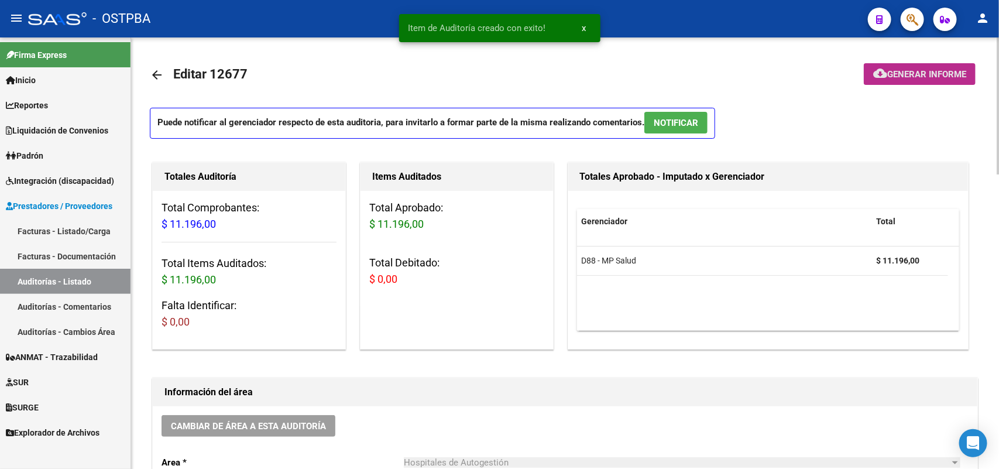
click at [935, 73] on span "Generar informe" at bounding box center [926, 74] width 79 height 11
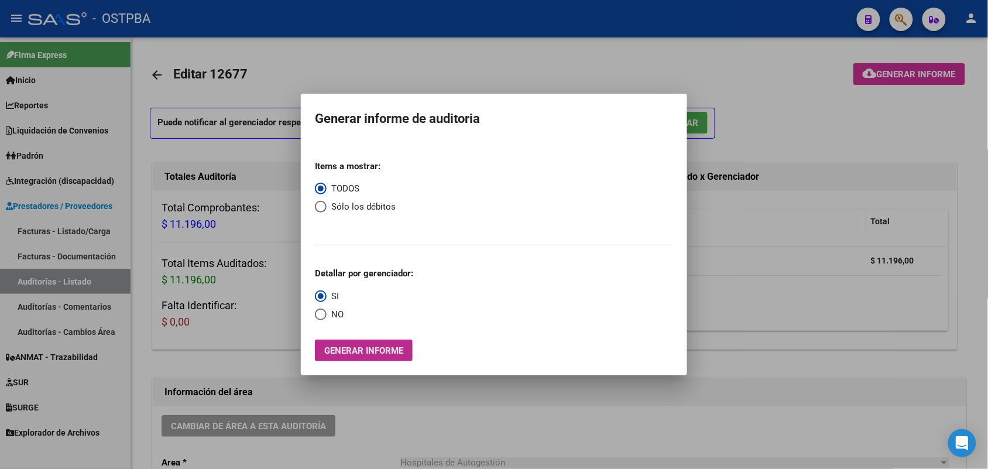
click at [338, 350] on span "Generar informe" at bounding box center [363, 350] width 79 height 11
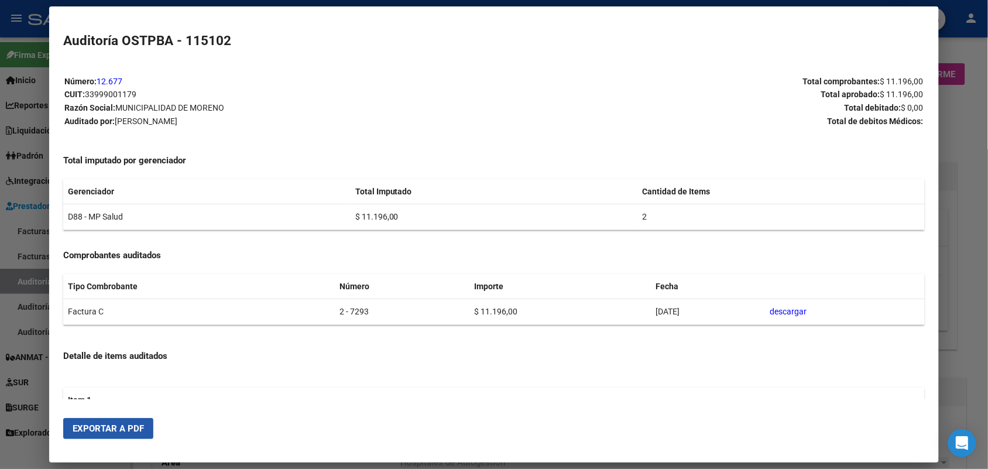
click at [128, 430] on span "Exportar a PDF" at bounding box center [108, 428] width 71 height 11
drag, startPoint x: 967, startPoint y: 116, endPoint x: 969, endPoint y: 101, distance: 15.3
click at [969, 116] on div at bounding box center [494, 234] width 988 height 469
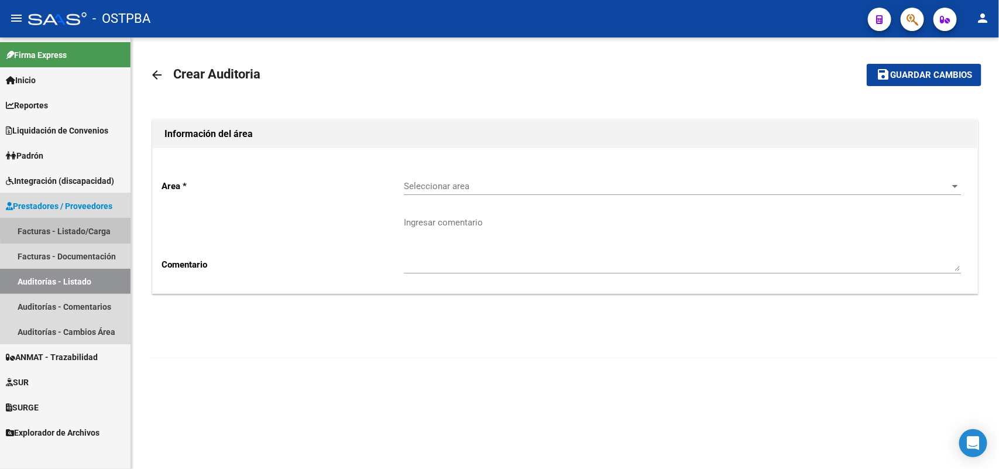
click at [99, 227] on link "Facturas - Listado/Carga" at bounding box center [65, 230] width 131 height 25
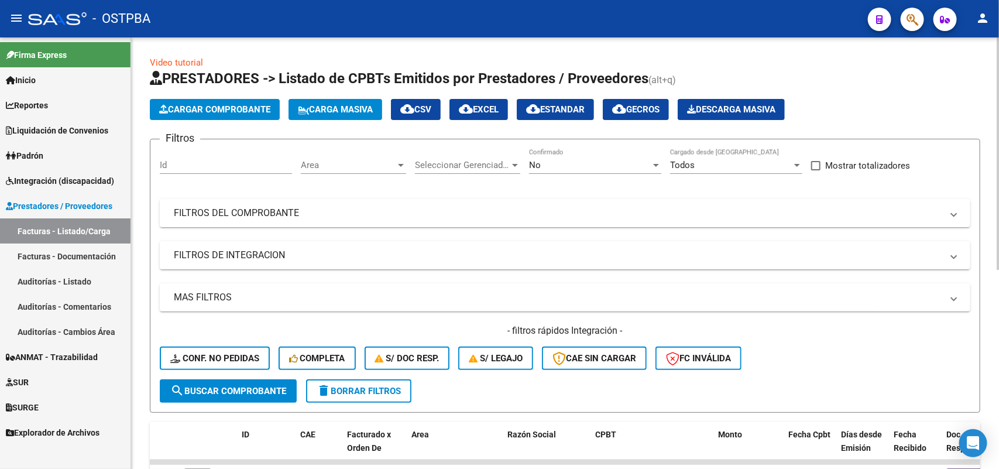
click at [252, 112] on span "Cargar Comprobante" at bounding box center [214, 109] width 111 height 11
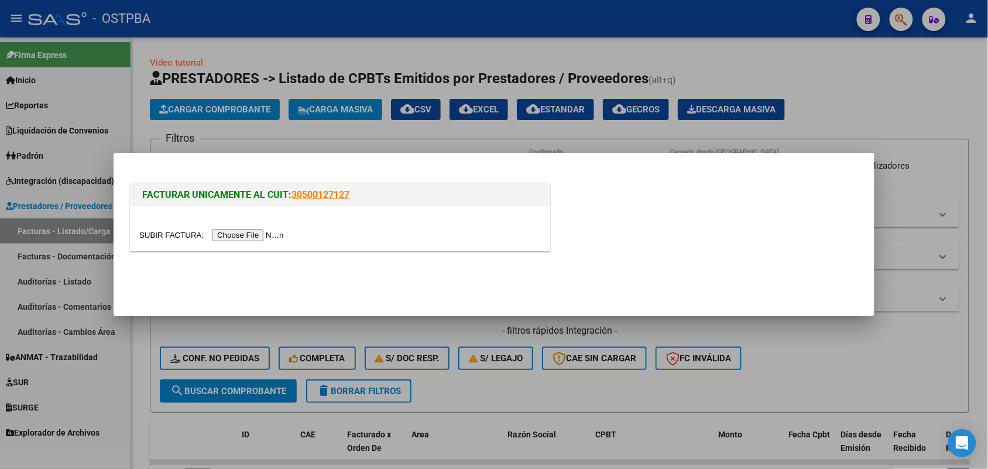
click at [258, 232] on input "file" at bounding box center [213, 235] width 148 height 12
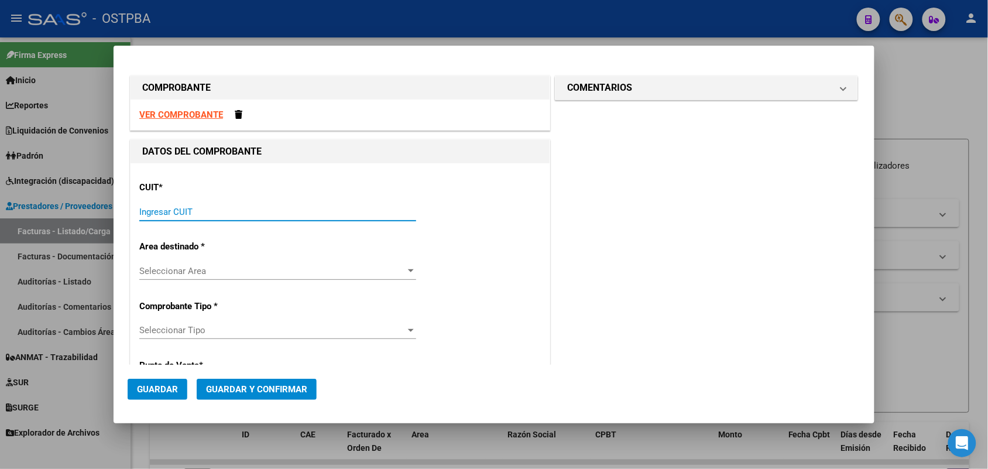
drag, startPoint x: 162, startPoint y: 211, endPoint x: 448, endPoint y: 203, distance: 286.3
click at [238, 211] on input "Ingresar CUIT" at bounding box center [277, 212] width 277 height 11
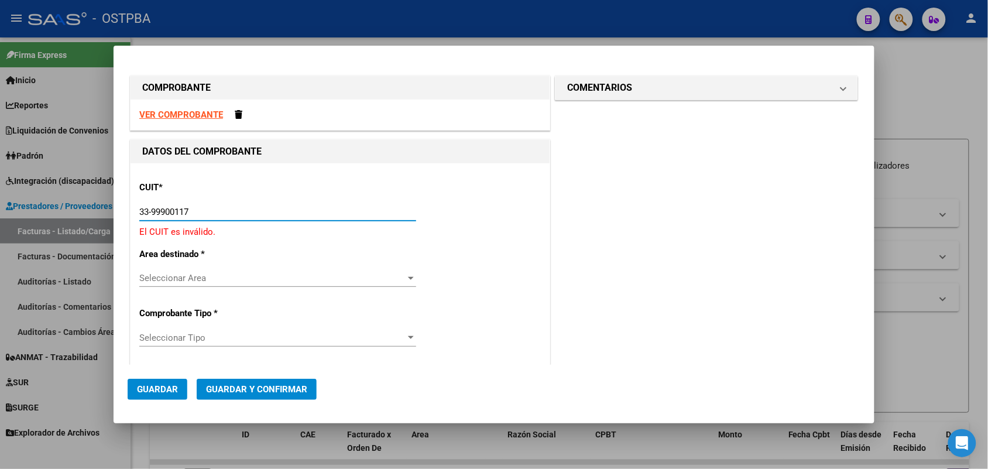
type input "33-99900117-9"
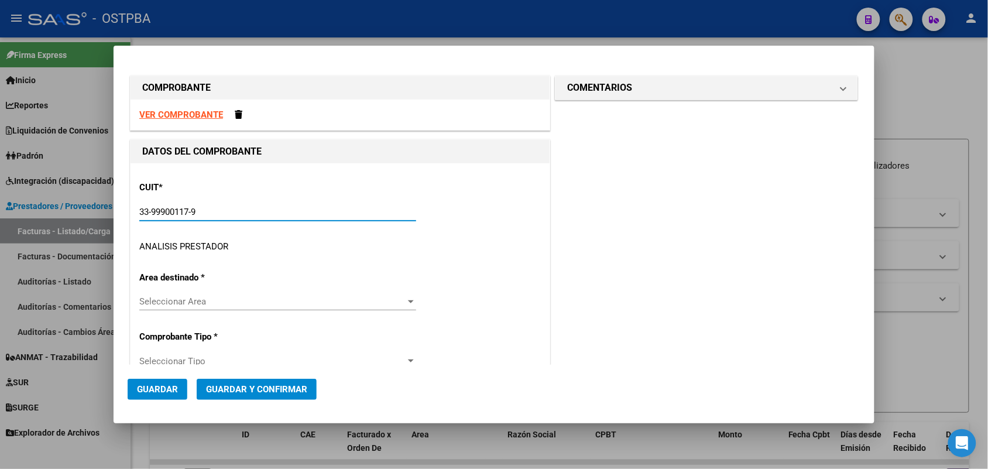
type input "2"
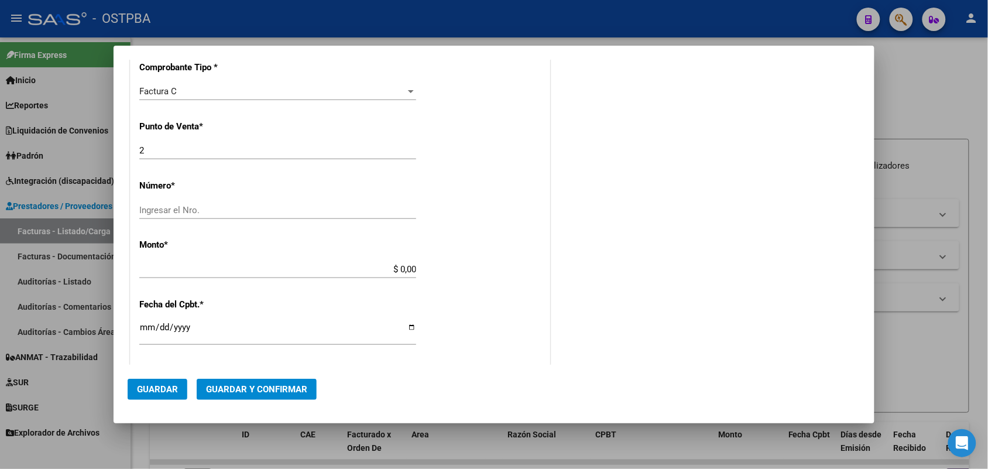
scroll to position [293, 0]
type input "33-99900117-9"
click at [151, 205] on input "Ingresar el Nro." at bounding box center [277, 209] width 277 height 11
type input "7291"
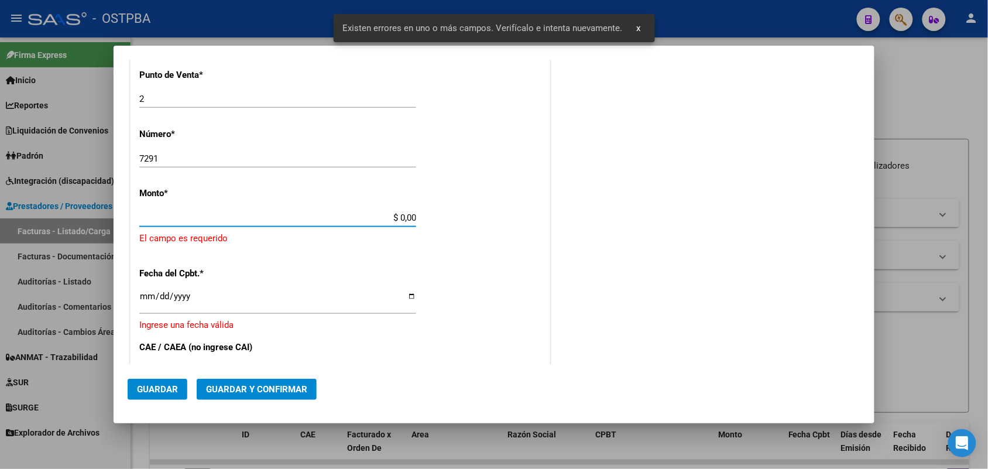
drag, startPoint x: 380, startPoint y: 270, endPoint x: 451, endPoint y: 270, distance: 70.8
click at [451, 270] on div "CUIT * 33-99900117-9 Ingresar CUIT ANALISIS PRESTADOR MUNICIPALIDAD [PERSON_NAM…" at bounding box center [340, 248] width 419 height 857
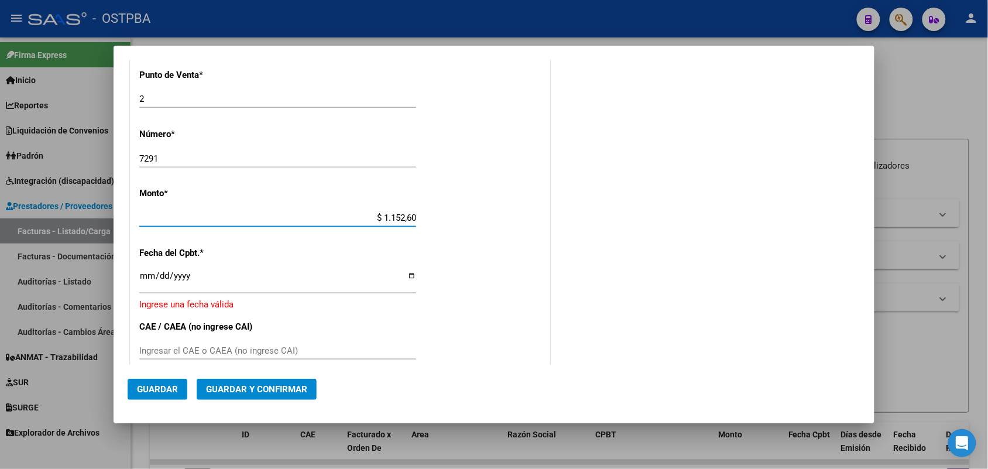
type input "$ 11.526,00"
click at [142, 277] on input "Ingresar la fecha" at bounding box center [277, 280] width 277 height 19
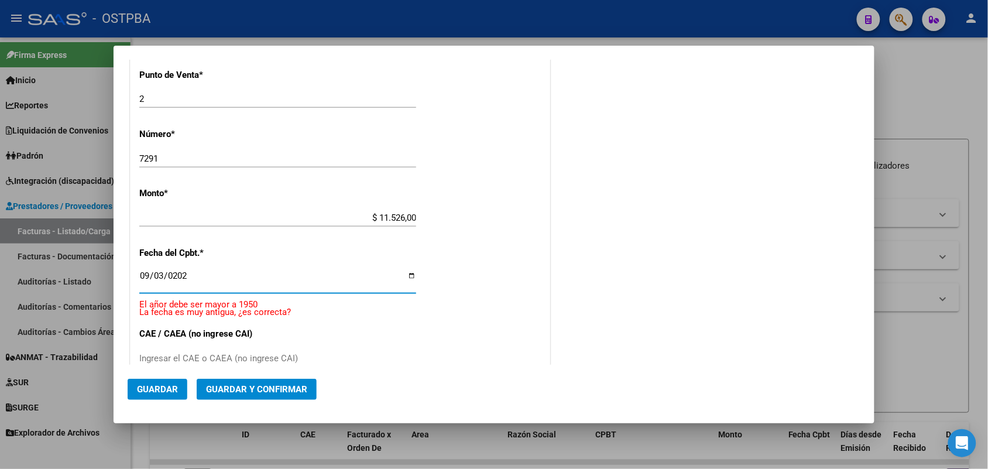
type input "[DATE]"
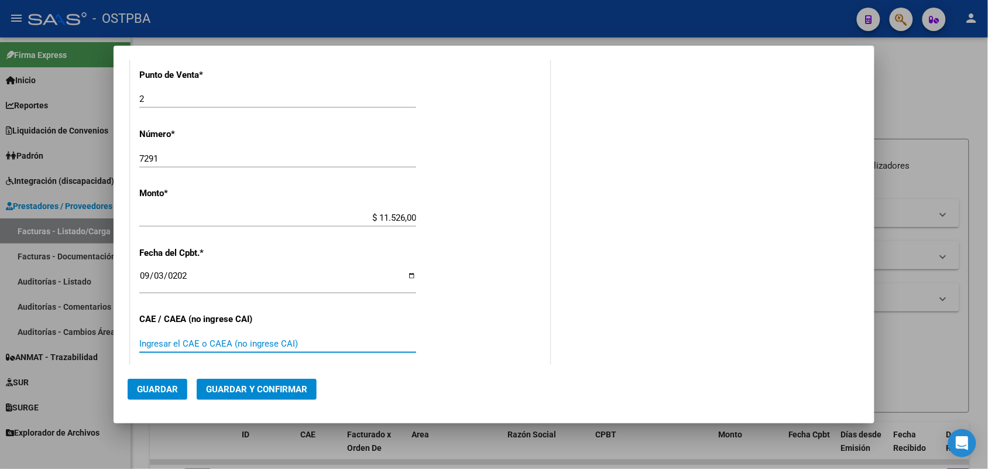
click at [159, 341] on input "Ingresar el CAE o CAEA (no ingrese CAI)" at bounding box center [277, 343] width 277 height 11
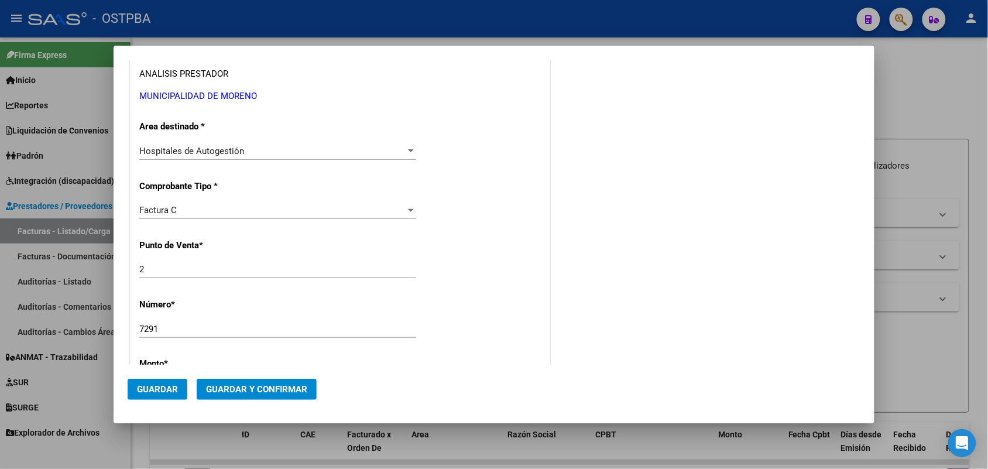
scroll to position [0, 0]
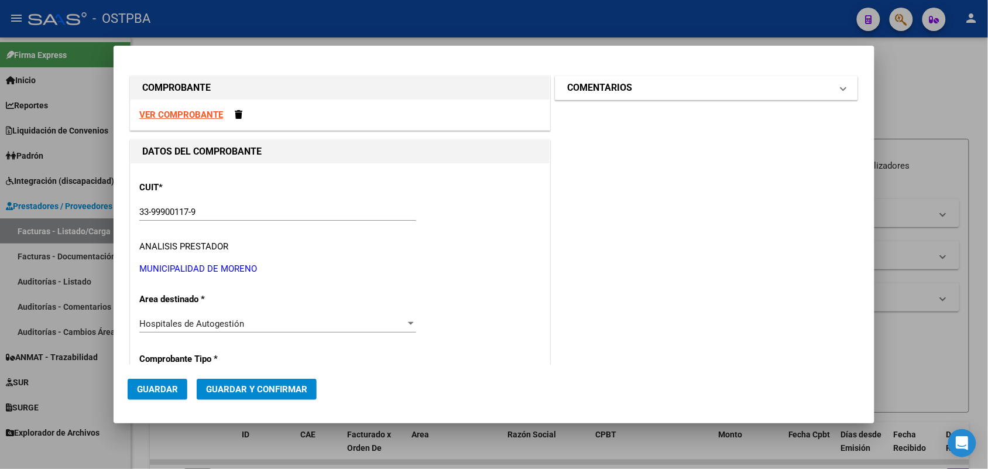
type input "75369720652192"
click at [836, 89] on mat-expansion-panel-header "COMENTARIOS" at bounding box center [706, 87] width 302 height 23
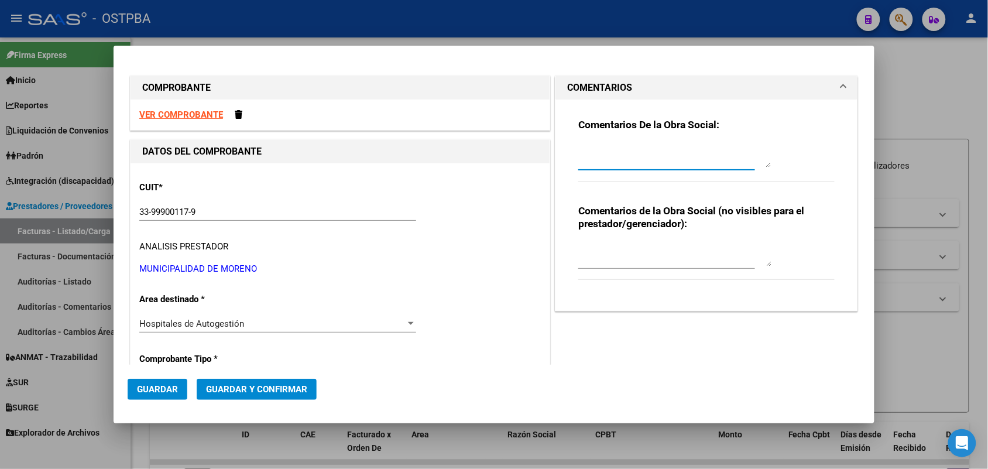
drag, startPoint x: 616, startPoint y: 162, endPoint x: 688, endPoint y: 163, distance: 72.0
click at [616, 162] on textarea at bounding box center [674, 155] width 193 height 23
type textarea "HR 126930"
click at [153, 384] on span "Guardar" at bounding box center [157, 389] width 41 height 11
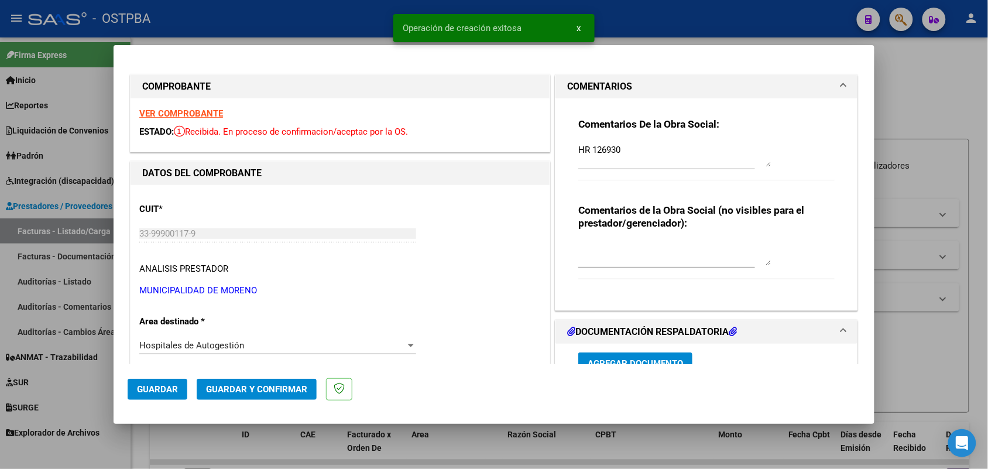
type input "[DATE]"
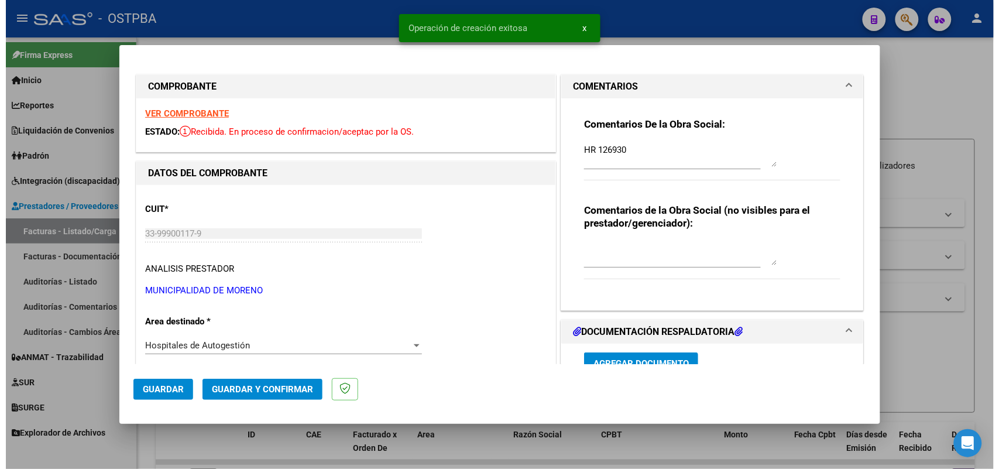
scroll to position [219, 0]
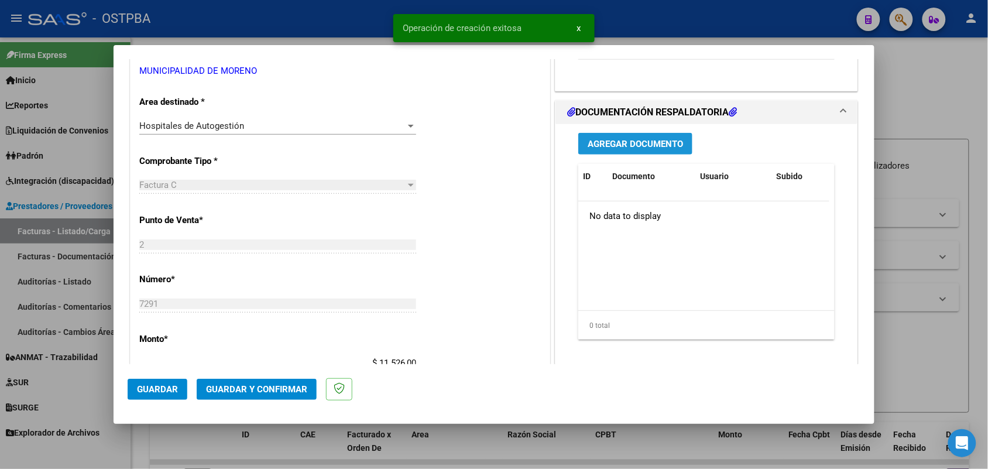
click at [620, 142] on span "Agregar Documento" at bounding box center [635, 144] width 95 height 11
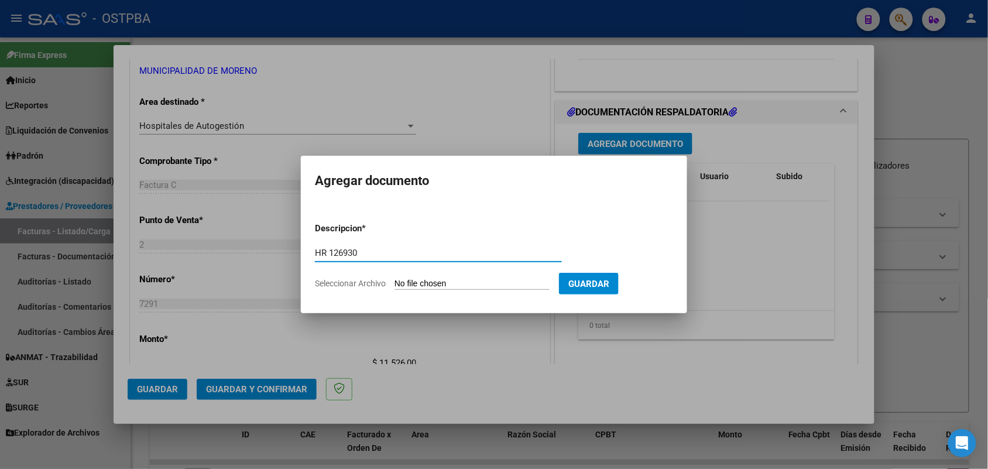
type input "HR 126930"
click at [402, 284] on input "Seleccionar Archivo" at bounding box center [471, 284] width 155 height 11
type input "C:\fakepath\HR 126930.pdf"
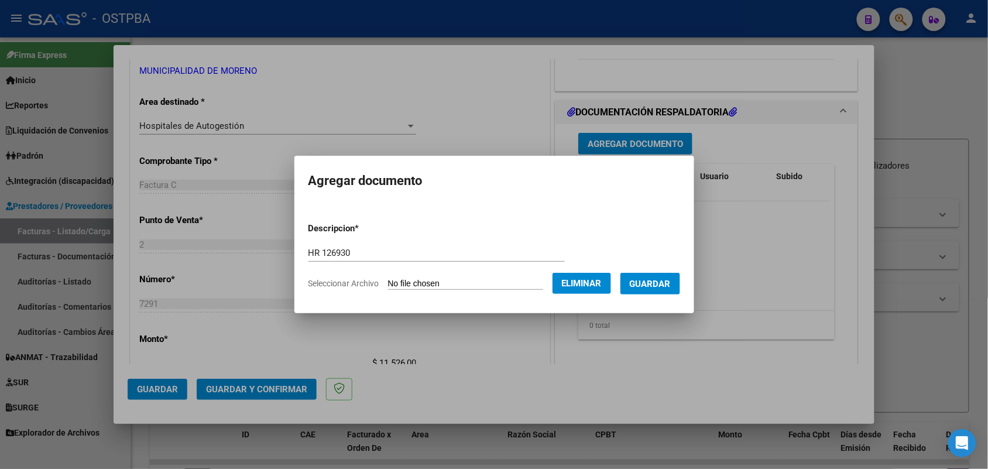
click at [659, 285] on span "Guardar" at bounding box center [650, 284] width 41 height 11
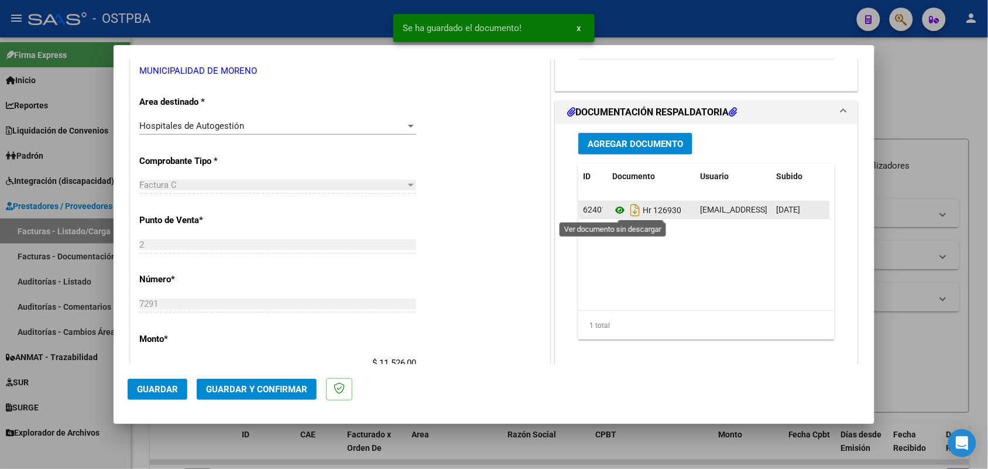
click at [616, 211] on icon at bounding box center [619, 210] width 15 height 14
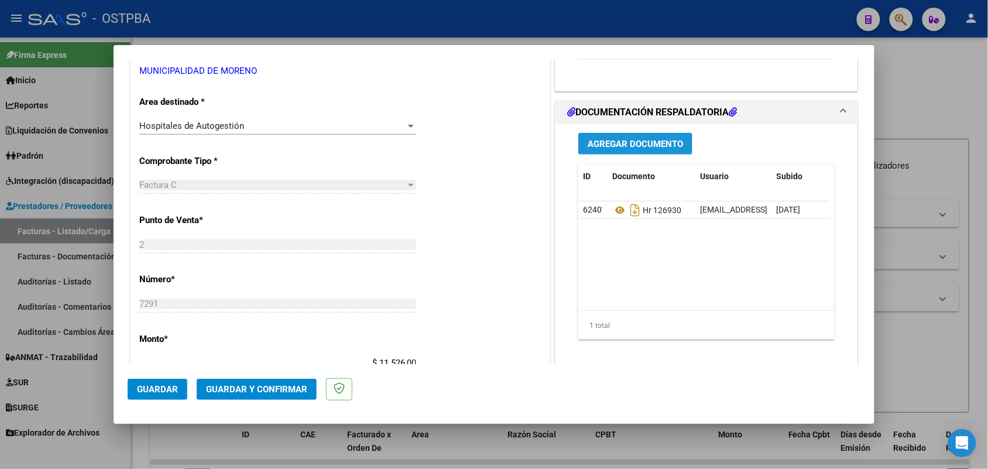
click at [643, 145] on span "Agregar Documento" at bounding box center [635, 144] width 95 height 11
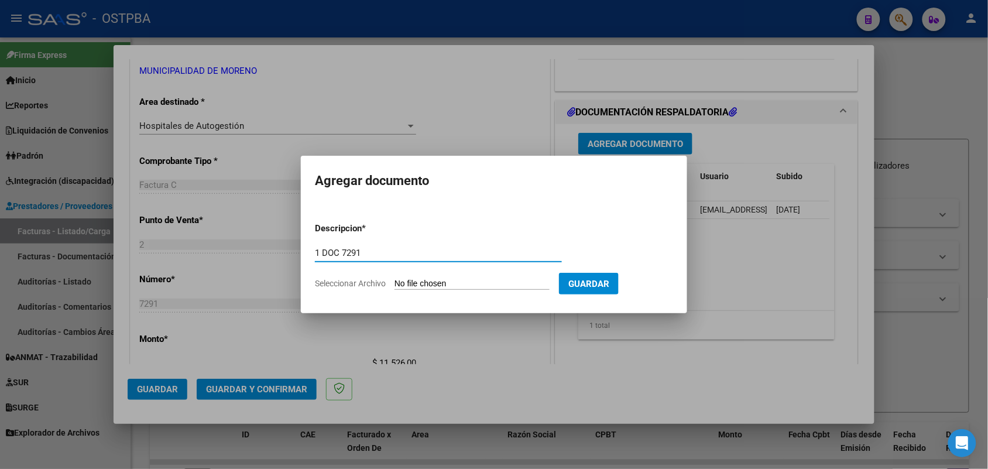
type input "1 DOC 7291"
click at [426, 284] on input "Seleccionar Archivo" at bounding box center [471, 284] width 155 height 11
type input "C:\fakepath\1 DOC 7291.pdf"
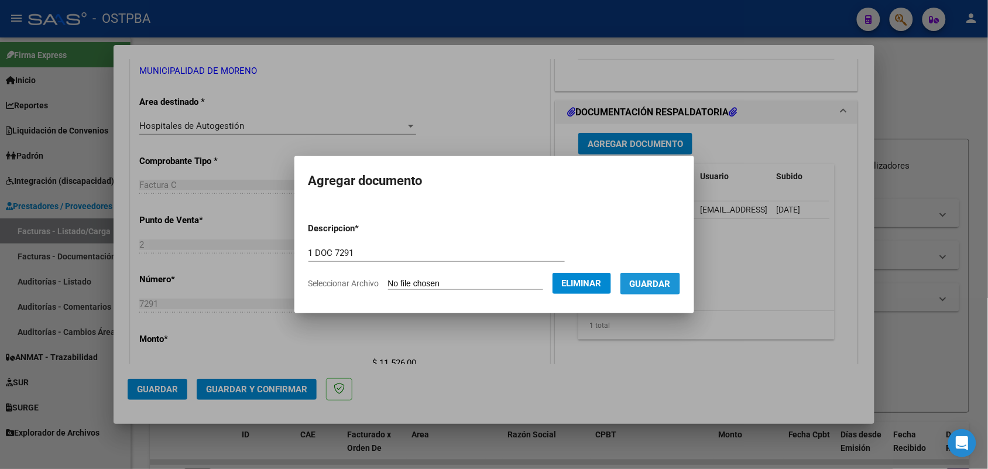
click at [661, 283] on span "Guardar" at bounding box center [650, 284] width 41 height 11
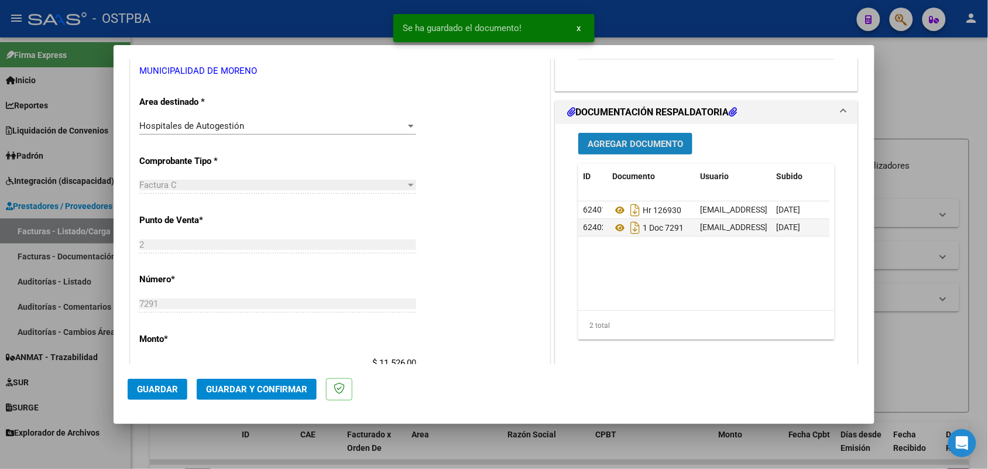
click at [642, 150] on button "Agregar Documento" at bounding box center [635, 144] width 114 height 22
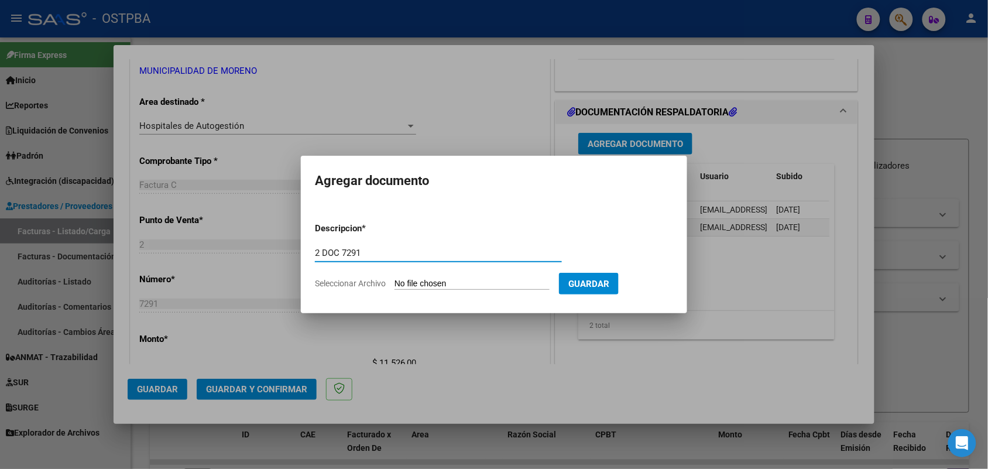
type input "2 DOC 7291"
click at [413, 284] on input "Seleccionar Archivo" at bounding box center [471, 284] width 155 height 11
type input "C:\fakepath\2 DOC 7291.pdf"
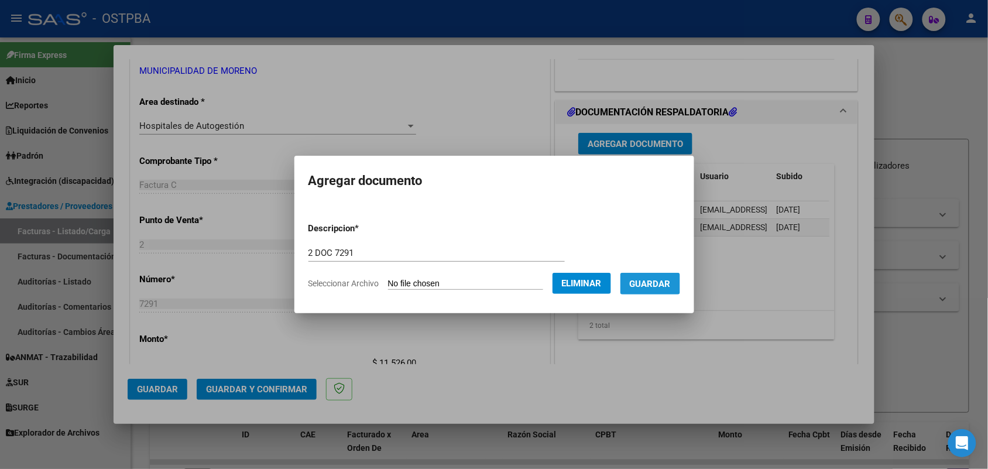
click at [660, 279] on span "Guardar" at bounding box center [650, 284] width 41 height 11
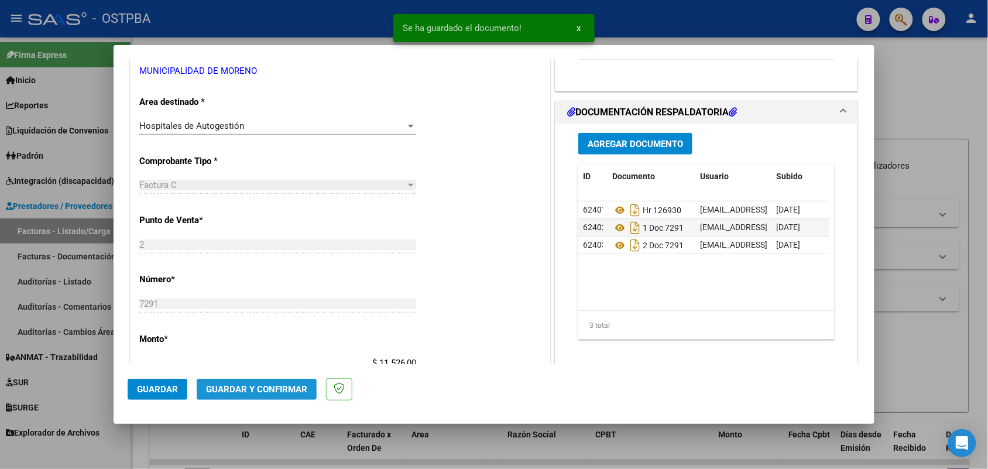
click at [250, 389] on span "Guardar y Confirmar" at bounding box center [256, 389] width 101 height 11
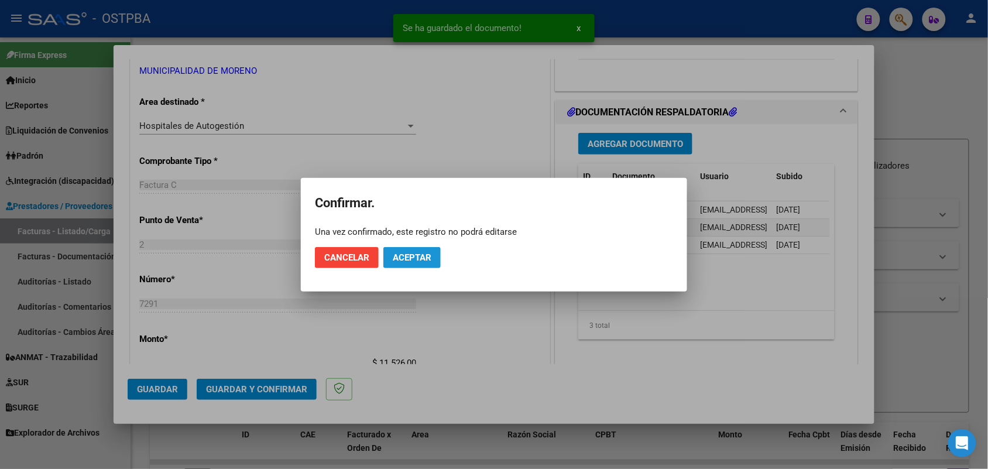
click at [427, 252] on span "Aceptar" at bounding box center [412, 257] width 39 height 11
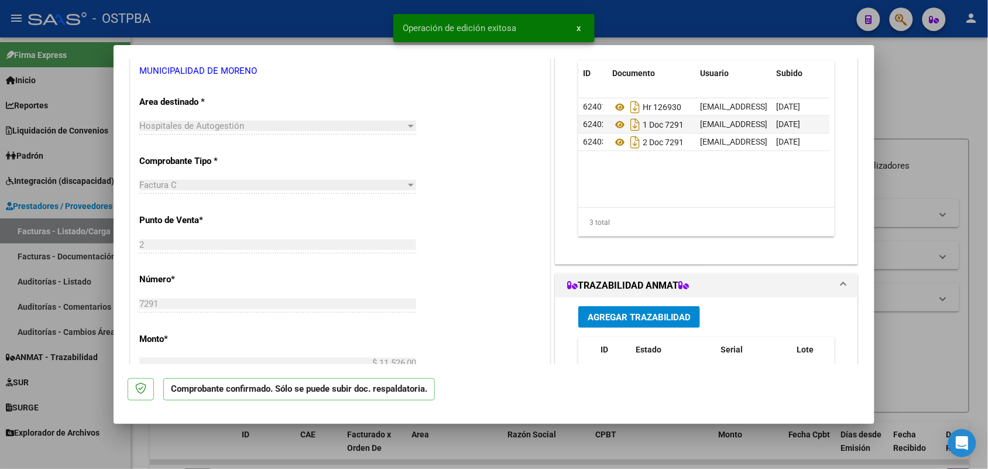
click at [91, 212] on div at bounding box center [494, 234] width 988 height 469
type input "$ 0,00"
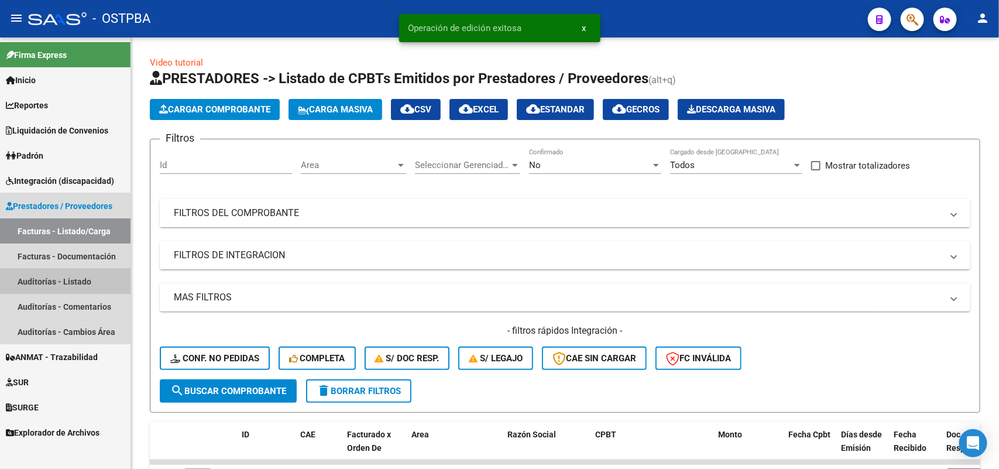
click at [74, 282] on link "Auditorías - Listado" at bounding box center [65, 281] width 131 height 25
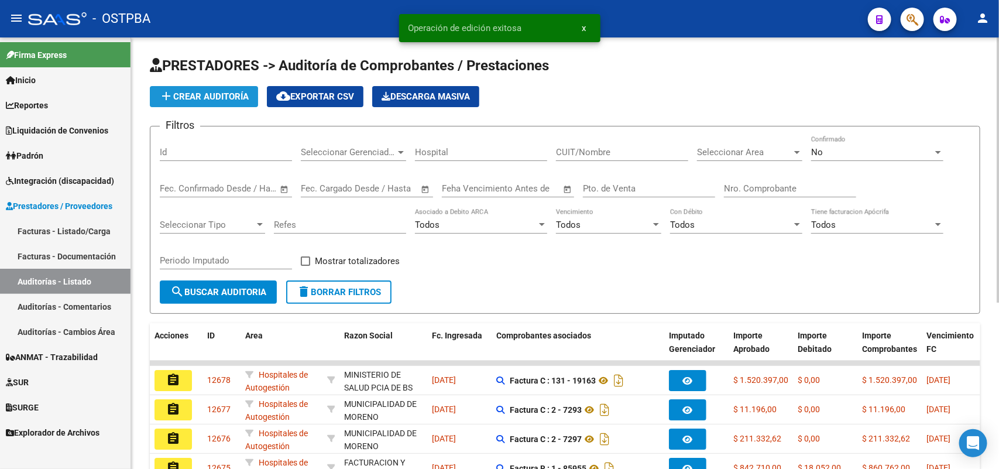
click at [222, 100] on span "add Crear Auditoría" at bounding box center [204, 96] width 90 height 11
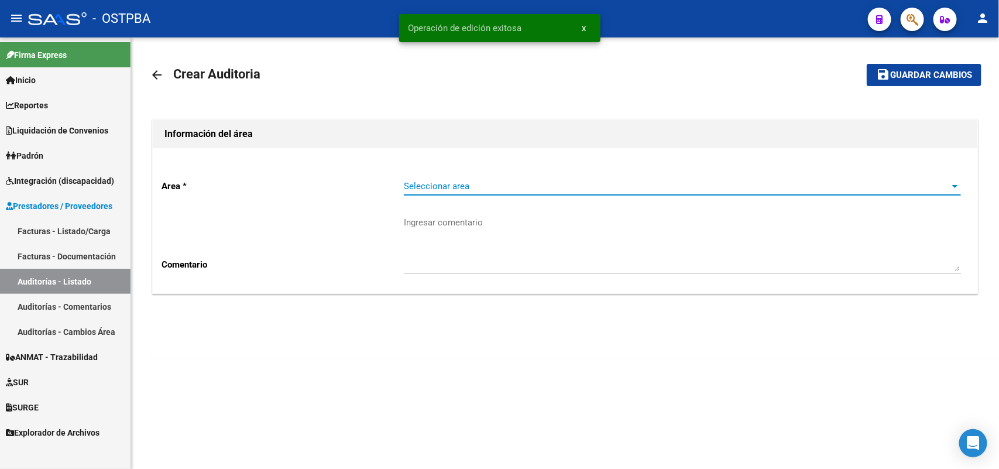
click at [426, 189] on span "Seleccionar area" at bounding box center [677, 186] width 547 height 11
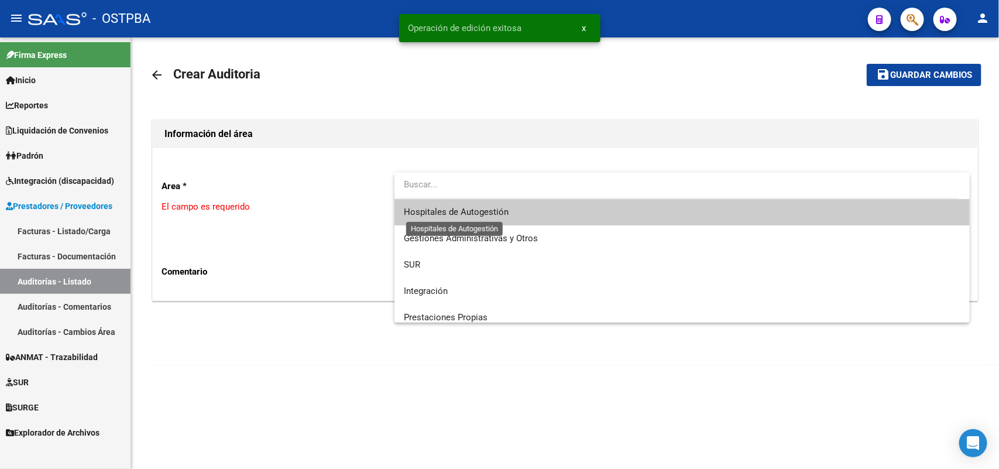
click at [416, 214] on span "Hospitales de Autogestión" at bounding box center [456, 212] width 105 height 11
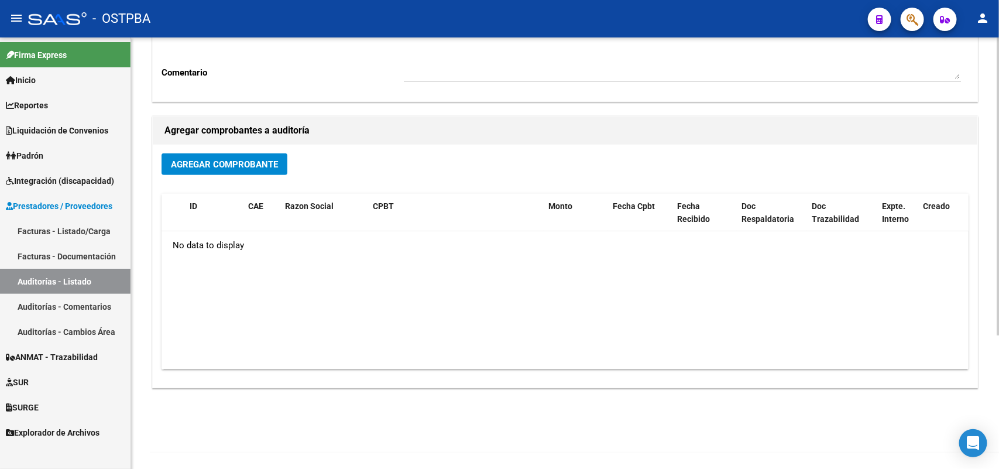
scroll to position [193, 0]
click at [220, 160] on span "Agregar Comprobante" at bounding box center [224, 163] width 107 height 11
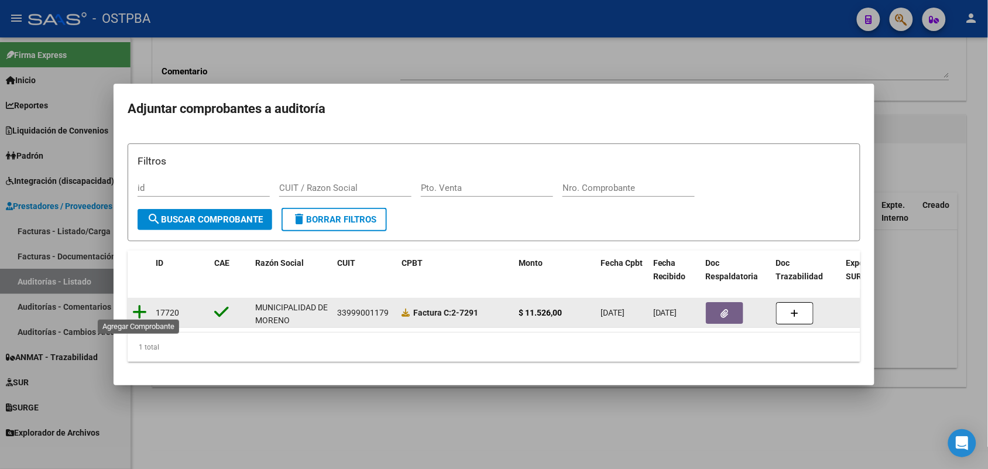
click at [138, 306] on icon at bounding box center [139, 312] width 15 height 16
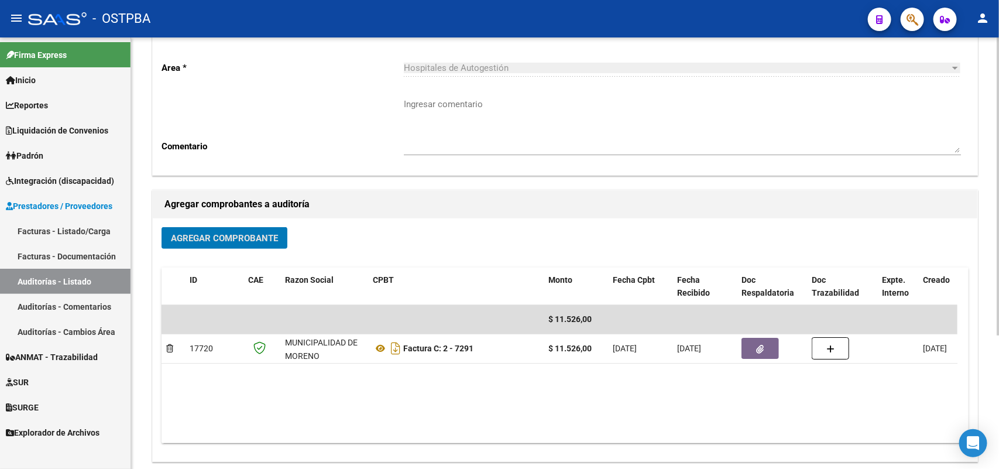
scroll to position [0, 0]
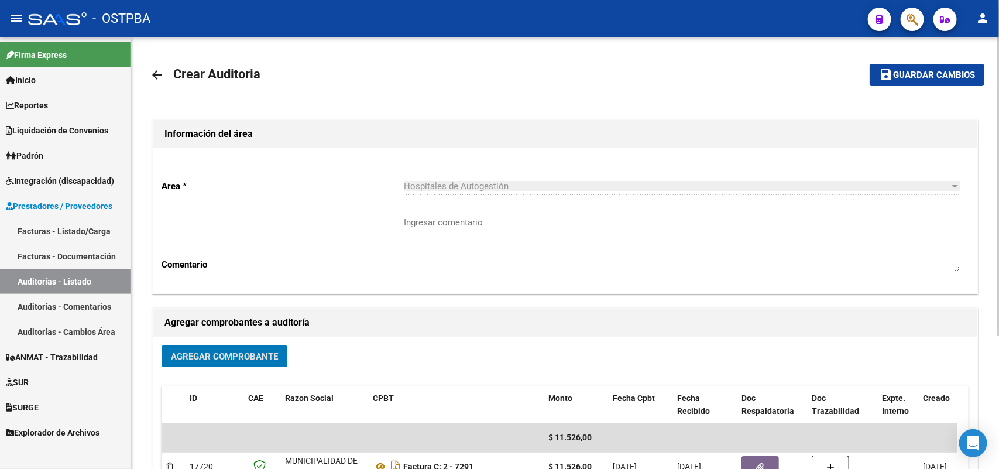
click at [927, 66] on button "save Guardar cambios" at bounding box center [927, 75] width 115 height 22
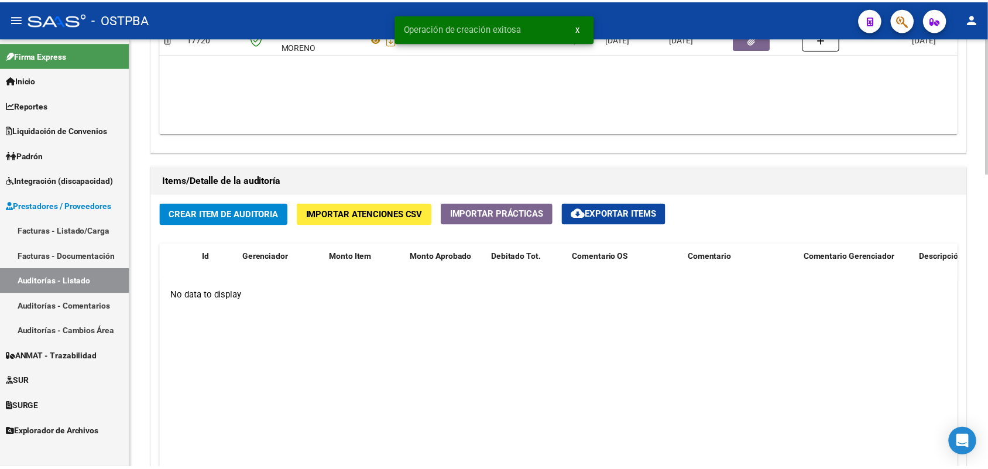
scroll to position [805, 0]
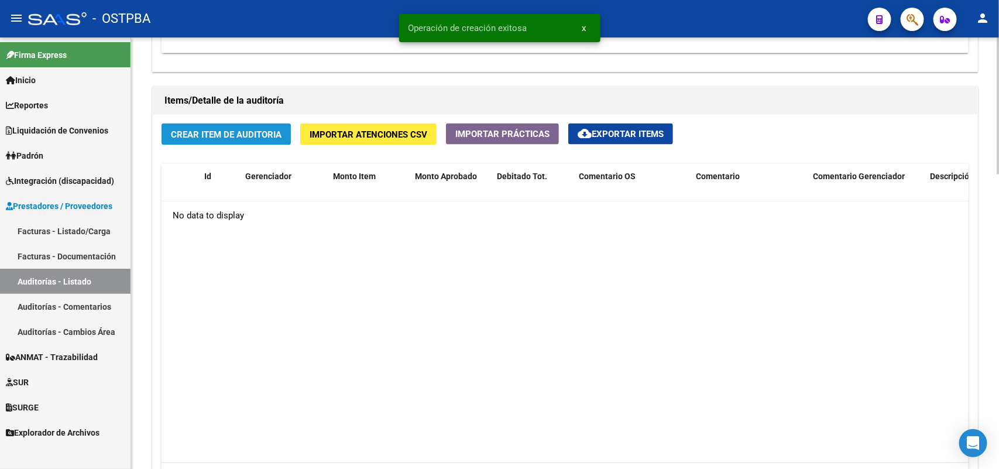
click at [244, 132] on span "Crear Item de Auditoria" at bounding box center [226, 134] width 111 height 11
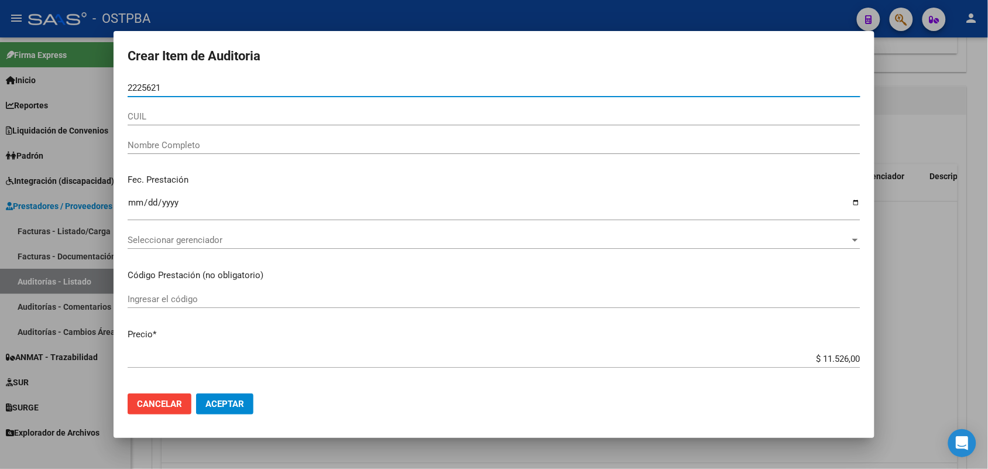
type input "22256212"
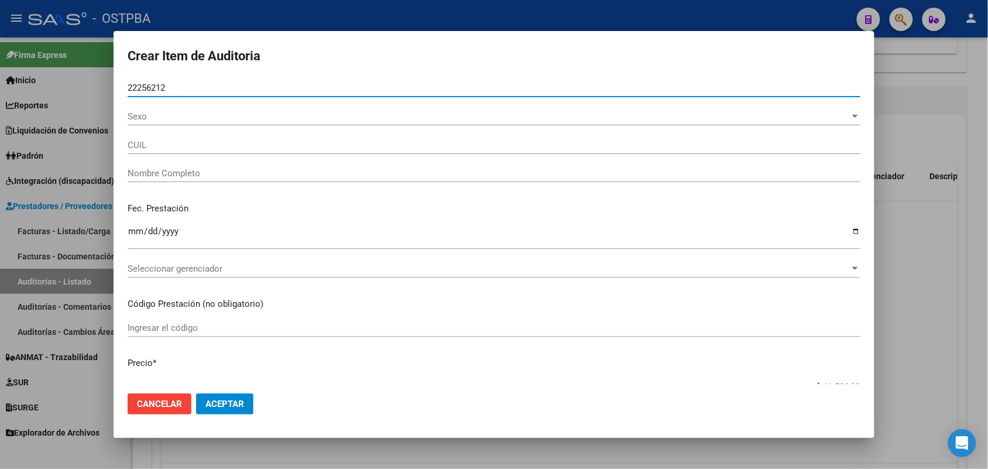
type input "27222562126"
type input "[PERSON_NAME] [US_STATE] [PERSON_NAME] -"
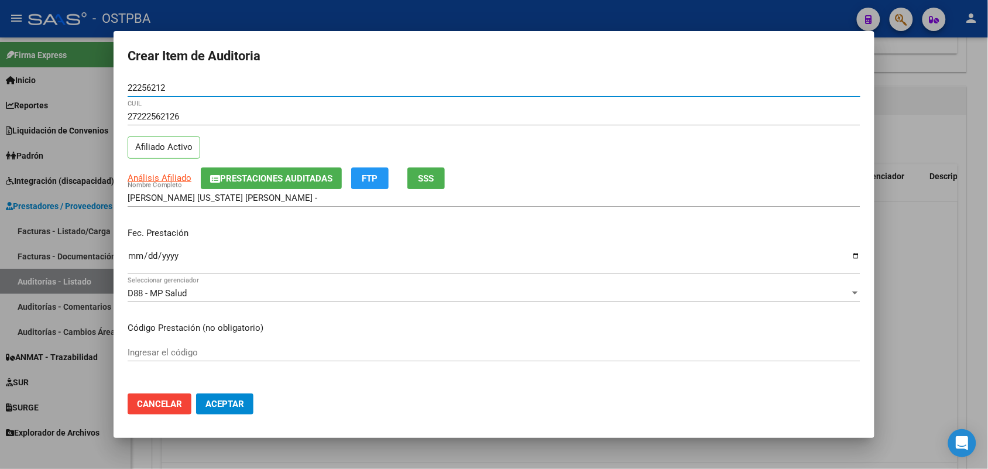
type input "22256212"
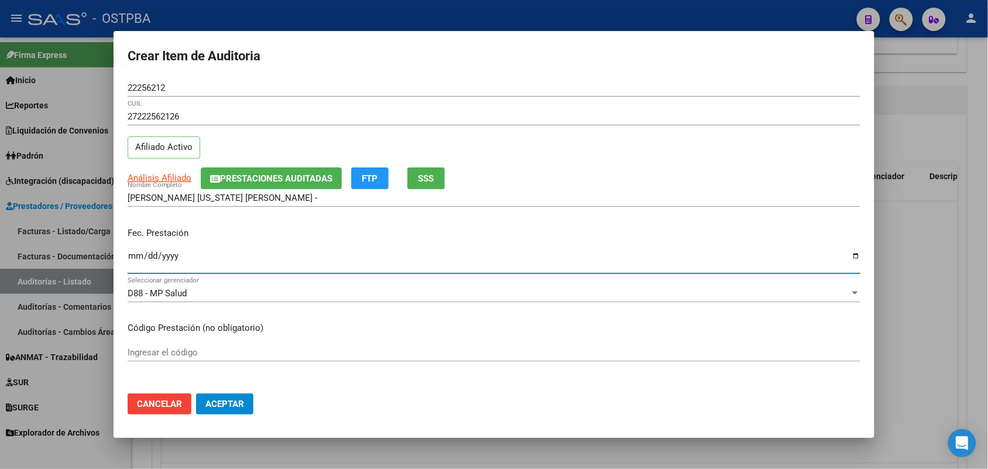
drag, startPoint x: 136, startPoint y: 260, endPoint x: 235, endPoint y: 256, distance: 99.0
click at [142, 259] on input "Ingresar la fecha" at bounding box center [494, 260] width 733 height 19
type input "0008-01-08"
click at [149, 255] on input "0008-01-08" at bounding box center [494, 260] width 733 height 19
type input "[DATE]"
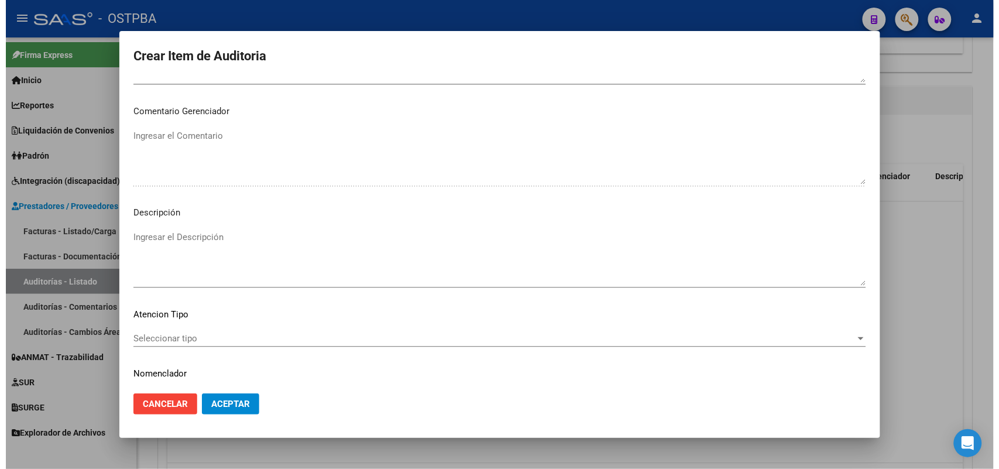
scroll to position [732, 0]
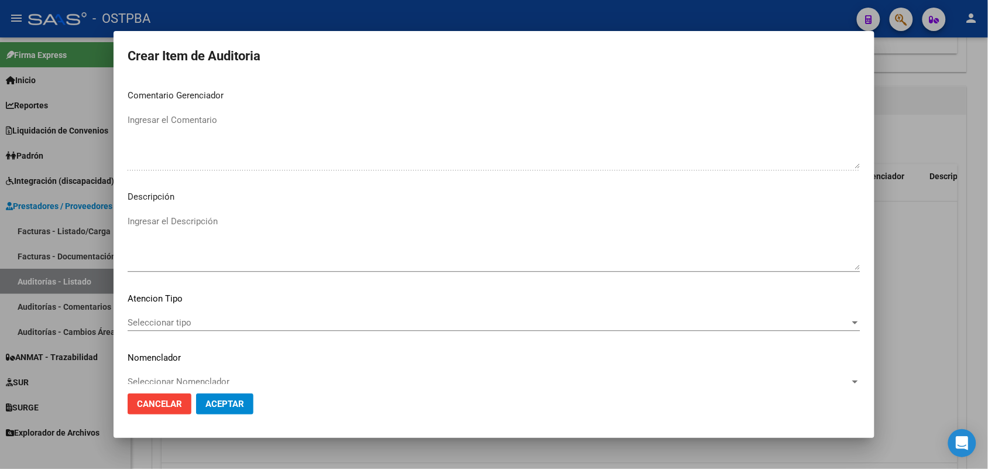
click at [173, 322] on span "Seleccionar tipo" at bounding box center [489, 322] width 722 height 11
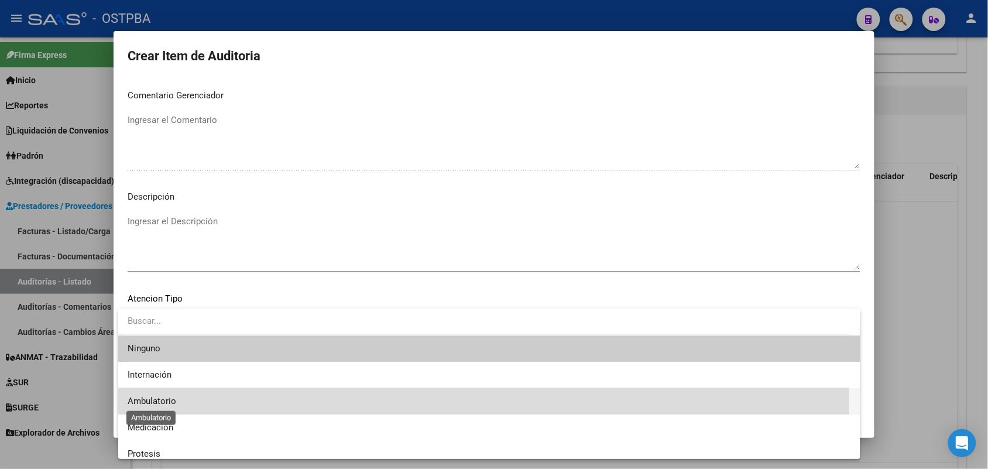
click at [163, 398] on span "Ambulatorio" at bounding box center [152, 401] width 49 height 11
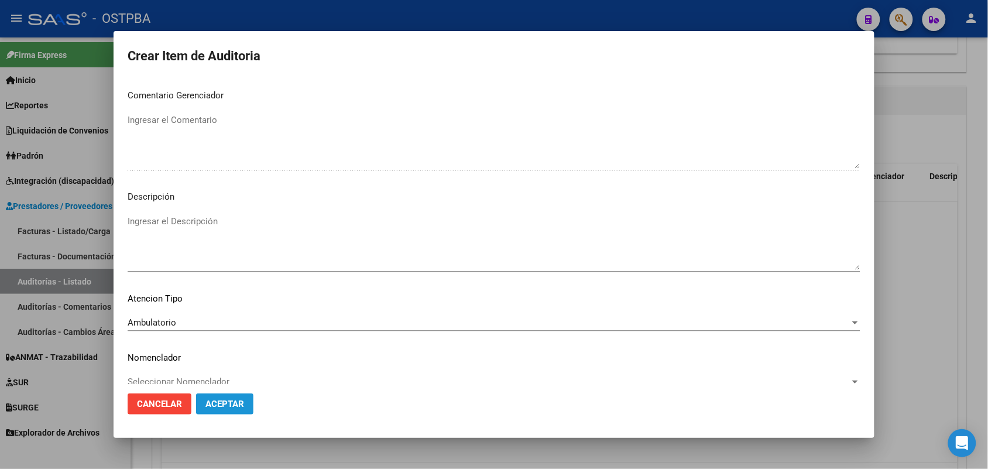
click at [229, 407] on span "Aceptar" at bounding box center [224, 404] width 39 height 11
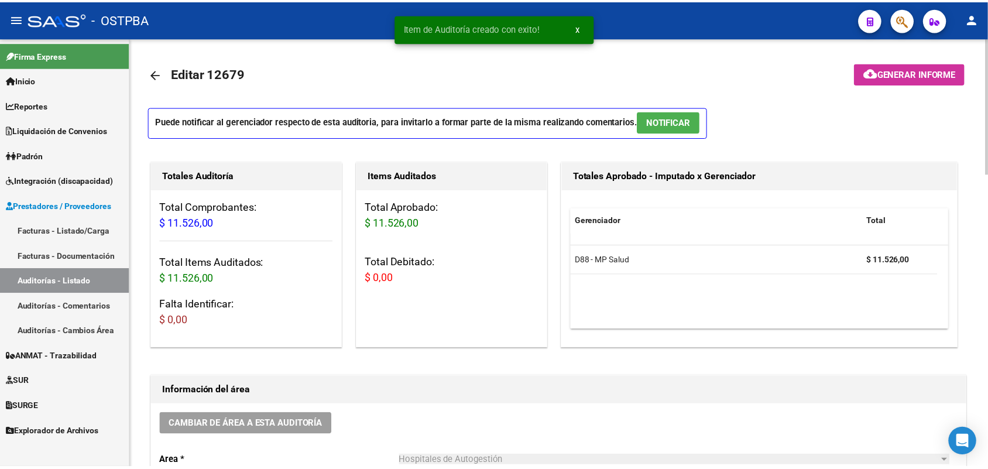
scroll to position [0, 0]
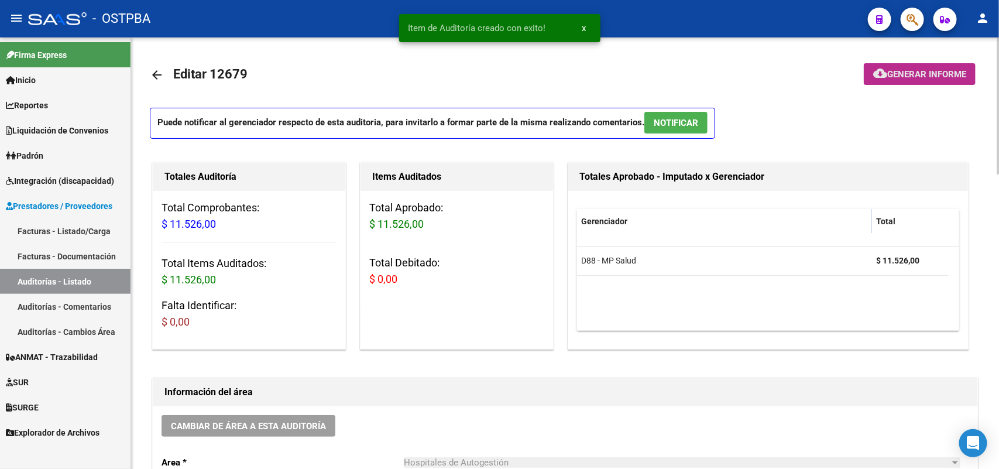
click at [916, 73] on span "Generar informe" at bounding box center [926, 74] width 79 height 11
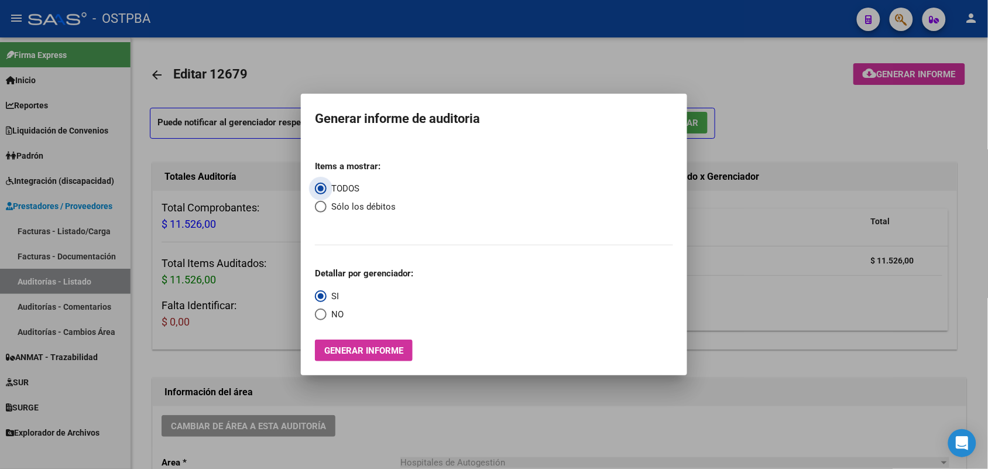
click at [361, 352] on span "Generar informe" at bounding box center [363, 350] width 79 height 11
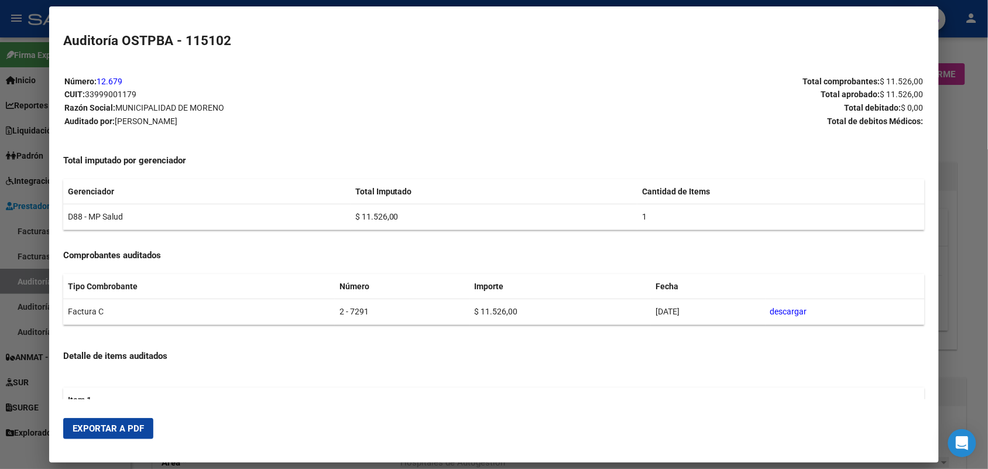
click at [104, 433] on span "Exportar a PDF" at bounding box center [108, 428] width 71 height 11
